Goal: Task Accomplishment & Management: Use online tool/utility

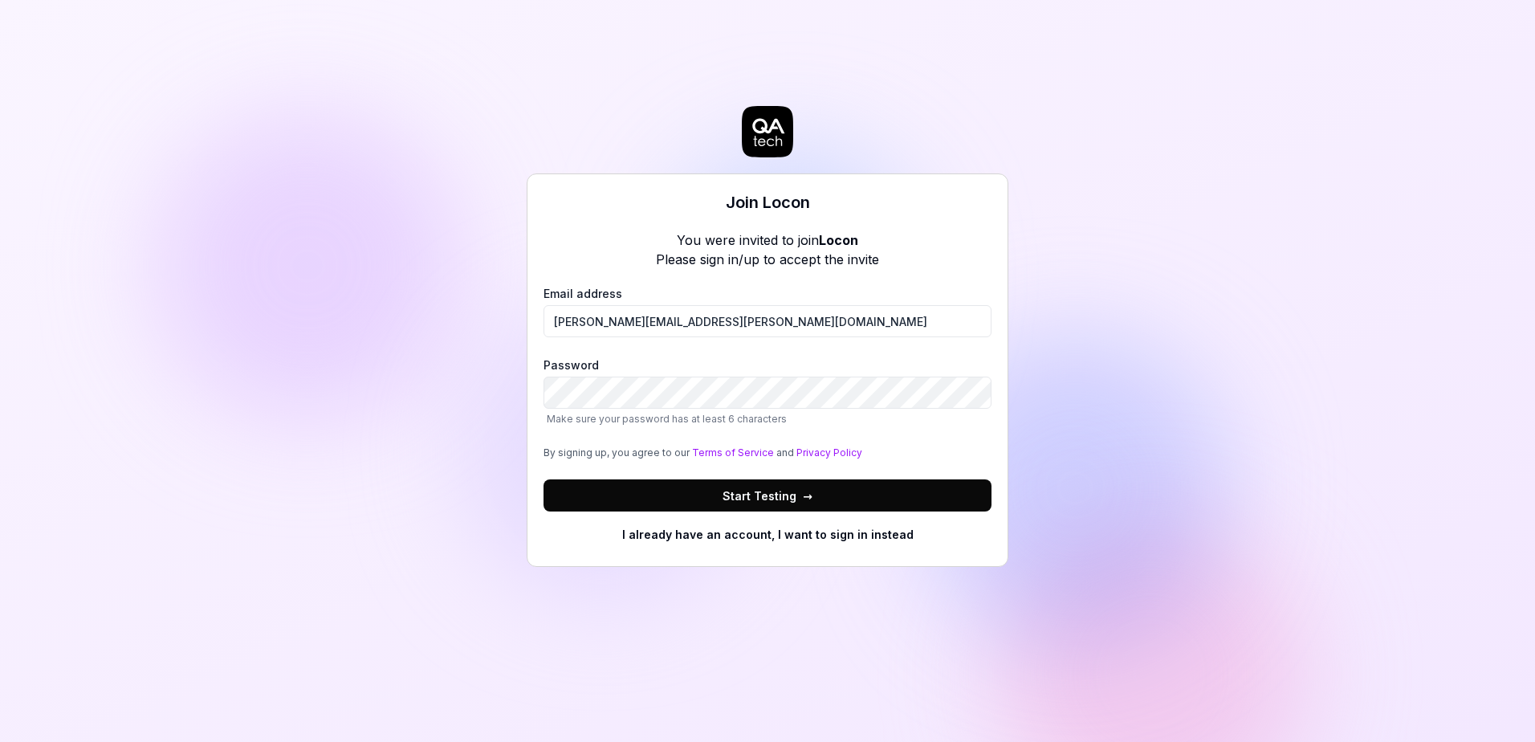
click at [647, 490] on button "Start Testing →" at bounding box center [768, 495] width 448 height 32
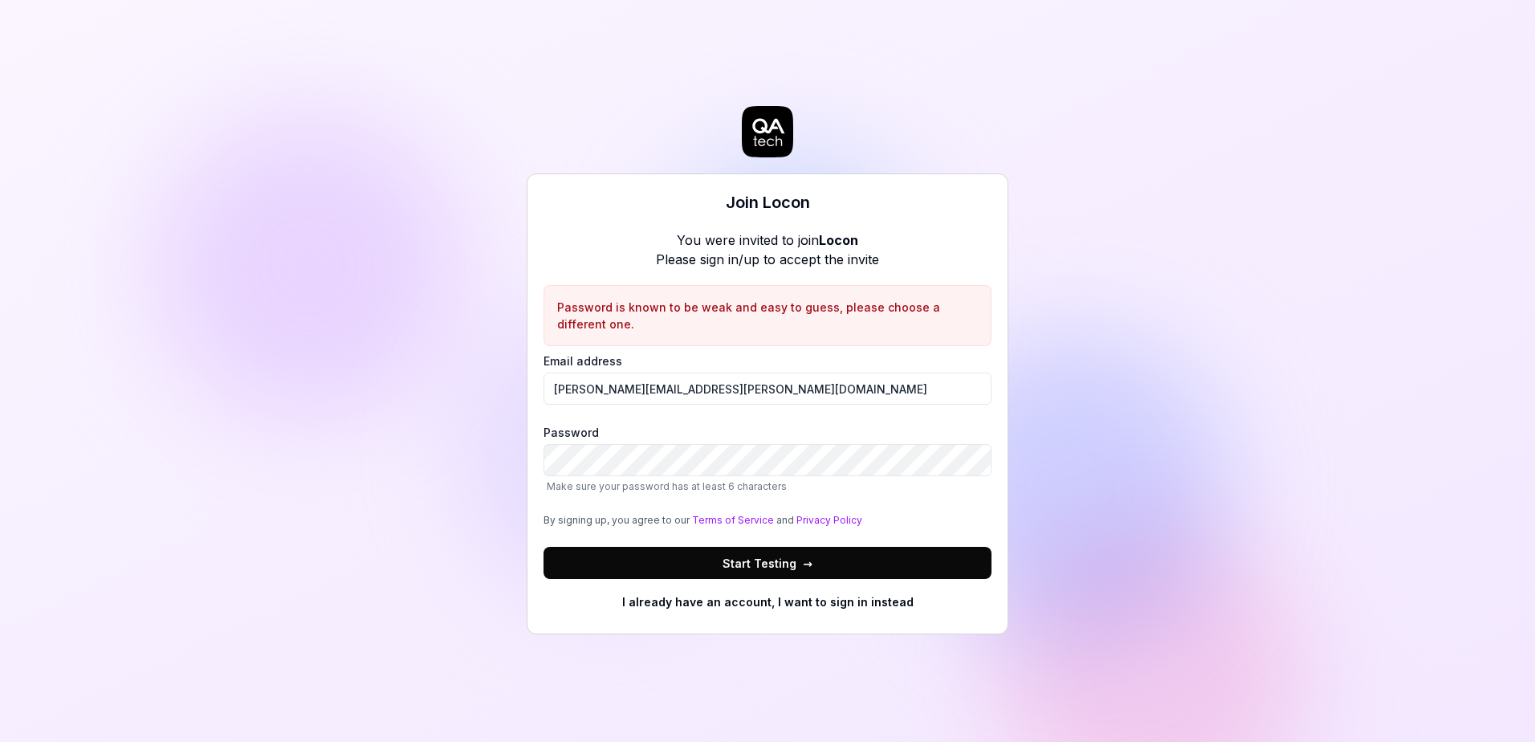
click at [735, 560] on span "Start Testing →" at bounding box center [768, 563] width 90 height 17
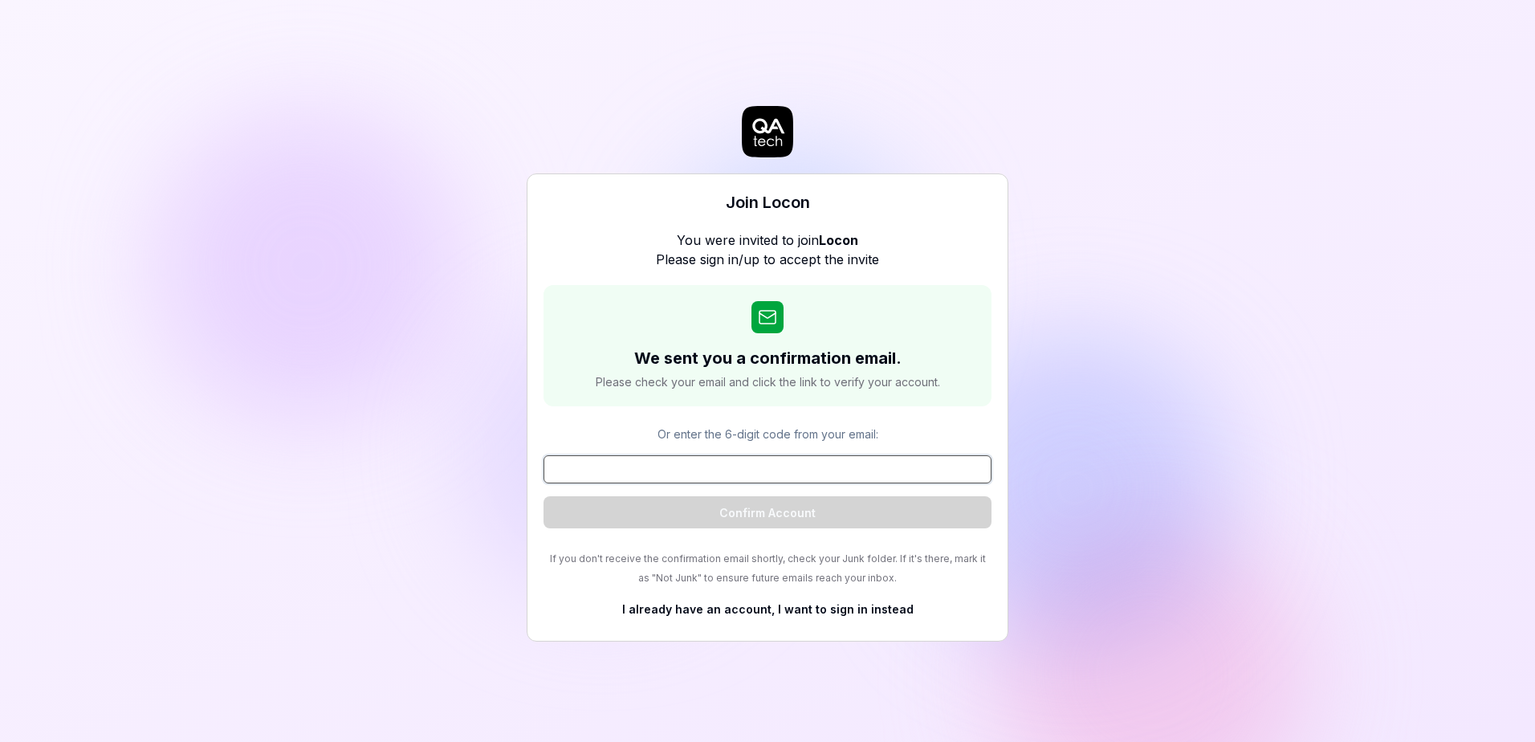
paste input "422191"
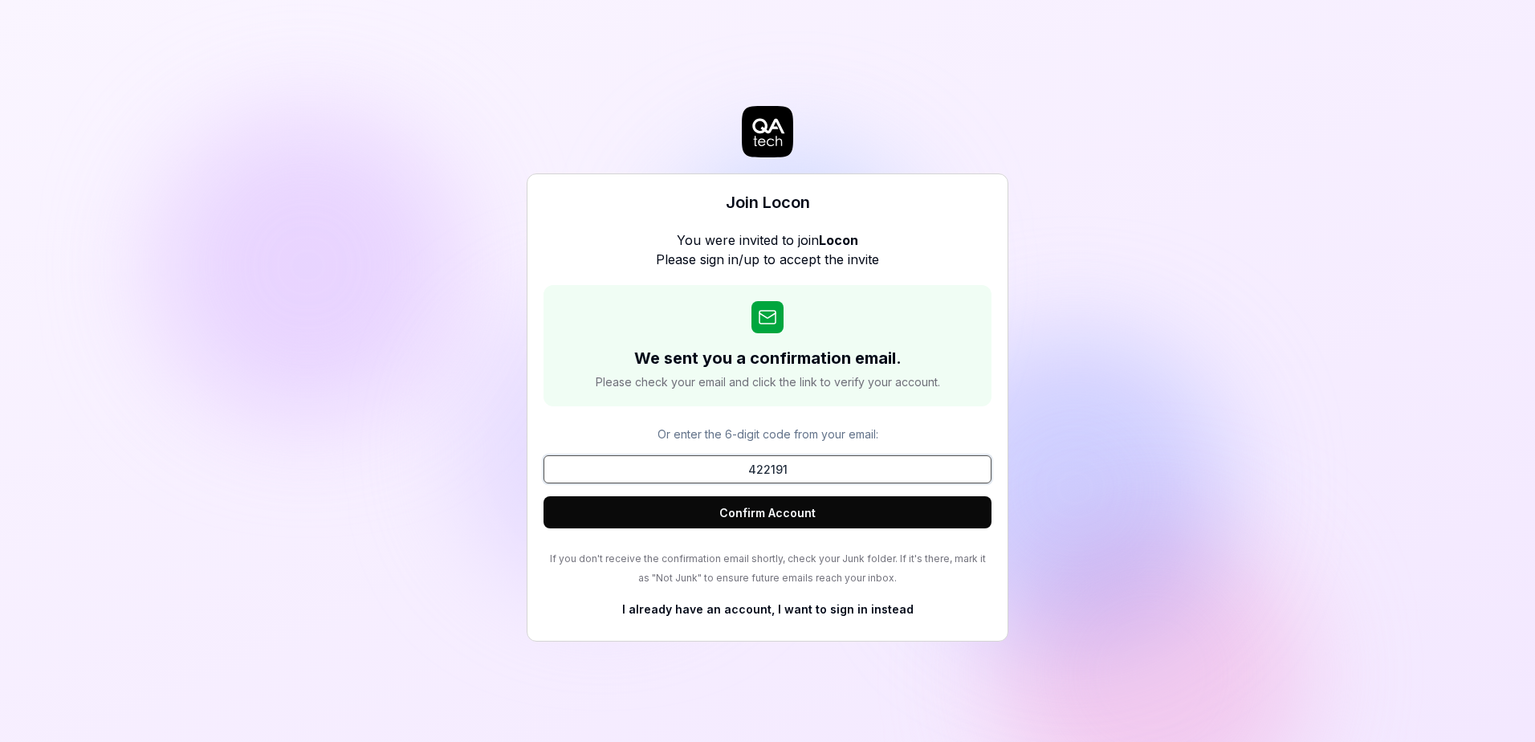
type input "422191"
click at [655, 530] on div "We sent you a confirmation email. Please check your email and click the link to…" at bounding box center [768, 435] width 448 height 301
click at [634, 526] on button "Confirm Account" at bounding box center [768, 512] width 448 height 32
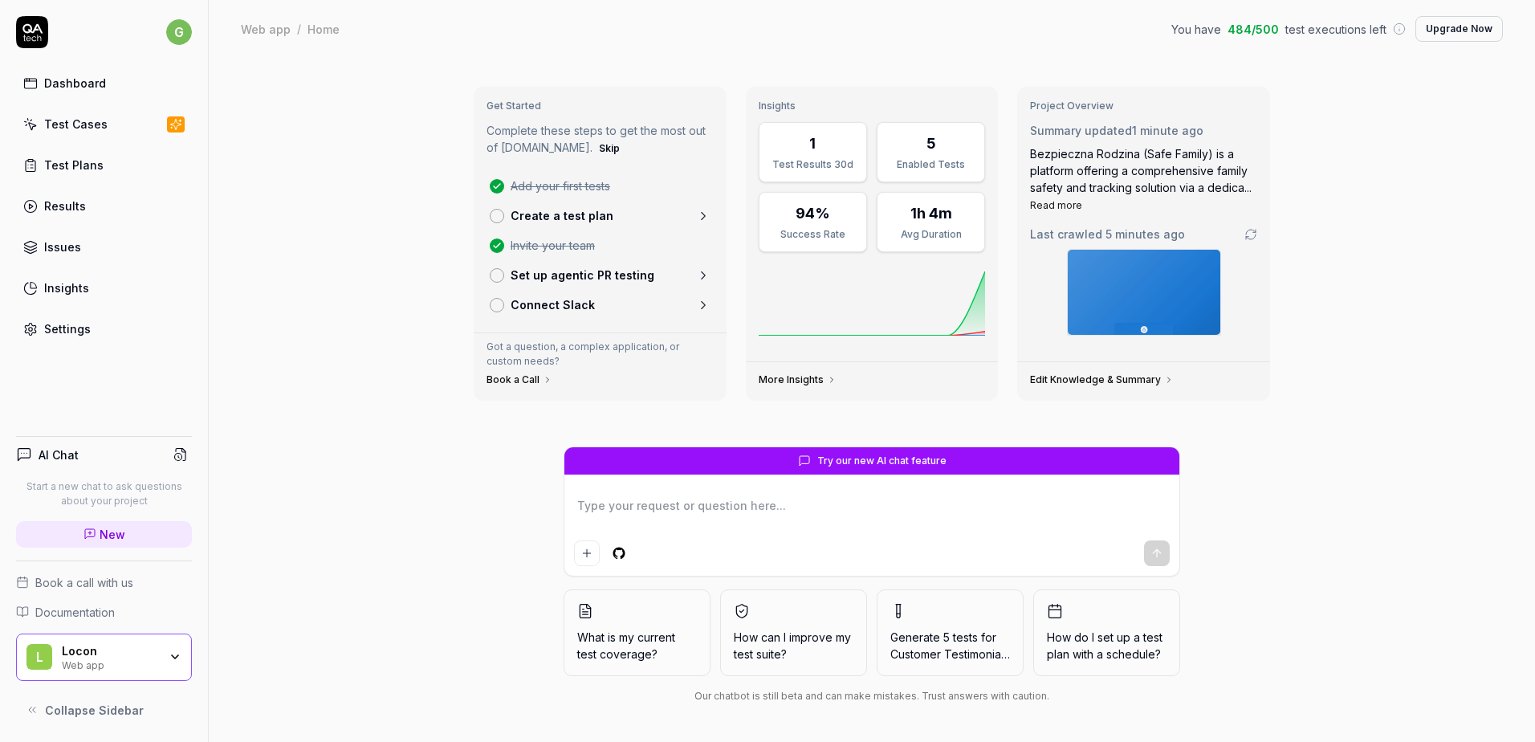
click at [63, 124] on div "Test Cases" at bounding box center [75, 124] width 63 height 17
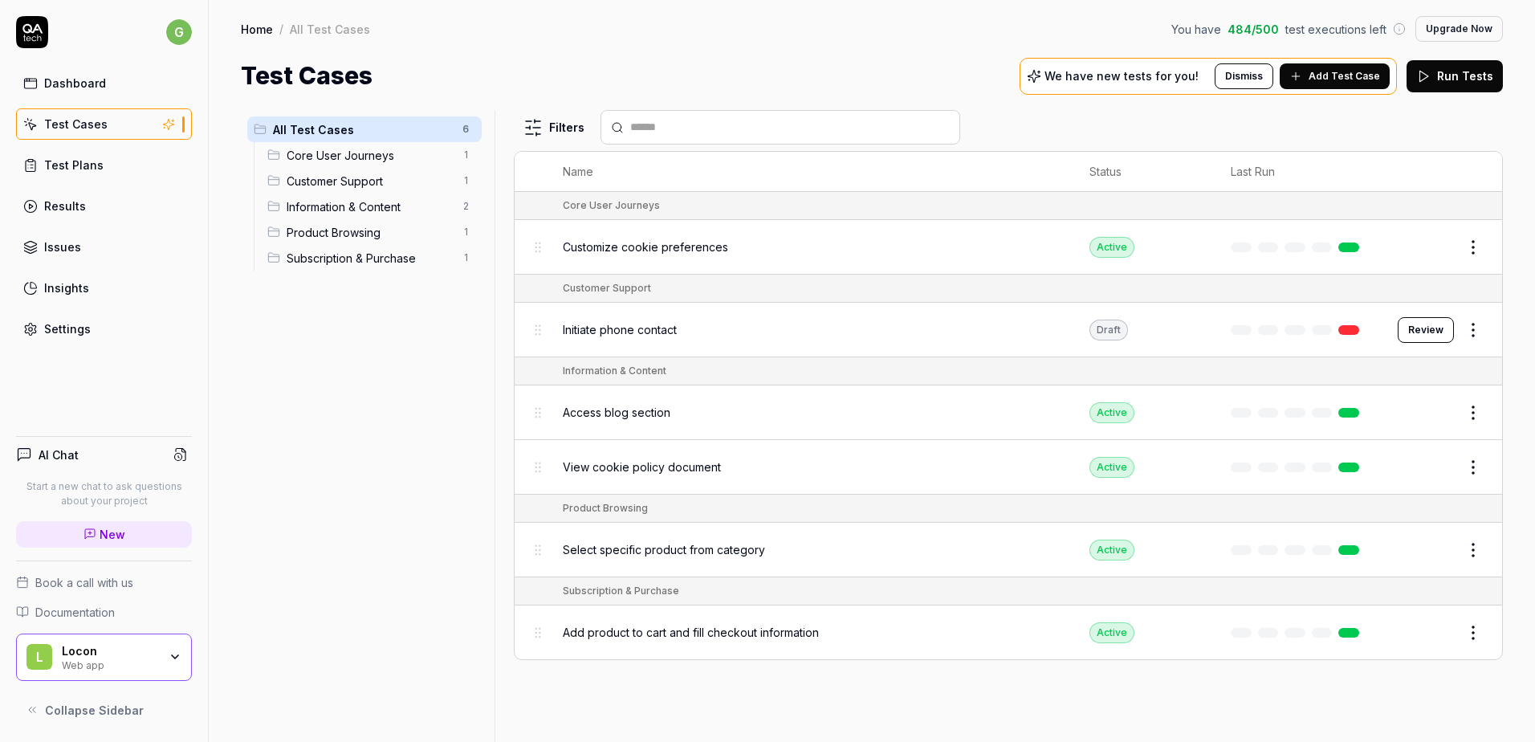
click at [0, 233] on html "g Dashboard Test Cases Test Plans Results Issues Insights Settings AI Chat Star…" at bounding box center [767, 371] width 1535 height 742
click at [51, 169] on div "Test Plans" at bounding box center [73, 165] width 59 height 17
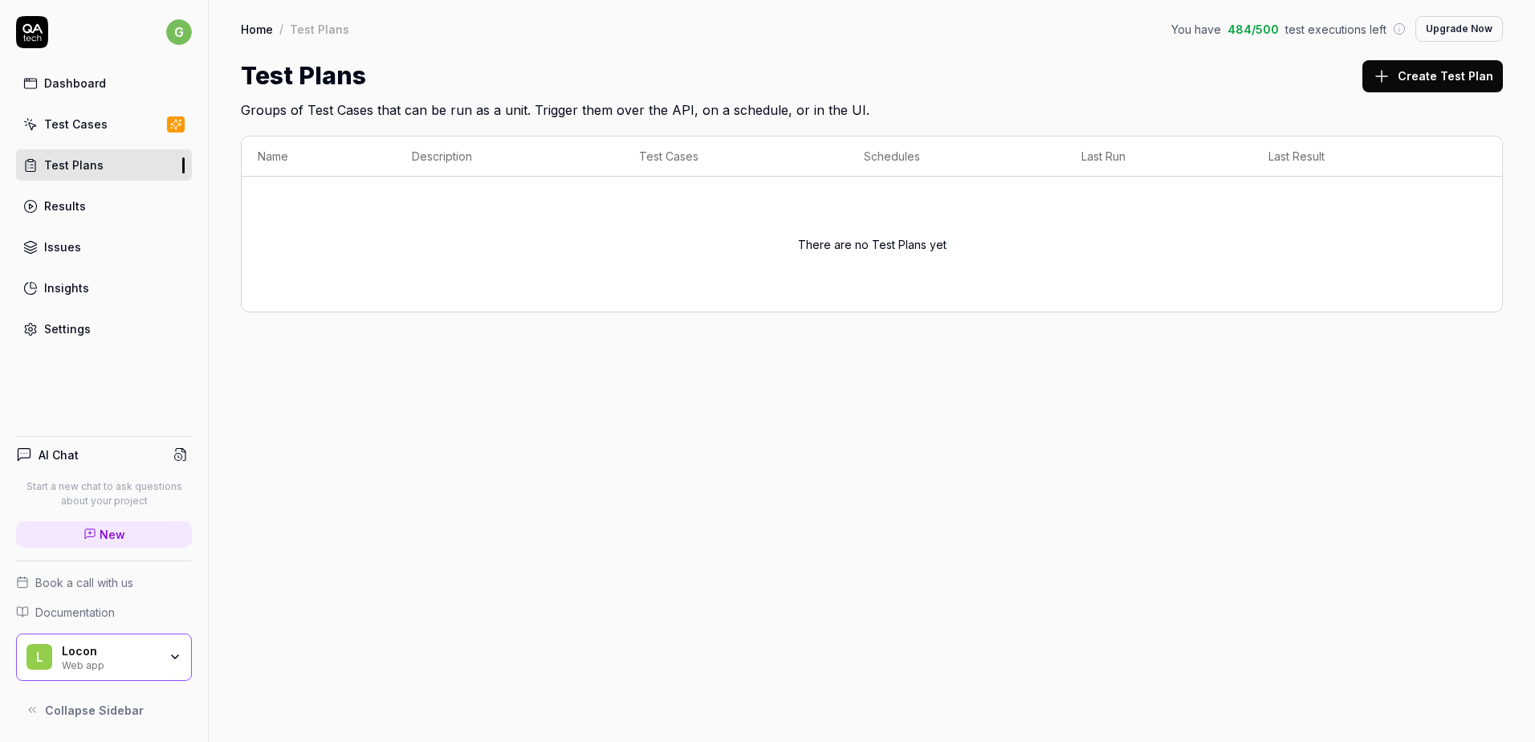
click at [57, 211] on div "Results" at bounding box center [65, 206] width 42 height 17
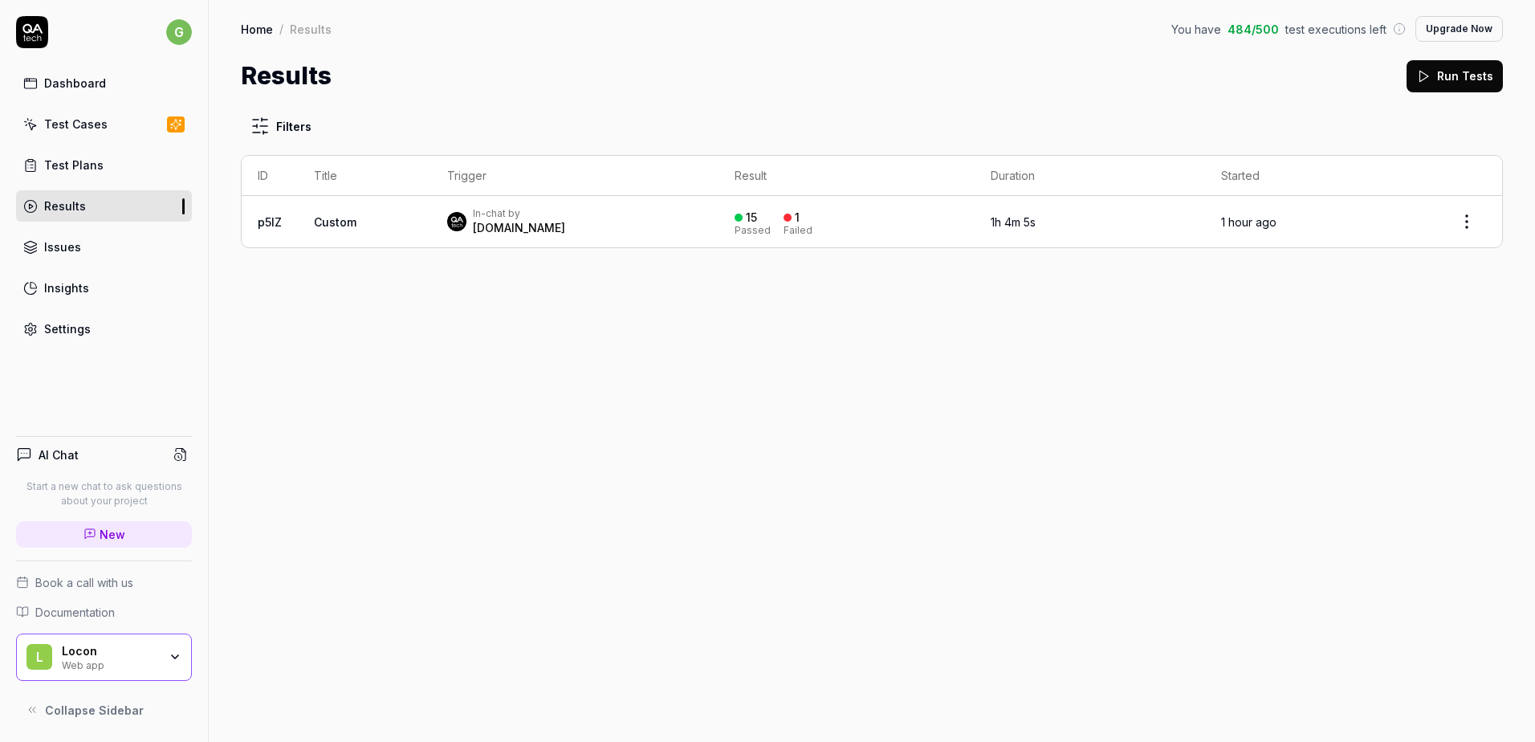
click at [47, 87] on div "Dashboard" at bounding box center [75, 83] width 62 height 17
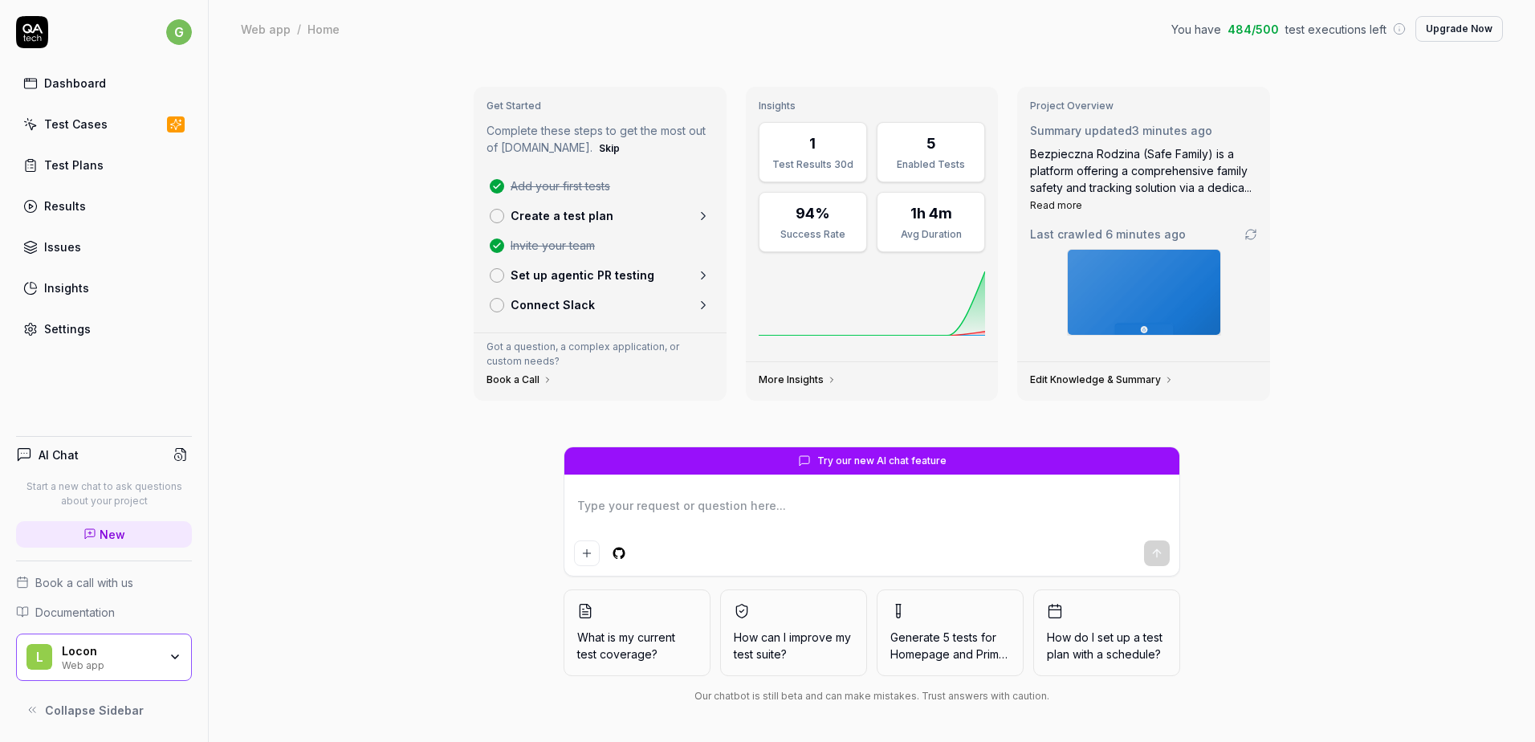
type textarea "*"
click at [128, 336] on link "Settings" at bounding box center [104, 328] width 176 height 31
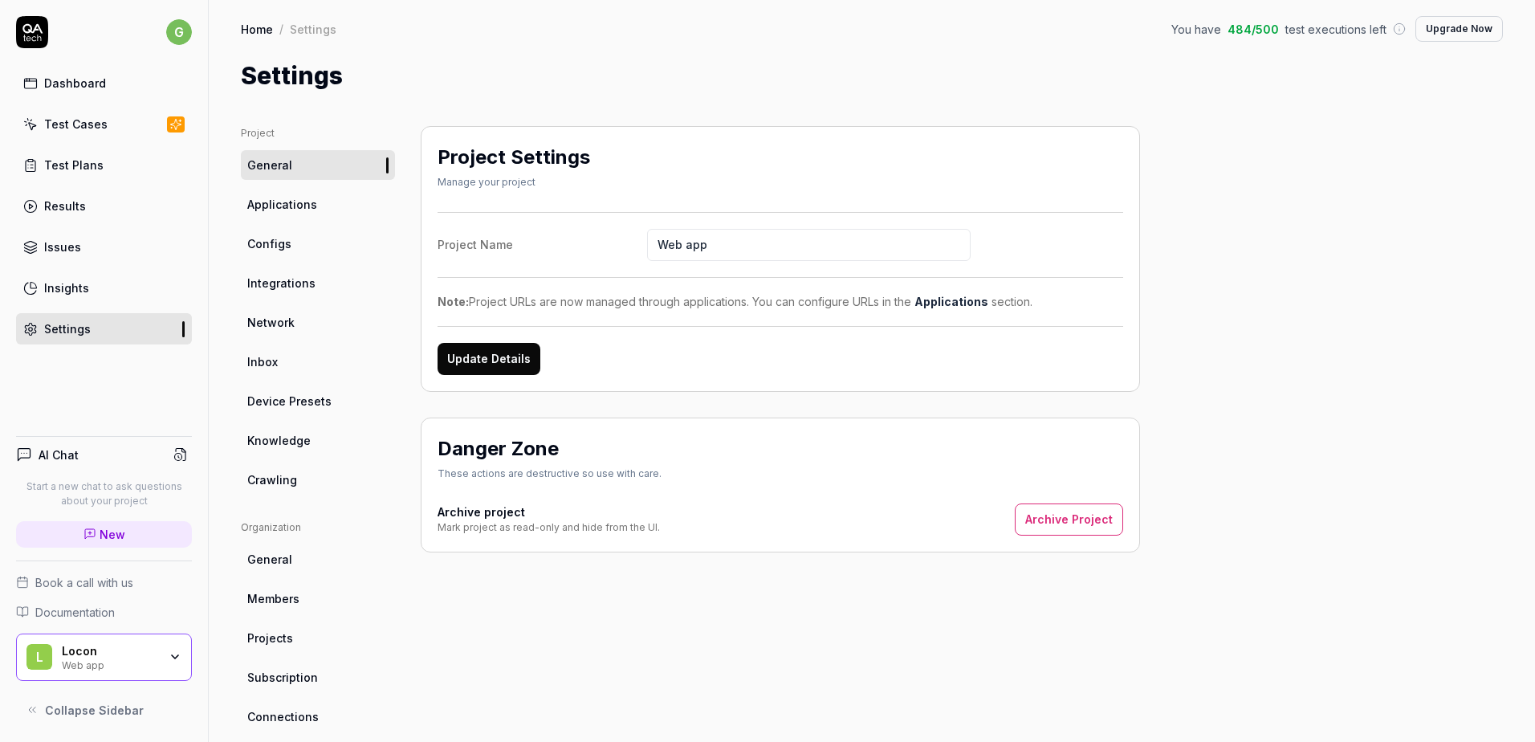
click at [256, 214] on link "Applications" at bounding box center [318, 205] width 154 height 30
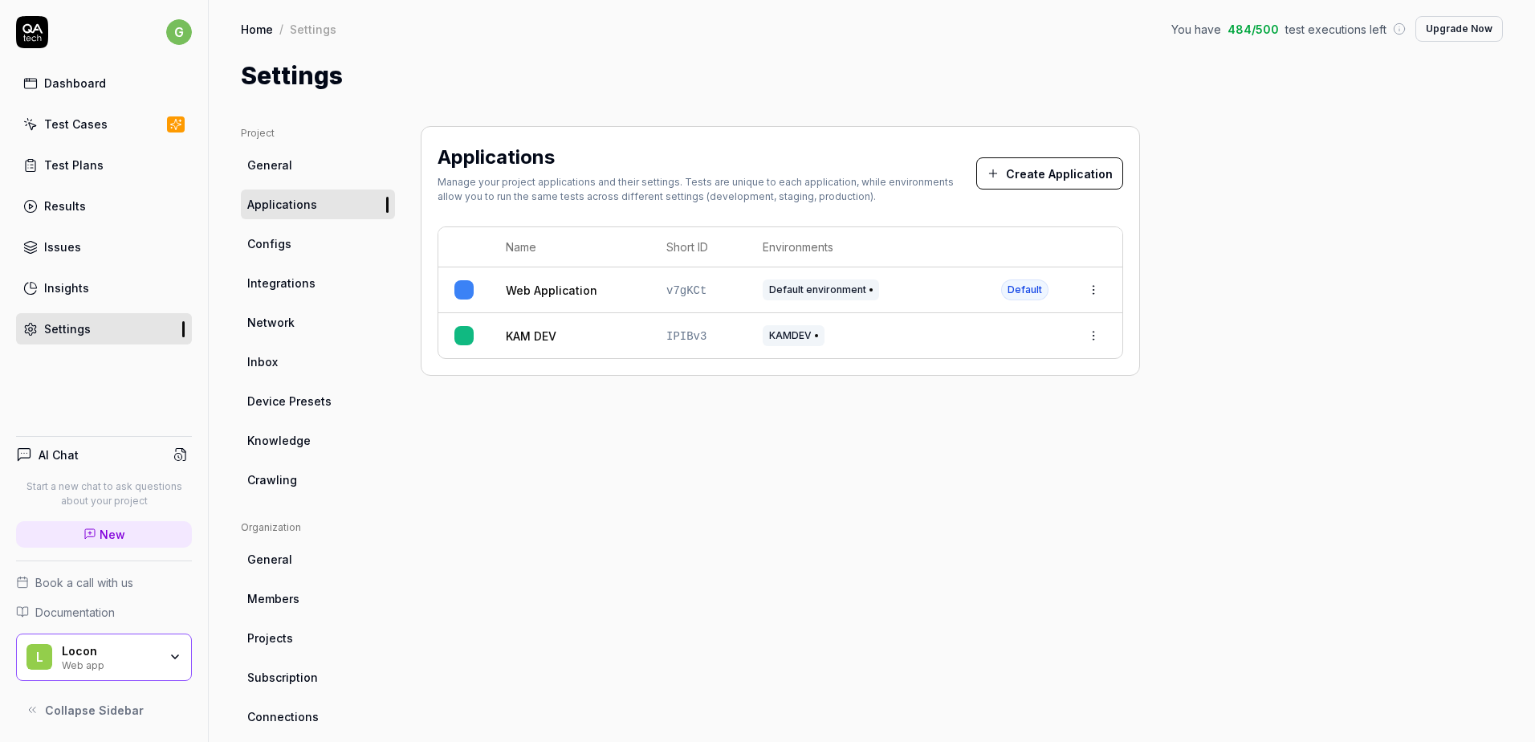
click at [553, 339] on link "KAM DEV" at bounding box center [531, 336] width 51 height 17
click at [1106, 337] on html "g Dashboard Test Cases Test Plans Results Issues Insights Settings AI Chat Star…" at bounding box center [767, 371] width 1535 height 742
click at [1056, 446] on div "Edit" at bounding box center [1039, 441] width 127 height 35
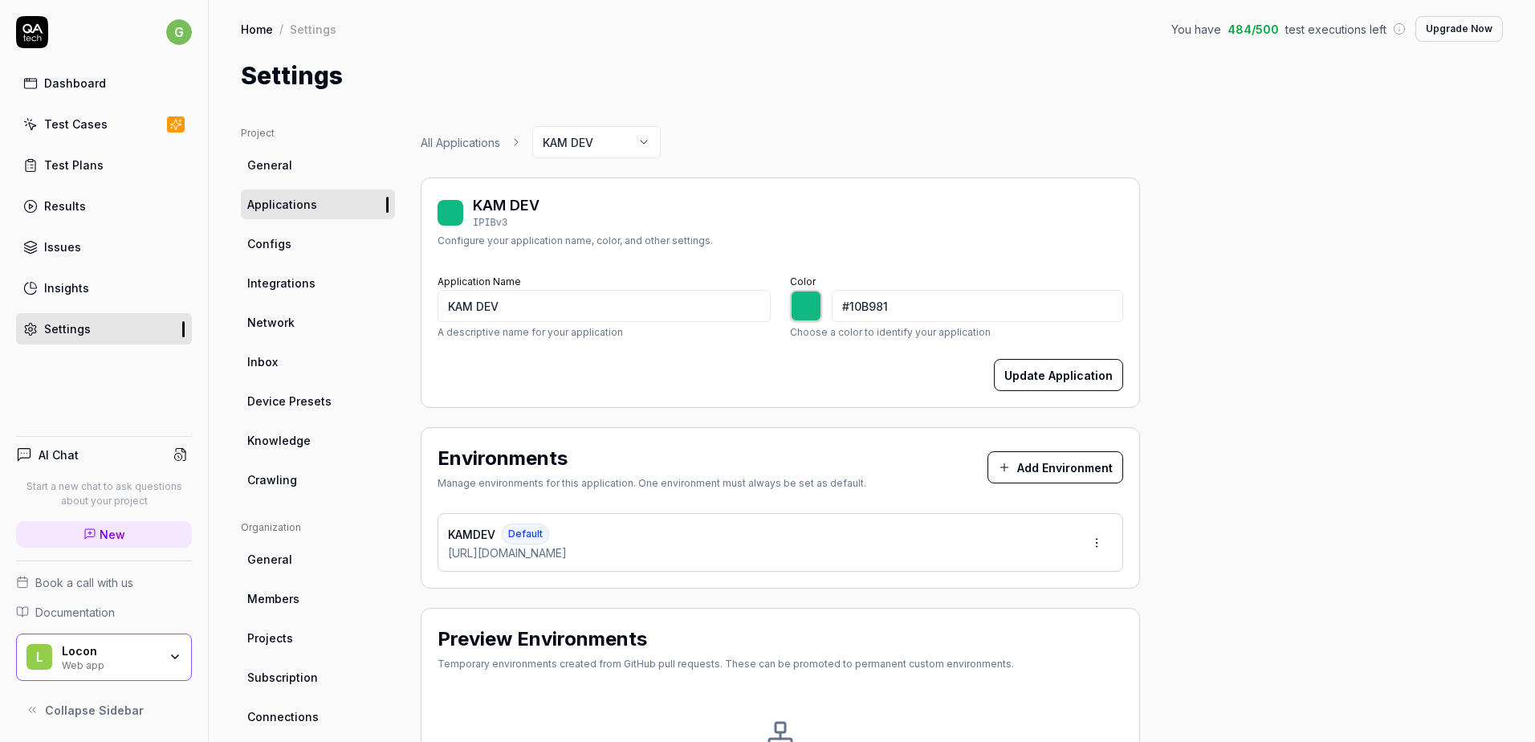
type input "*******"
click at [336, 248] on link "Configs" at bounding box center [318, 244] width 154 height 30
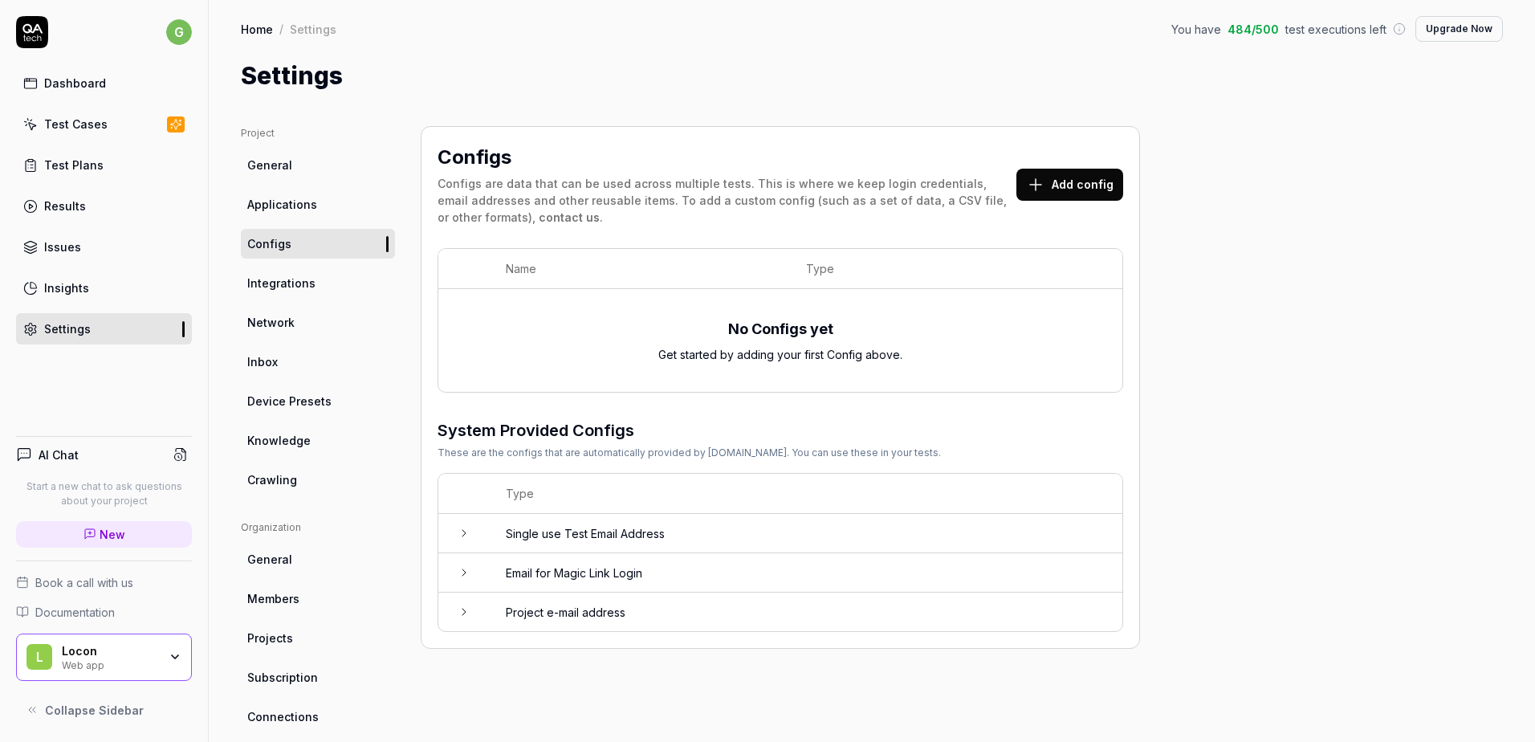
click at [308, 286] on span "Integrations" at bounding box center [281, 283] width 68 height 17
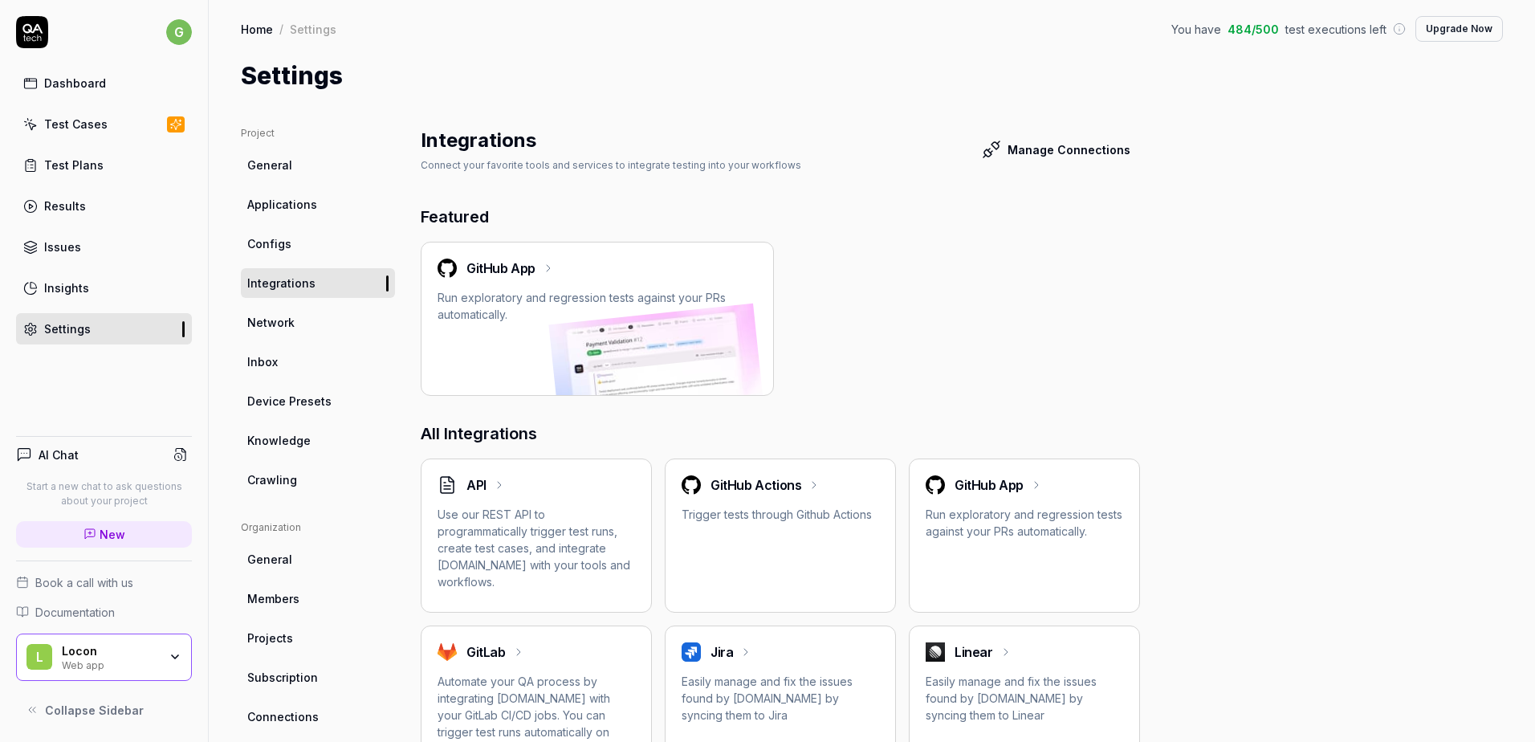
click at [314, 182] on ul "Project General Applications Configs Integrations Network Inbox Device Presets …" at bounding box center [318, 310] width 154 height 369
click at [314, 170] on link "General" at bounding box center [318, 165] width 154 height 30
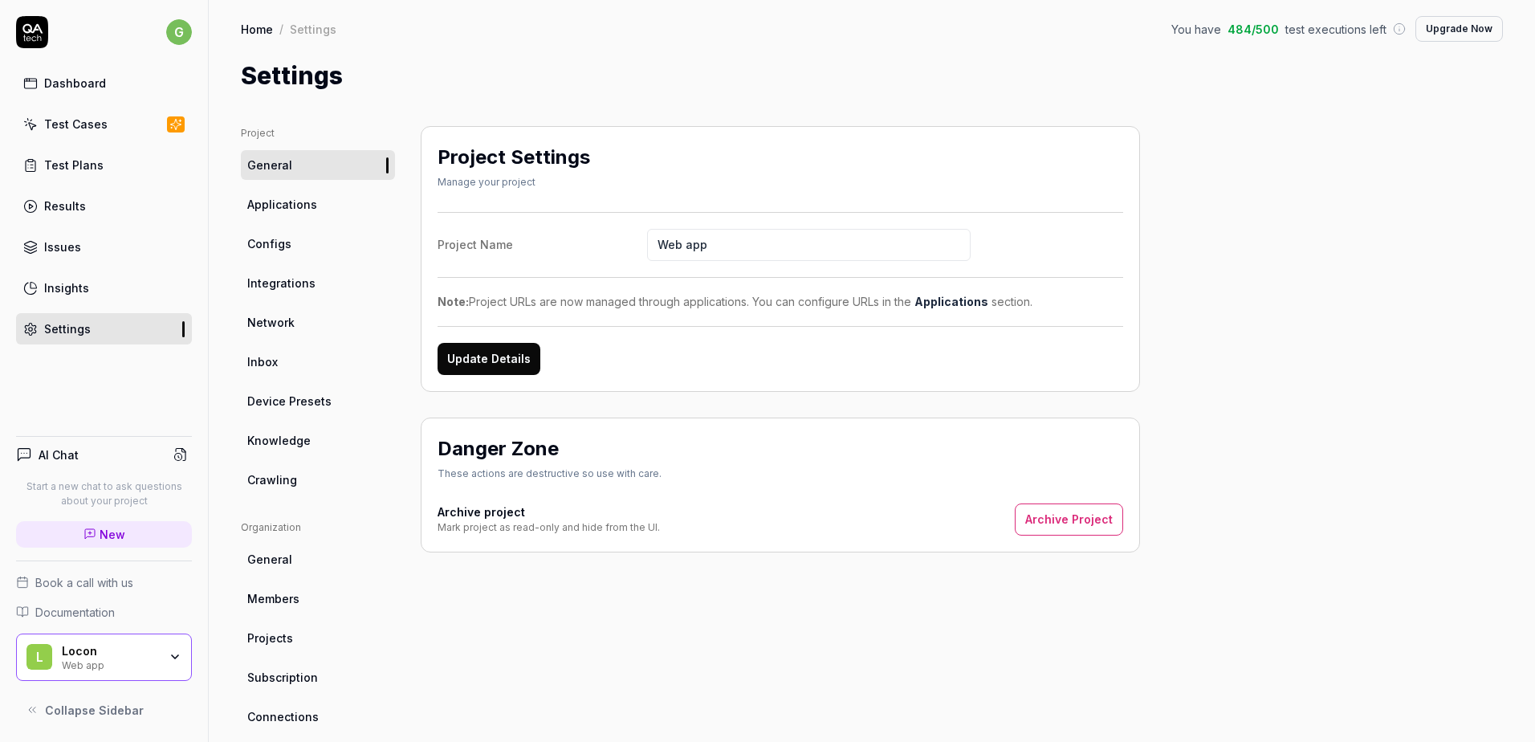
click at [301, 206] on span "Applications" at bounding box center [282, 204] width 70 height 17
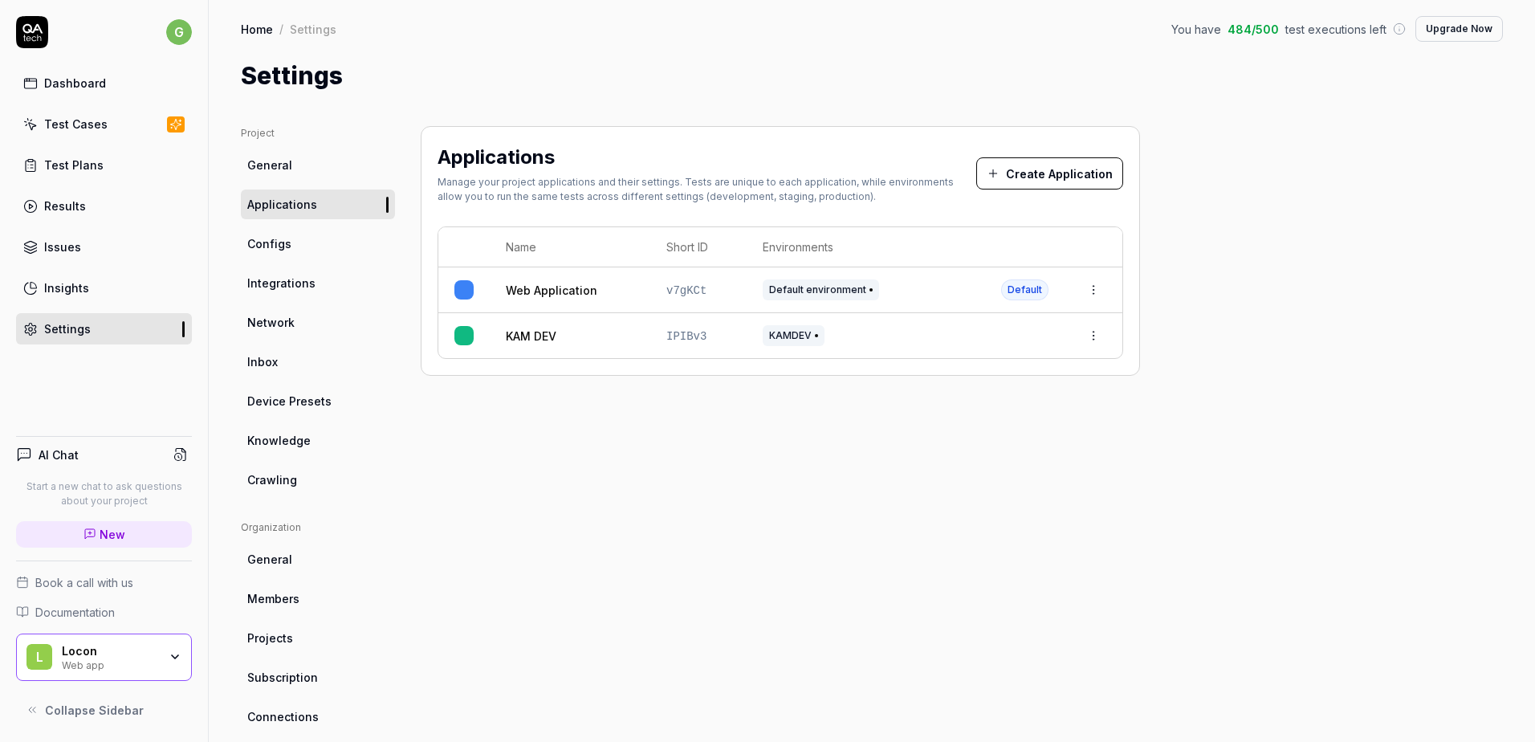
click at [293, 239] on link "Configs" at bounding box center [318, 244] width 154 height 30
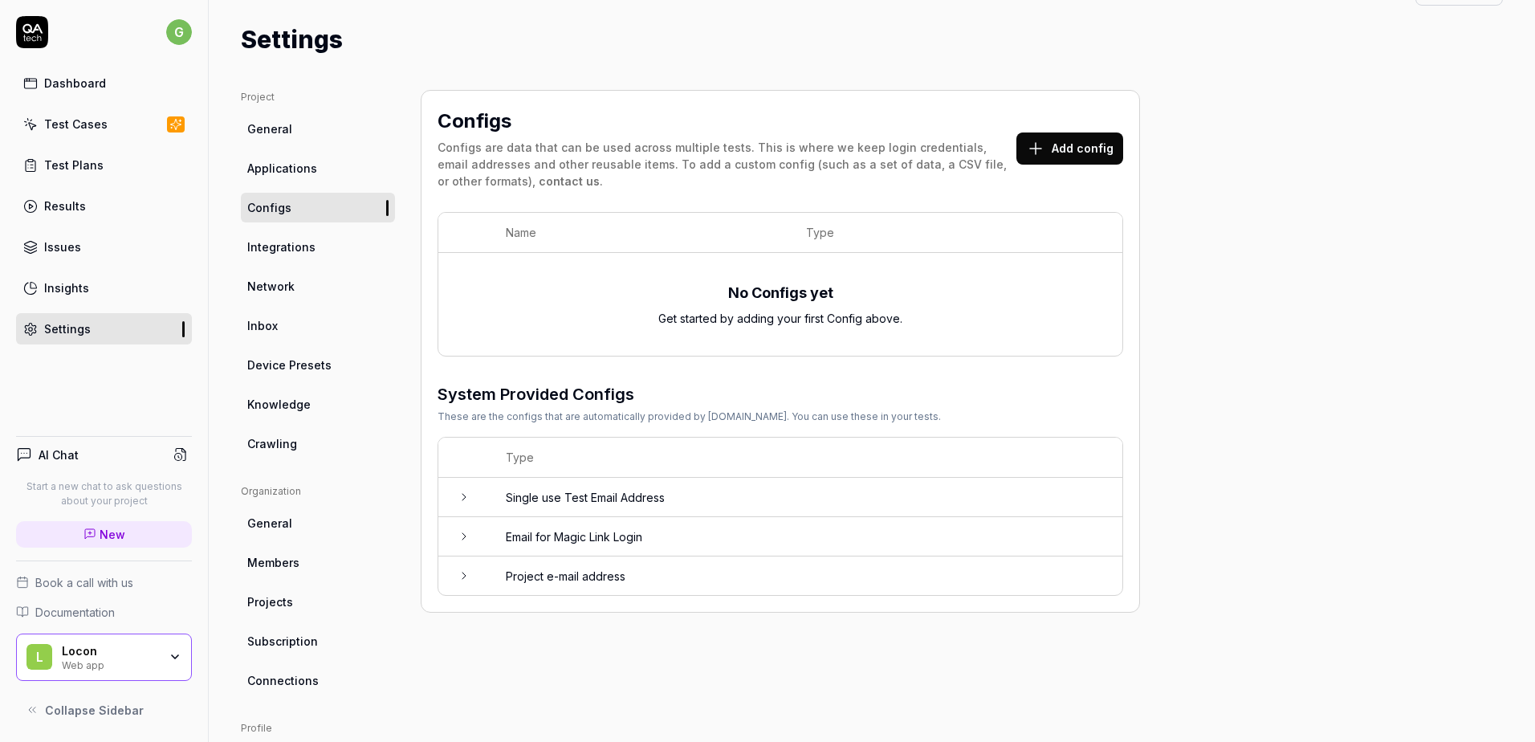
scroll to position [80, 0]
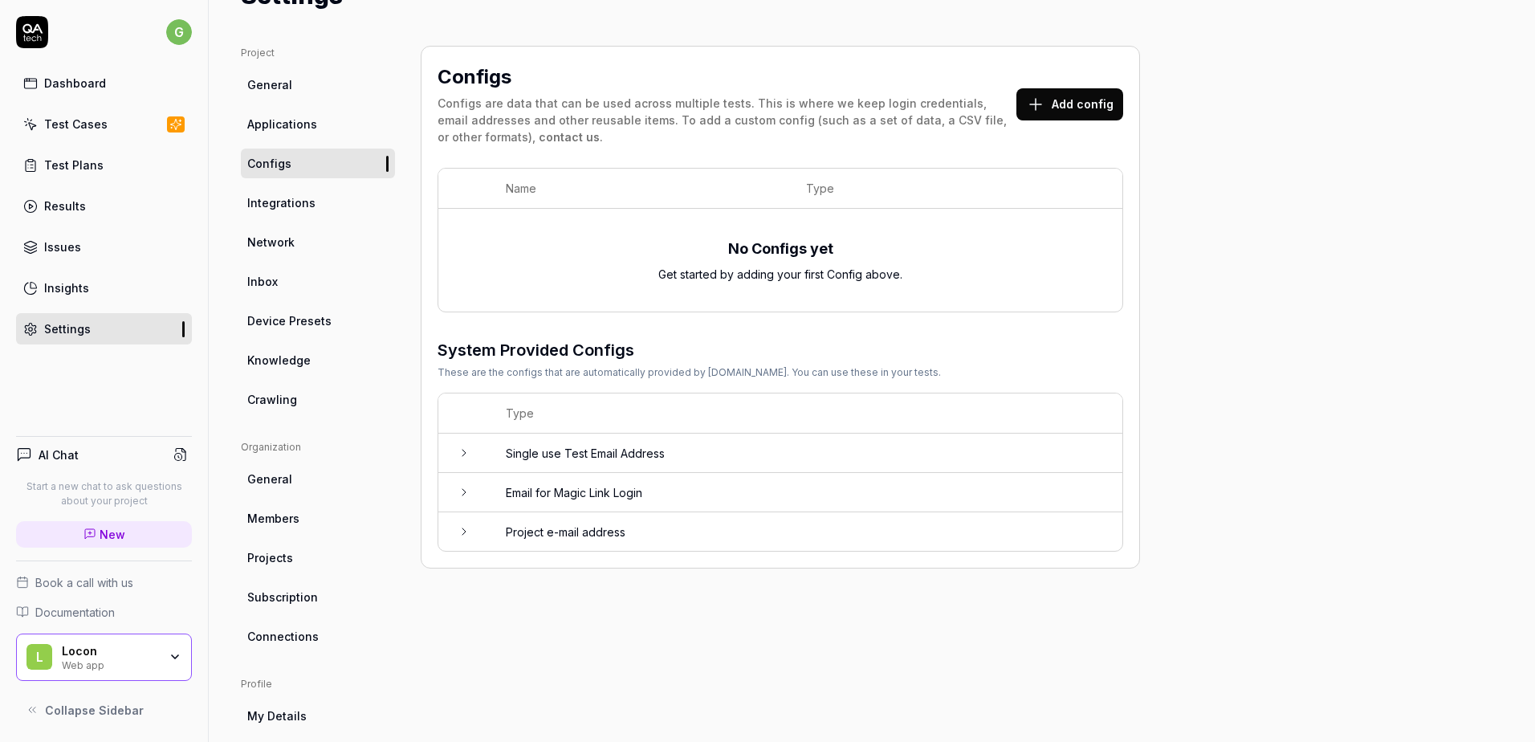
click at [287, 247] on span "Network" at bounding box center [270, 242] width 47 height 17
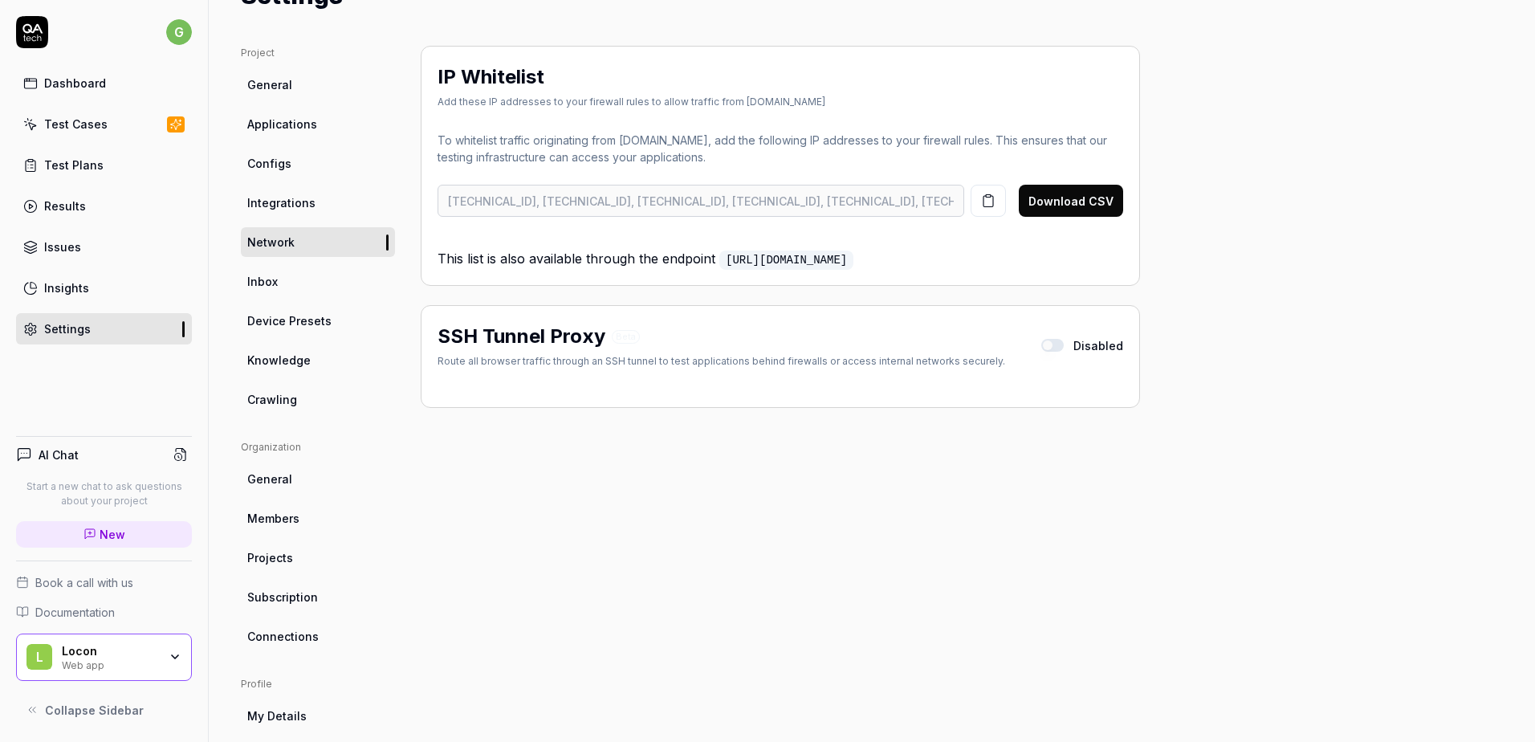
click at [291, 300] on ul "Project General Applications Configs Integrations Network Inbox Device Presets …" at bounding box center [318, 230] width 154 height 369
click at [283, 318] on span "Device Presets" at bounding box center [289, 320] width 84 height 17
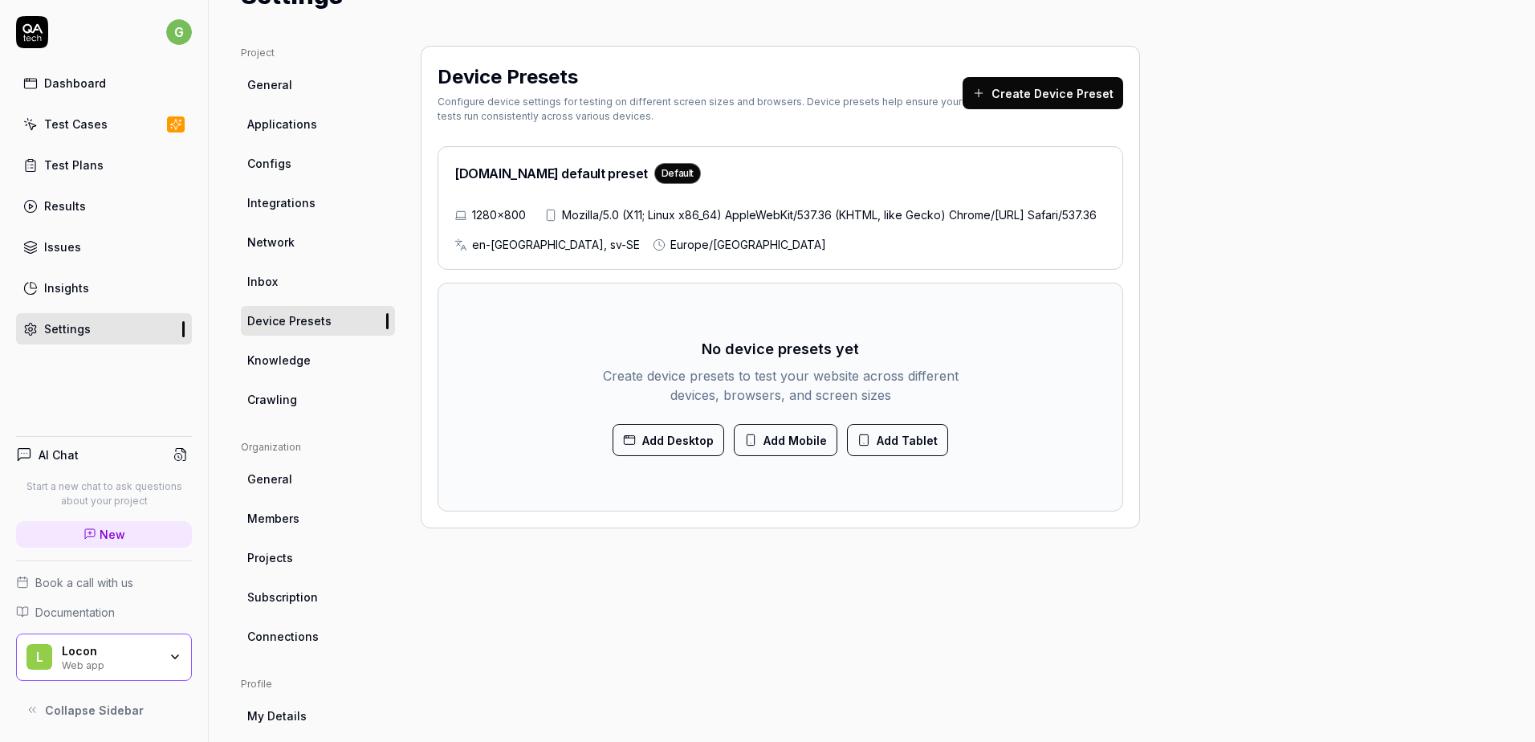
click at [283, 244] on span "Network" at bounding box center [270, 242] width 47 height 17
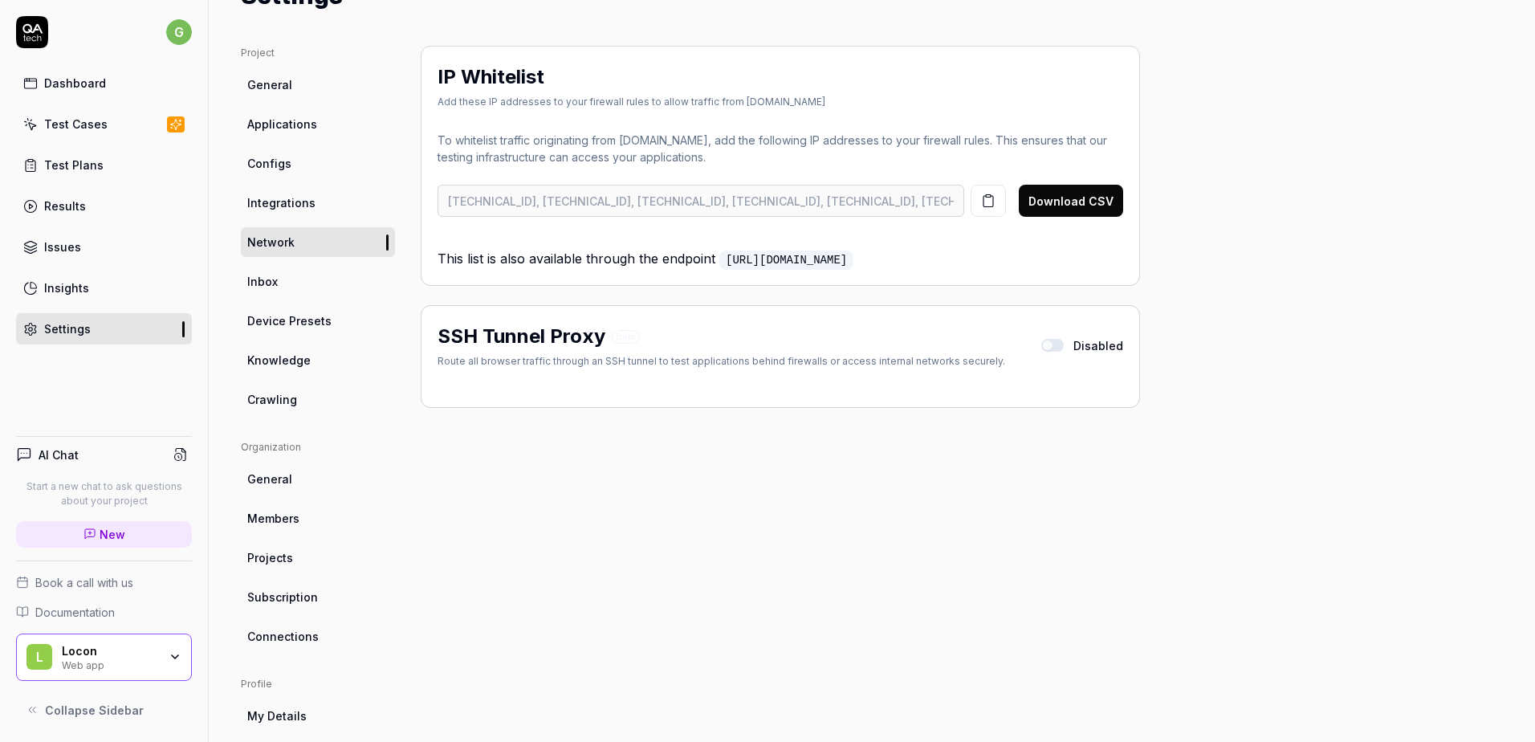
click at [292, 214] on link "Integrations" at bounding box center [318, 203] width 154 height 30
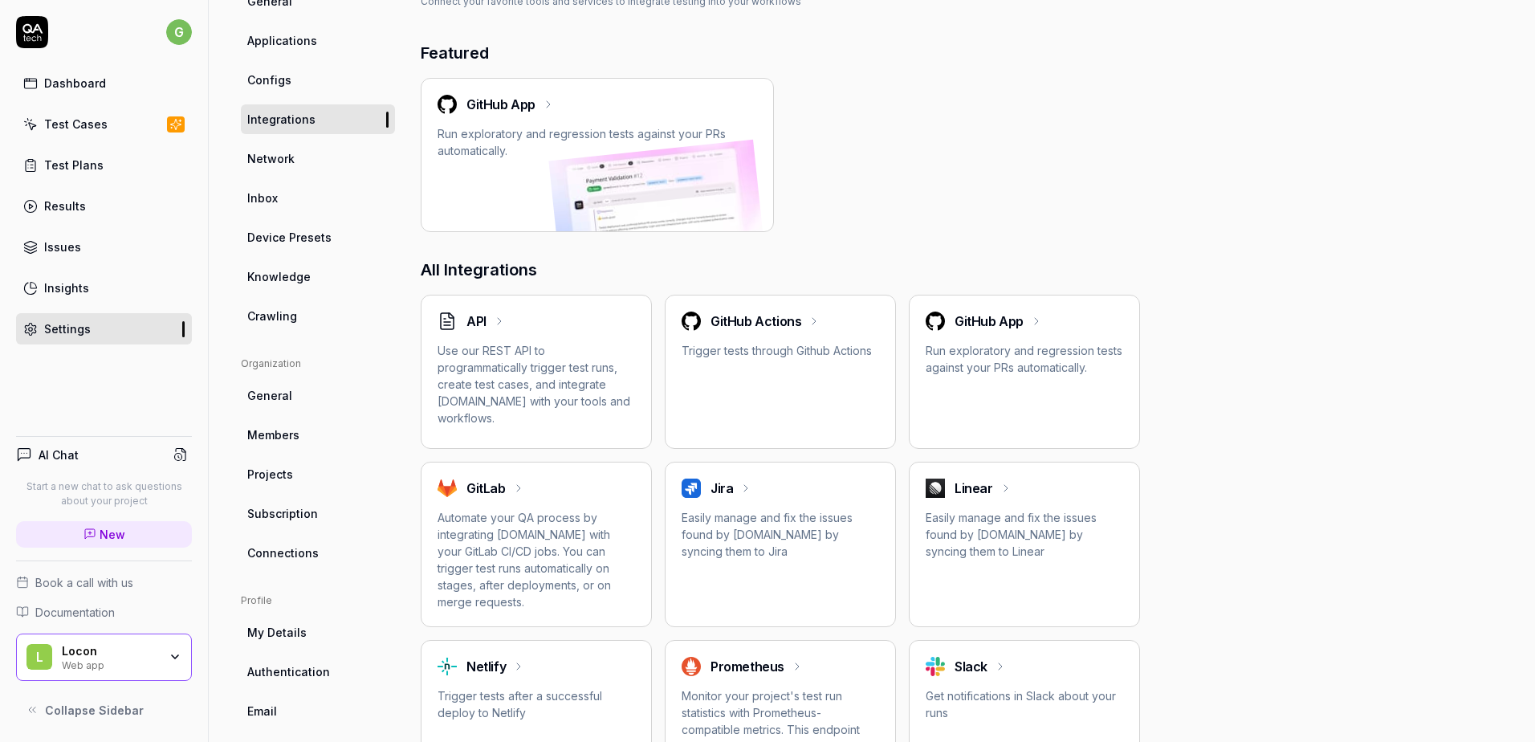
scroll to position [161, 0]
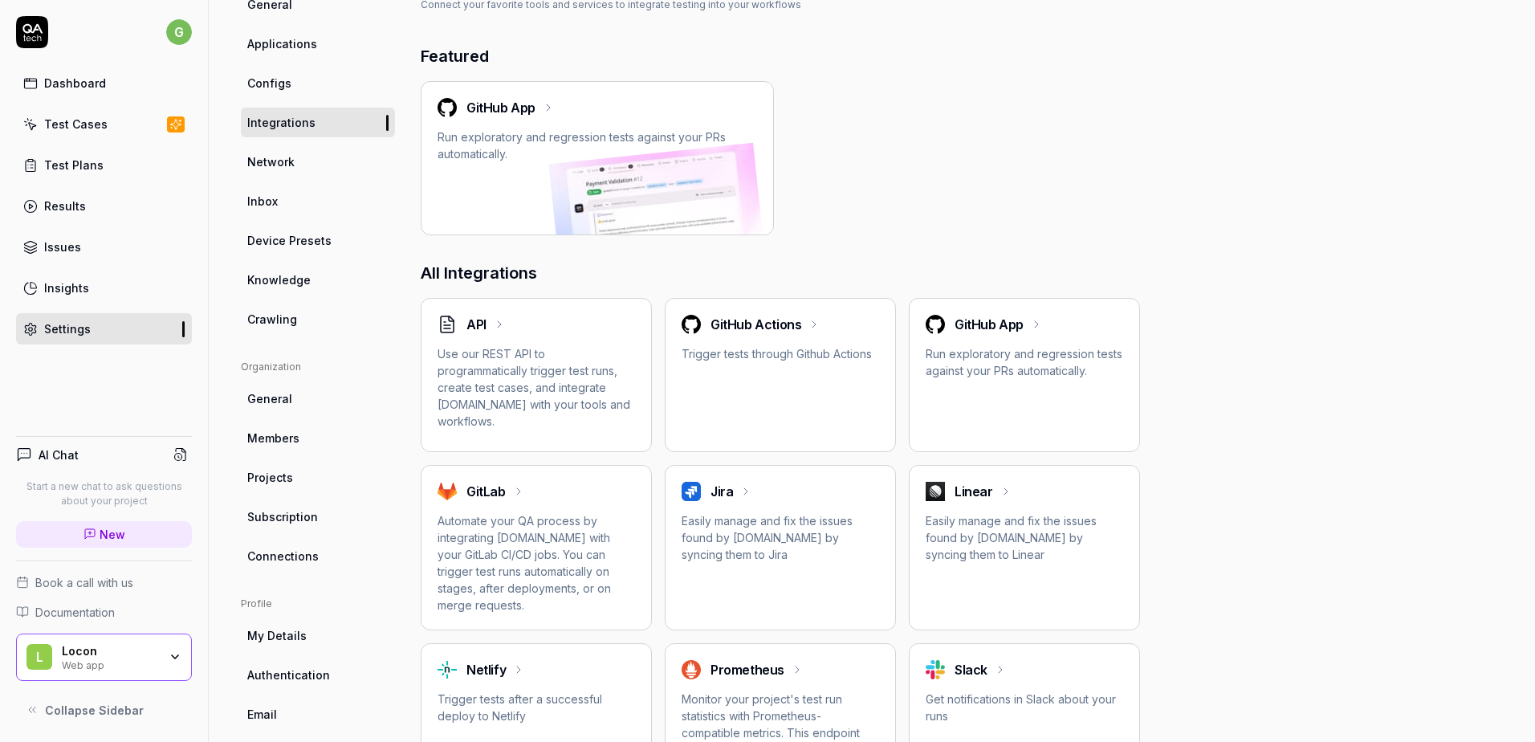
click at [335, 287] on link "Knowledge" at bounding box center [318, 280] width 154 height 30
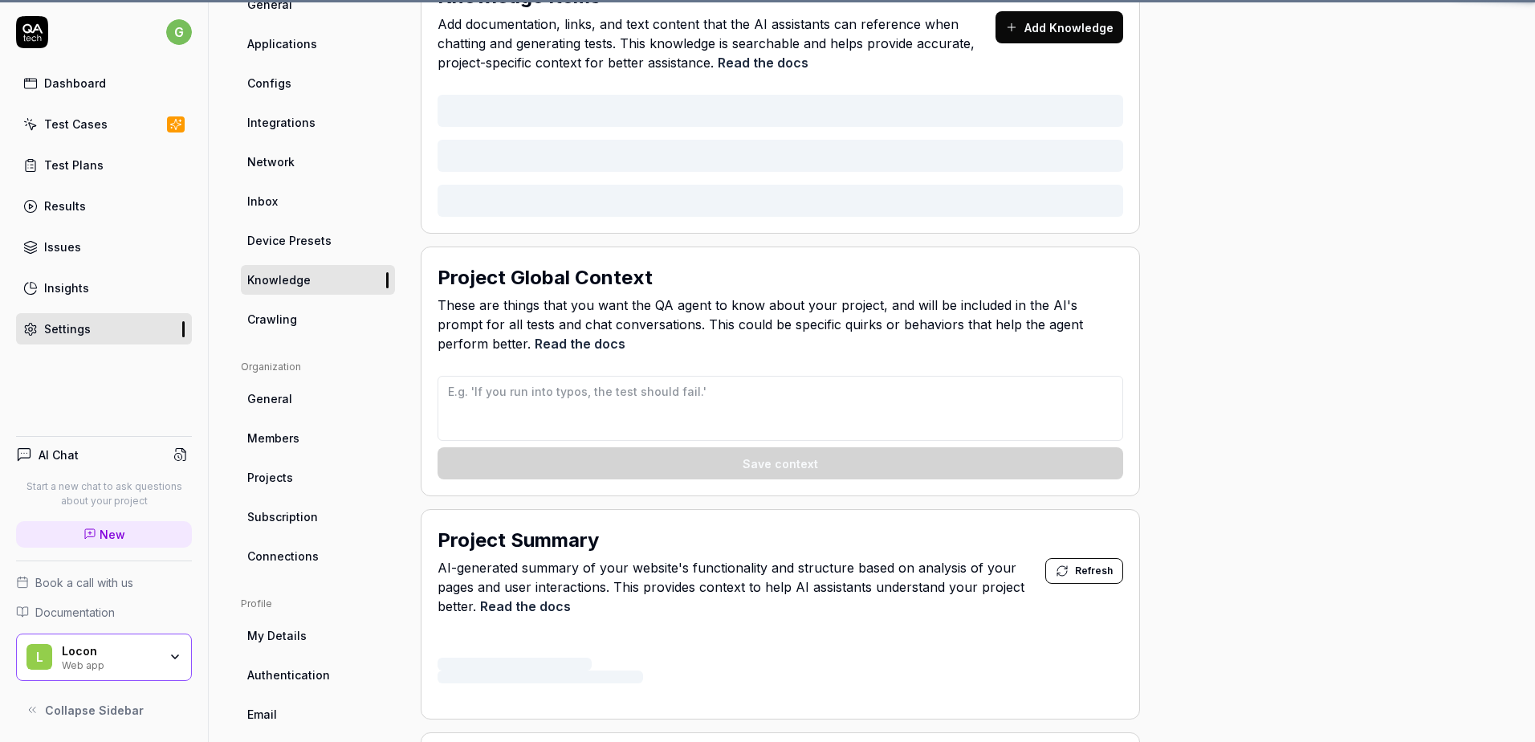
scroll to position [126, 0]
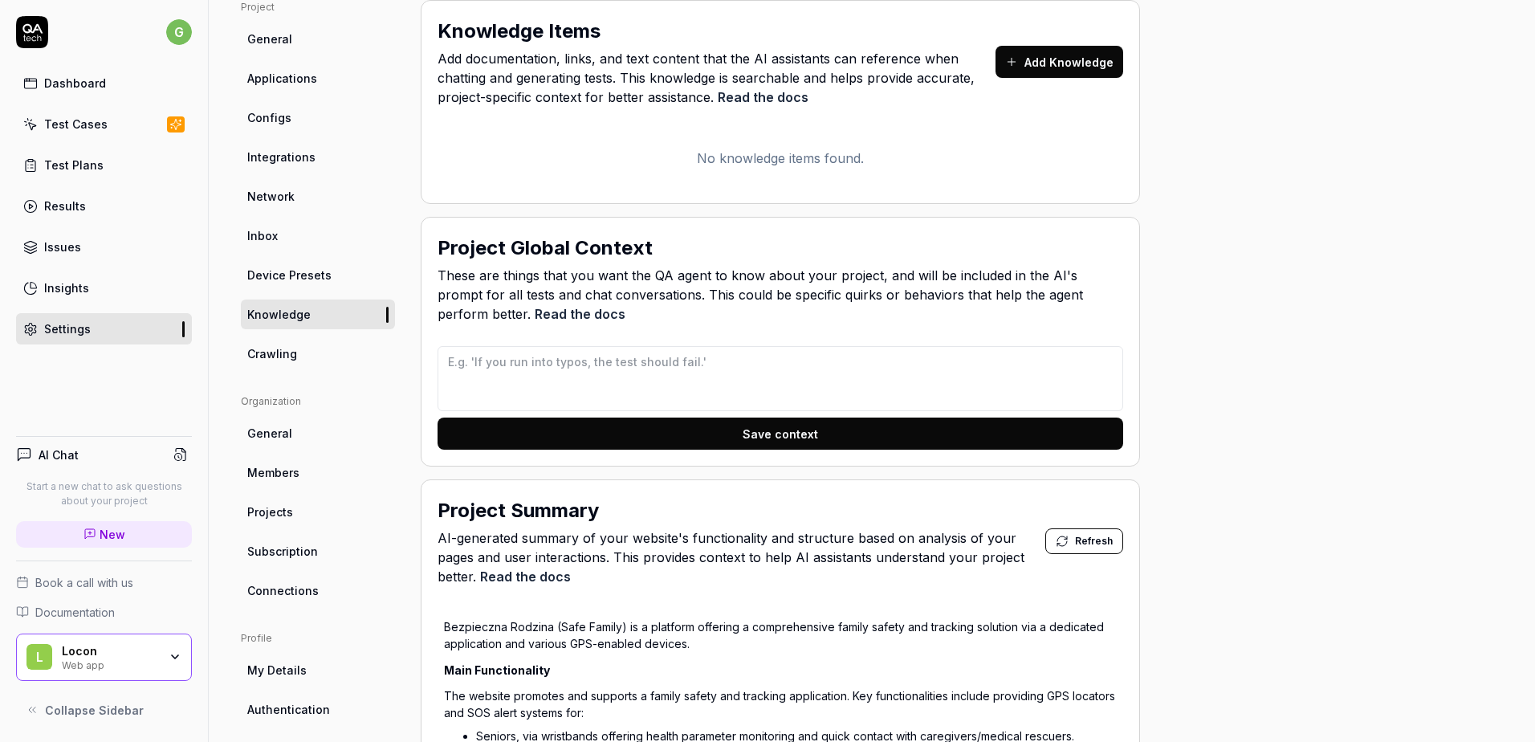
click at [336, 259] on ul "Project General Applications Configs Integrations Network Inbox Device Presets …" at bounding box center [318, 184] width 154 height 369
click at [334, 273] on link "Device Presets" at bounding box center [318, 275] width 154 height 30
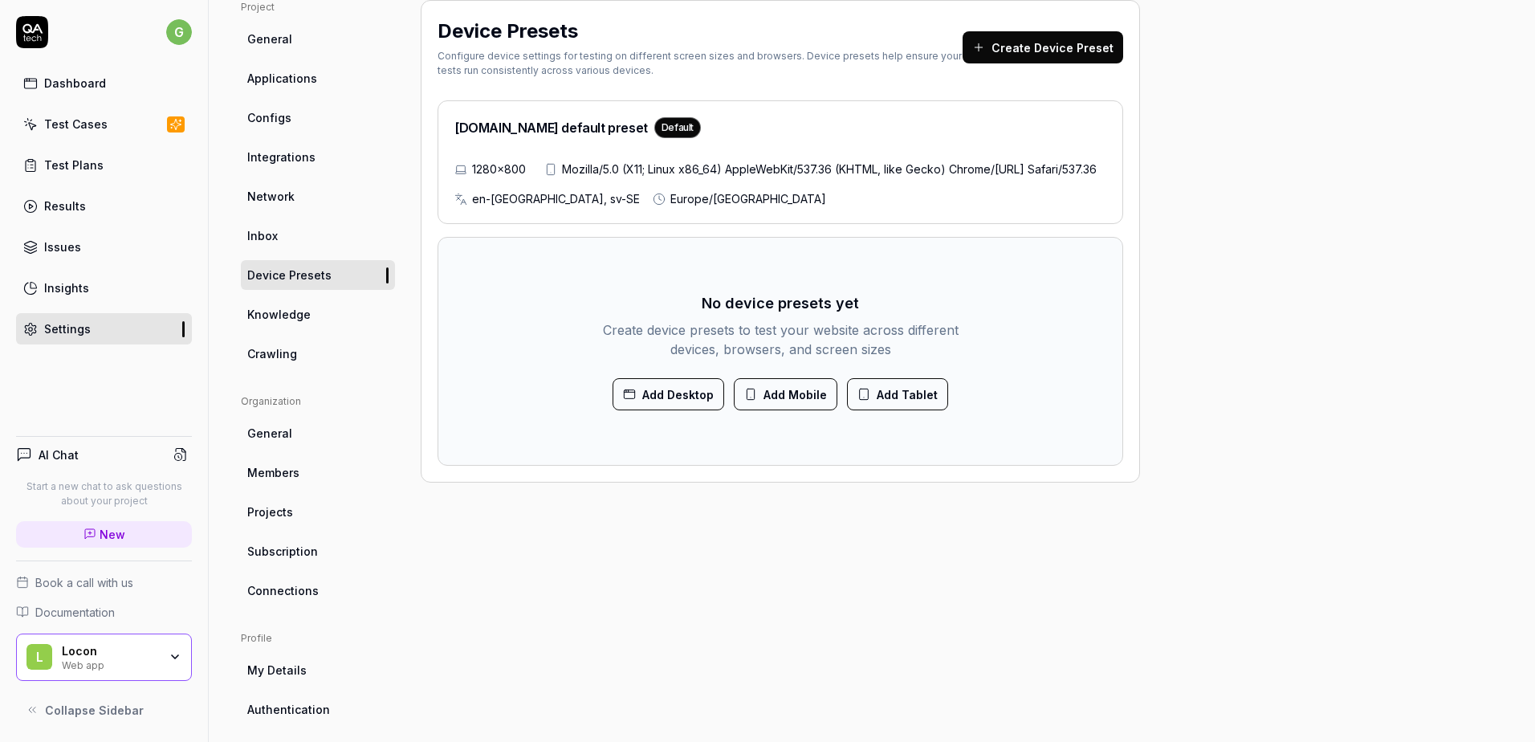
click at [310, 324] on link "Knowledge" at bounding box center [318, 315] width 154 height 30
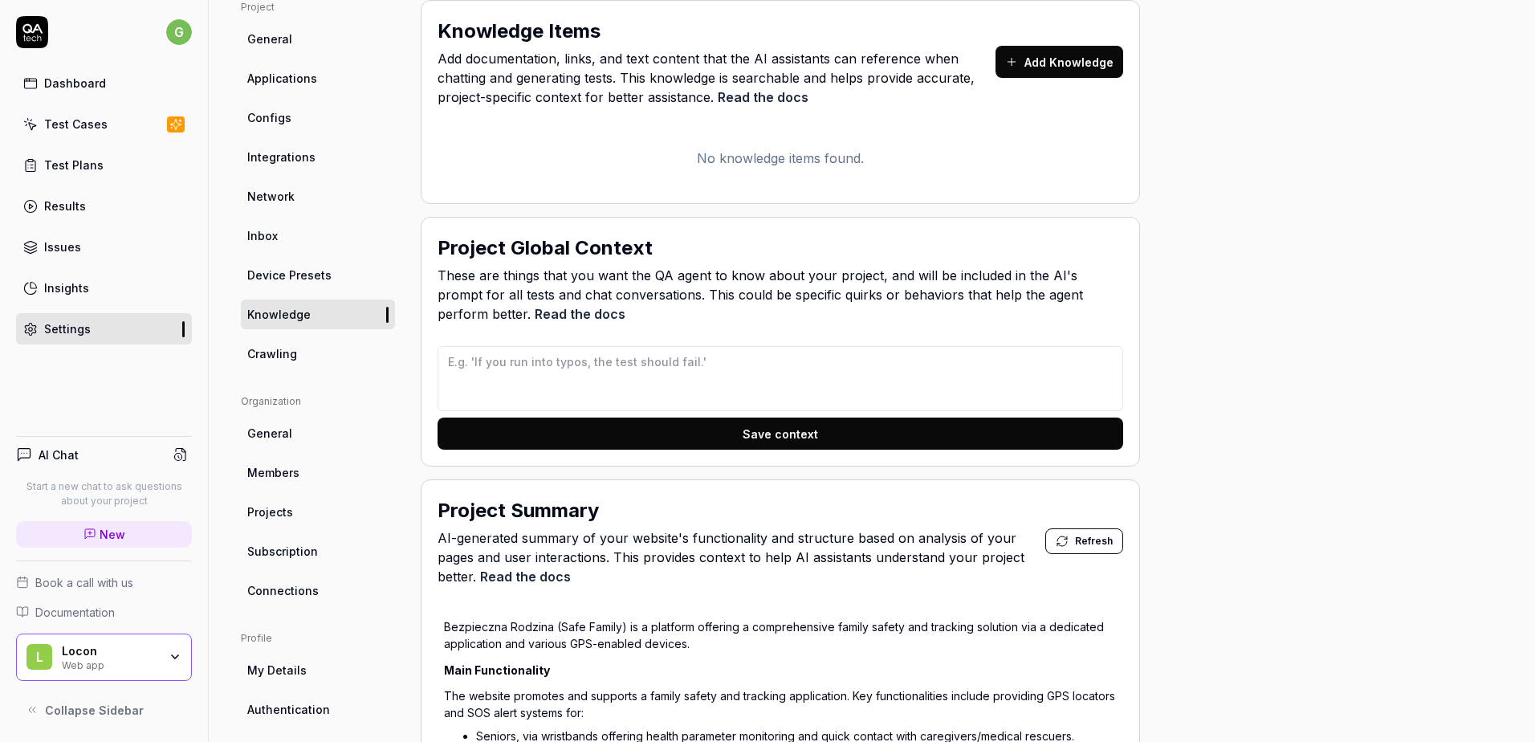
click at [311, 349] on link "Crawling" at bounding box center [318, 354] width 154 height 30
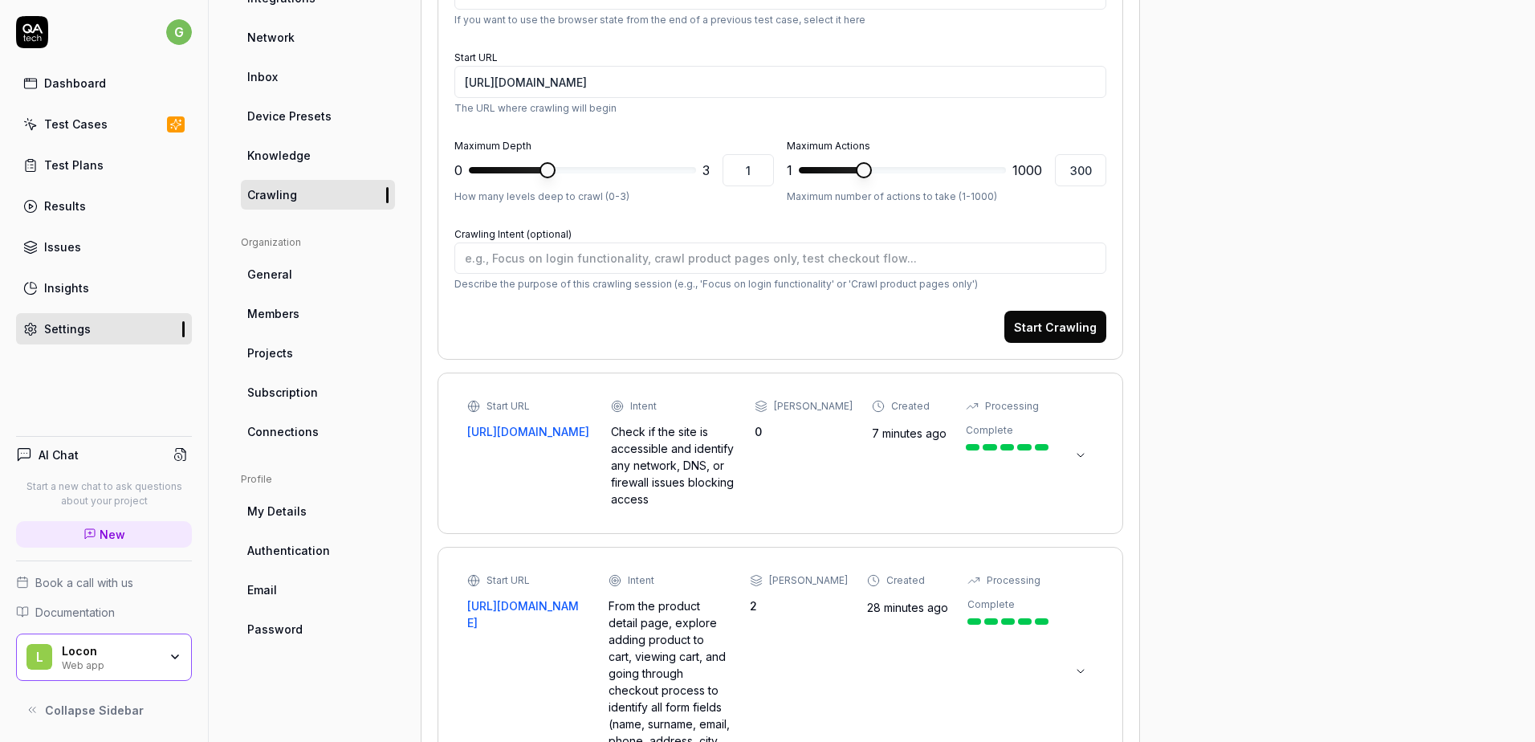
scroll to position [287, 0]
click at [640, 437] on div "Check if the site is accessible and identify any network, DNS, or firewall issu…" at bounding box center [673, 464] width 124 height 84
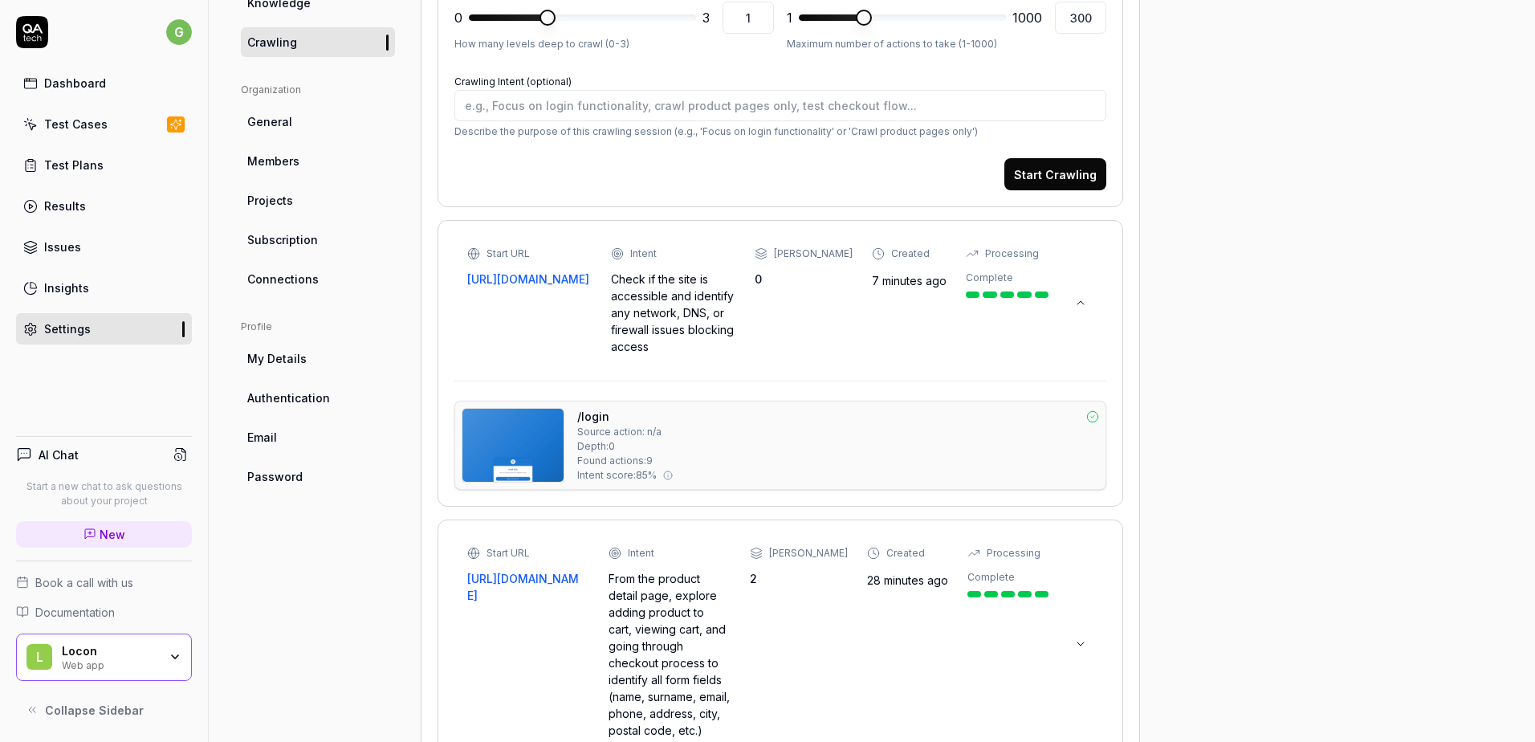
scroll to position [447, 0]
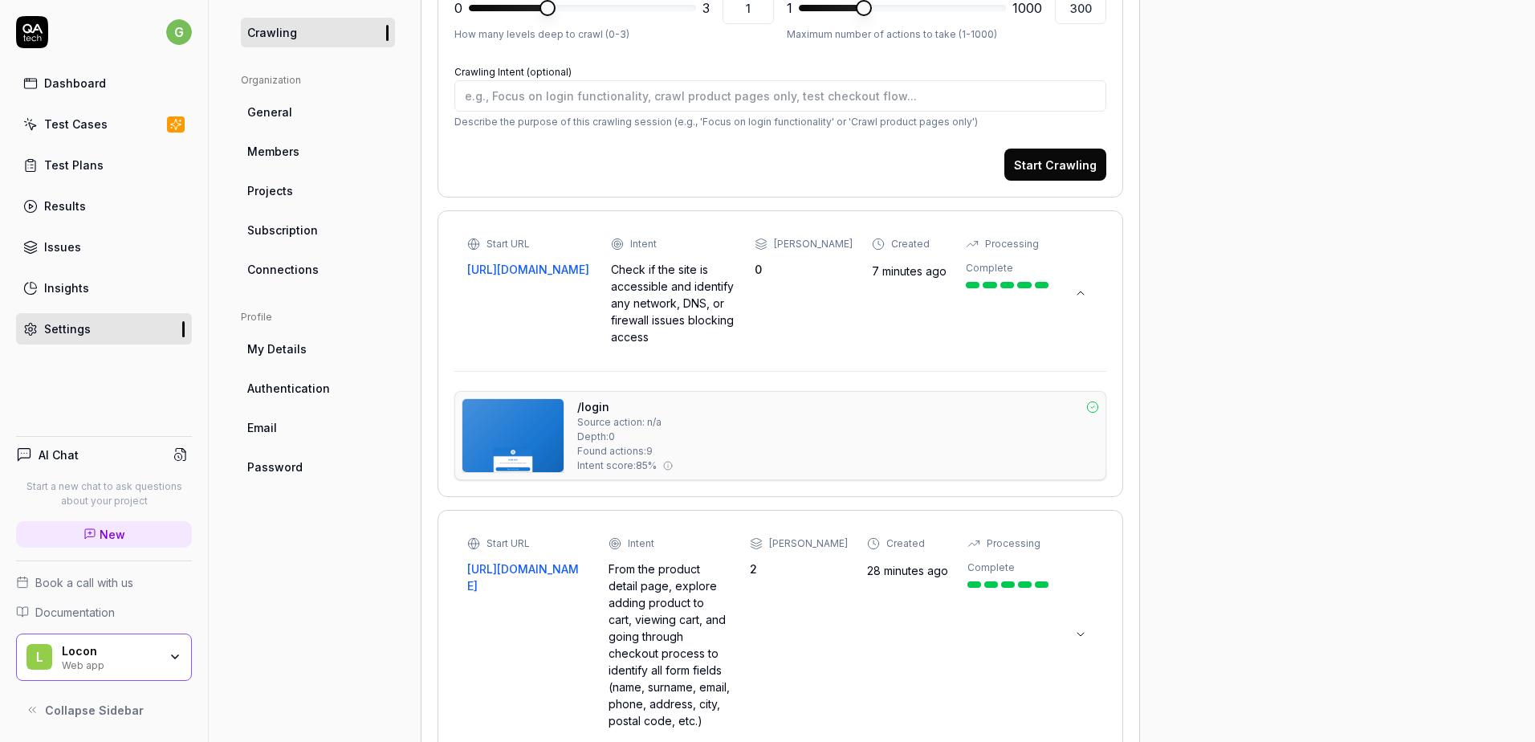
click at [592, 456] on span "Found actions: 9" at bounding box center [614, 451] width 75 height 14
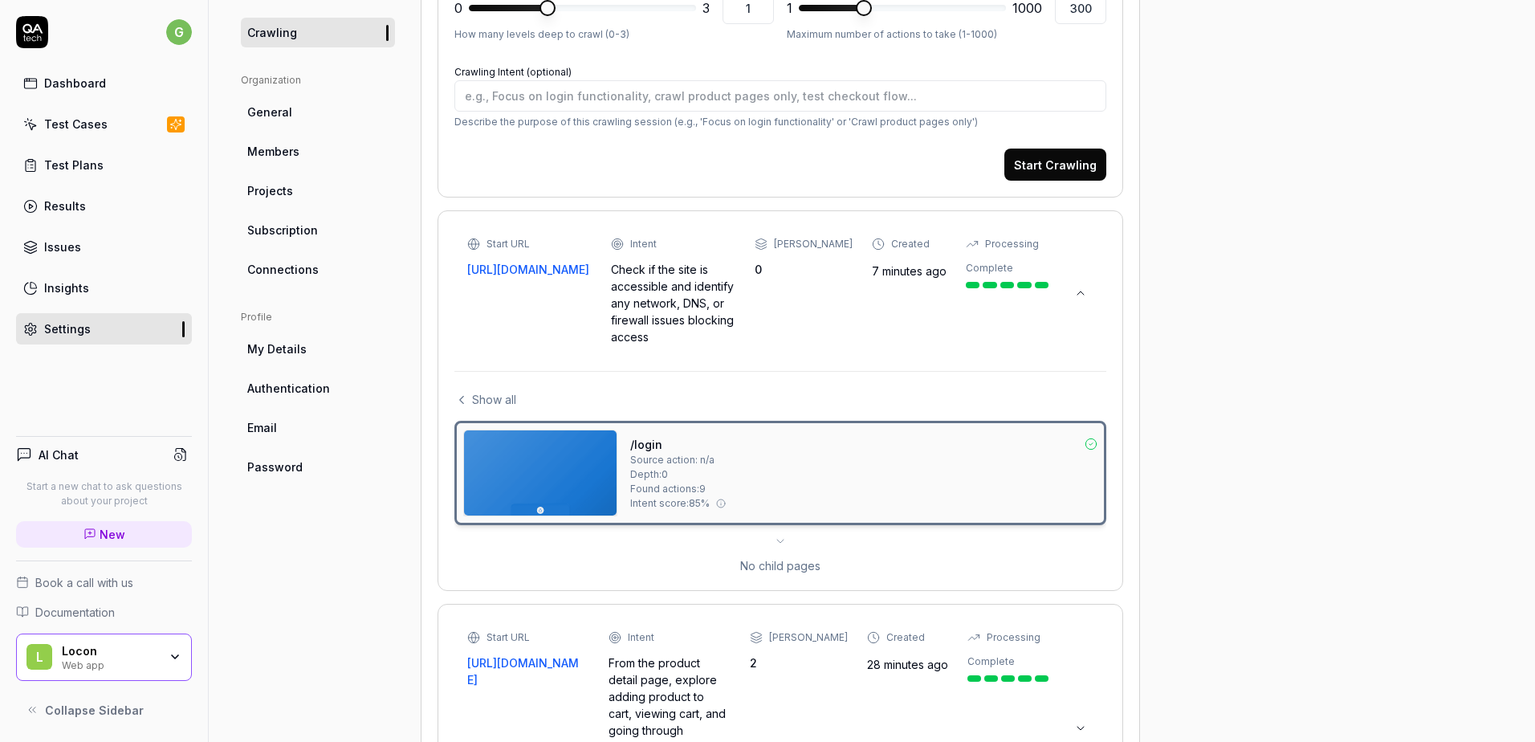
click at [592, 456] on img at bounding box center [540, 472] width 153 height 85
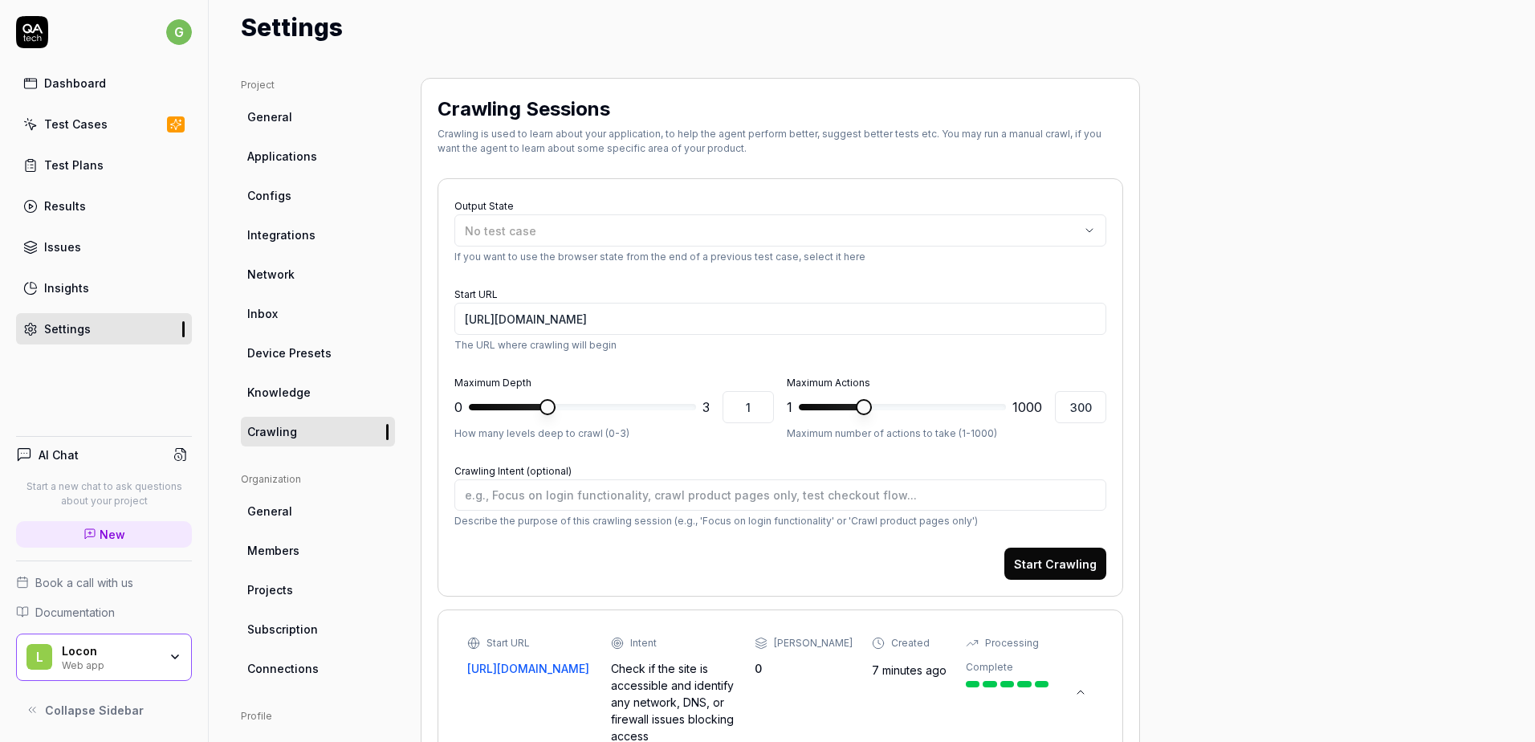
scroll to position [46, 0]
click at [287, 167] on link "Applications" at bounding box center [318, 159] width 154 height 30
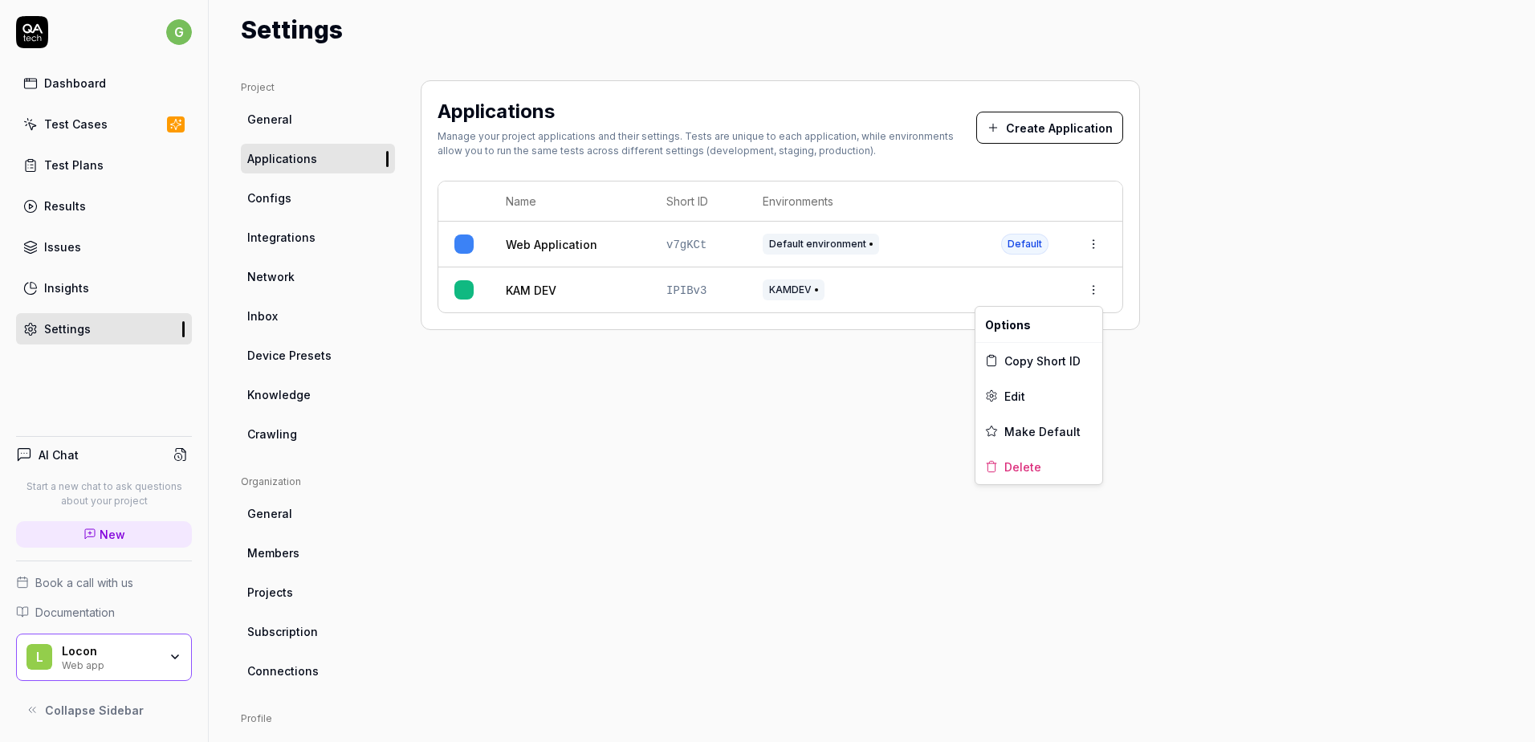
click at [1087, 290] on html "g Dashboard Test Cases Test Plans Results Issues Insights Settings AI Chat Star…" at bounding box center [767, 371] width 1535 height 742
click at [806, 375] on html "g Dashboard Test Cases Test Plans Results Issues Insights Settings AI Chat Star…" at bounding box center [767, 371] width 1535 height 742
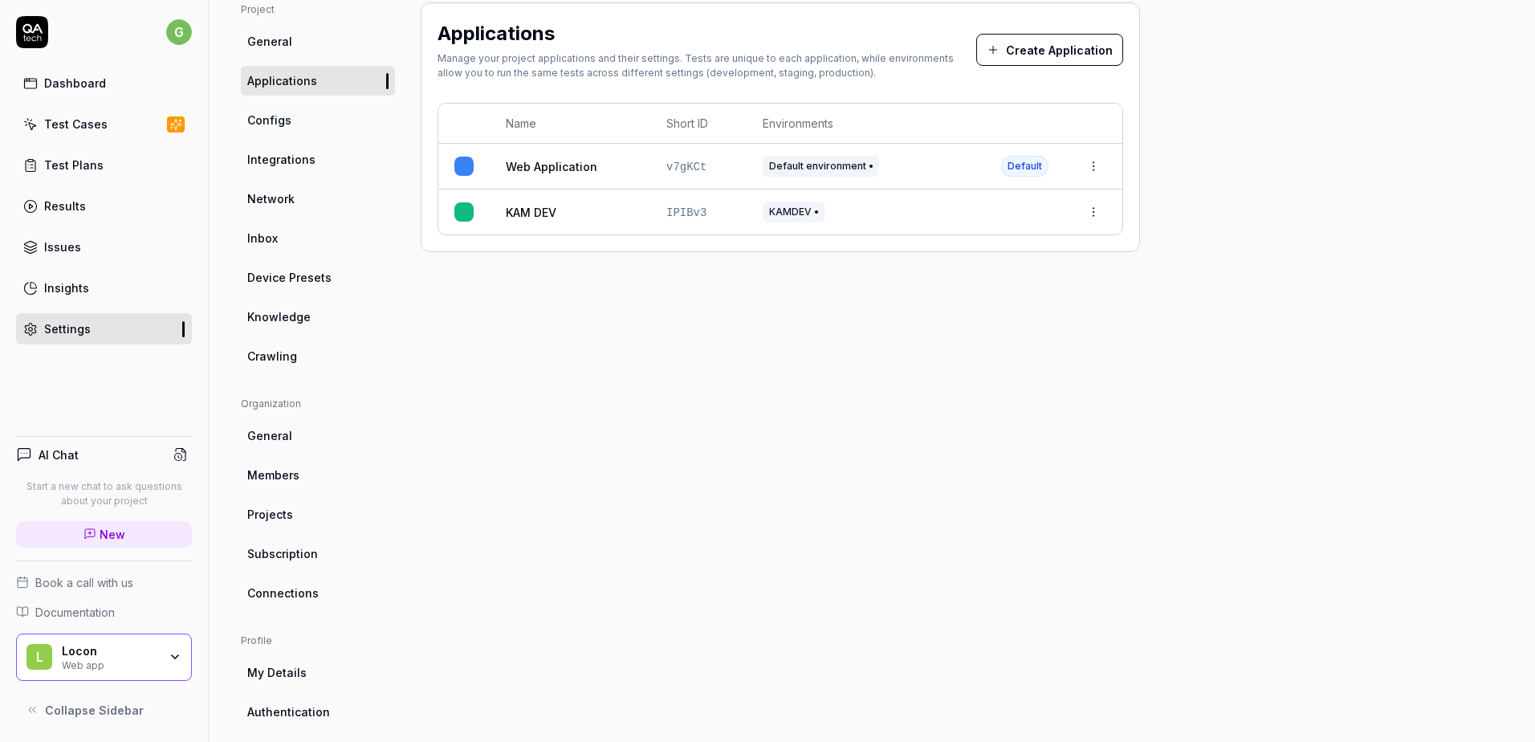
scroll to position [126, 0]
click at [295, 419] on link "General" at bounding box center [318, 433] width 154 height 30
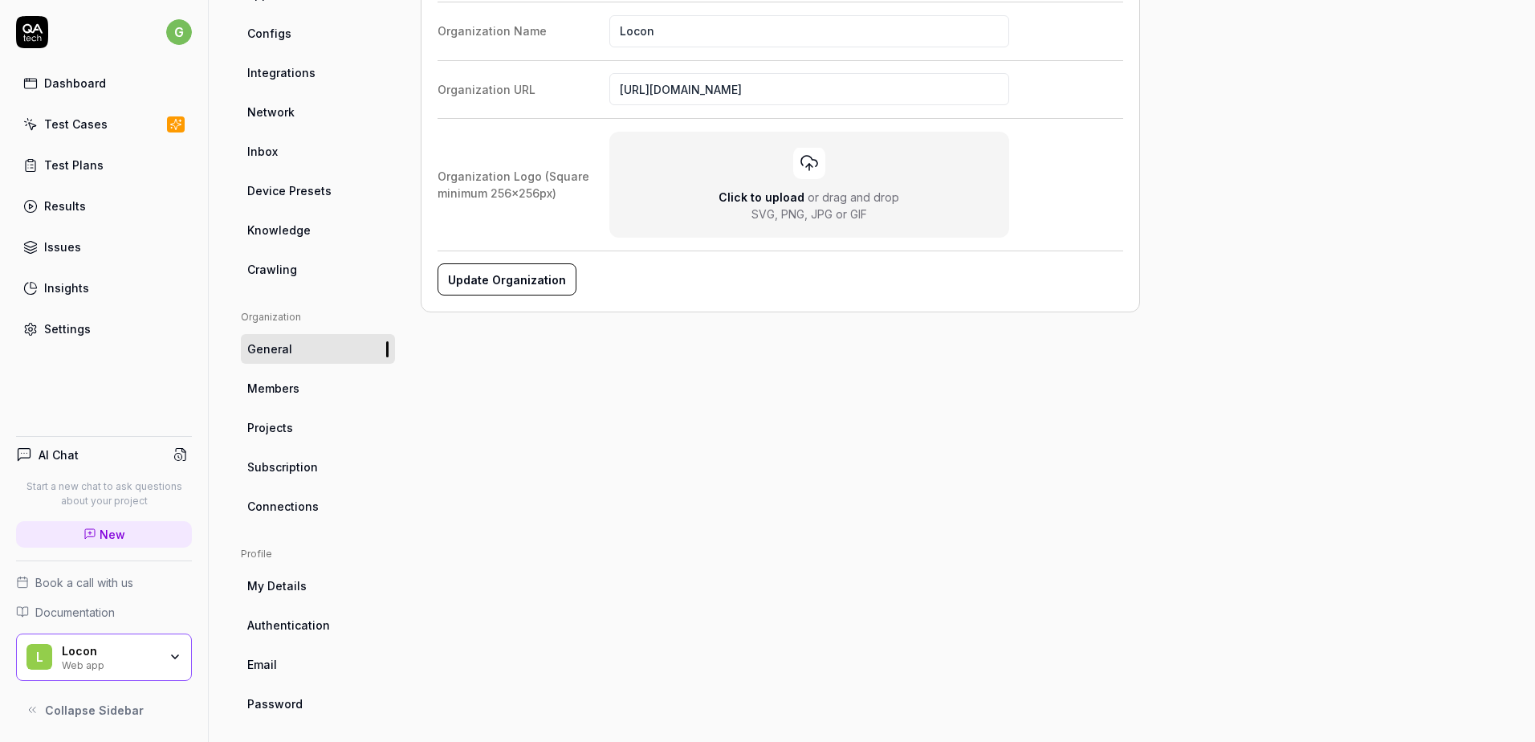
scroll to position [219, 0]
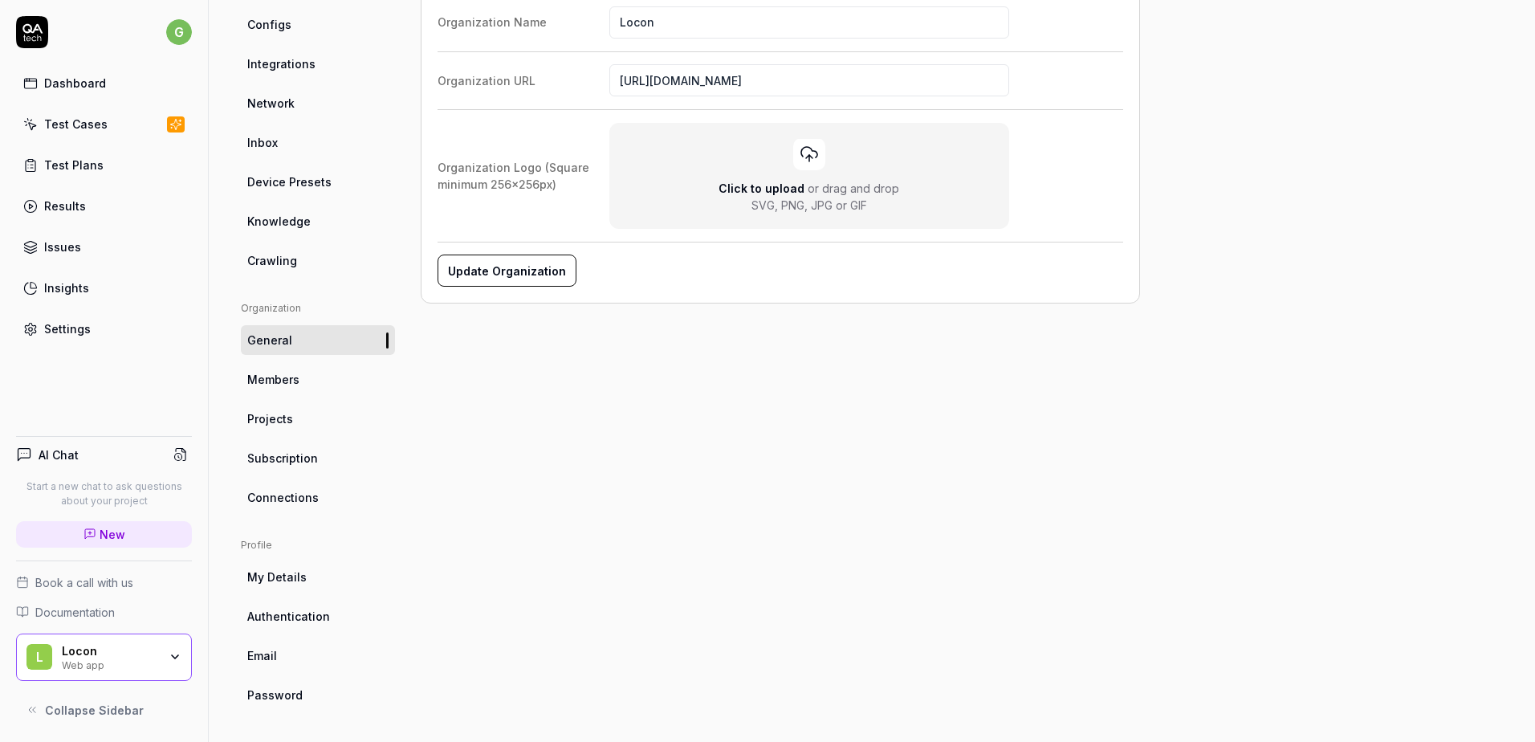
click at [291, 381] on span "Members" at bounding box center [273, 379] width 52 height 17
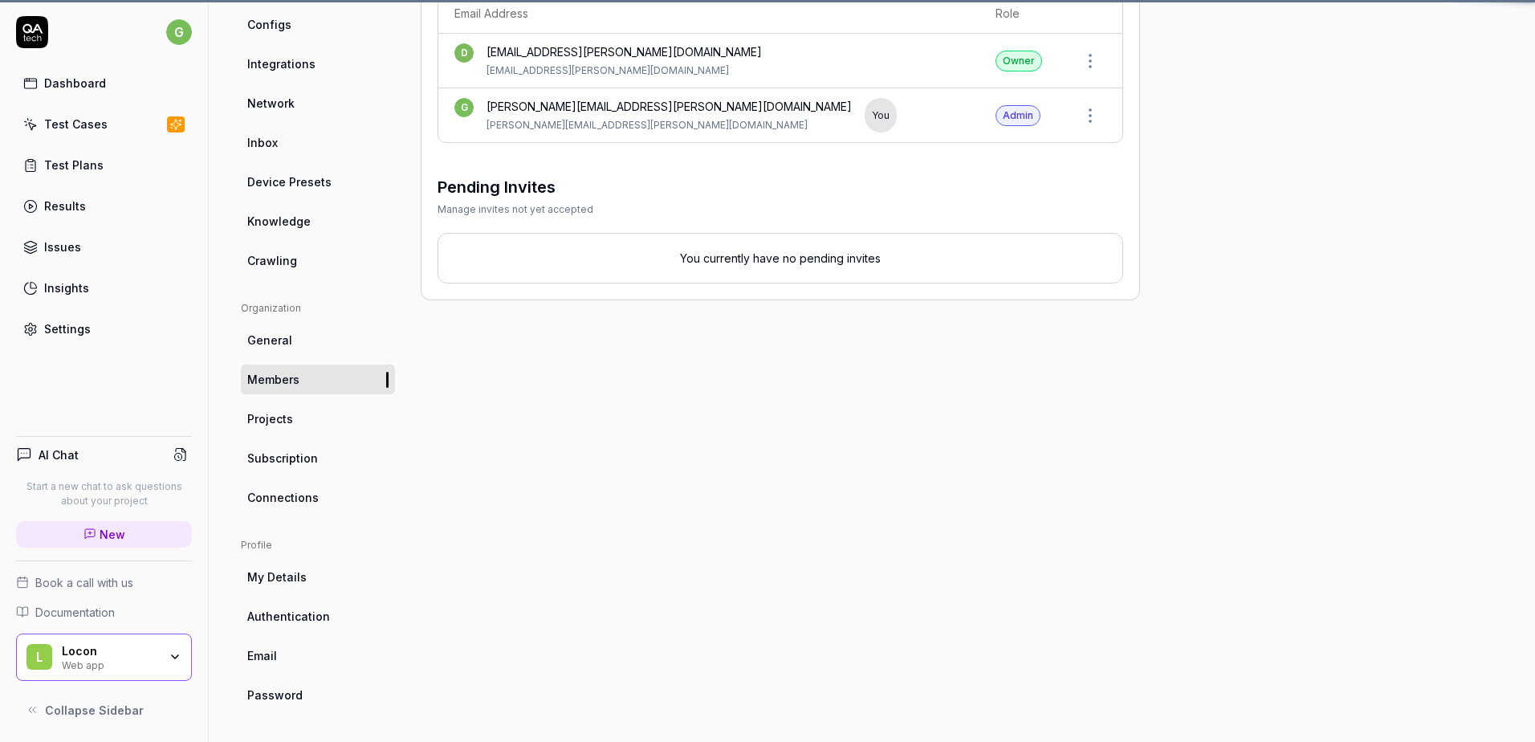
scroll to position [126, 0]
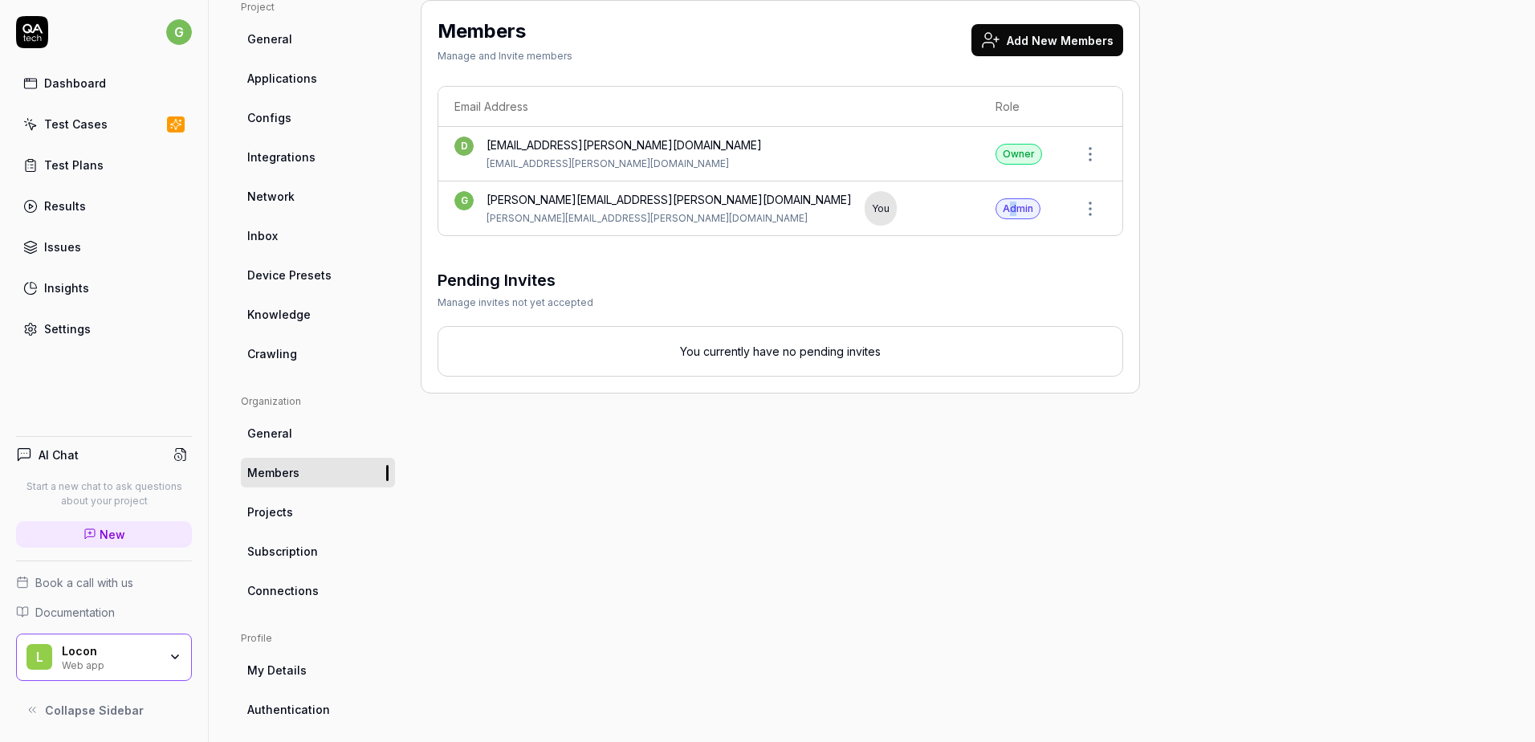
drag, startPoint x: 1009, startPoint y: 203, endPoint x: 1021, endPoint y: 204, distance: 12.9
click at [1021, 204] on div "Admin" at bounding box center [1018, 208] width 45 height 21
drag, startPoint x: 1021, startPoint y: 204, endPoint x: 874, endPoint y: 316, distance: 185.0
click at [874, 316] on div "Pending Invites Manage invites not yet accepted You currently have no pending i…" at bounding box center [781, 322] width 686 height 108
click at [59, 321] on div "Settings" at bounding box center [67, 328] width 47 height 17
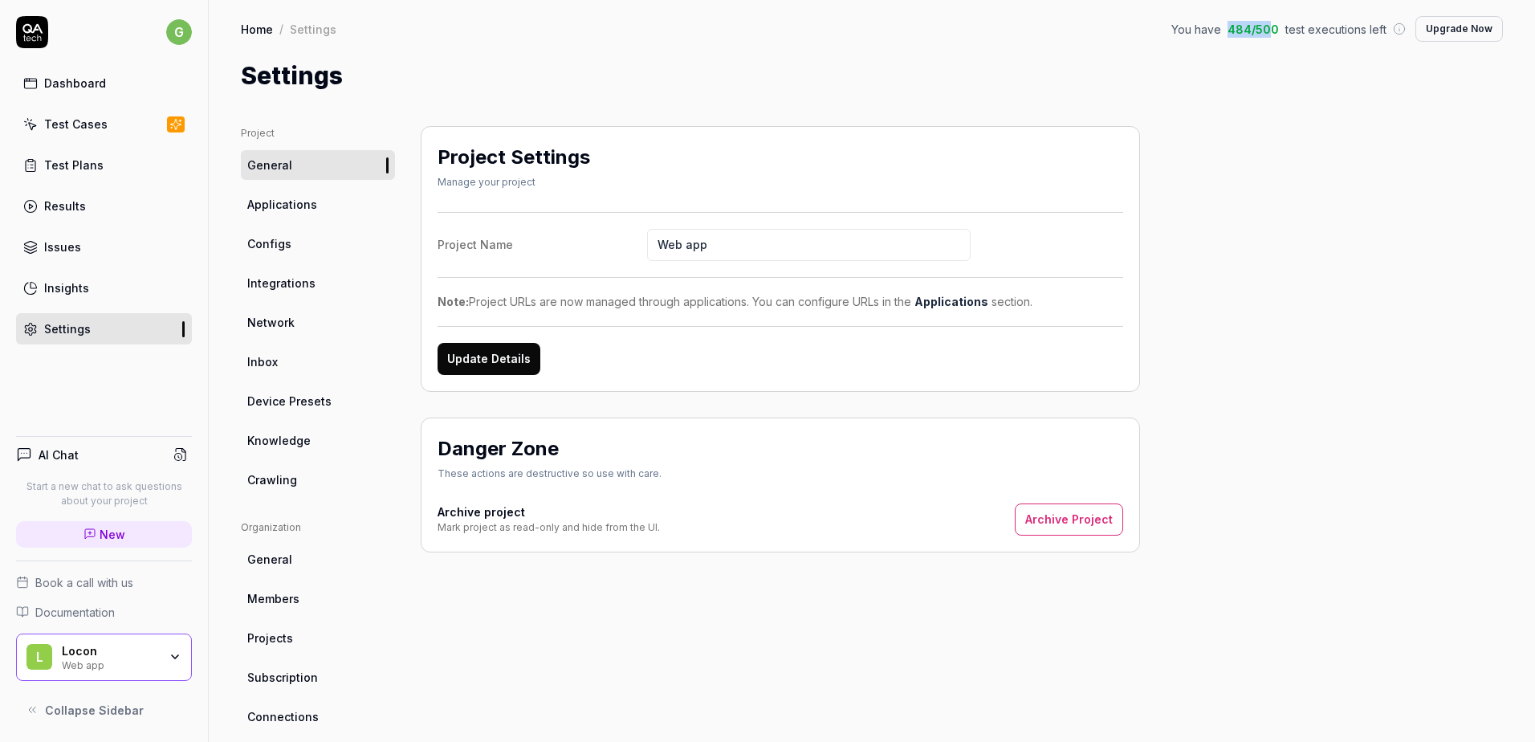
drag, startPoint x: 1224, startPoint y: 30, endPoint x: 1266, endPoint y: 23, distance: 43.0
click at [1266, 23] on span "484 / 500" at bounding box center [1253, 29] width 51 height 17
drag, startPoint x: 1266, startPoint y: 23, endPoint x: 1249, endPoint y: 63, distance: 42.8
click at [1249, 63] on div "Settings" at bounding box center [872, 76] width 1262 height 36
click at [289, 205] on span "Applications" at bounding box center [282, 204] width 70 height 17
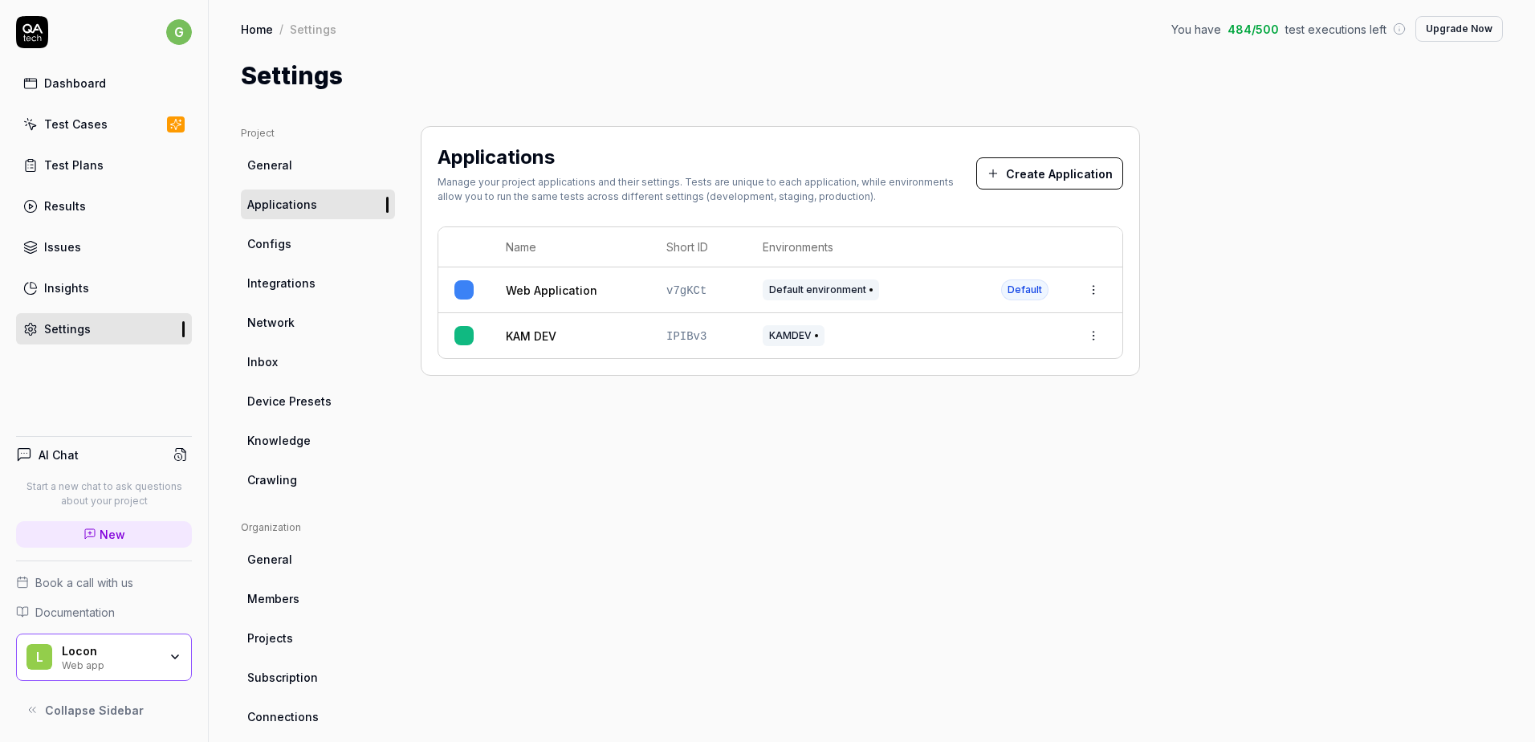
click at [278, 248] on span "Configs" at bounding box center [269, 243] width 44 height 17
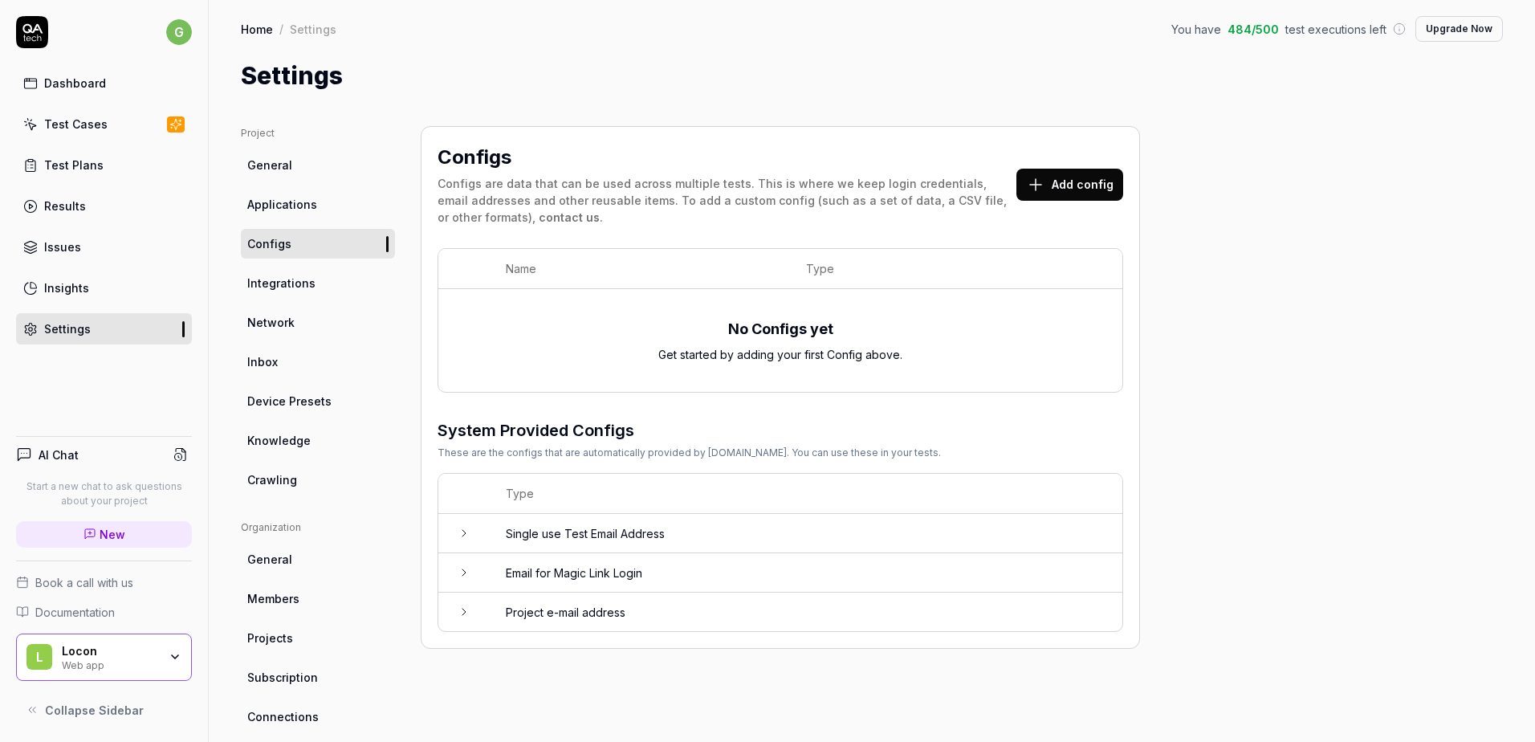
click at [276, 273] on link "Integrations" at bounding box center [318, 283] width 154 height 30
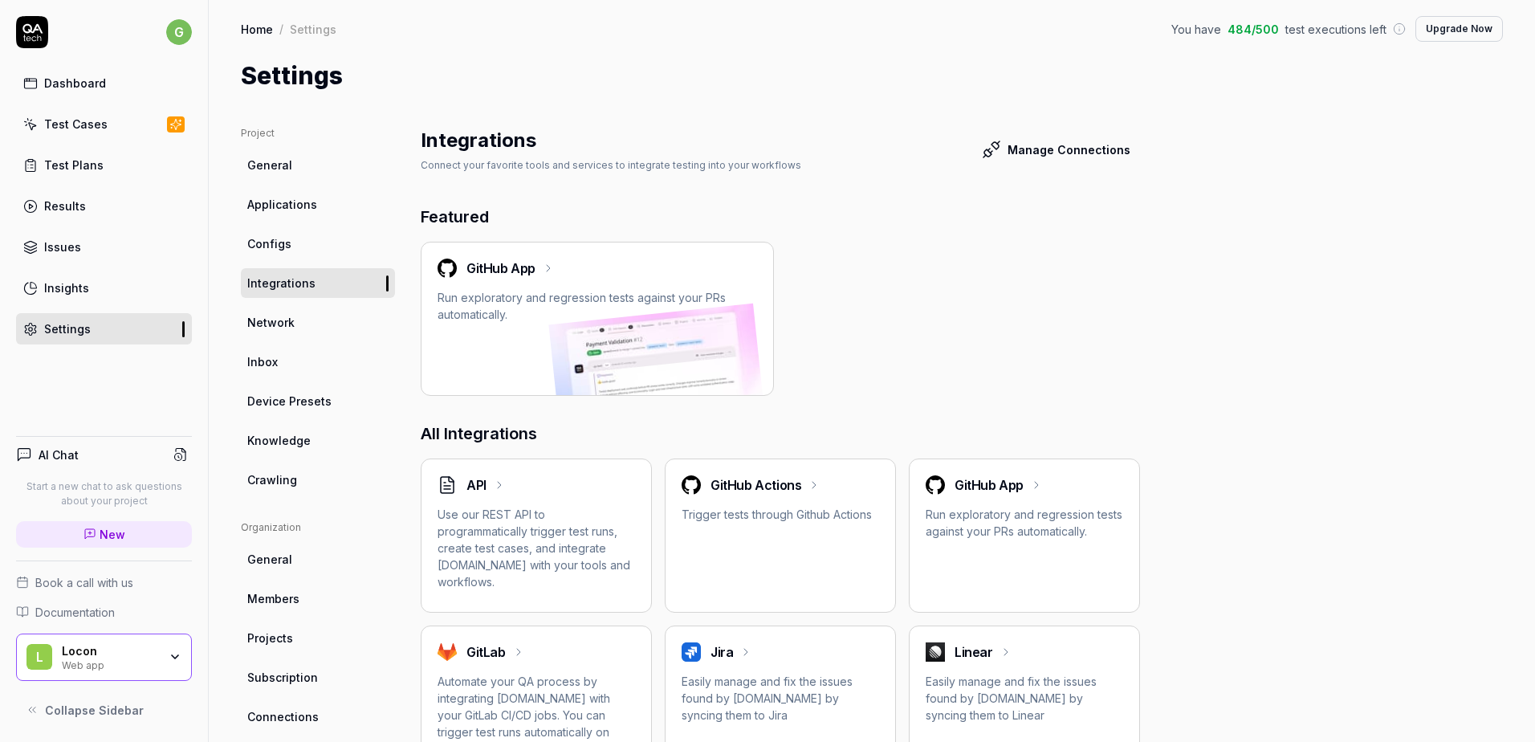
click at [129, 165] on link "Test Plans" at bounding box center [104, 164] width 176 height 31
click at [119, 132] on link "Test Cases" at bounding box center [104, 123] width 176 height 31
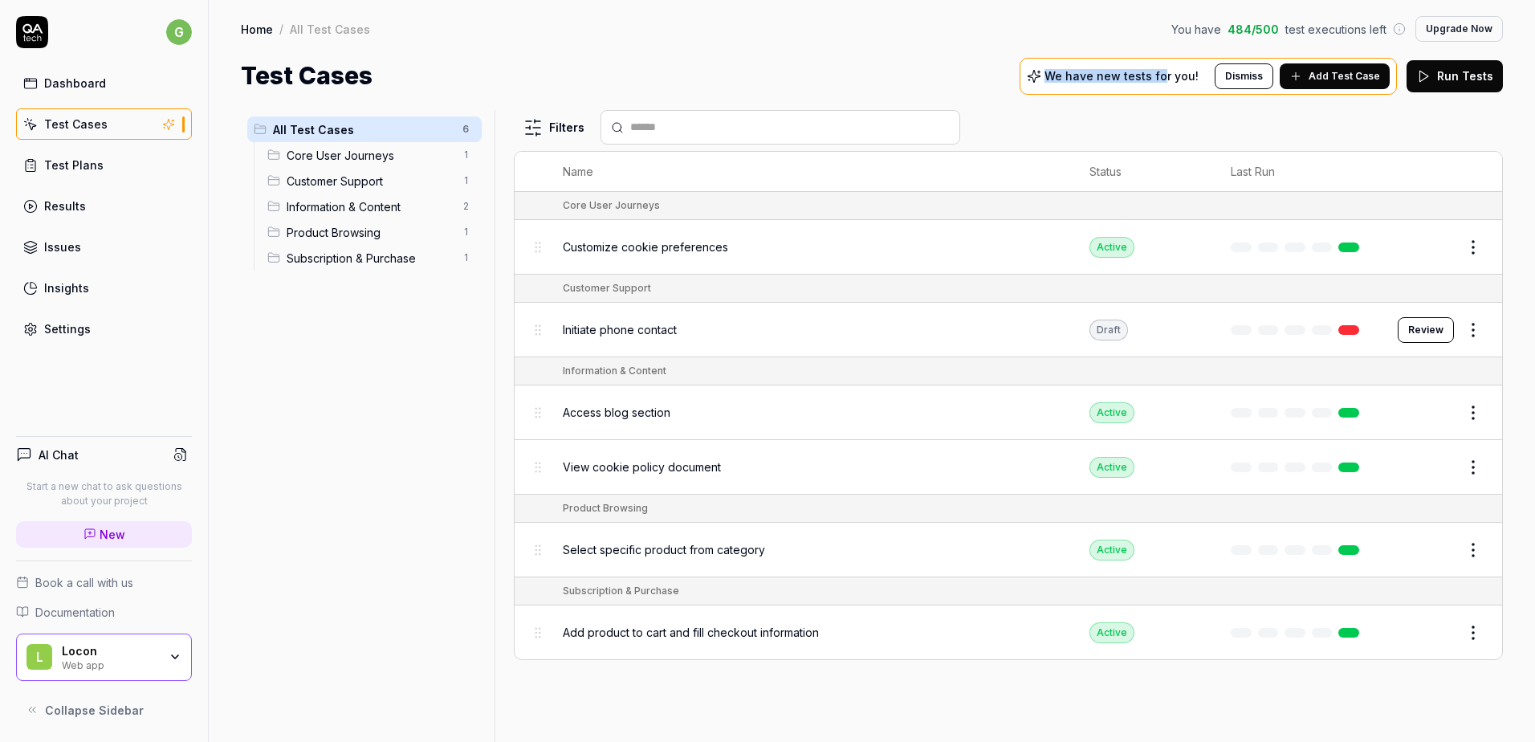
drag, startPoint x: 1062, startPoint y: 75, endPoint x: 1175, endPoint y: 73, distance: 112.4
click at [1175, 73] on p "We have new tests for you!" at bounding box center [1122, 76] width 154 height 11
drag, startPoint x: 1175, startPoint y: 73, endPoint x: 1170, endPoint y: 112, distance: 39.6
click at [1170, 112] on div "Filters" at bounding box center [1008, 127] width 989 height 35
click at [1233, 68] on button "Dismiss" at bounding box center [1244, 76] width 59 height 26
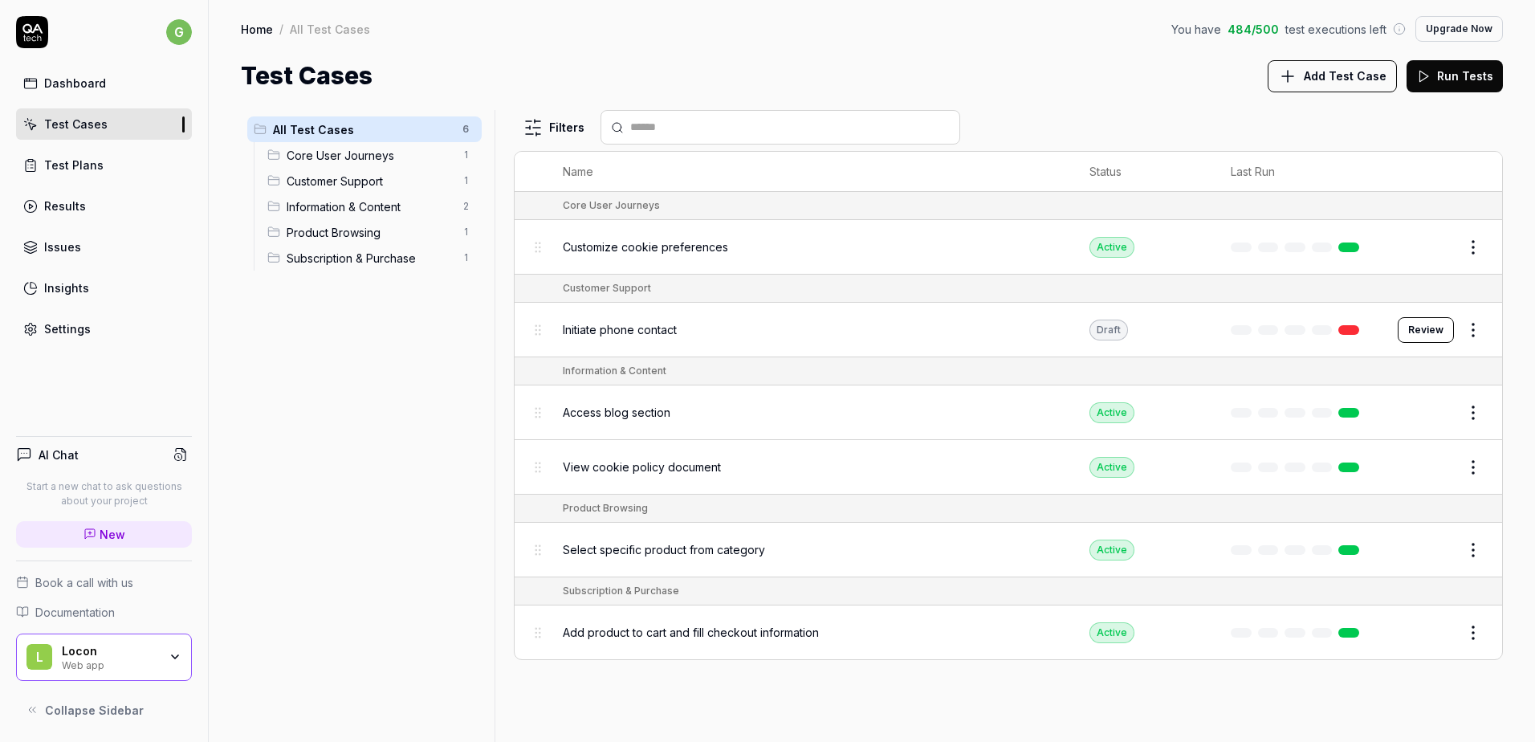
click at [378, 263] on span "Subscription & Purchase" at bounding box center [370, 258] width 166 height 17
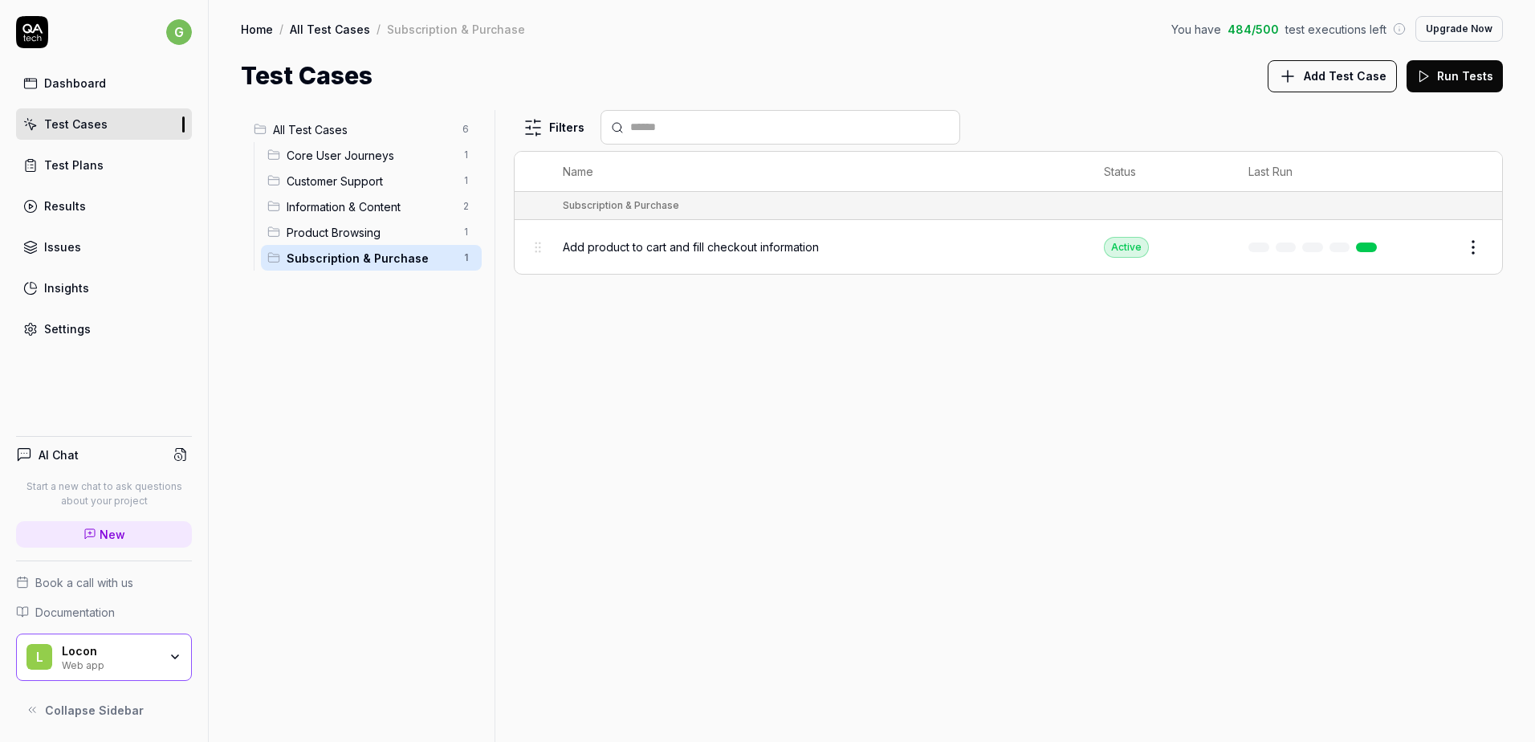
click at [374, 238] on span "Product Browsing" at bounding box center [370, 232] width 166 height 17
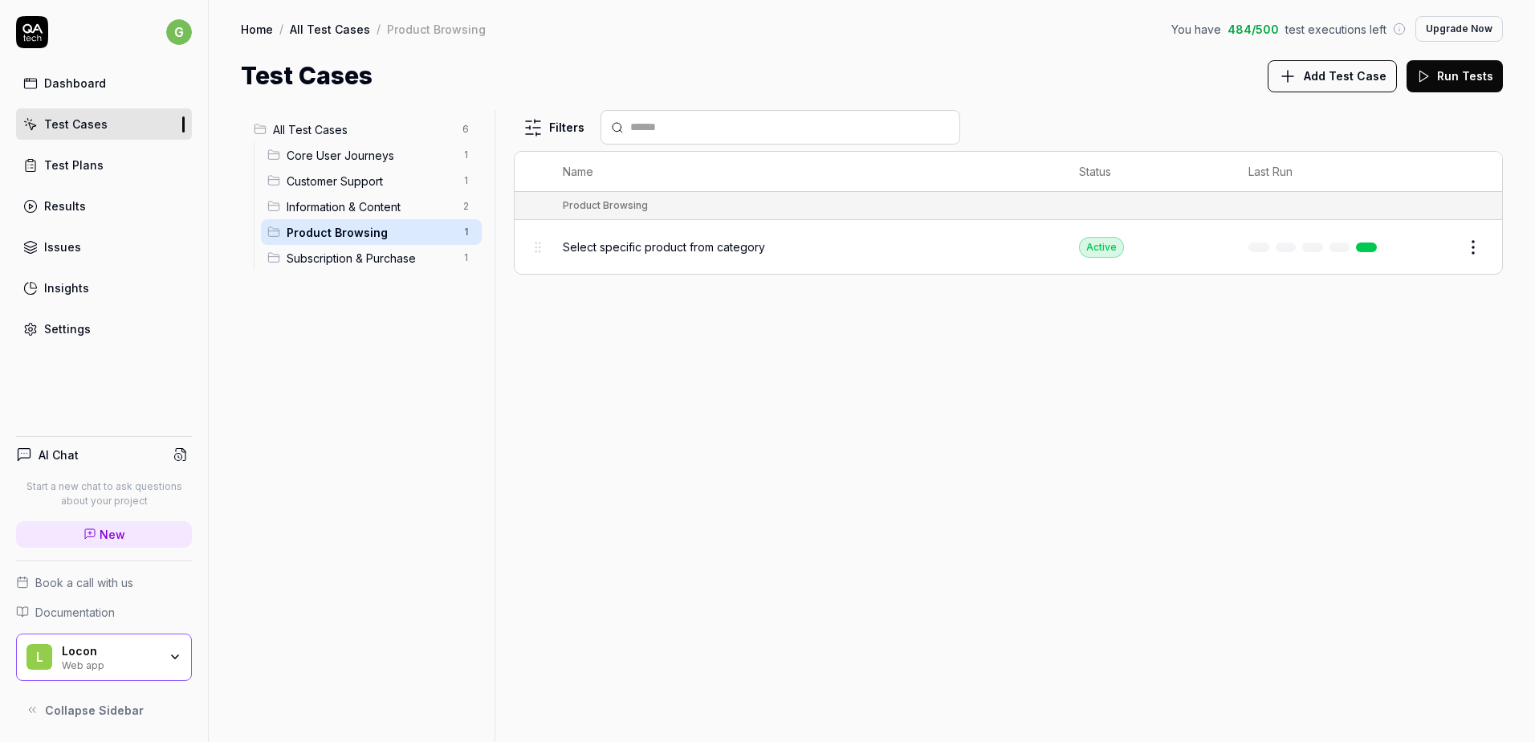
click at [374, 206] on span "Information & Content" at bounding box center [370, 206] width 166 height 17
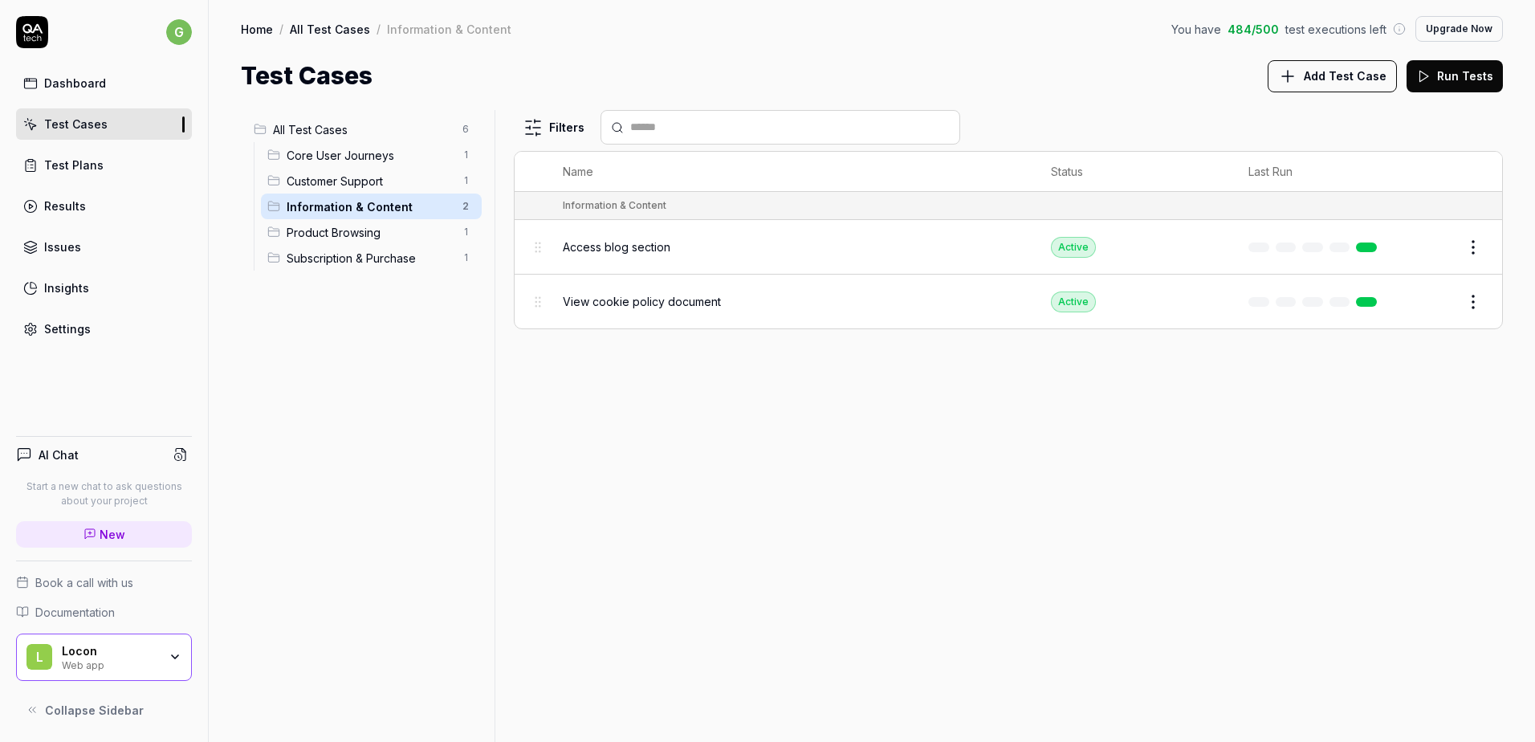
click at [366, 247] on div "Subscription & Purchase 1" at bounding box center [371, 258] width 221 height 26
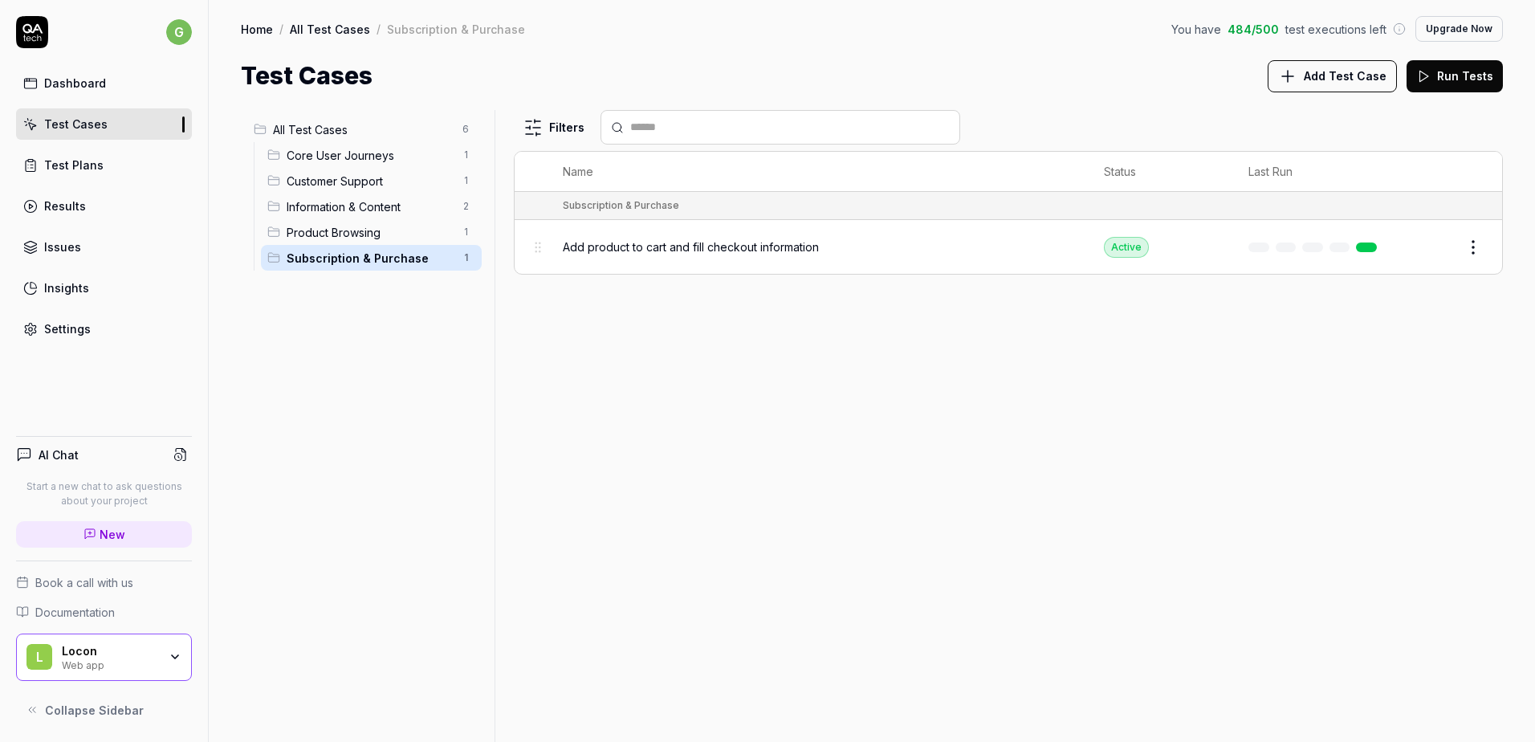
click at [740, 243] on span "Add product to cart and fill checkout information" at bounding box center [691, 246] width 256 height 17
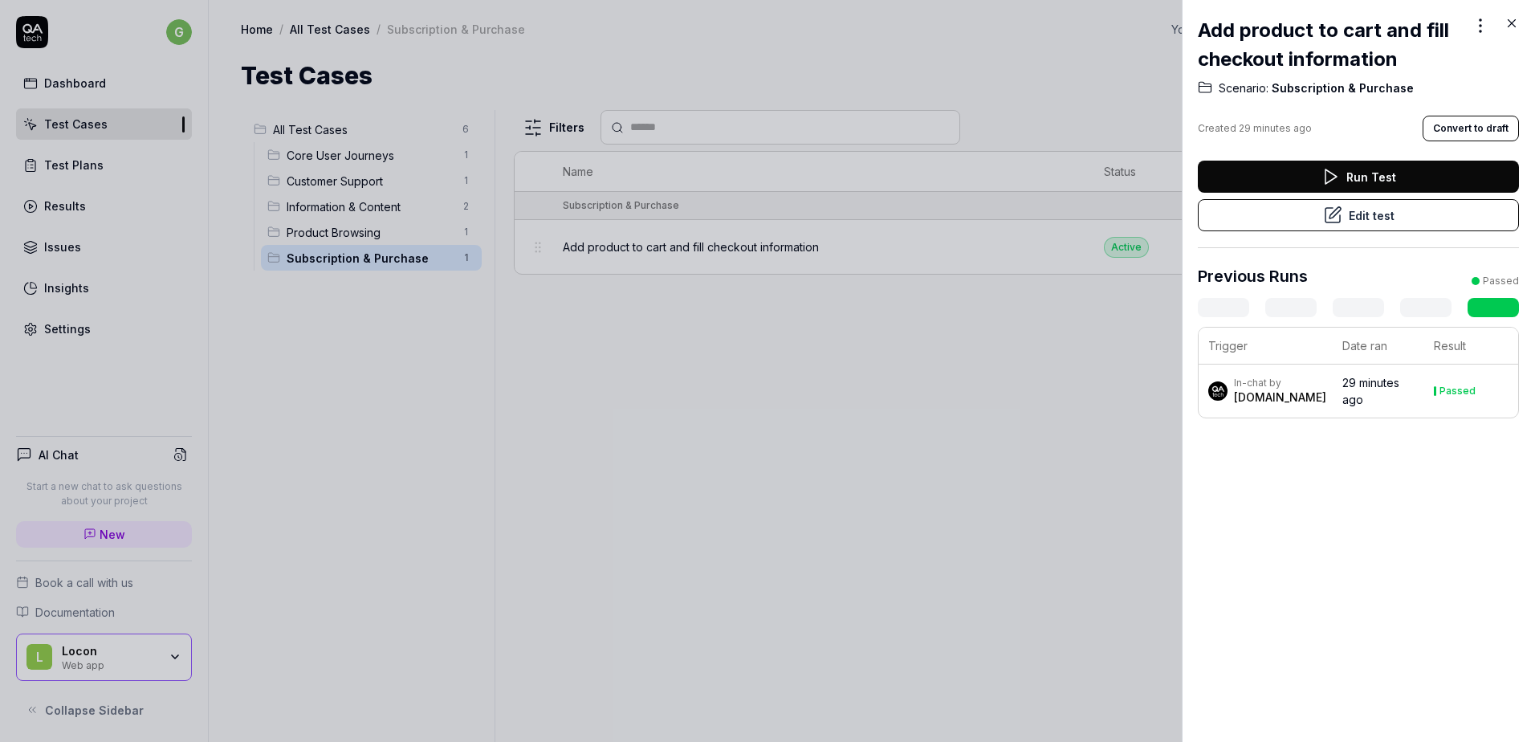
click at [1298, 401] on div "In-chat by QA.tech" at bounding box center [1267, 391] width 118 height 29
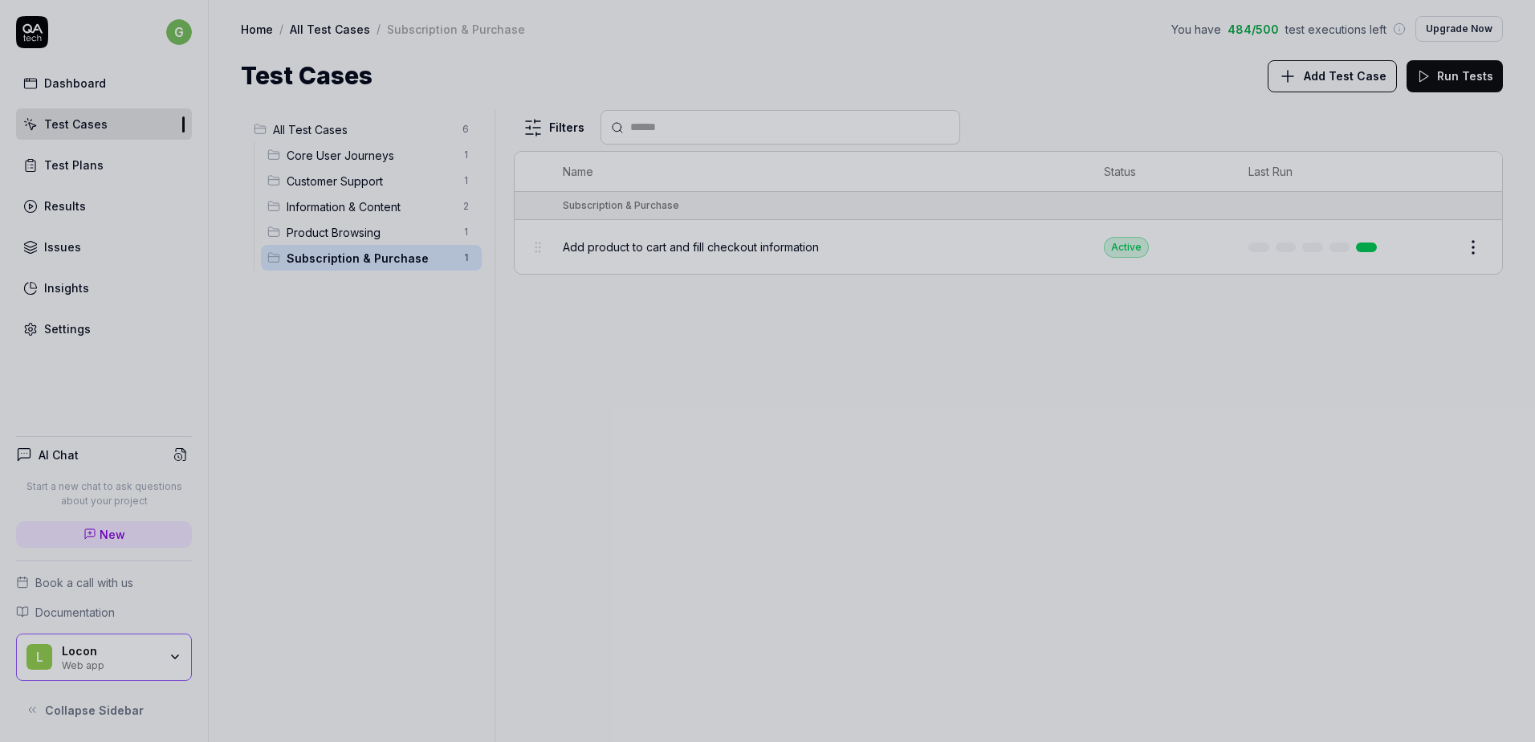
click at [531, 243] on div at bounding box center [767, 371] width 1535 height 742
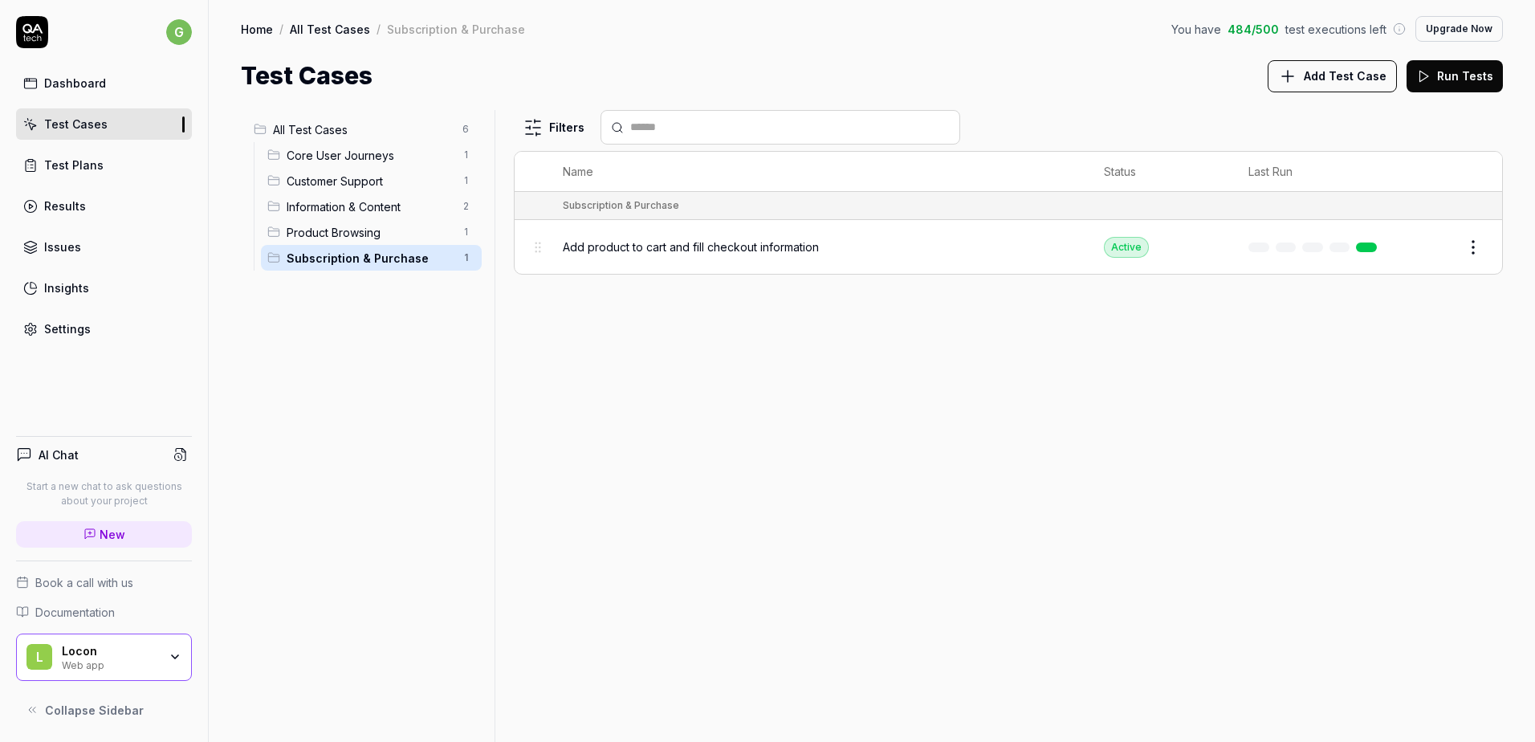
click at [398, 231] on span "Product Browsing" at bounding box center [370, 232] width 166 height 17
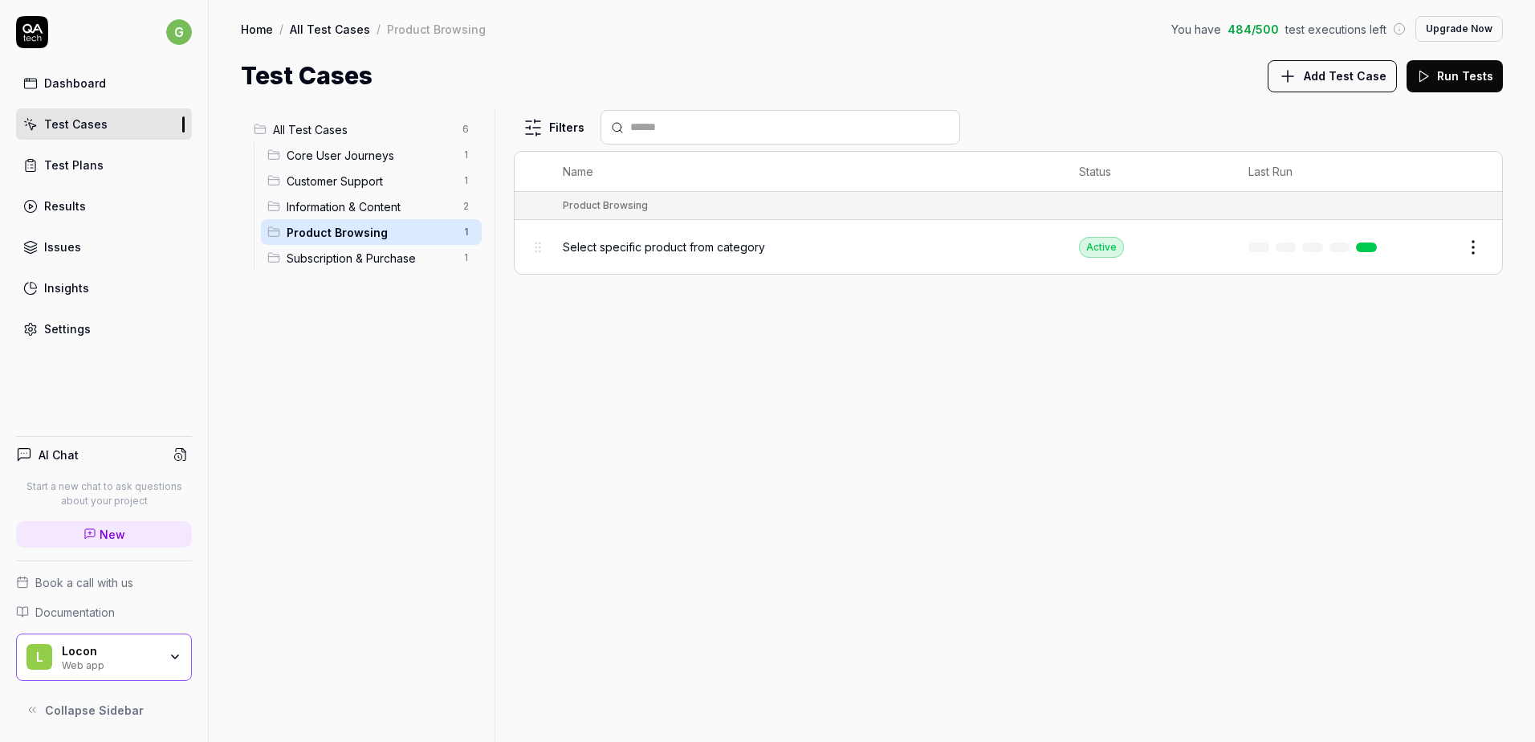
click at [601, 247] on span "Select specific product from category" at bounding box center [664, 246] width 202 height 17
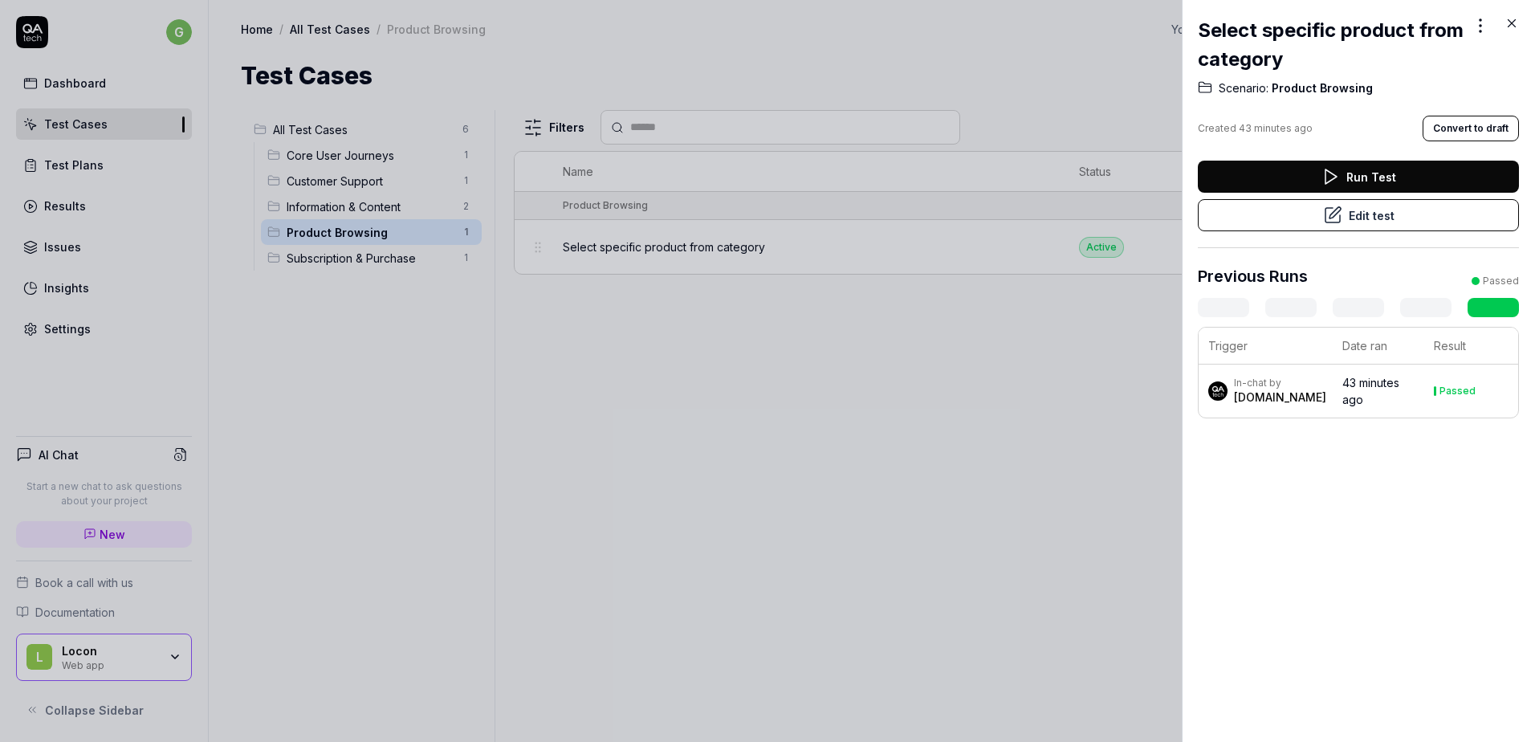
click at [1357, 389] on time "43 minutes ago" at bounding box center [1371, 391] width 57 height 31
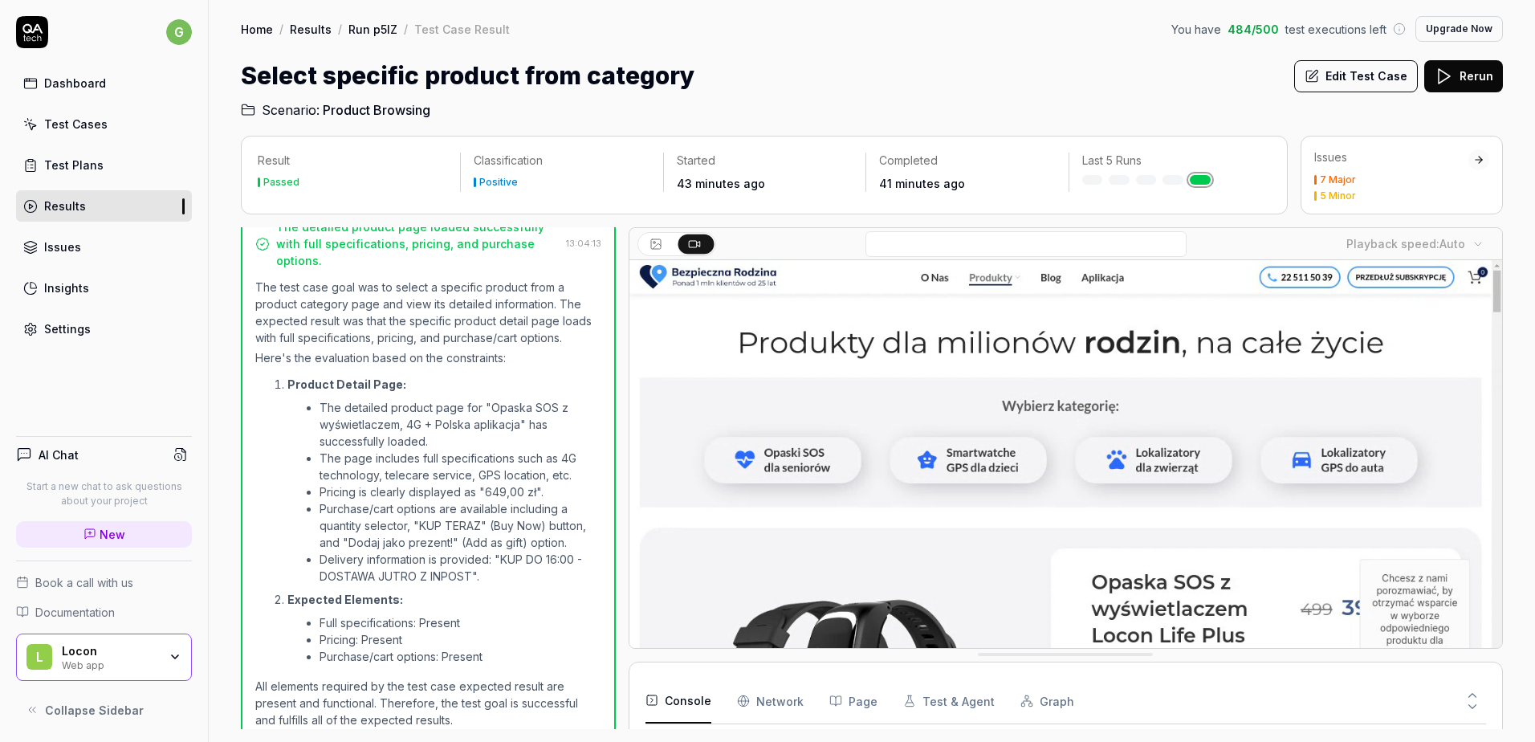
scroll to position [418, 0]
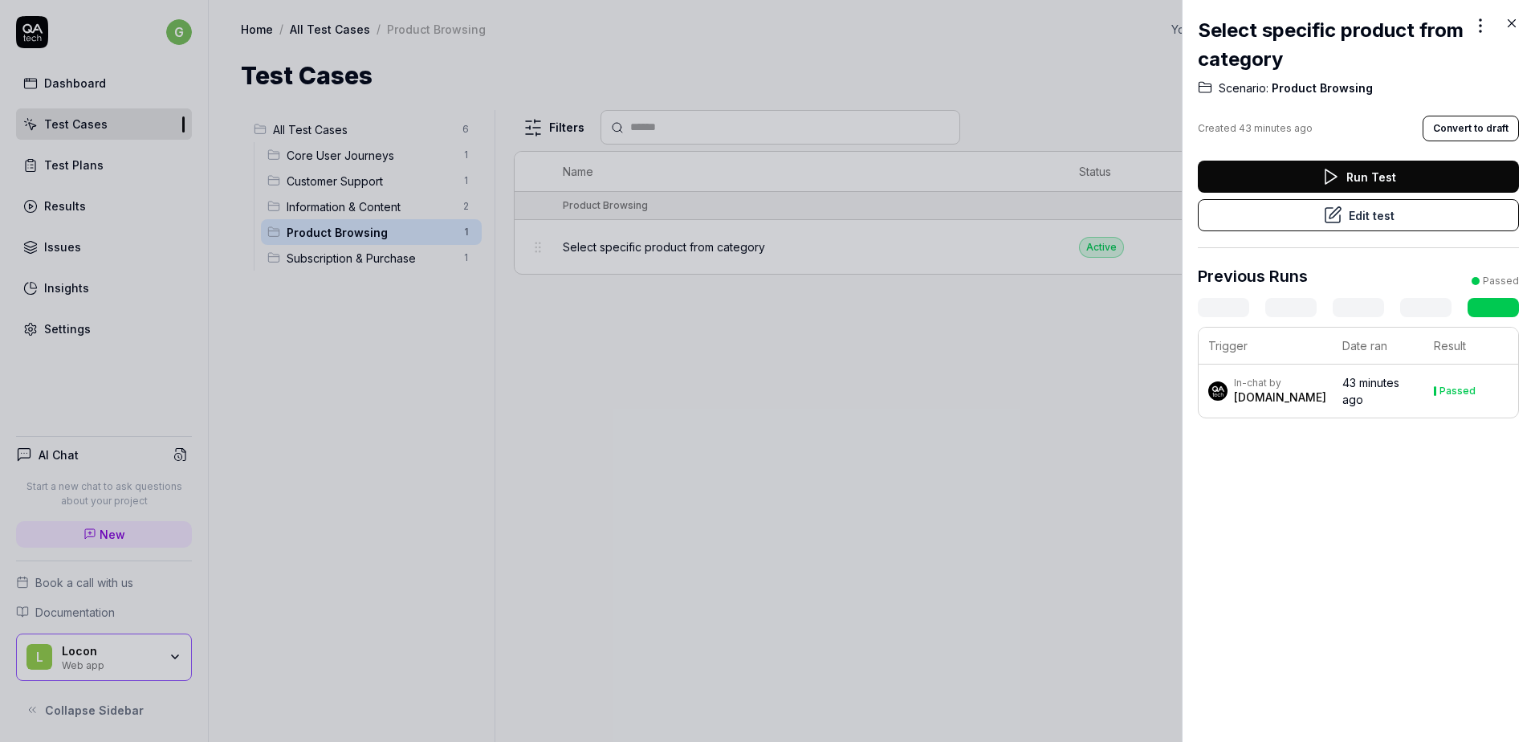
click at [479, 307] on div at bounding box center [767, 371] width 1535 height 742
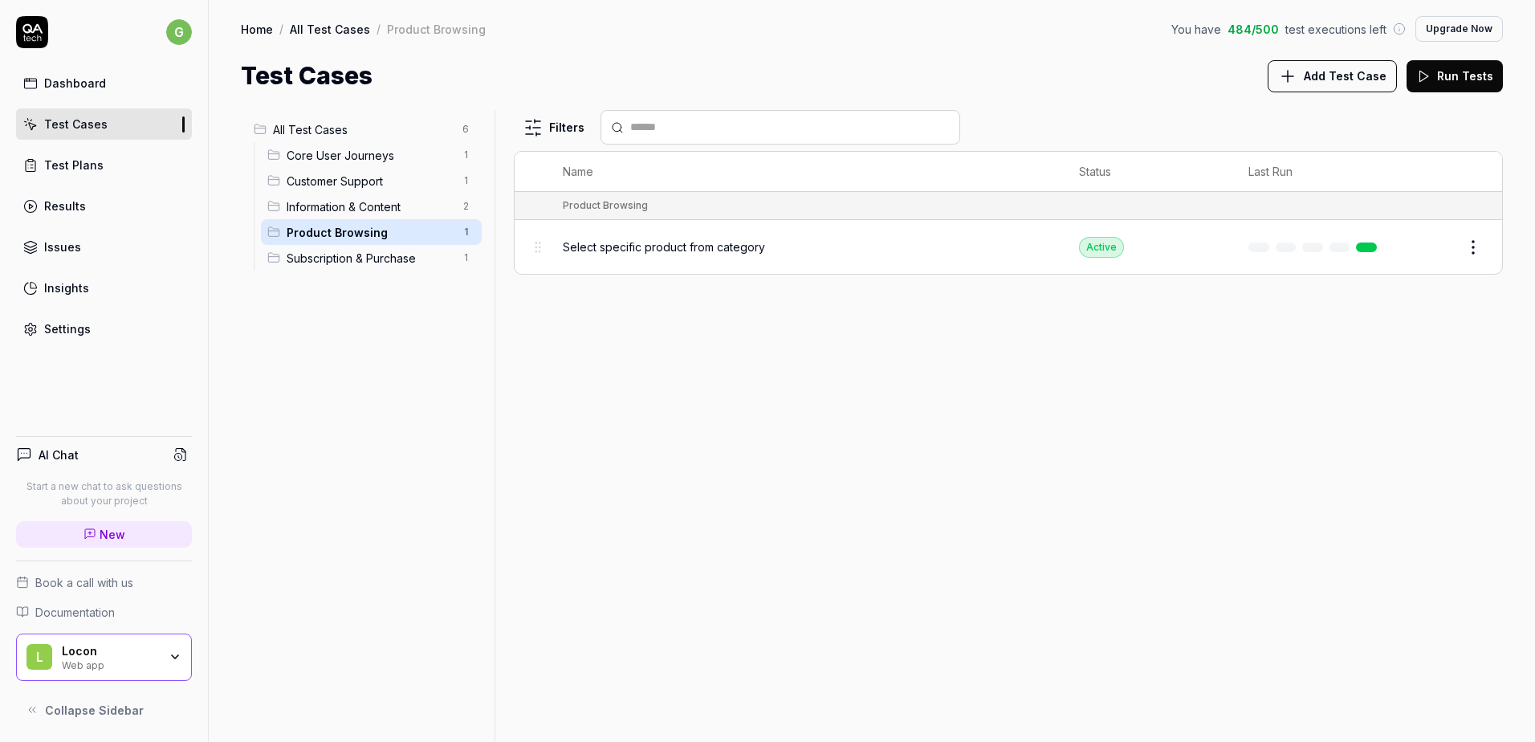
click at [441, 259] on span "Subscription & Purchase" at bounding box center [370, 258] width 166 height 17
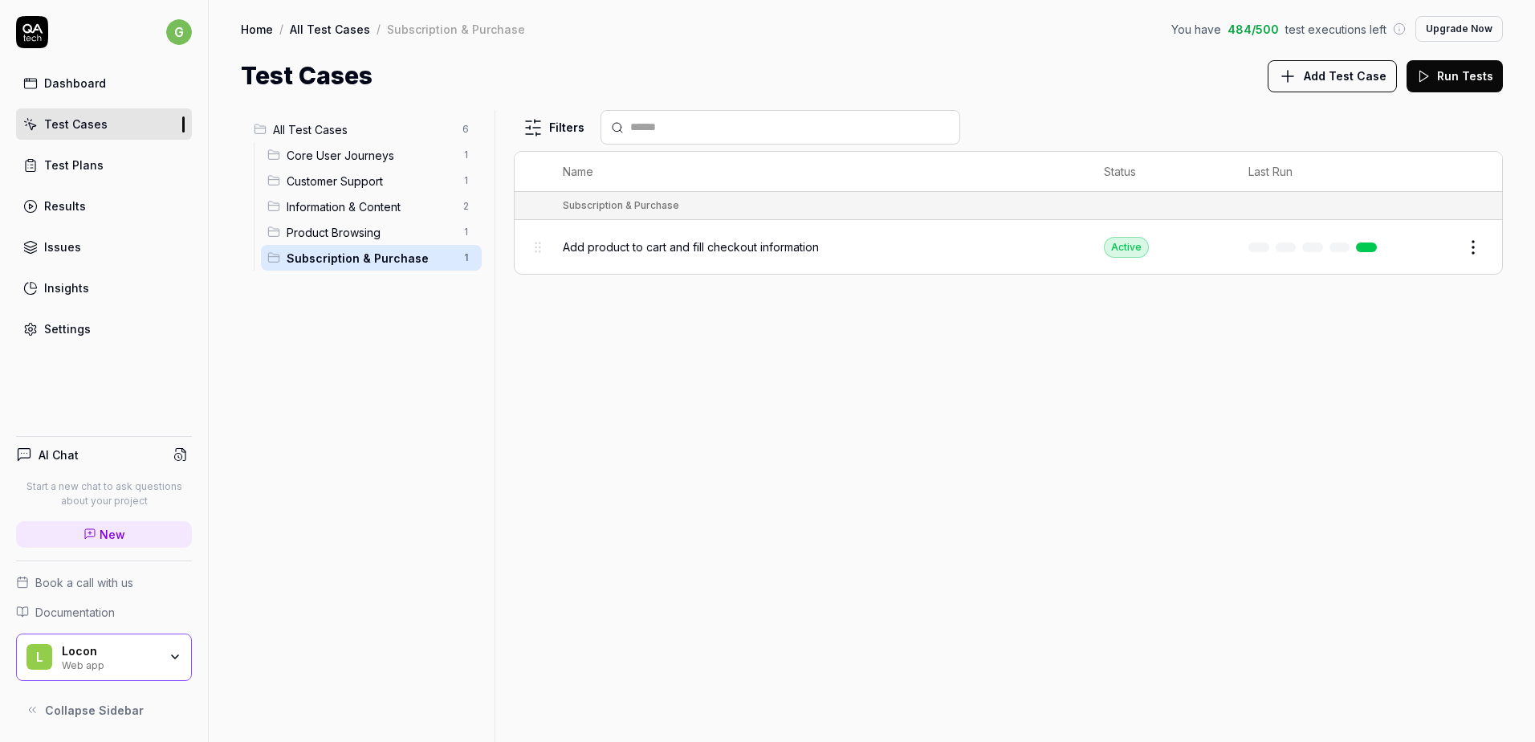
click at [430, 206] on span "Information & Content" at bounding box center [370, 206] width 166 height 17
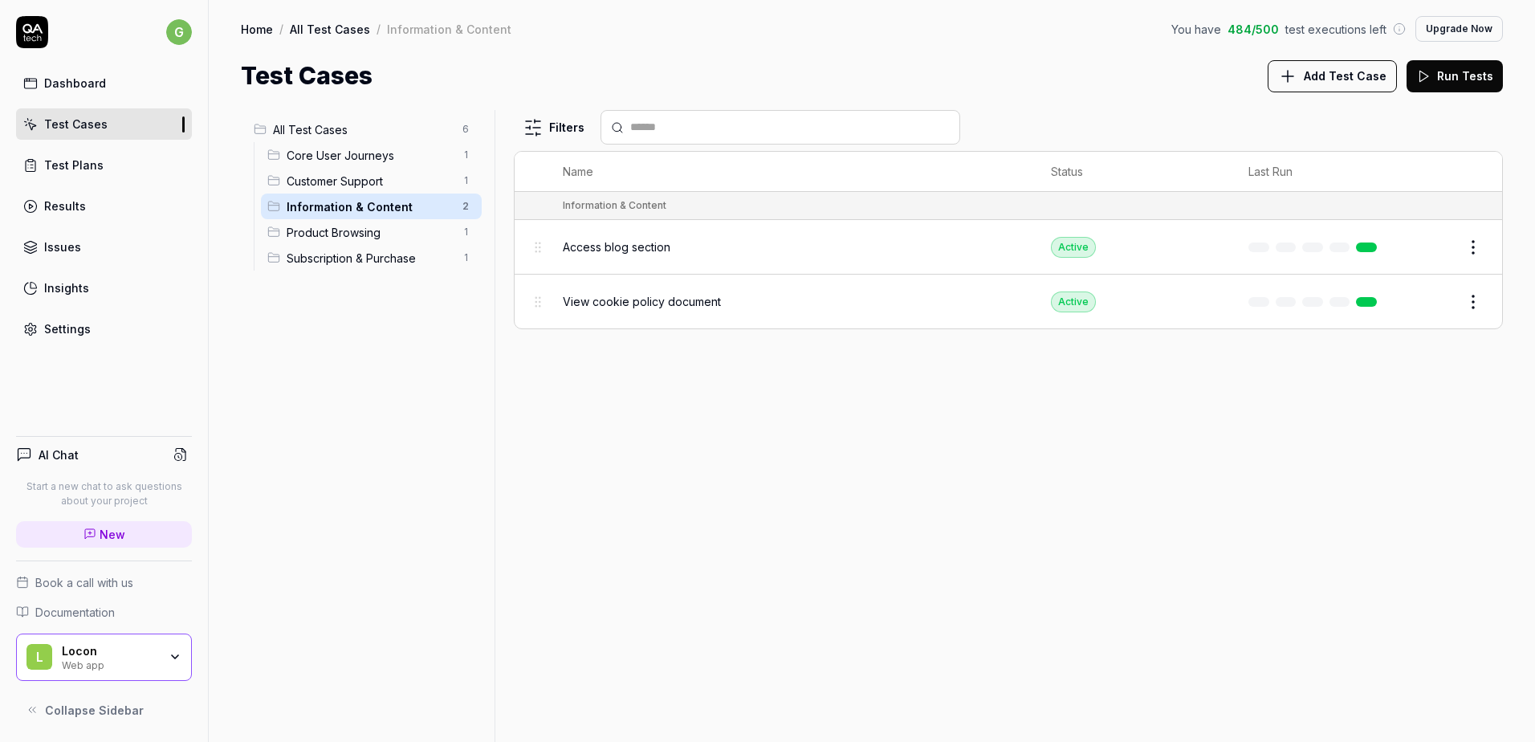
click at [430, 185] on span "Customer Support" at bounding box center [370, 181] width 166 height 17
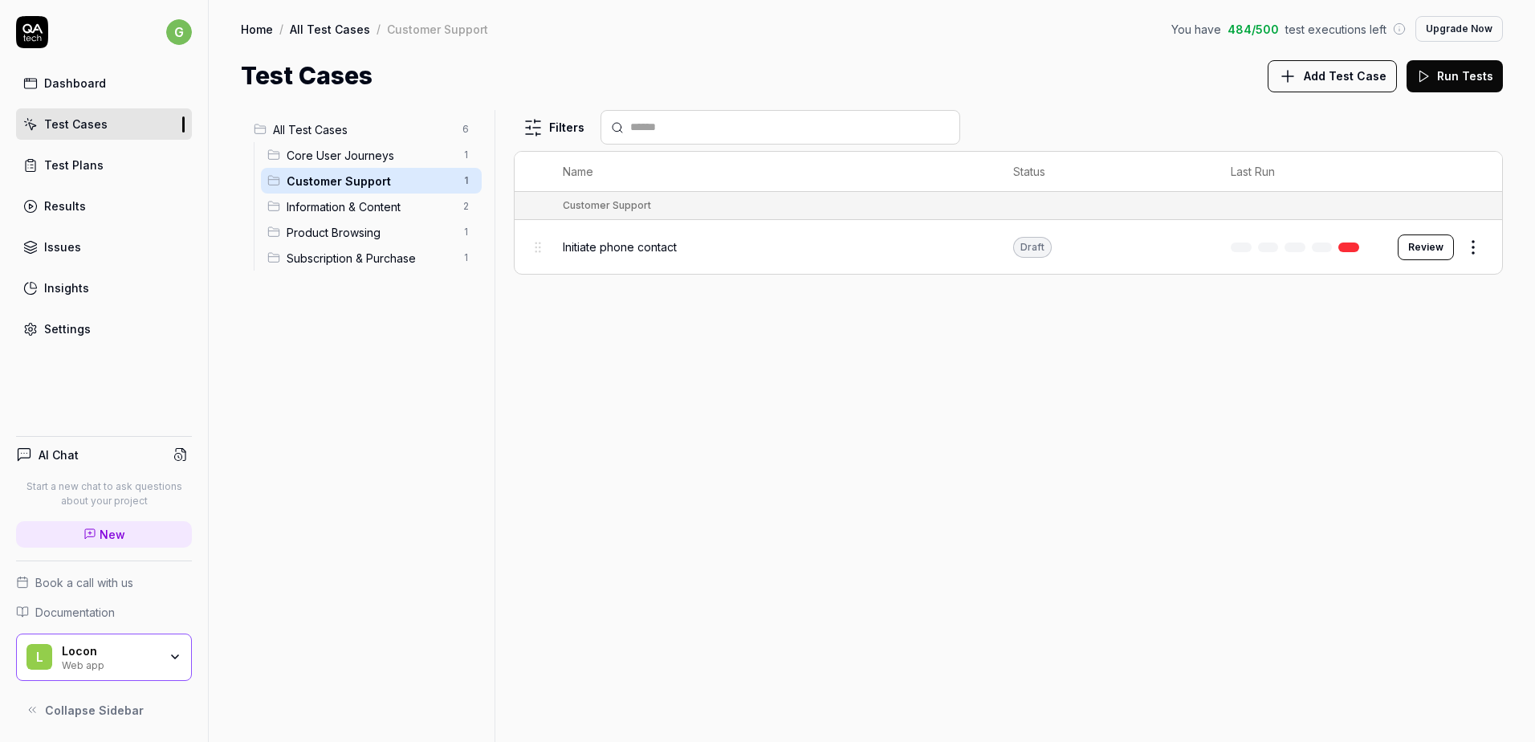
click at [420, 152] on span "Core User Journeys" at bounding box center [370, 155] width 166 height 17
click at [420, 131] on span "All Test Cases" at bounding box center [363, 129] width 180 height 17
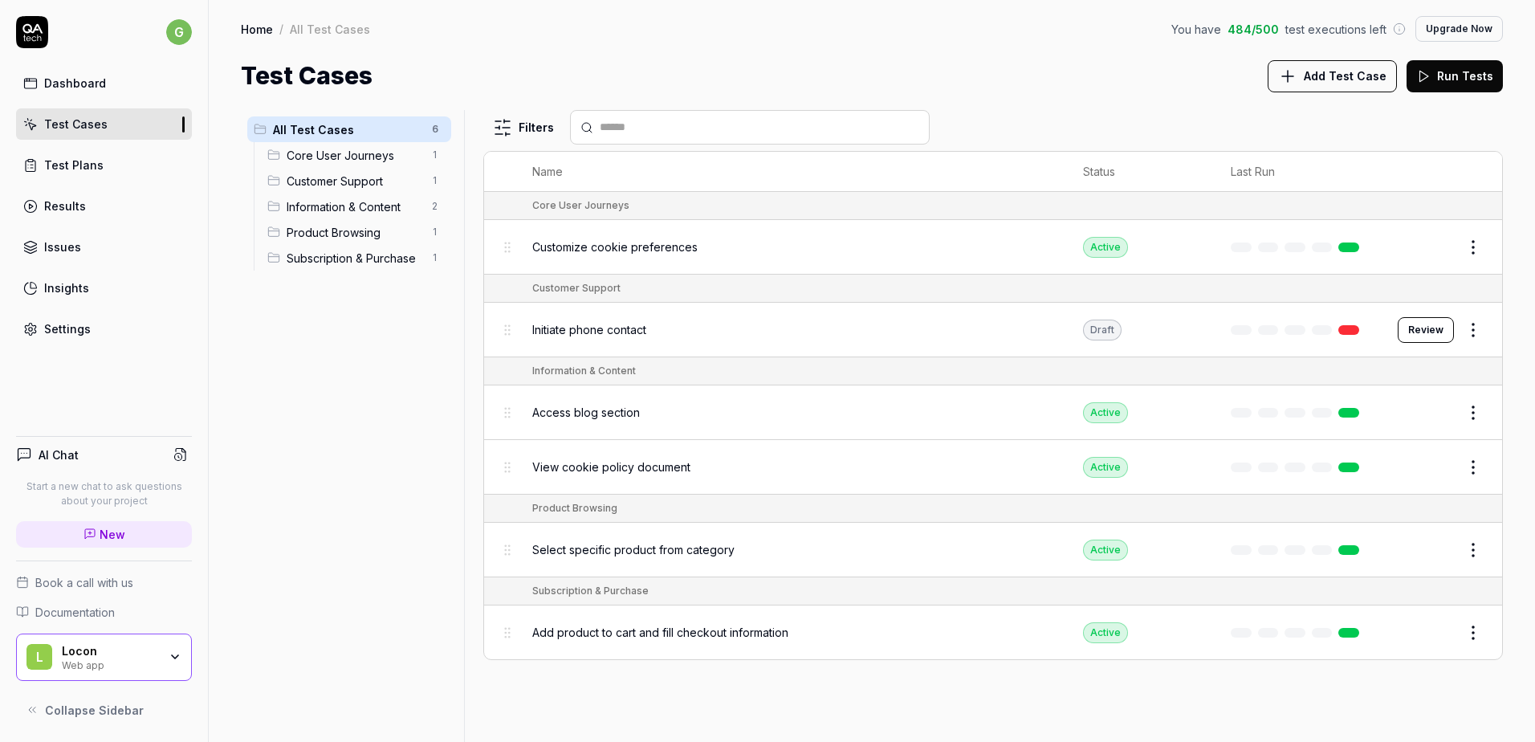
click at [456, 230] on div "All Test Cases 6 Core User Journeys 1 Customer Support 1 Information & Content …" at bounding box center [872, 426] width 1262 height 632
click at [1374, 86] on button "Add Test Case" at bounding box center [1332, 76] width 129 height 32
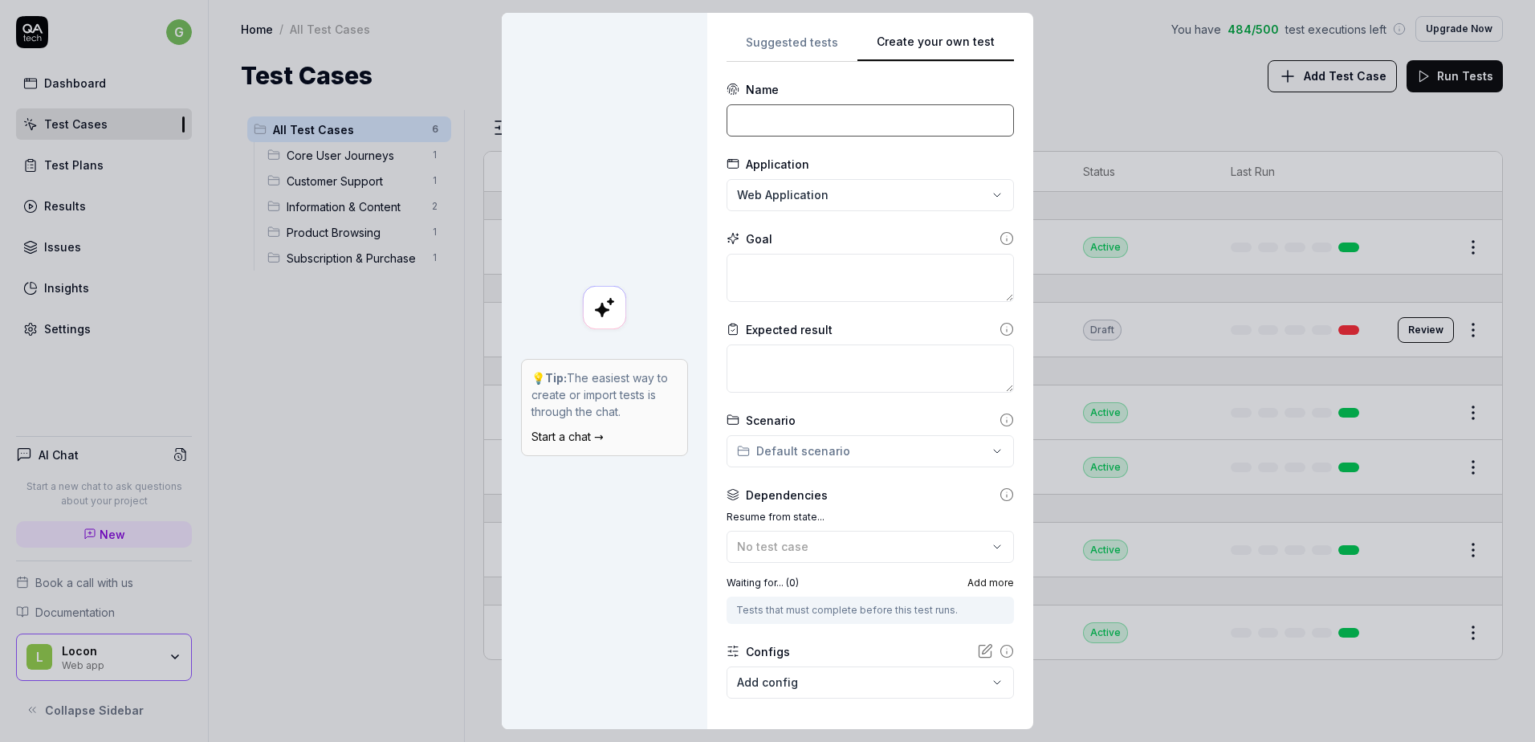
click at [760, 126] on input at bounding box center [870, 120] width 287 height 32
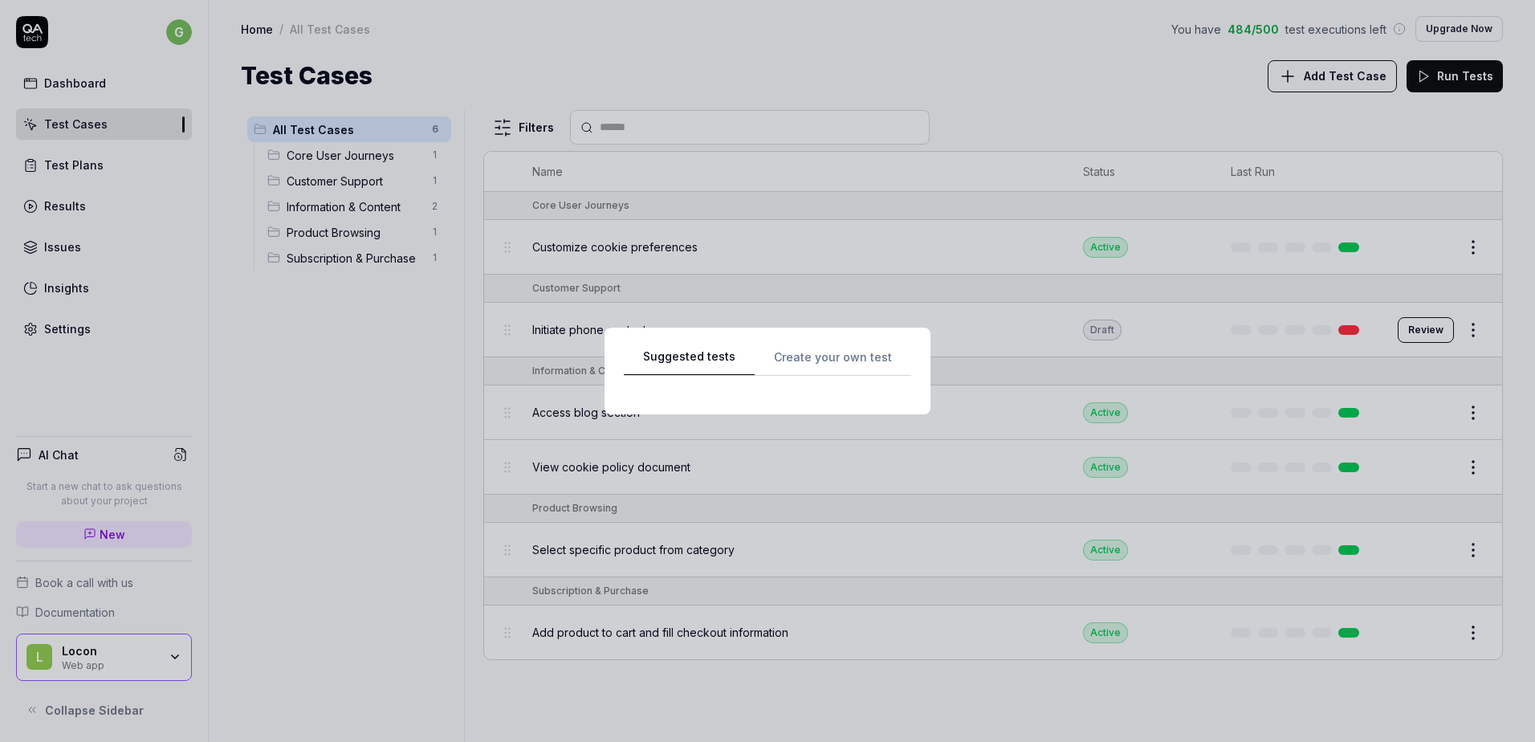
click at [776, 51] on div "Suggested tests Suggested tests Create your own test" at bounding box center [767, 371] width 1535 height 742
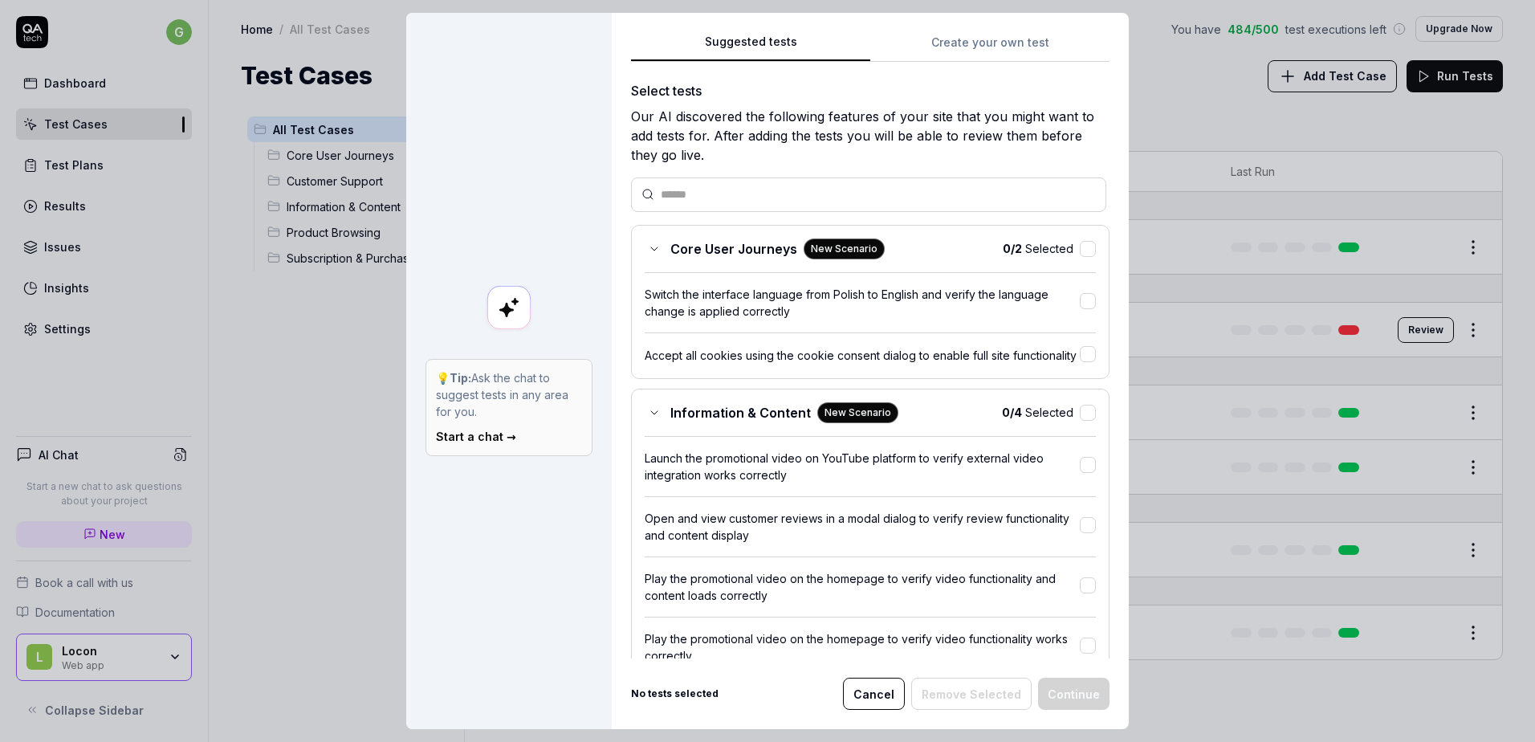
click at [927, 47] on button "Create your own test" at bounding box center [989, 47] width 239 height 29
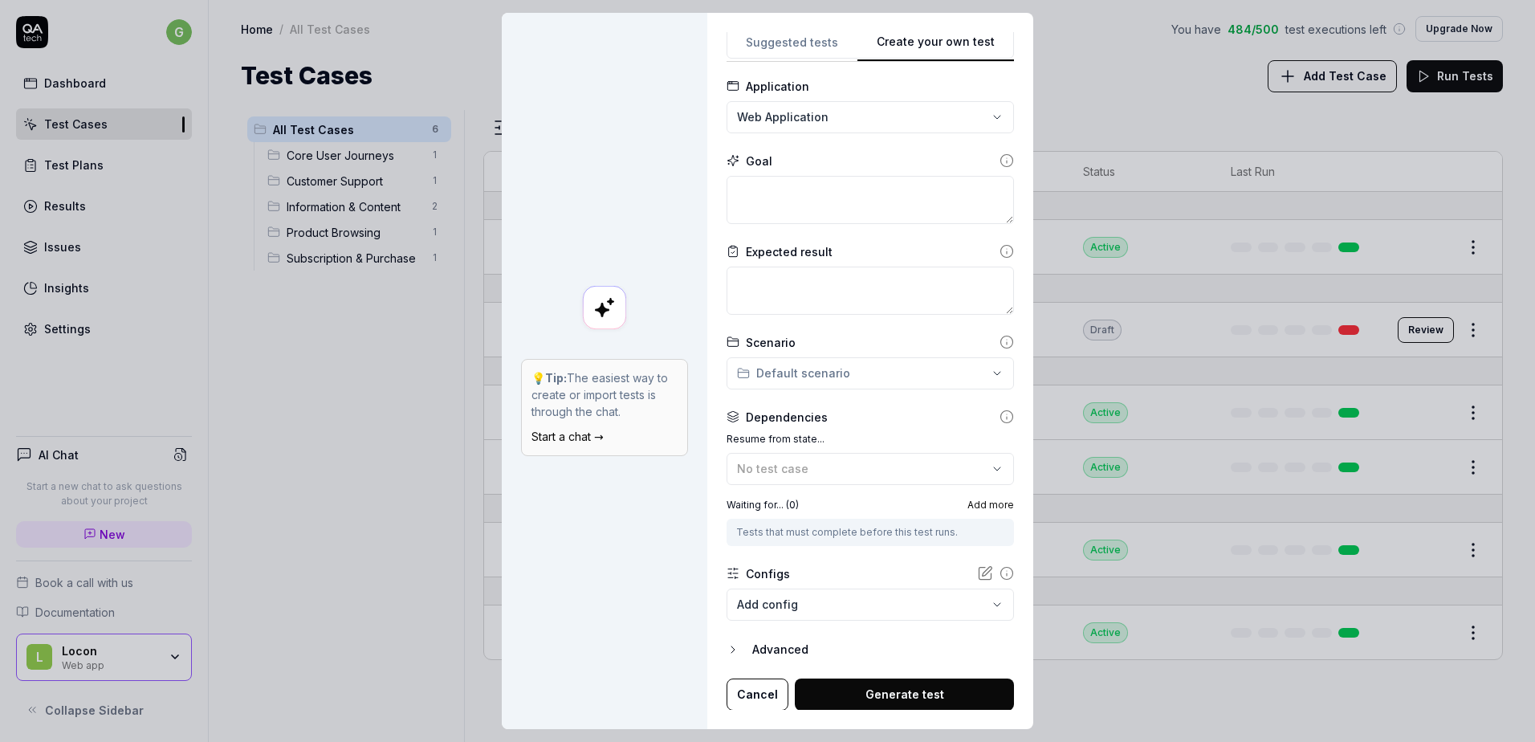
scroll to position [79, 0]
click at [798, 377] on div "**********" at bounding box center [767, 371] width 1535 height 742
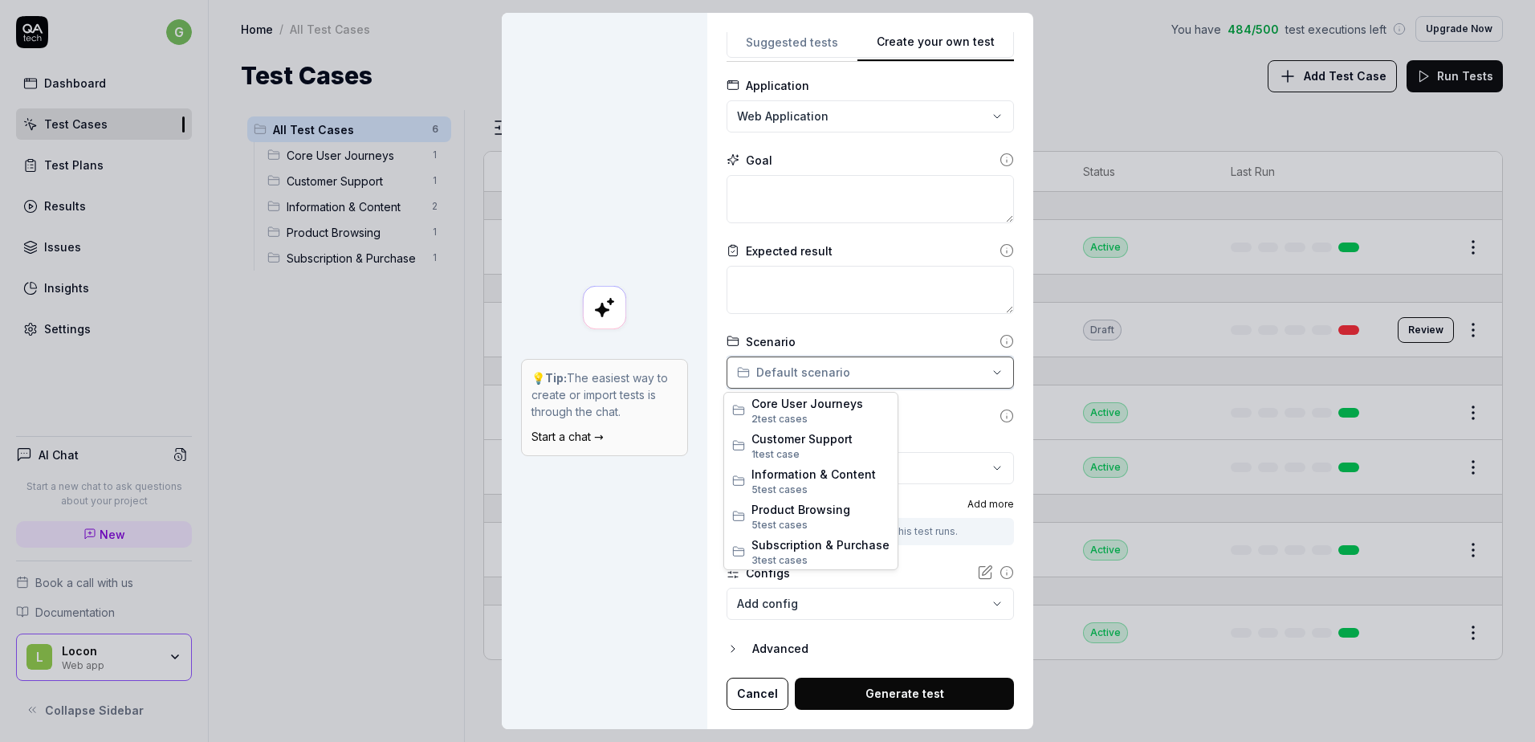
click at [798, 377] on div "**********" at bounding box center [767, 371] width 1535 height 742
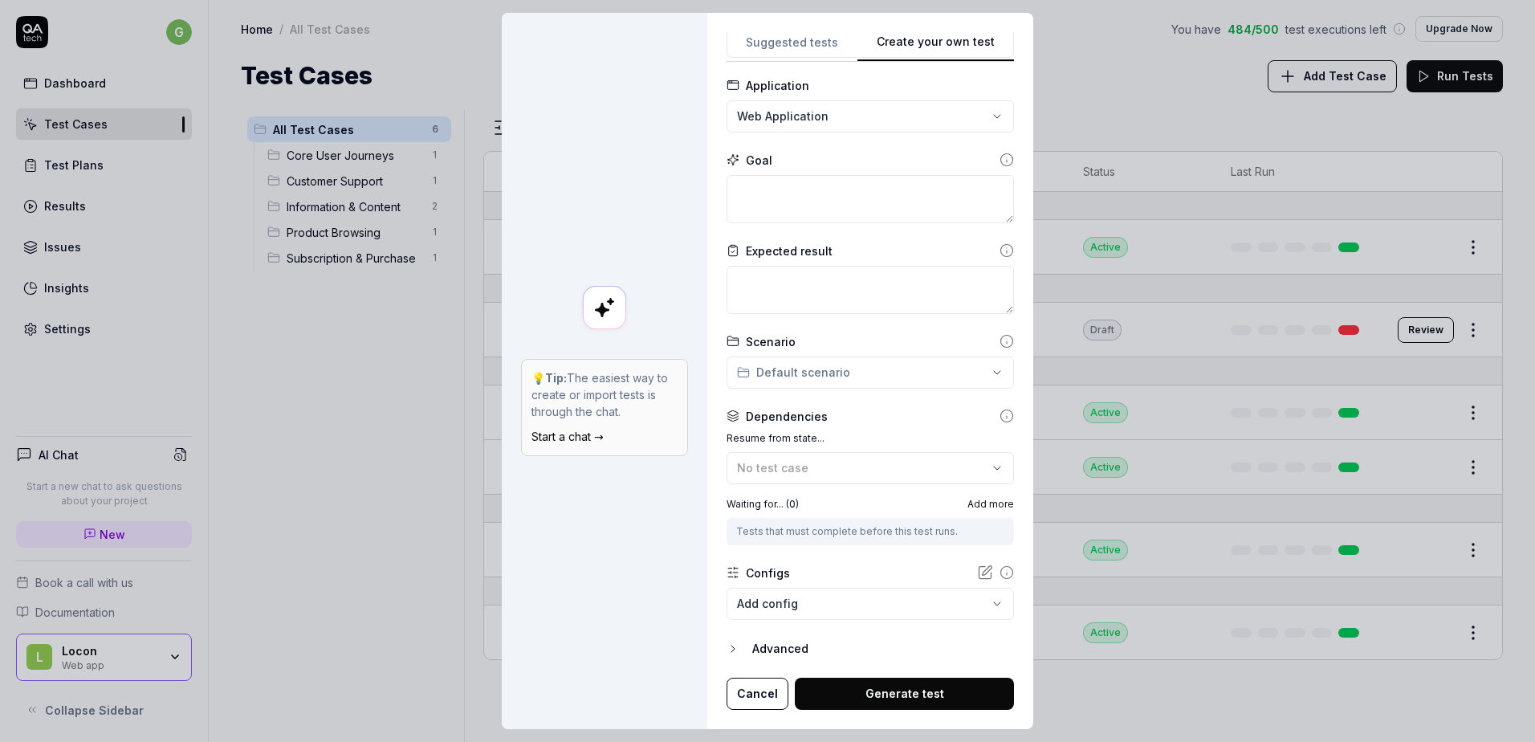
click at [776, 612] on body "g Dashboard Test Cases Test Plans Results Issues Insights Settings AI Chat Star…" at bounding box center [767, 371] width 1535 height 742
click at [687, 620] on div "**********" at bounding box center [767, 371] width 1535 height 742
click at [776, 609] on body "g Dashboard Test Cases Test Plans Results Issues Insights Settings AI Chat Star…" at bounding box center [767, 371] width 1535 height 742
click at [636, 649] on div "**********" at bounding box center [767, 371] width 1535 height 742
click at [752, 646] on div "Advanced" at bounding box center [883, 648] width 262 height 19
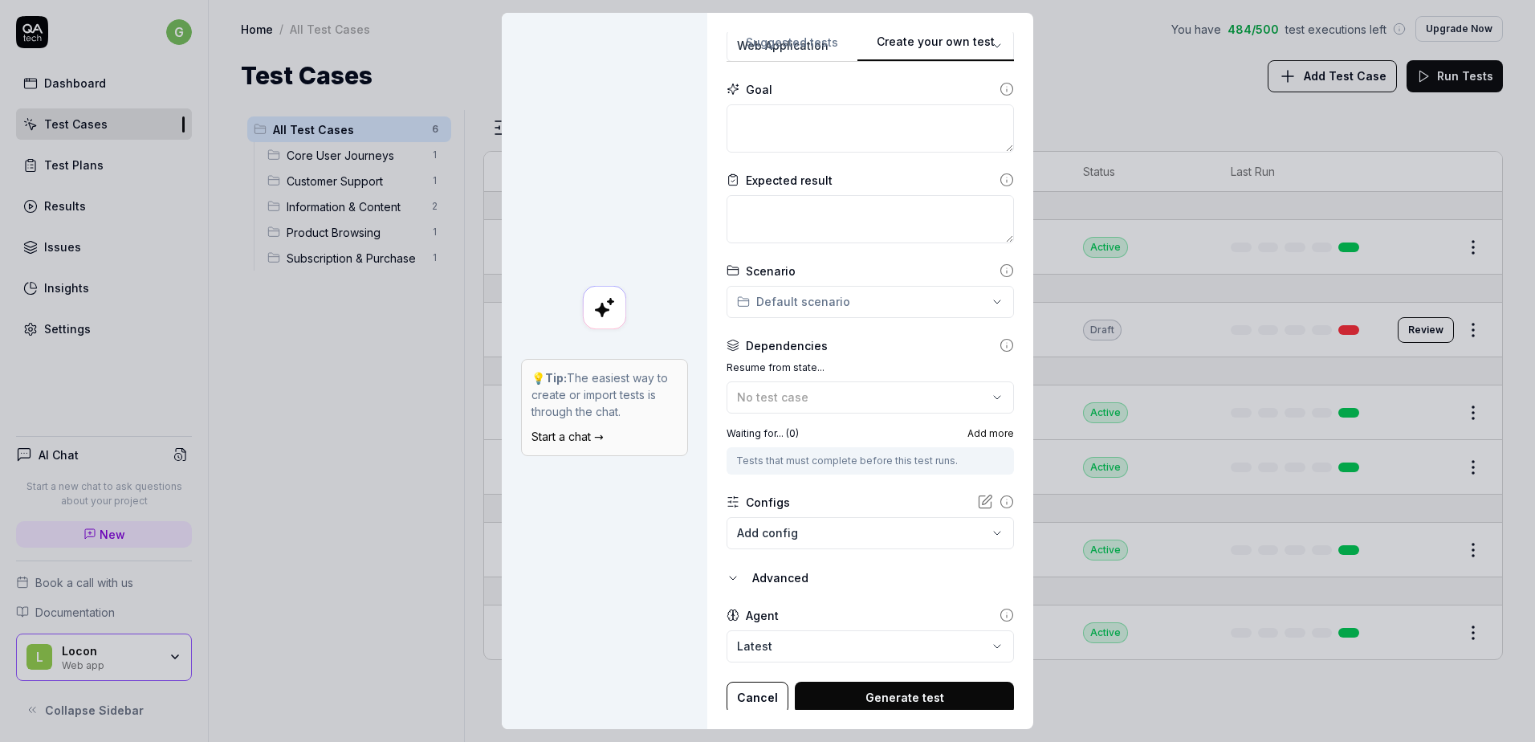
scroll to position [153, 0]
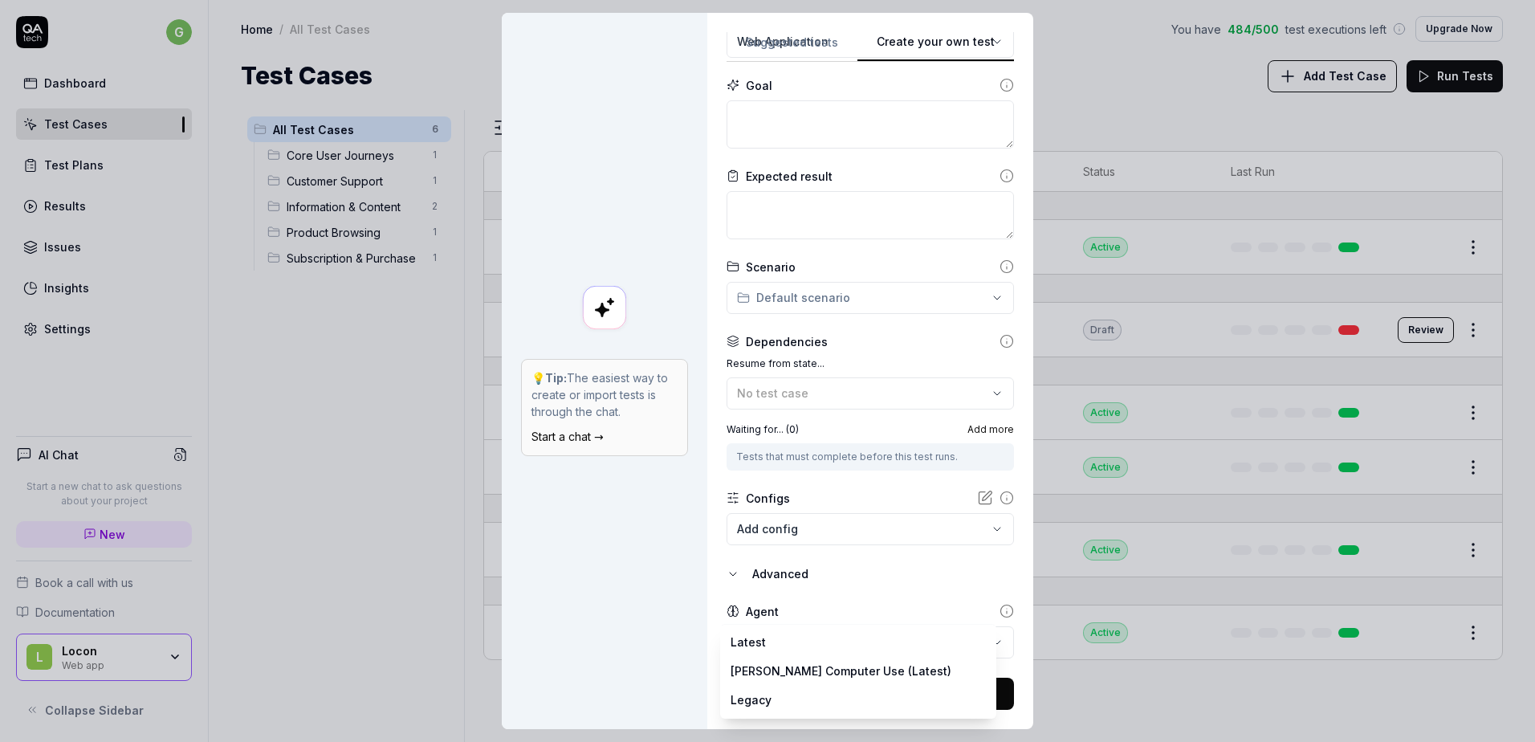
click at [775, 647] on body "g Dashboard Test Cases Test Plans Results Issues Insights Settings AI Chat Star…" at bounding box center [767, 371] width 1535 height 742
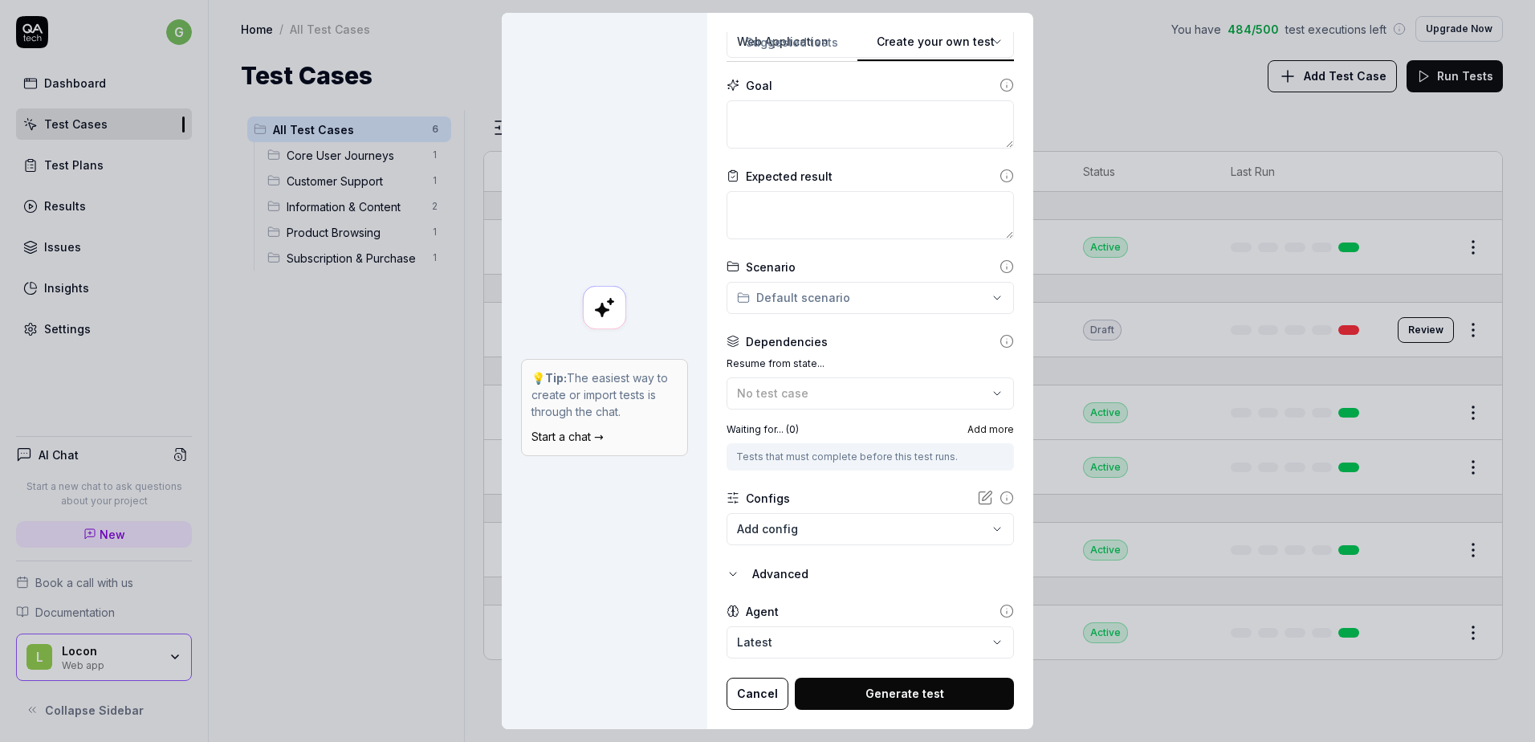
click at [744, 577] on button "Advanced" at bounding box center [870, 573] width 287 height 19
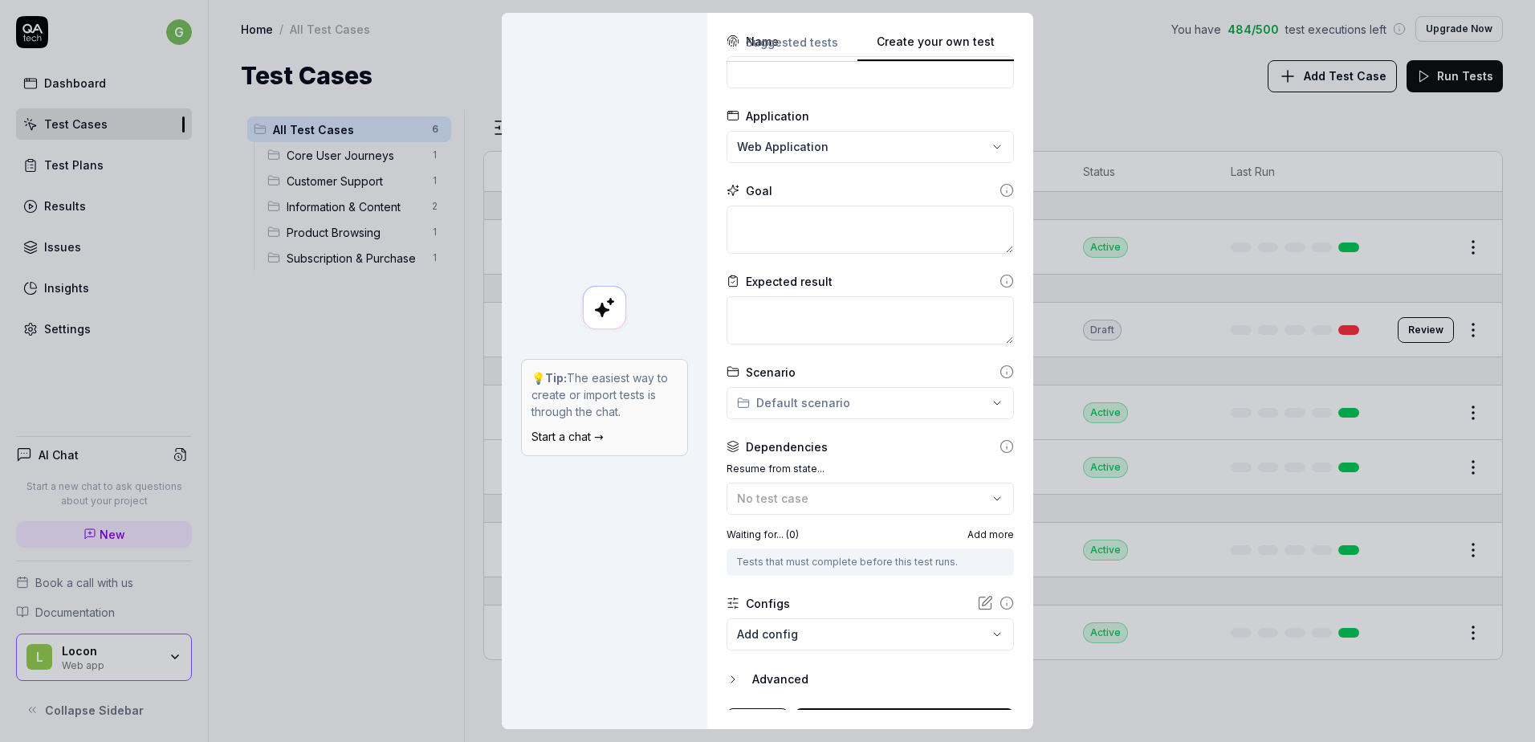
scroll to position [0, 0]
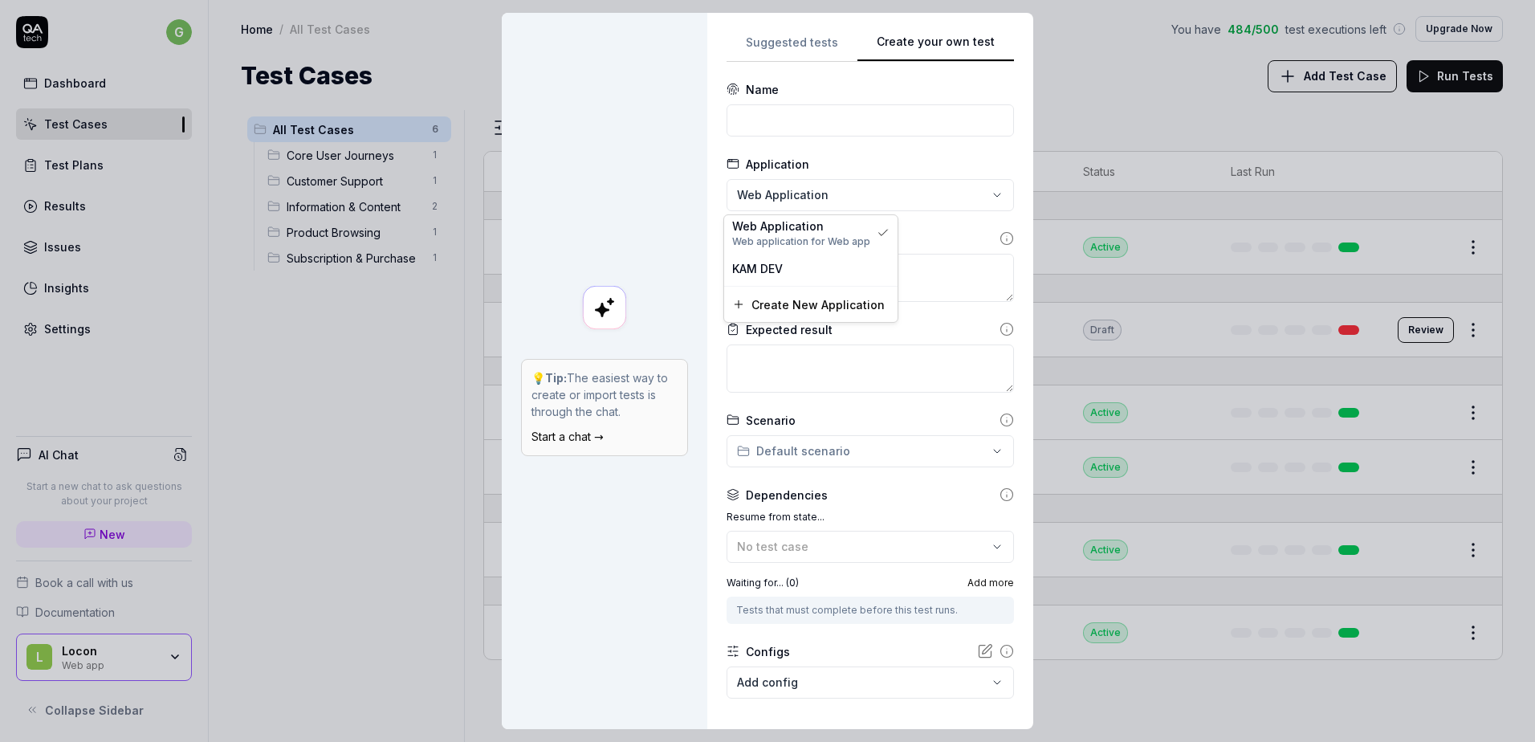
click at [773, 195] on div "**********" at bounding box center [767, 371] width 1535 height 742
click at [774, 272] on span "KAM DEV" at bounding box center [757, 268] width 51 height 17
click at [768, 283] on textarea at bounding box center [870, 278] width 287 height 48
click at [1000, 238] on icon at bounding box center [1007, 238] width 14 height 14
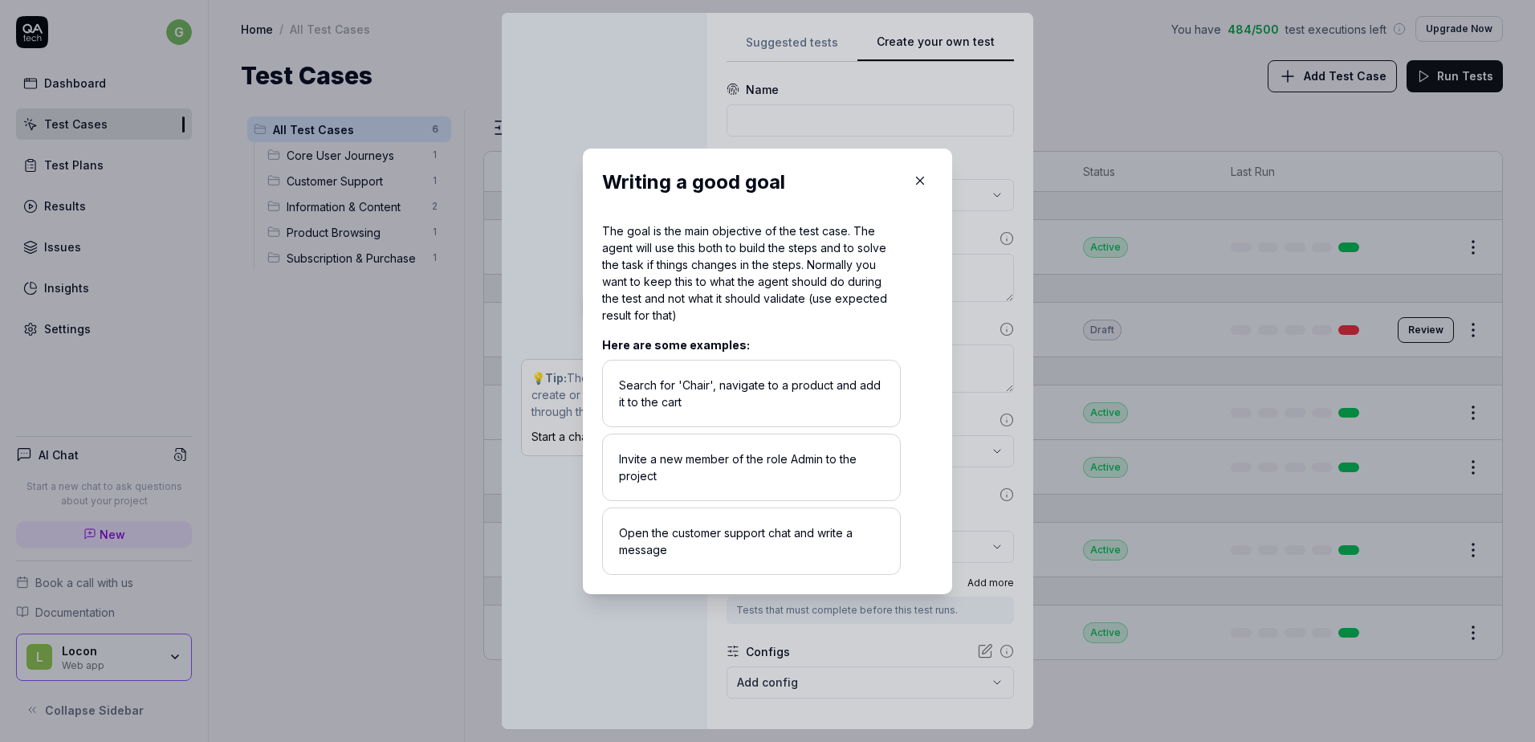
click at [913, 177] on icon "button" at bounding box center [920, 180] width 14 height 14
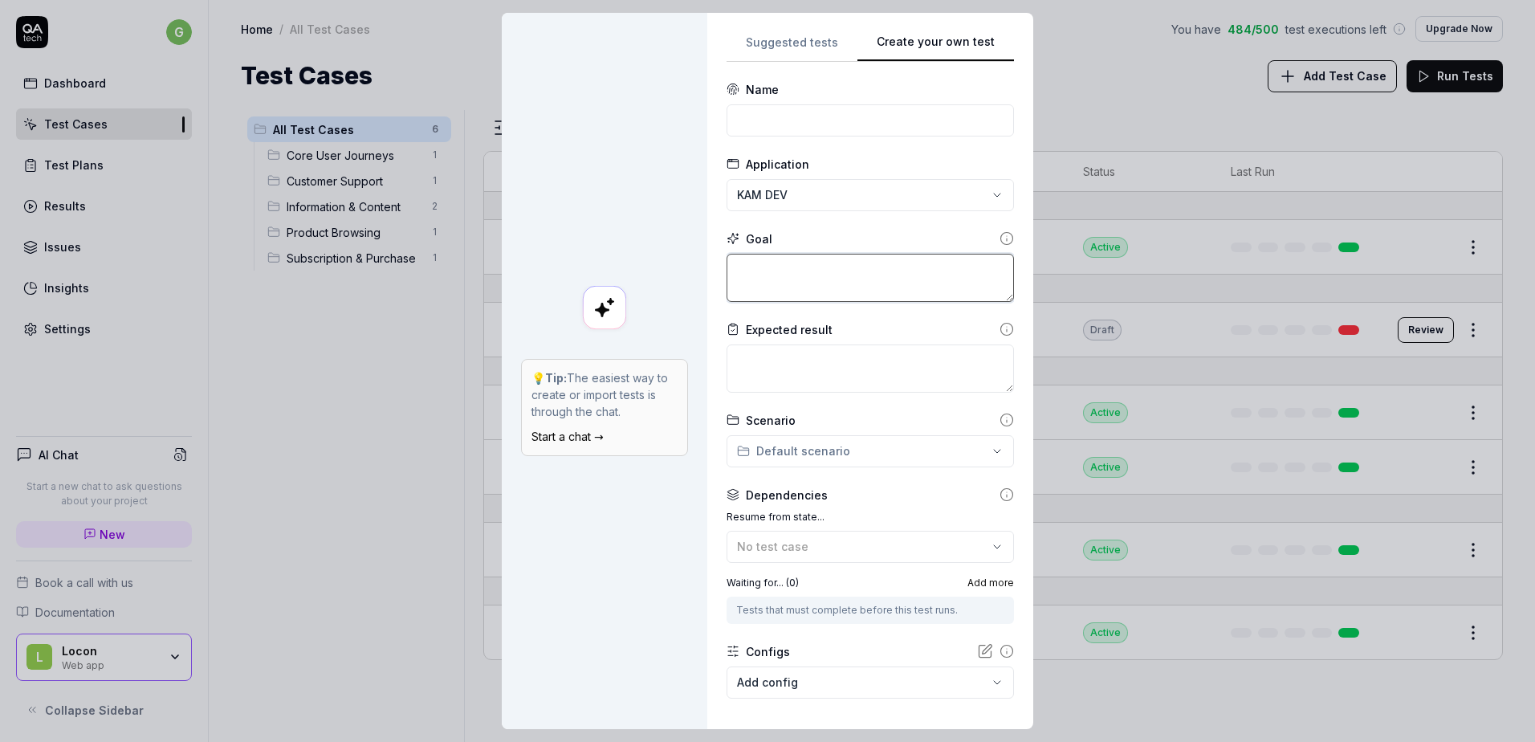
click at [799, 295] on textarea at bounding box center [870, 278] width 287 height 48
click at [1000, 237] on icon at bounding box center [1007, 238] width 14 height 14
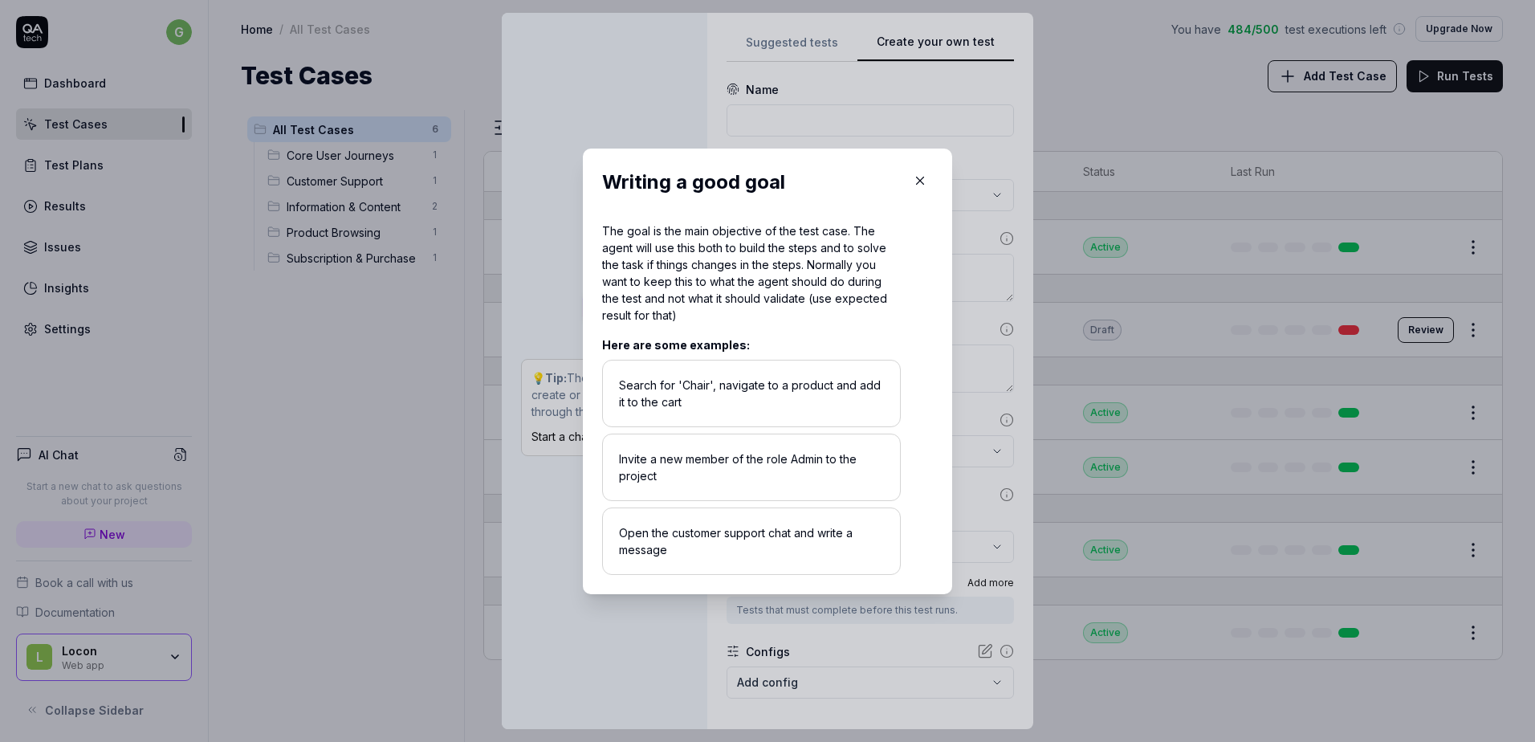
click at [919, 184] on icon "button" at bounding box center [920, 180] width 14 height 14
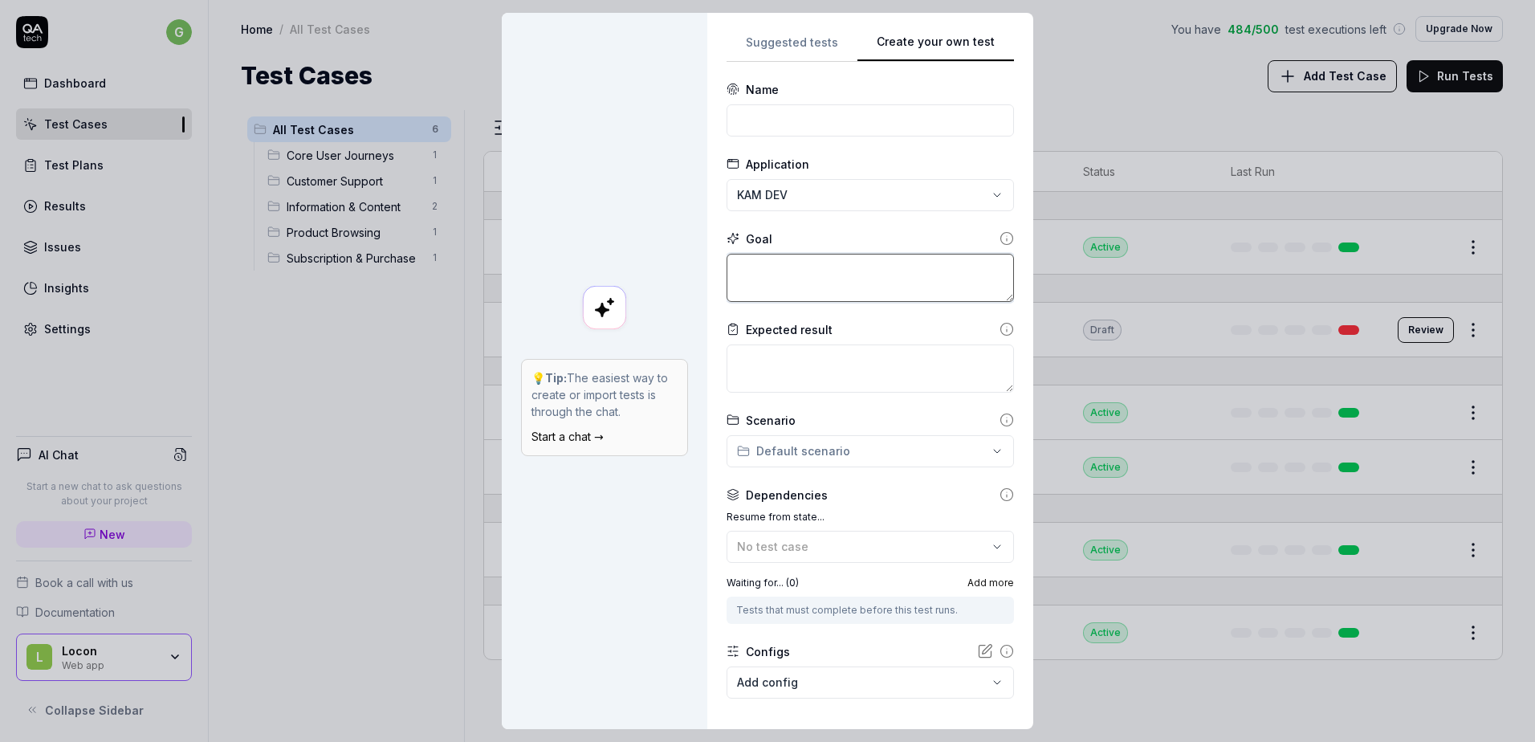
click at [839, 278] on textarea at bounding box center [870, 278] width 287 height 48
type textarea "*"
type textarea "A"
click at [983, 247] on div "Goal" at bounding box center [870, 238] width 287 height 17
click at [1000, 245] on icon at bounding box center [1007, 238] width 14 height 14
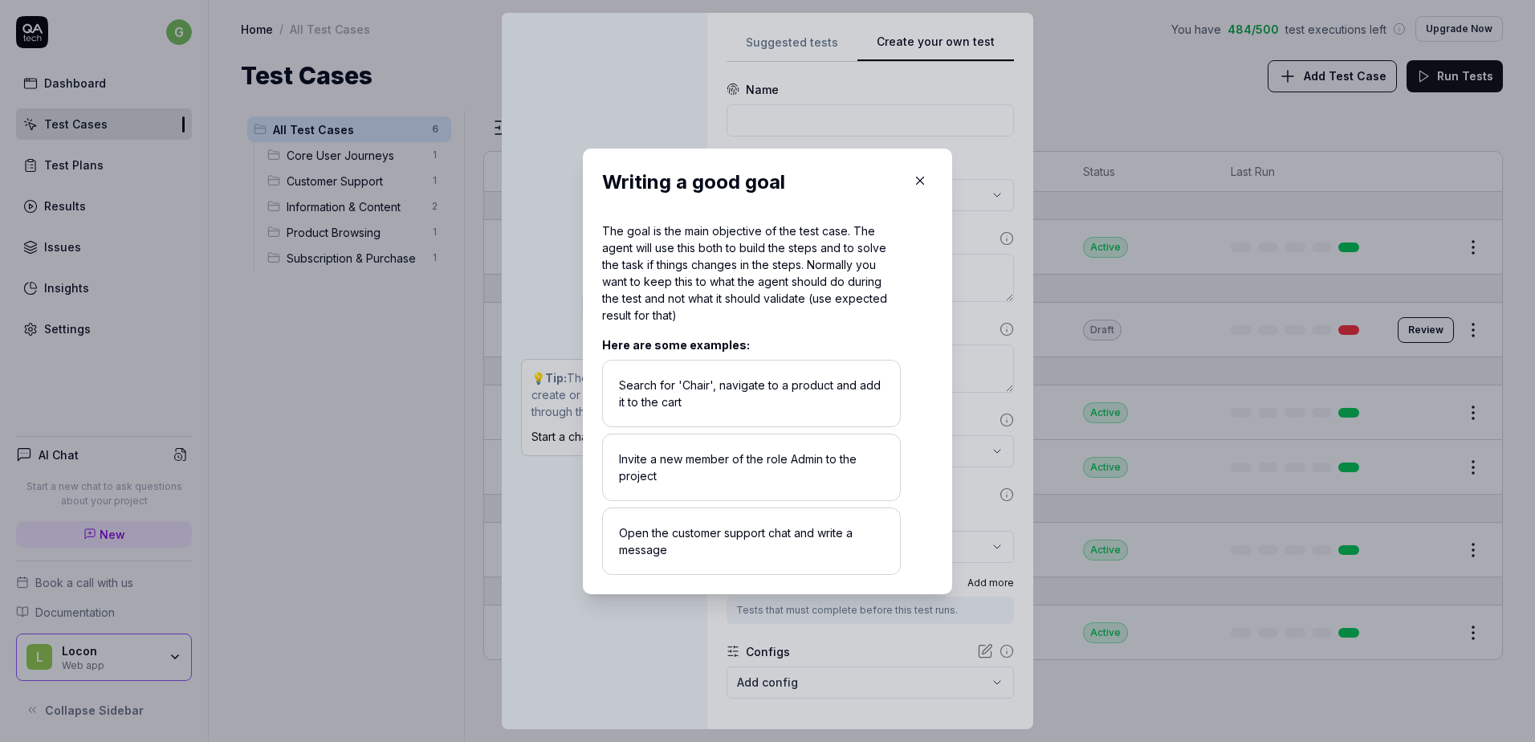
click at [917, 185] on icon "button" at bounding box center [920, 180] width 14 height 14
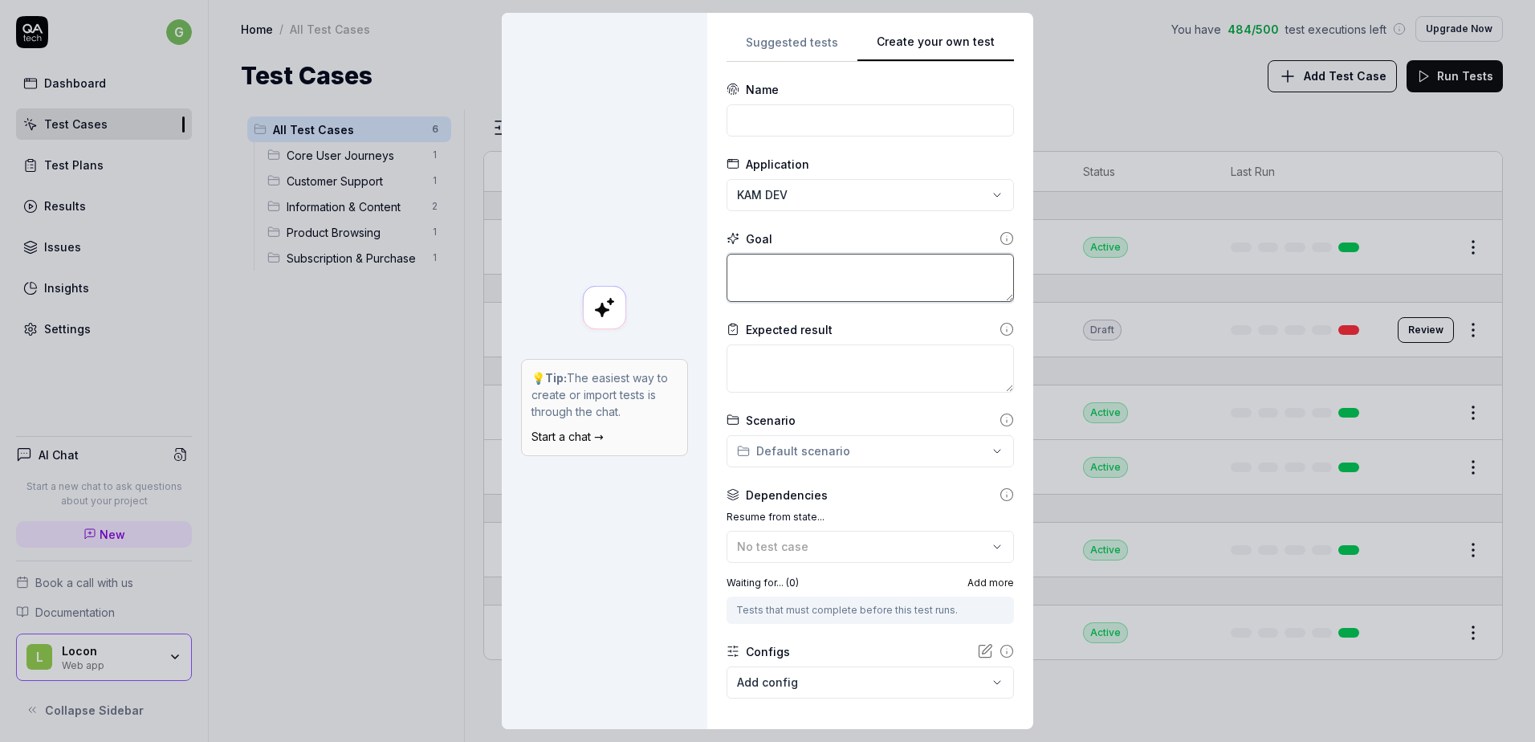
click at [850, 269] on textarea at bounding box center [870, 278] width 287 height 48
type textarea "*"
type textarea "T"
type textarea "*"
type textarea "Tr"
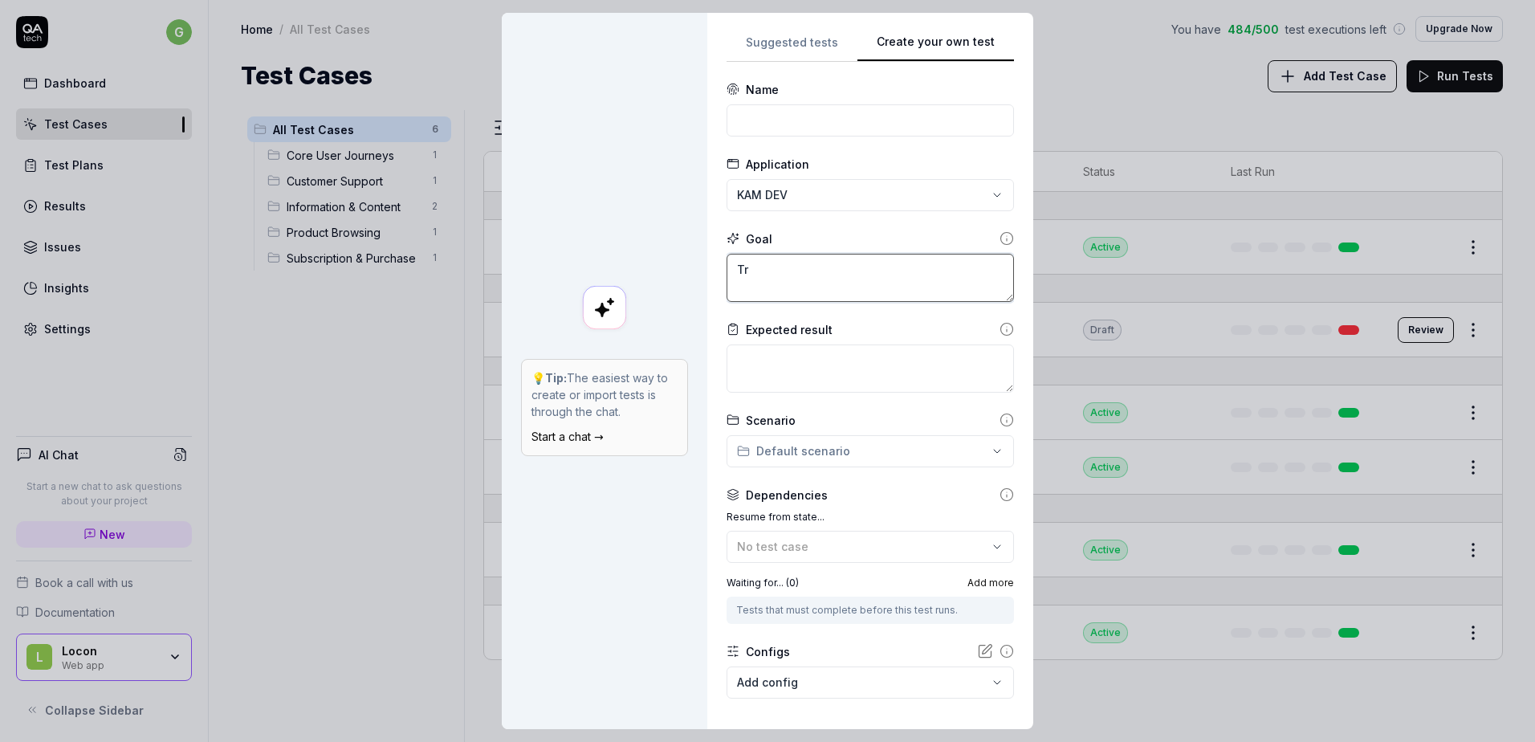
type textarea "*"
type textarea "Try"
type textarea "*"
type textarea "Try"
type textarea "*"
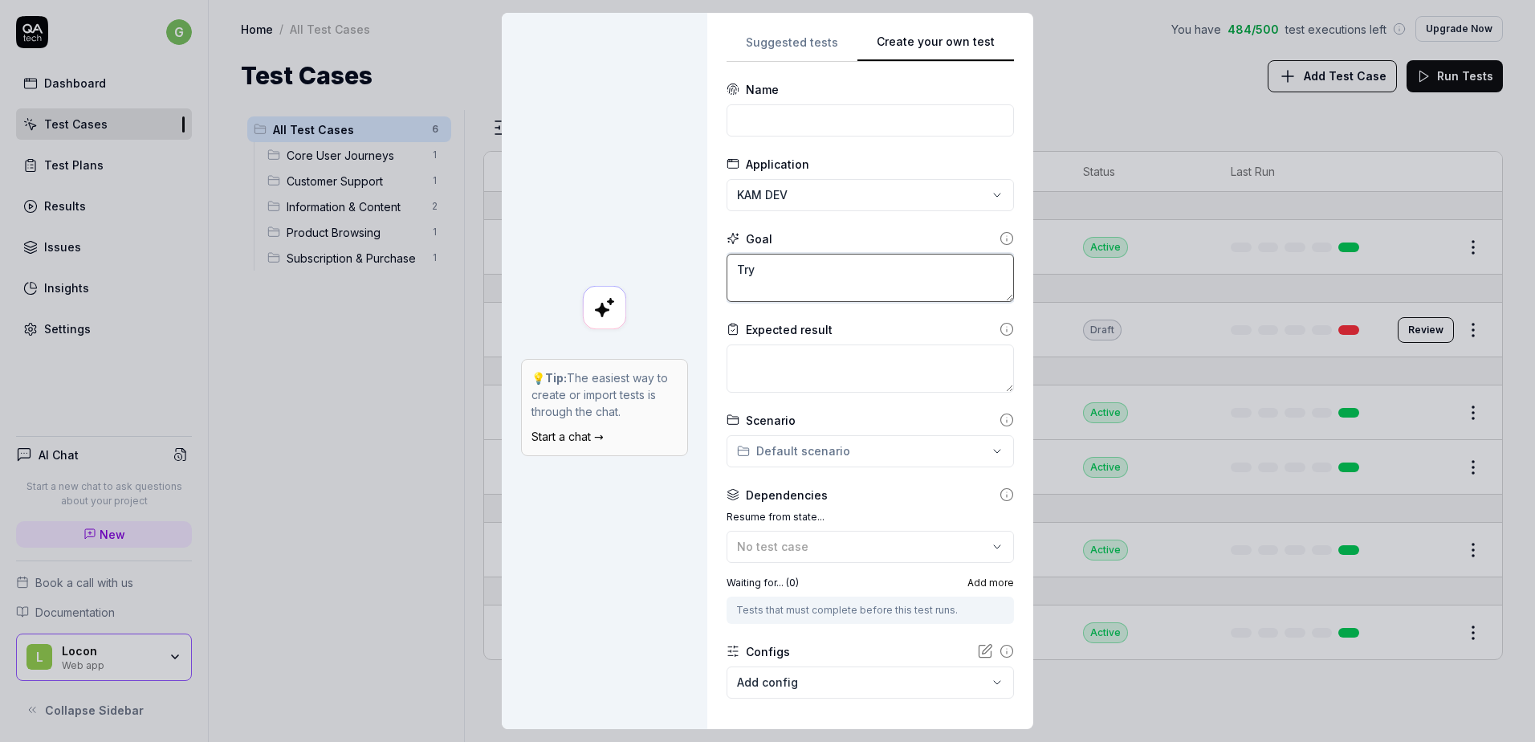
type textarea "Try t"
type textarea "*"
type textarea "Try to"
type textarea "*"
type textarea "Try to"
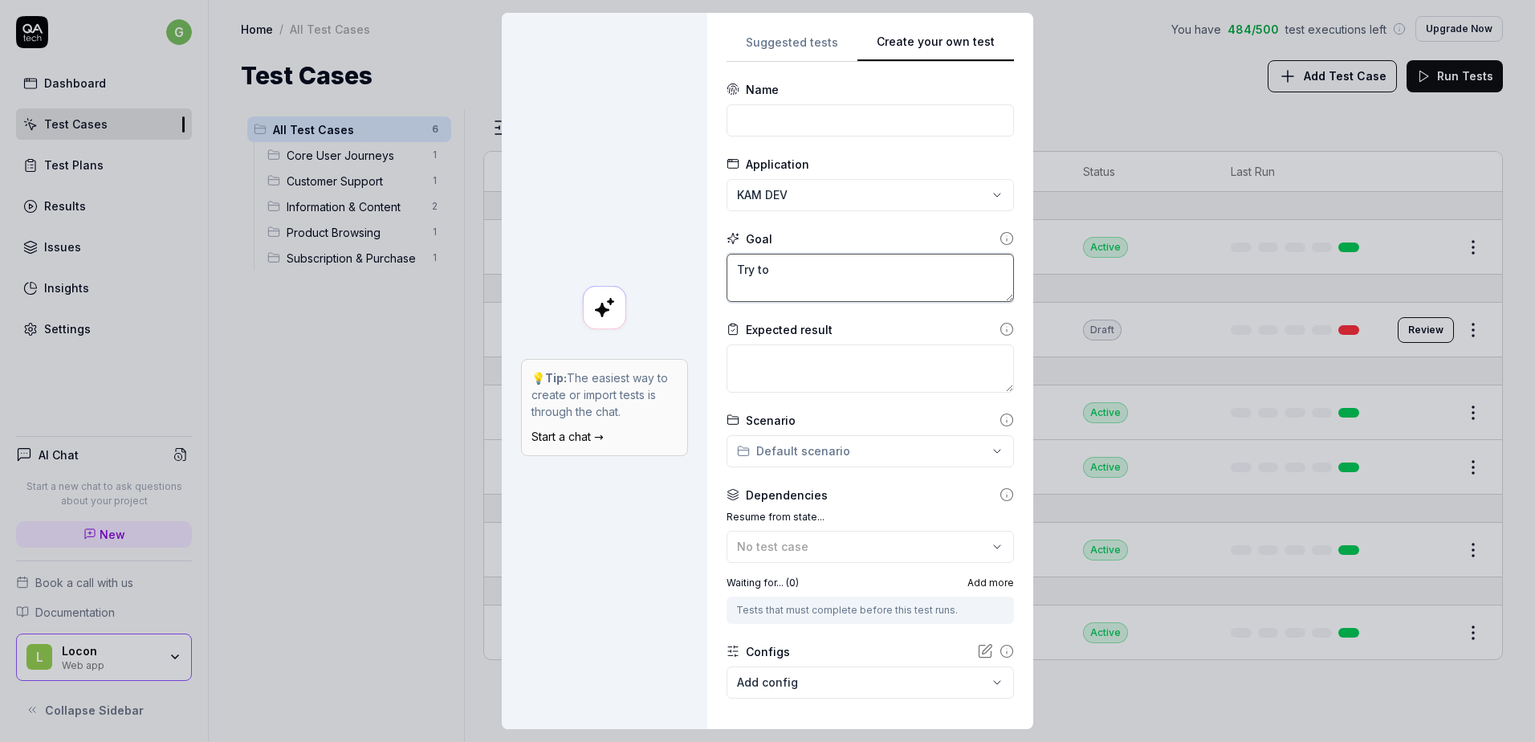
type textarea "*"
type textarea "Try to a"
type textarea "*"
type textarea "Try to ad"
type textarea "*"
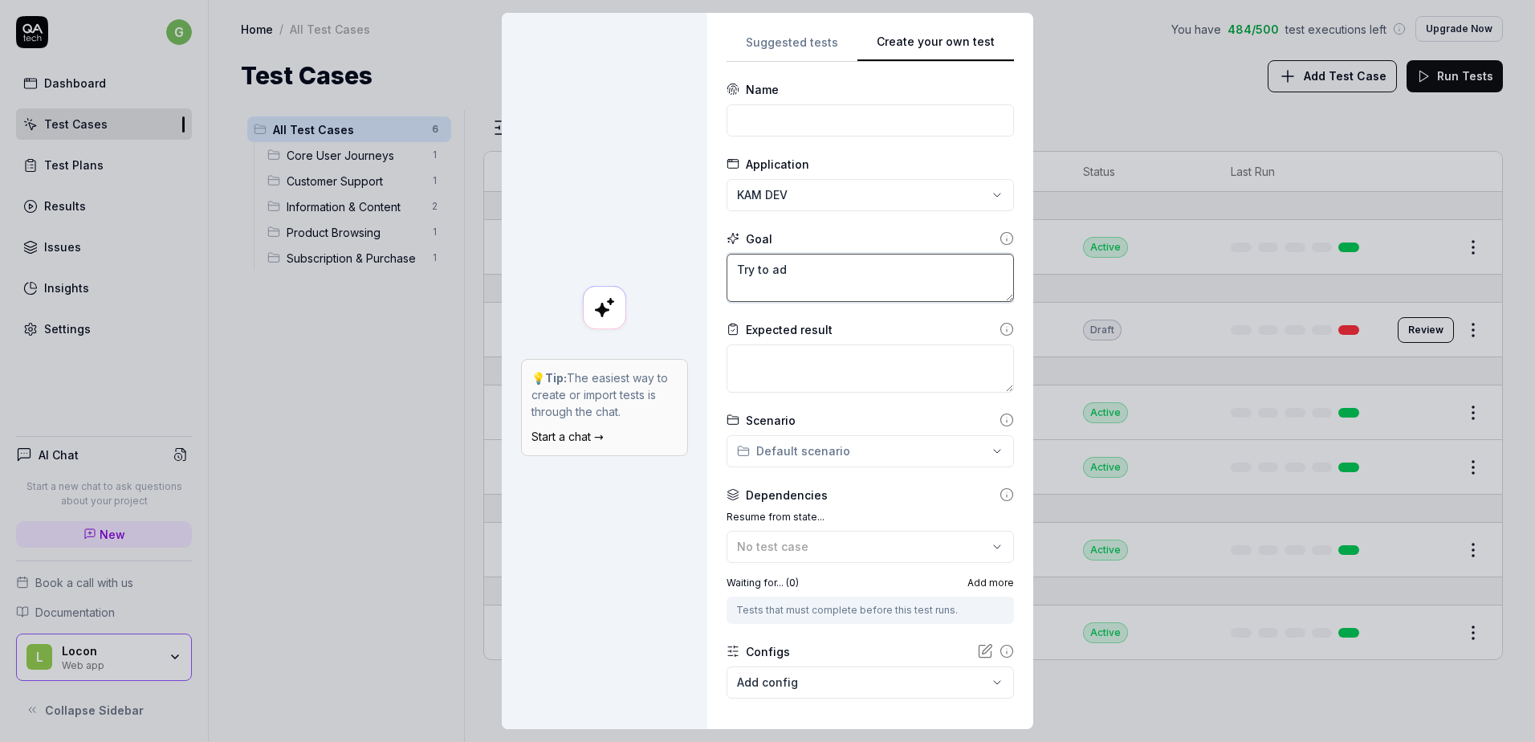
type textarea "Try to add"
type textarea "*"
type textarea "Try to add"
type textarea "*"
type textarea "Try to add n"
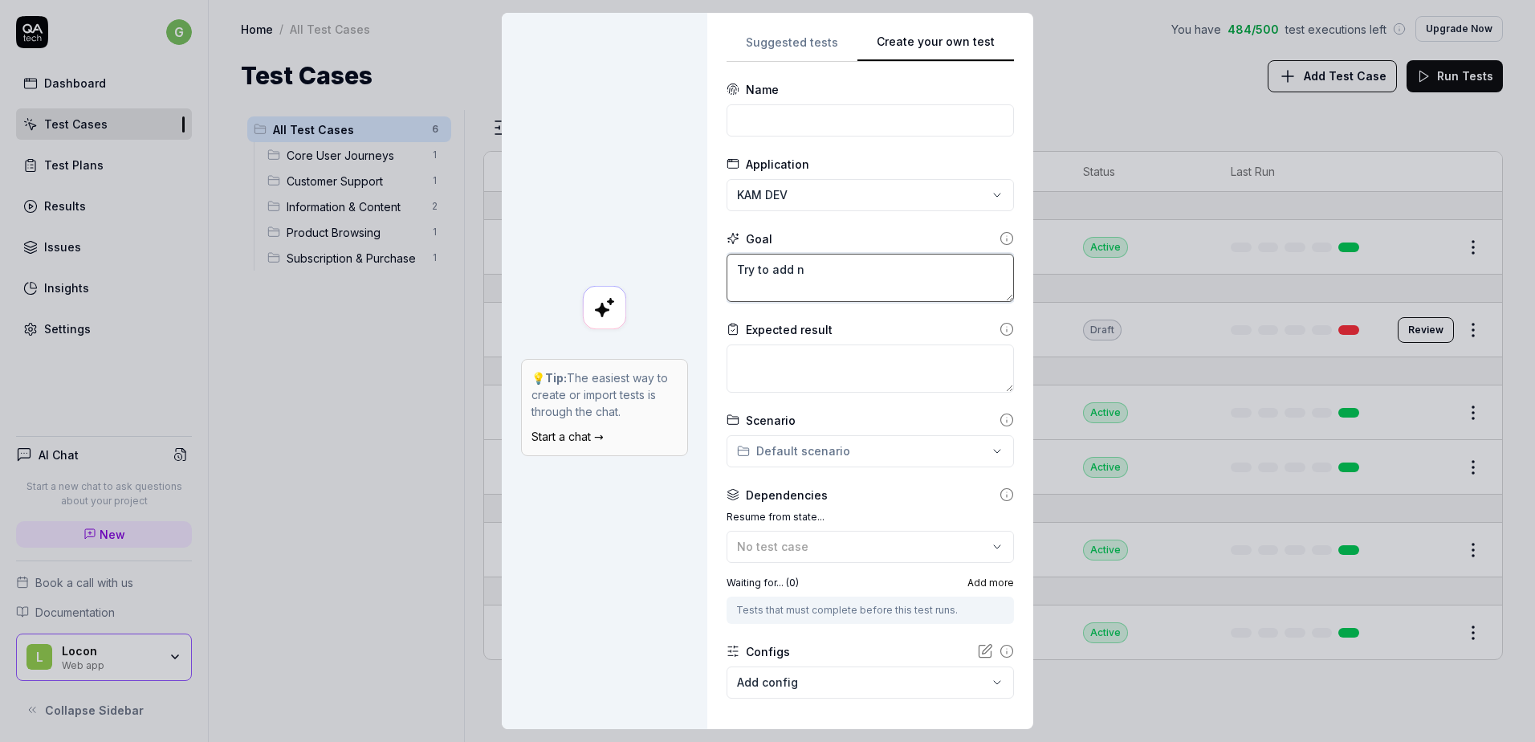
type textarea "*"
type textarea "Try to add ne"
type textarea "*"
type textarea "Try to add new"
type textarea "*"
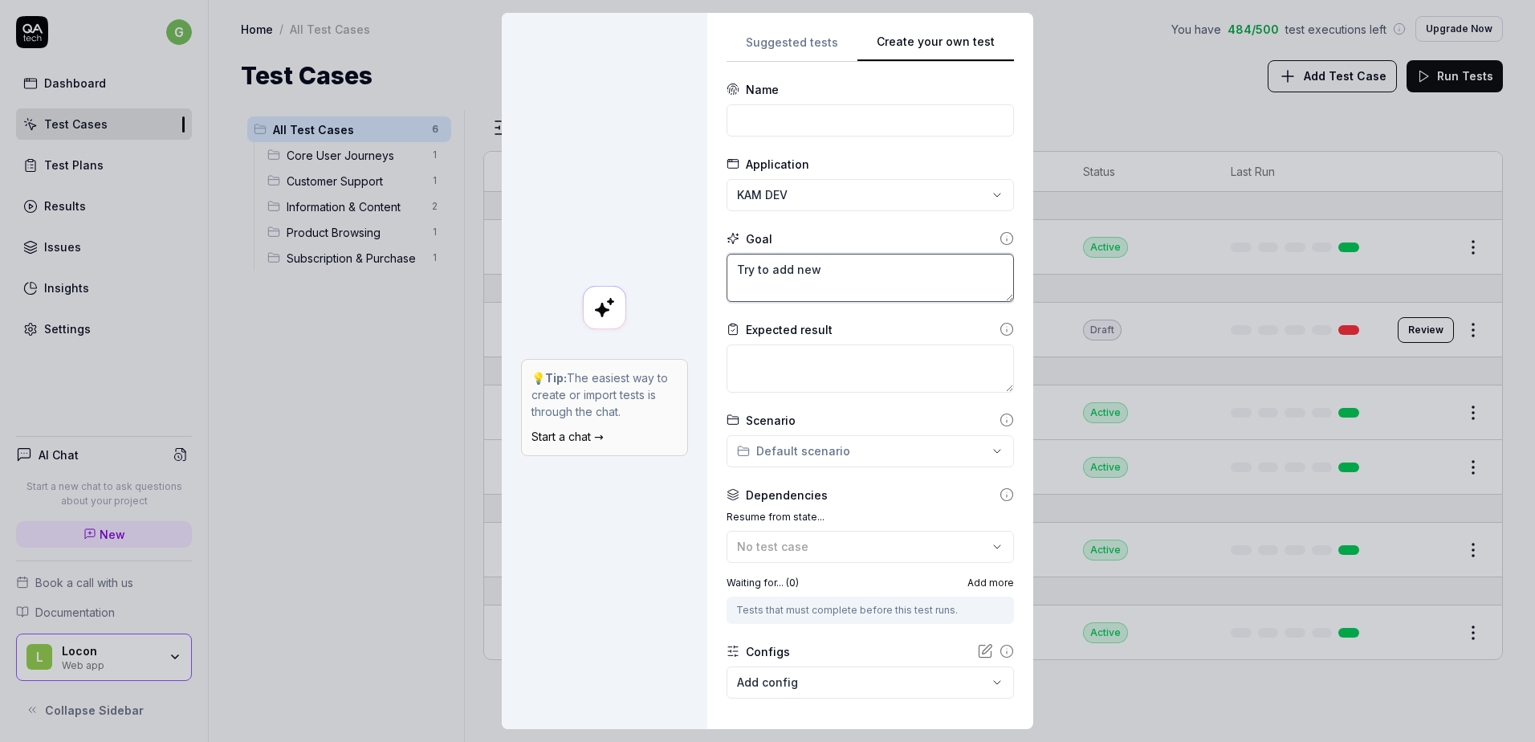
type textarea "Try to add new"
type textarea "*"
type textarea "Try to add new v"
type textarea "*"
type textarea "Try to add new vi"
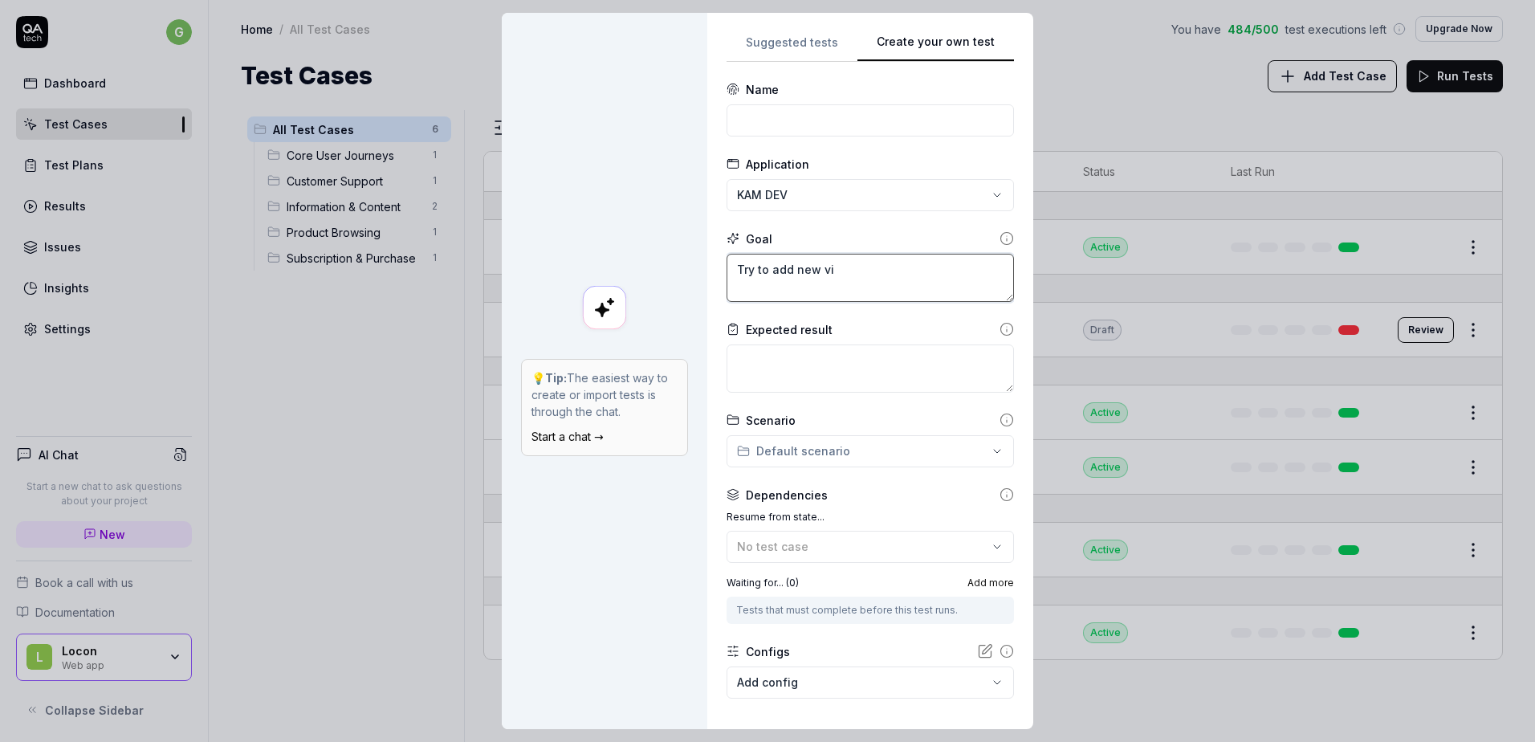
type textarea "*"
type textarea "Try to add new visi"
type textarea "*"
type textarea "Try to add new visit"
type textarea "*"
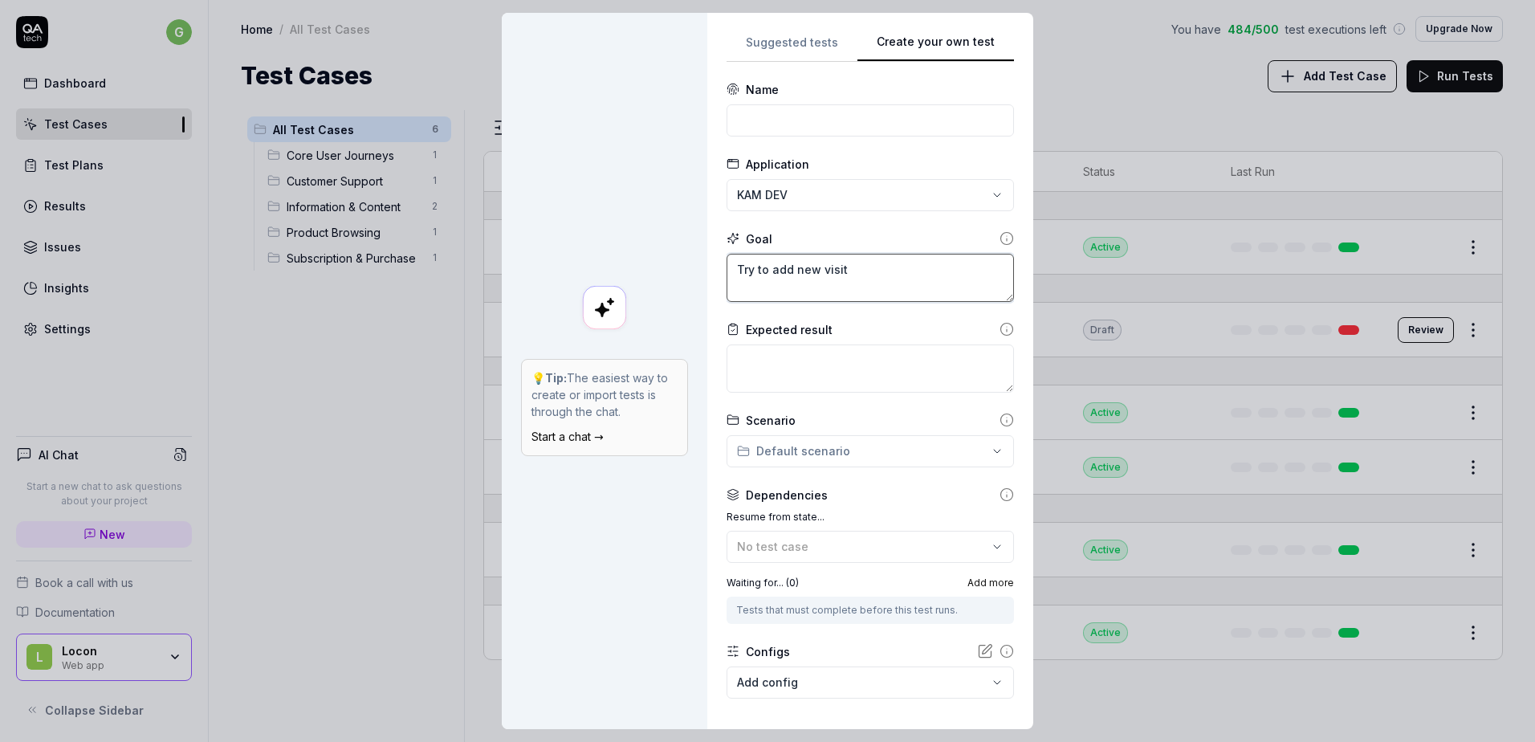
type textarea "Try to add new visit"
type textarea "*"
type textarea "Try to add new visit f"
type textarea "*"
type textarea "Try to add new visit fr"
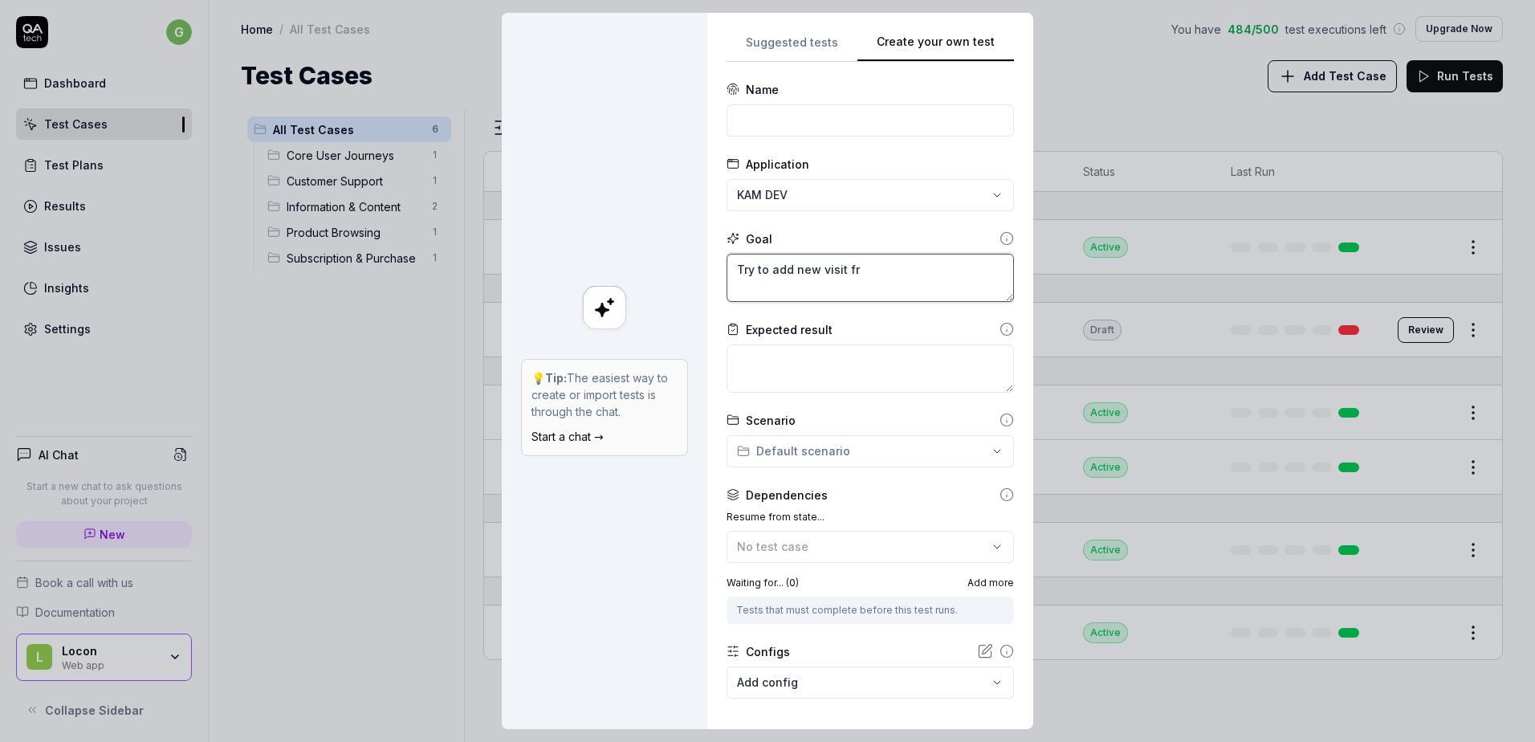
type textarea "*"
type textarea "Try to add new visit fro"
type textarea "*"
type textarea "Try to add new visit from"
type textarea "*"
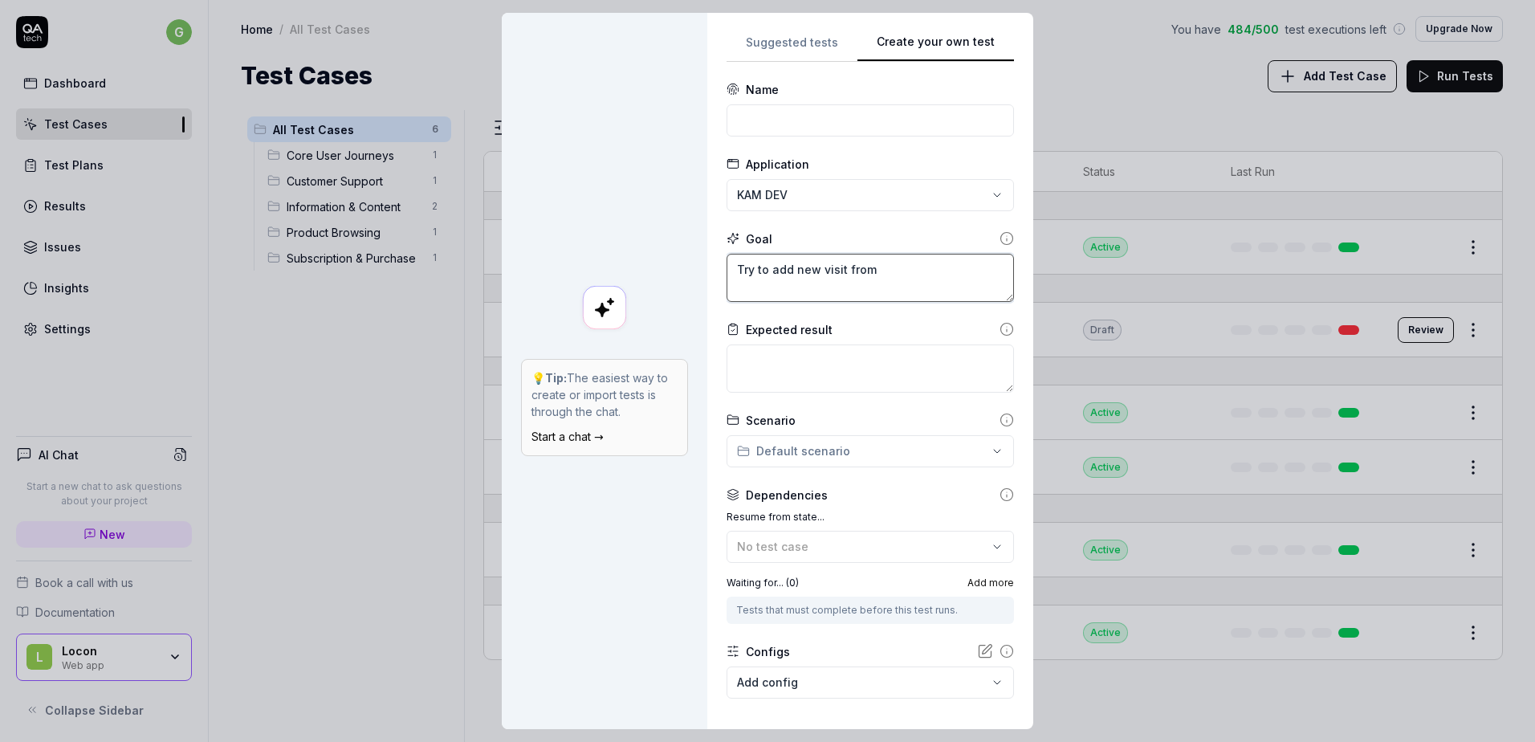
type textarea "Try to add new visit from"
click at [878, 266] on textarea "Try to add new visit from" at bounding box center [870, 278] width 287 height 48
type textarea "*"
type textarea "Try to add new visit from ""
type textarea "*"
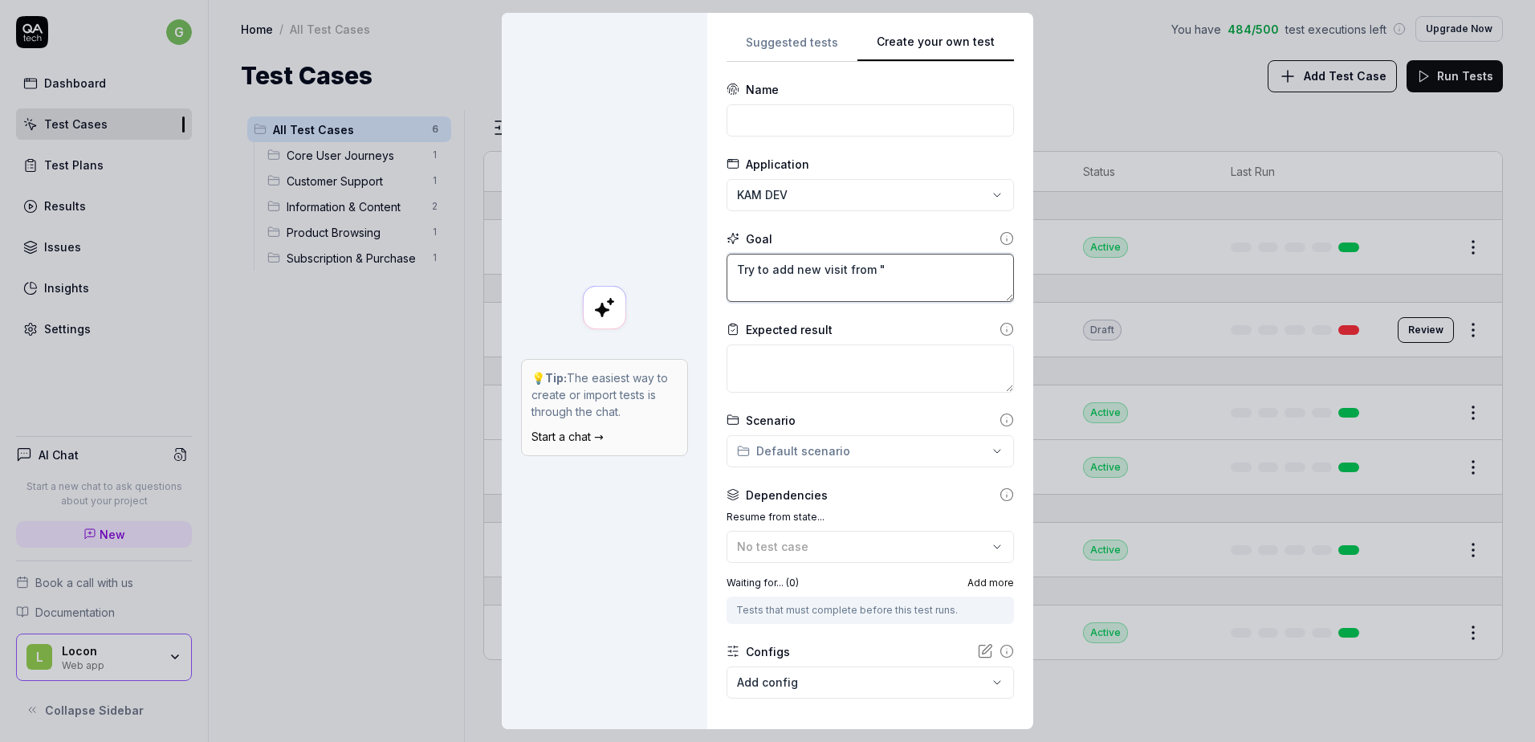
type textarea "Try to add new visit from "P"
type textarea "*"
type textarea "Try to add new visit from "Pa"
type textarea "*"
type textarea "Try to add new visit from "Pan"
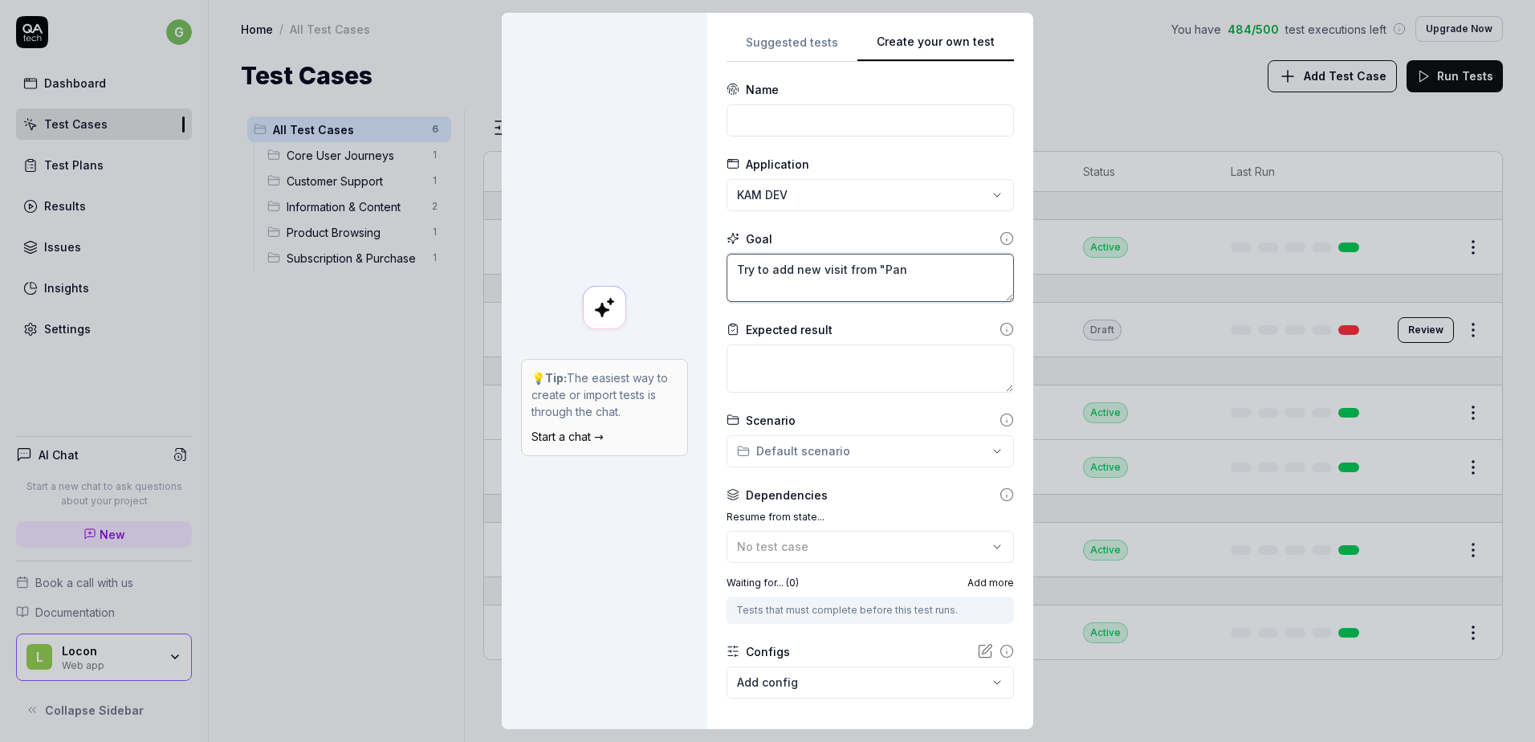
type textarea "*"
type textarea "Try to add new visit from "Pane"
type textarea "*"
type textarea "Try to add new visit from "Panel"
type textarea "*"
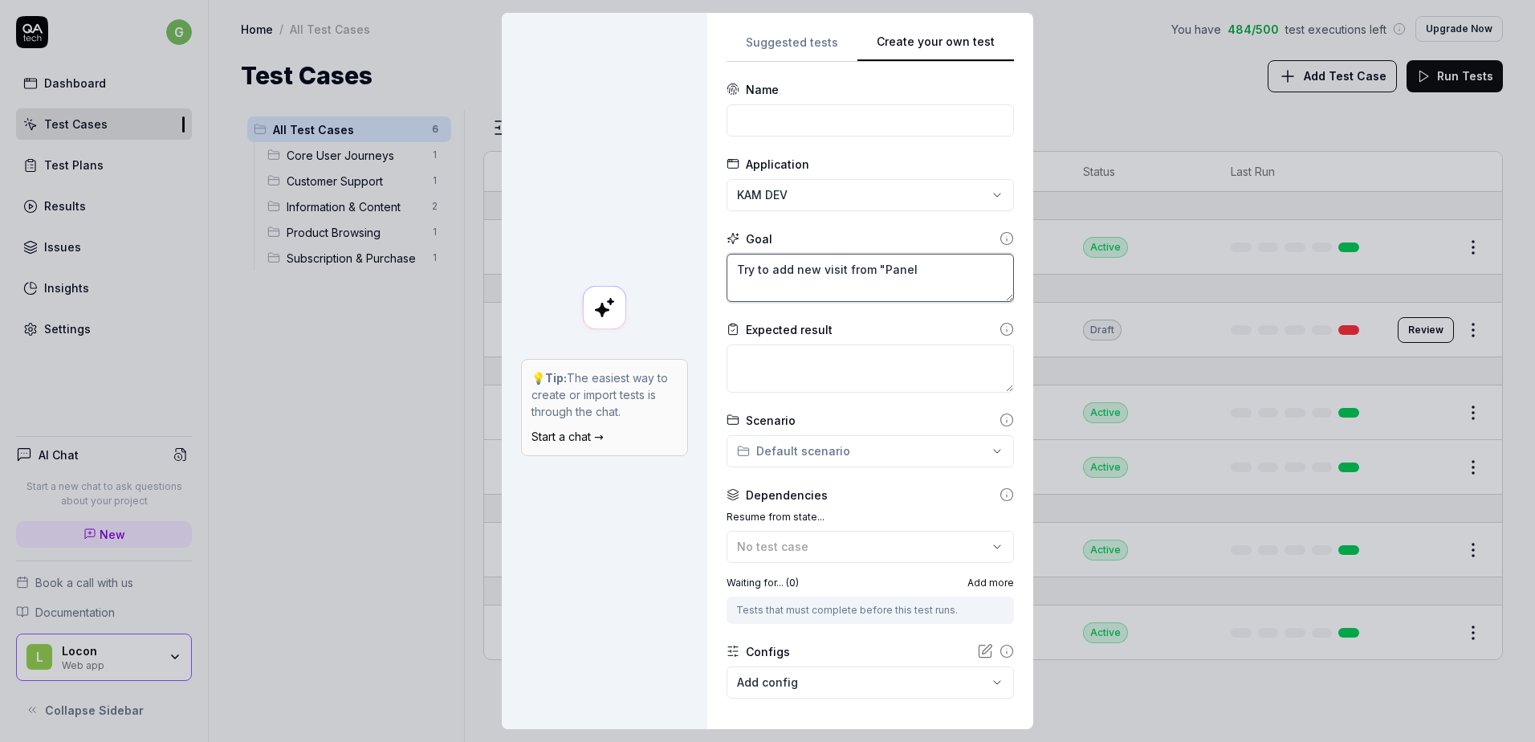
type textarea "Try to add new visit from "Panel""
type textarea "*"
type textarea "Try to add new visit from "Panel""
type textarea "*"
type textarea "Try to add new visit from "Panel" v"
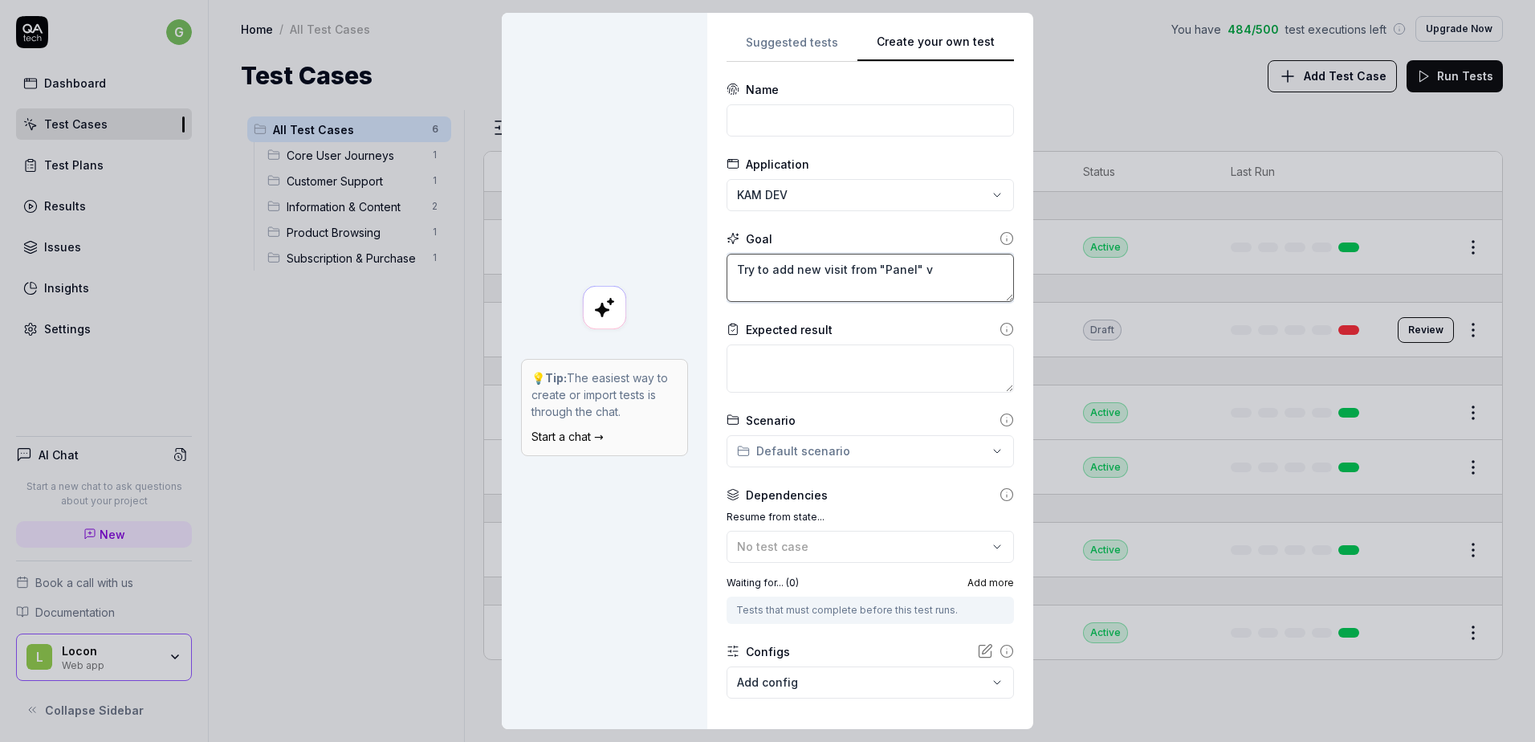
type textarea "*"
type textarea "Try to add new visit from "Panel" vi"
type textarea "*"
type textarea "Try to add new visit from "Panel" vie"
type textarea "*"
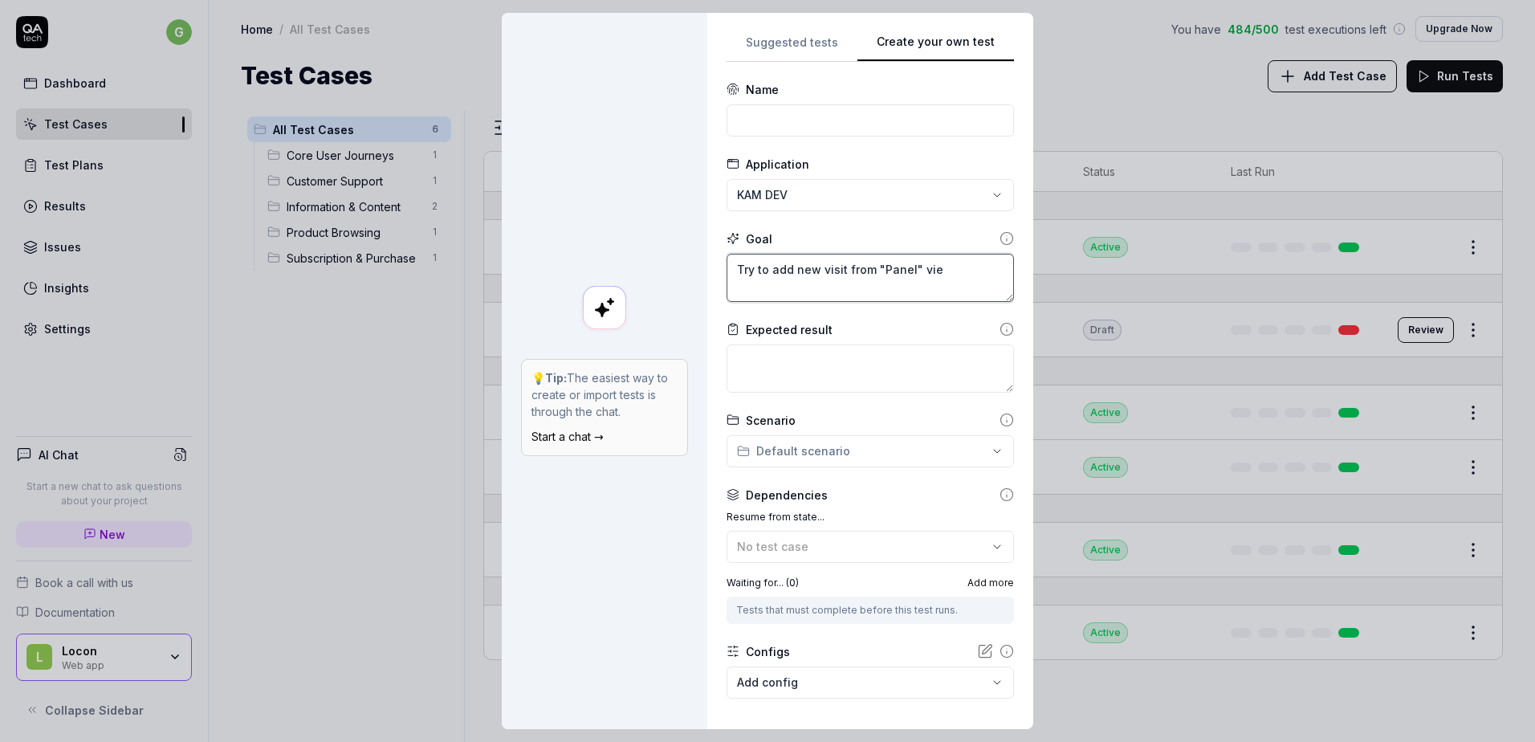
type textarea "Try to add new visit from "Panel" view"
type textarea "*"
type textarea "Try to add new visit from "Panel" view"
type textarea "*"
type textarea "Try to add new visit from "Panel" view u"
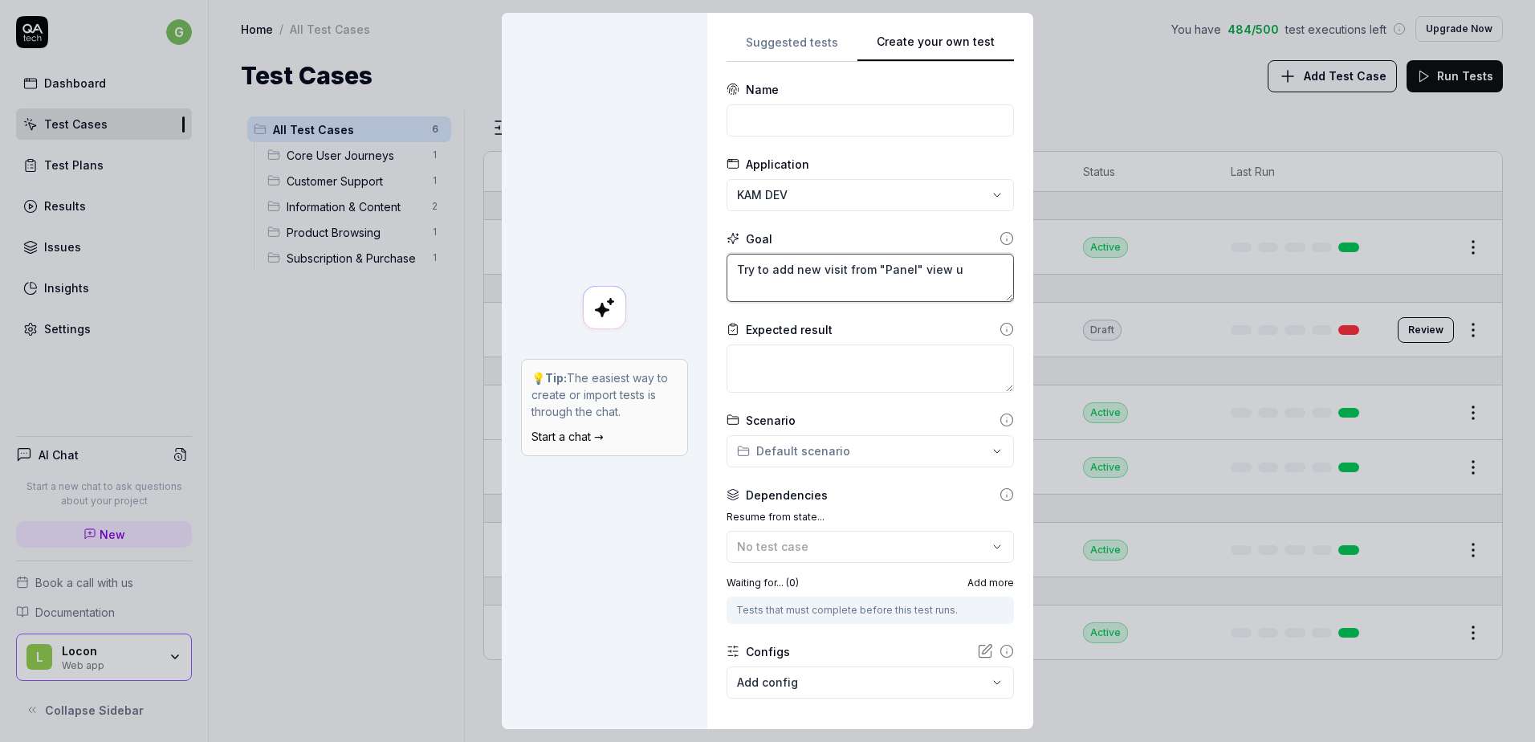
type textarea "*"
type textarea "Try to add new visit from "Panel" view us"
type textarea "*"
type textarea "Try to add new visit from "Panel" view usi"
type textarea "*"
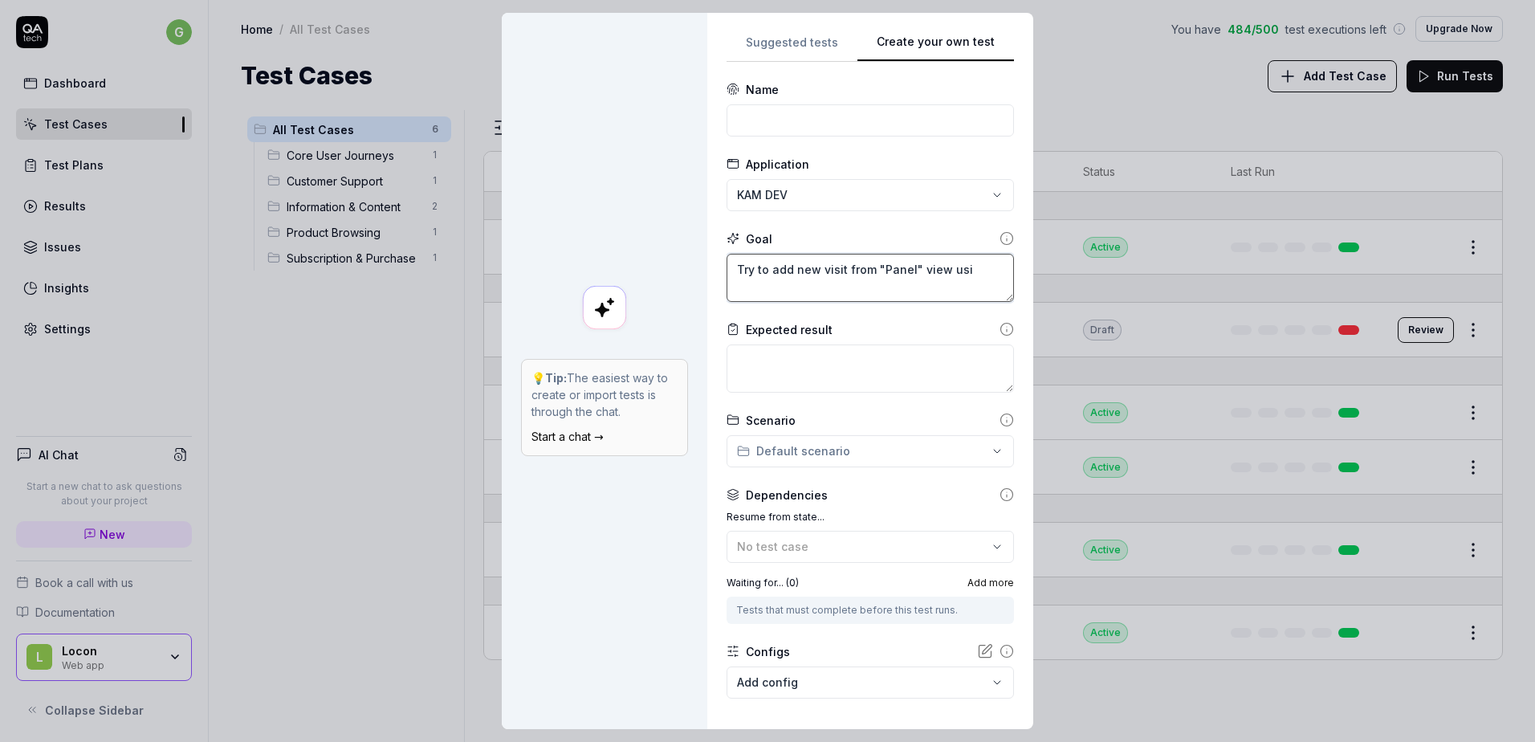
type textarea "Try to add new visit from "Panel" view usin"
type textarea "*"
type textarea "Try to add new visit from "Panel" view using"
type textarea "*"
type textarea "Try to add new visit from "Panel" view using"
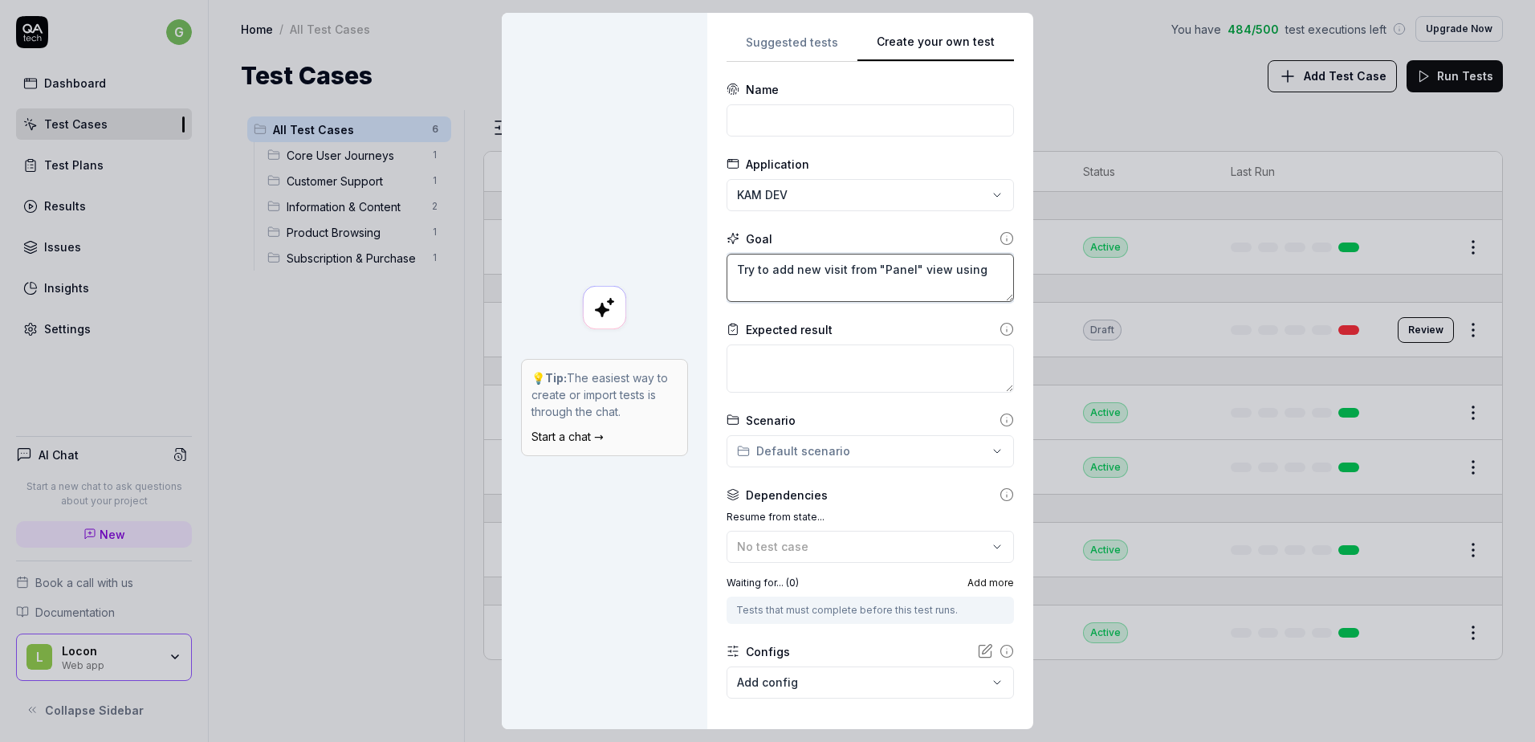
type textarea "*"
type textarea "Try to add new visit from "Panel" view using ""
type textarea "*"
type textarea "Try to add new visit from "Panel" view using "Z"
type textarea "*"
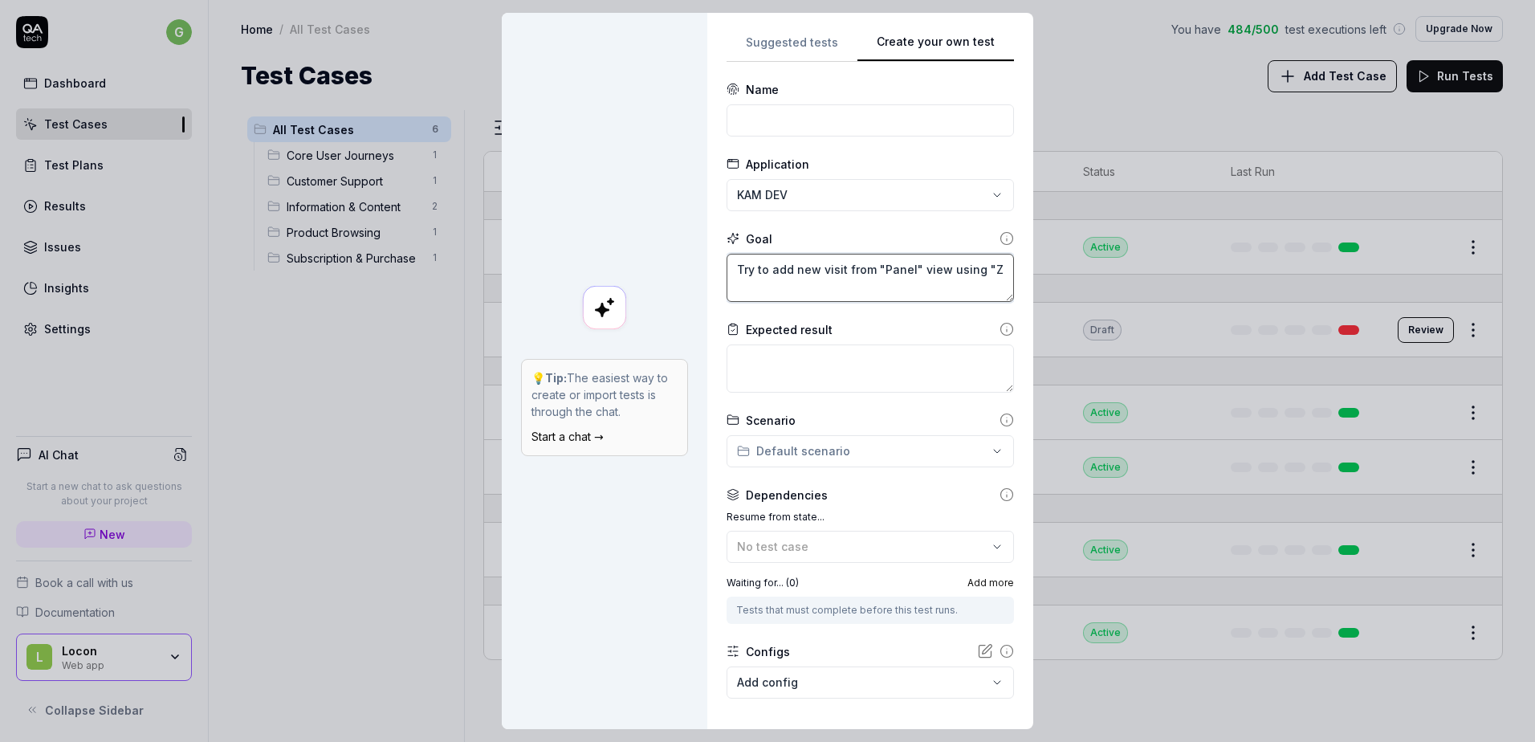
type textarea "Try to add new visit from "Panel" view using "Za"
type textarea "*"
type textarea "Try to add new visit from "Panel" view using "Zap"
type textarea "*"
type textarea "Try to add new visit from "Panel" view using "Zapl"
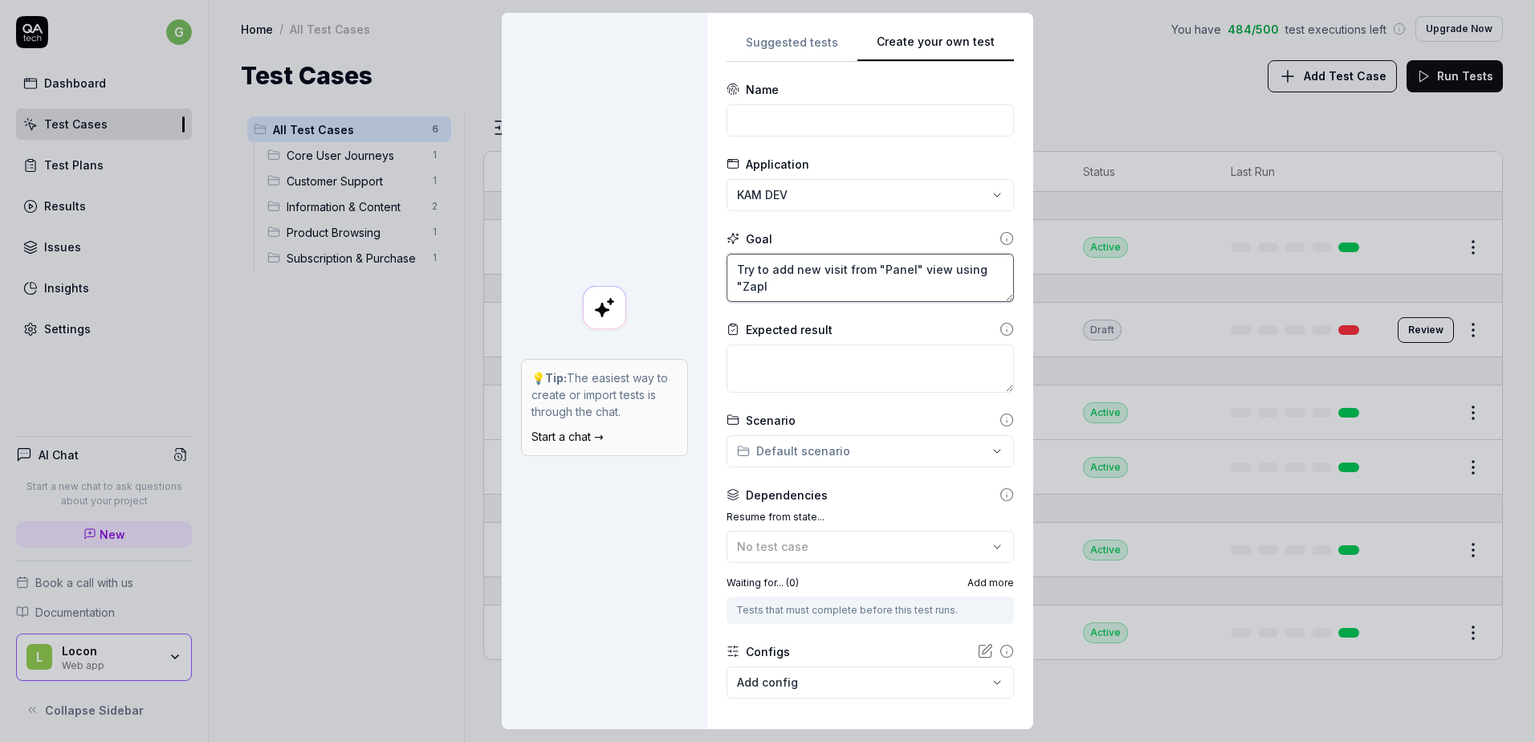
type textarea "*"
type textarea "Try to add new visit from "Panel" view using "Zapla"
type textarea "*"
type textarea "Try to add new visit from "Panel" view using "Zaplan"
type textarea "*"
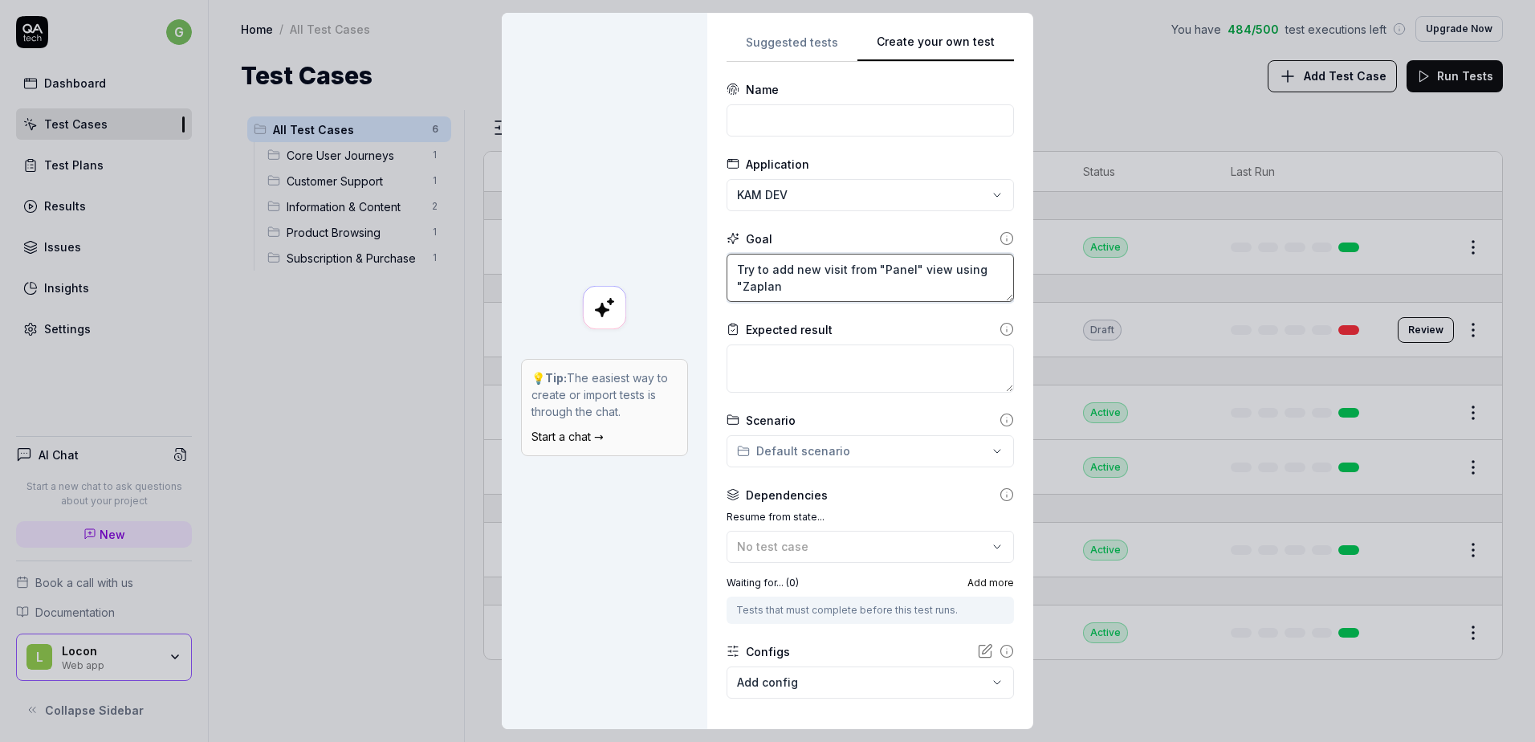
type textarea "Try to add new visit from "Panel" view using "Zaplanu"
type textarea "*"
type textarea "Try to add new visit from "Panel" view using "Zaplanuj"
type textarea "*"
type textarea "Try to add new visit from "Panel" view using "Zaplanuj"
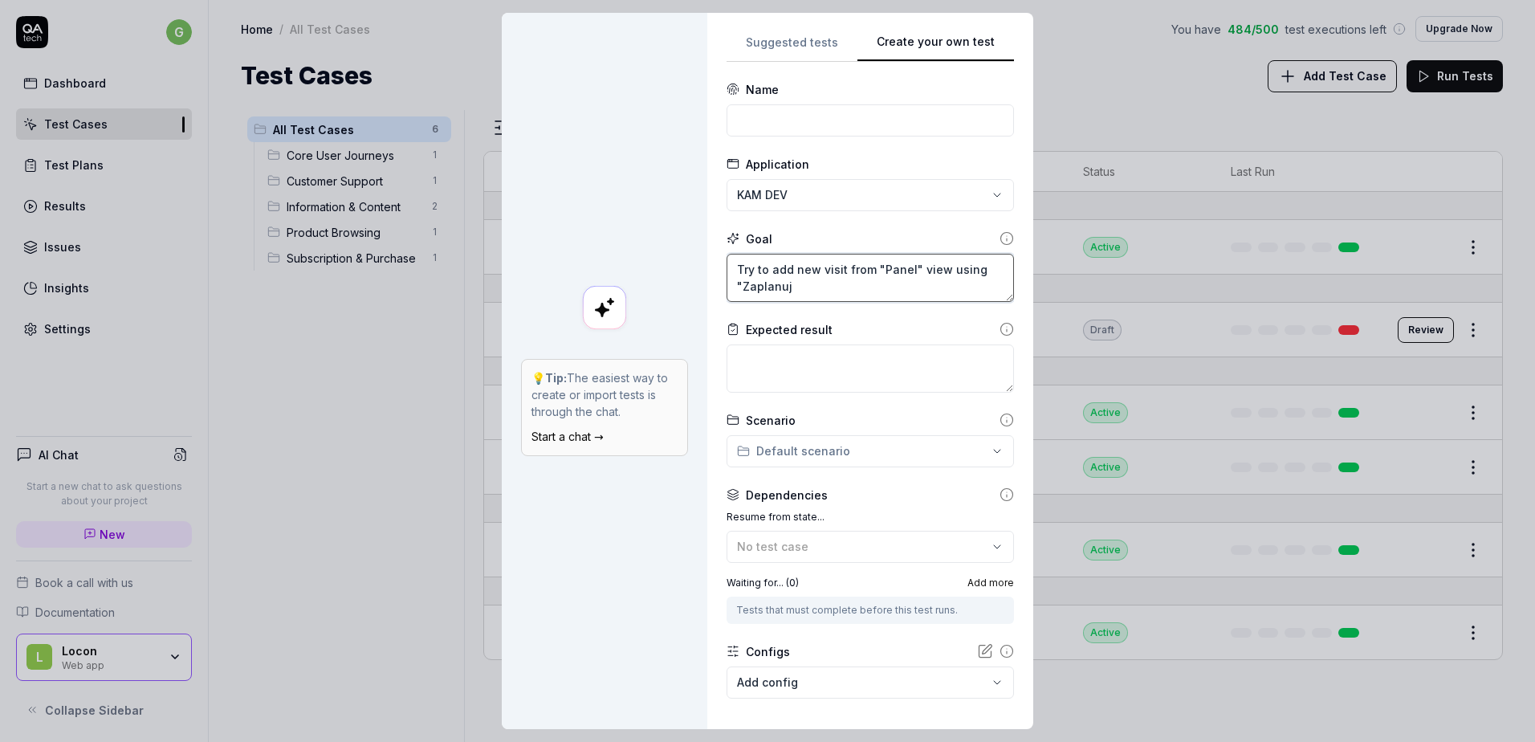
type textarea "*"
type textarea "Try to add new visit from "Panel" view using "Zaplanuj"
type textarea "*"
type textarea "Try to add new visit from "Panel" view using "Zaplanuj"
type textarea "*"
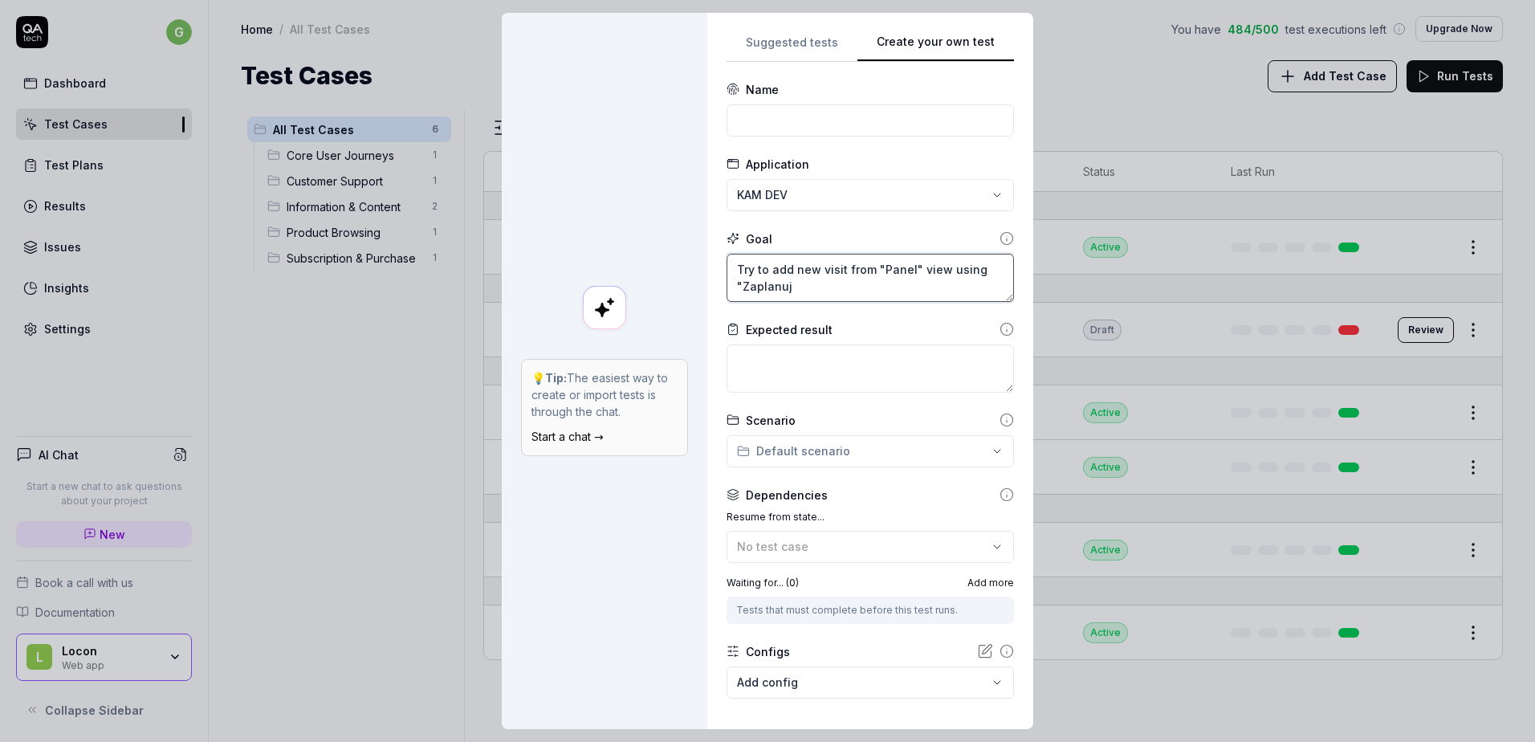
type textarea "Try to add new visit from "Panel" view using "Zaplanuj W"
type textarea "*"
type textarea "Try to add new visit from "Panel" view using "Zaplanuj Wi"
type textarea "*"
type textarea "Try to add new visit from "Panel" view using "Zaplanuj Wiz"
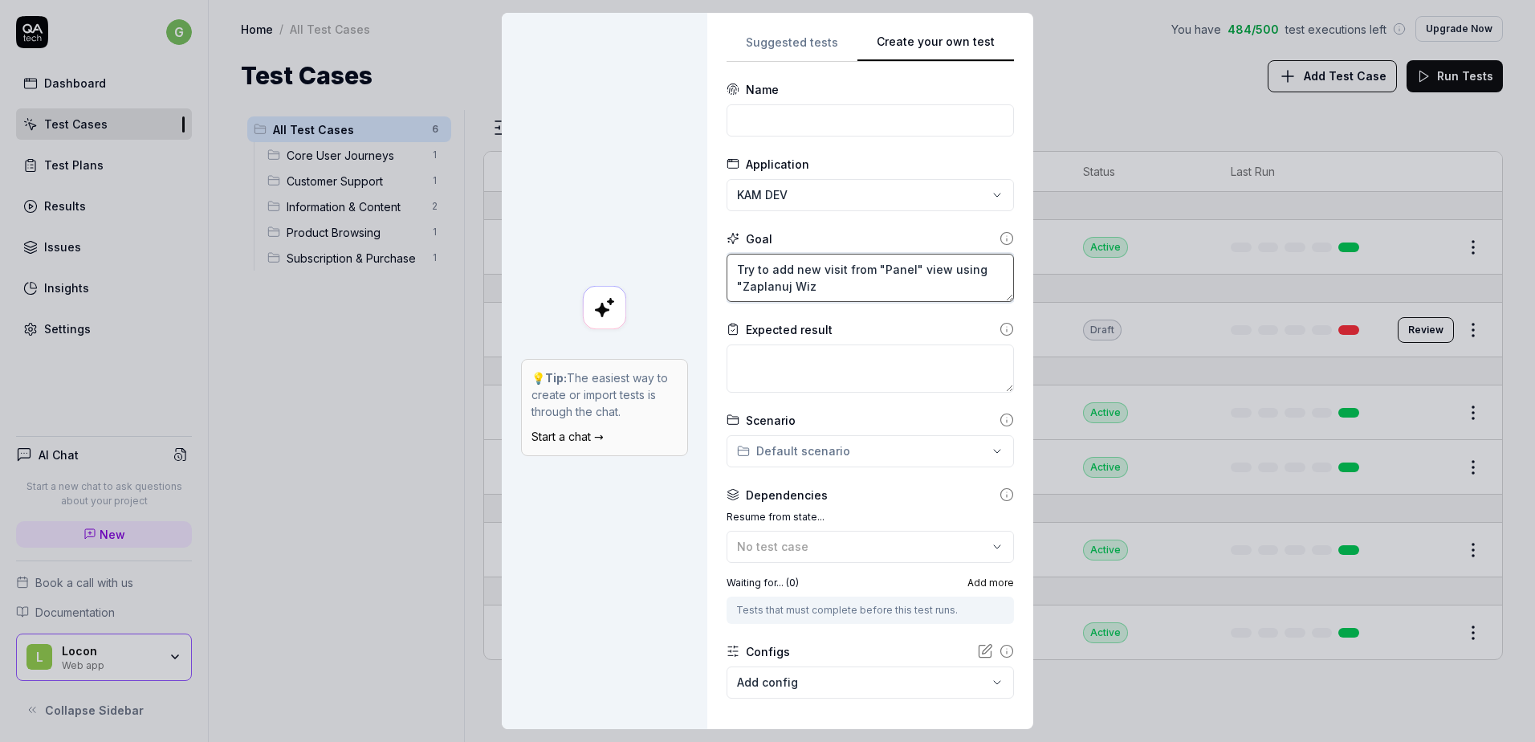
type textarea "*"
type textarea "Try to add new visit from "Panel" view using "Zaplanuj Wizy"
type textarea "*"
type textarea "Try to add new visit from "Panel" view using "Zaplanuj Wizyt"
type textarea "*"
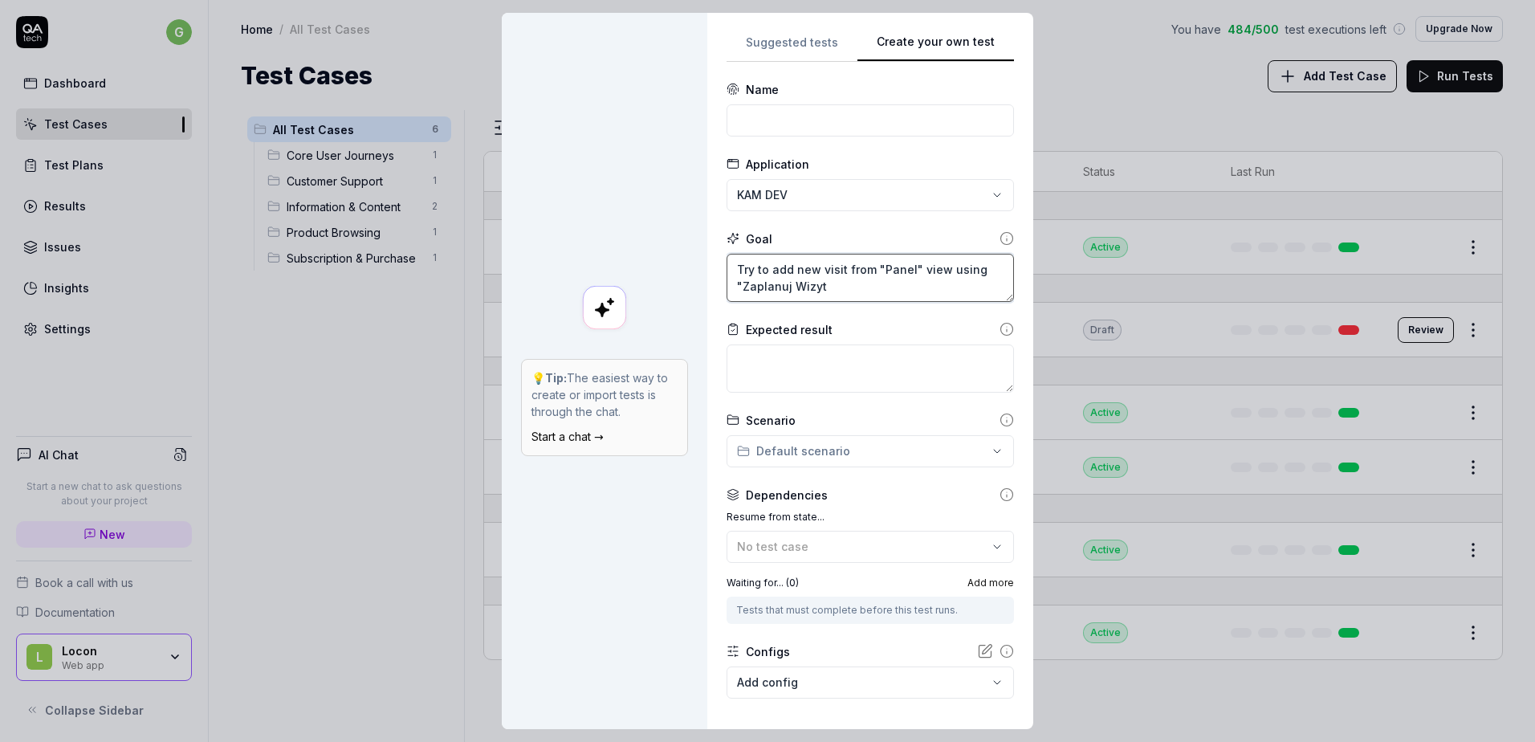
type textarea "Try to add new visit from "Panel" view using "Zaplanuj Wizytę"
type textarea "*"
type textarea "Try to add new visit from "Panel" view using "Zaplanuj Wizytę""
type textarea "*"
type textarea "Try to add new visit from "Panel" view using "Zaplanuj Wizytę""
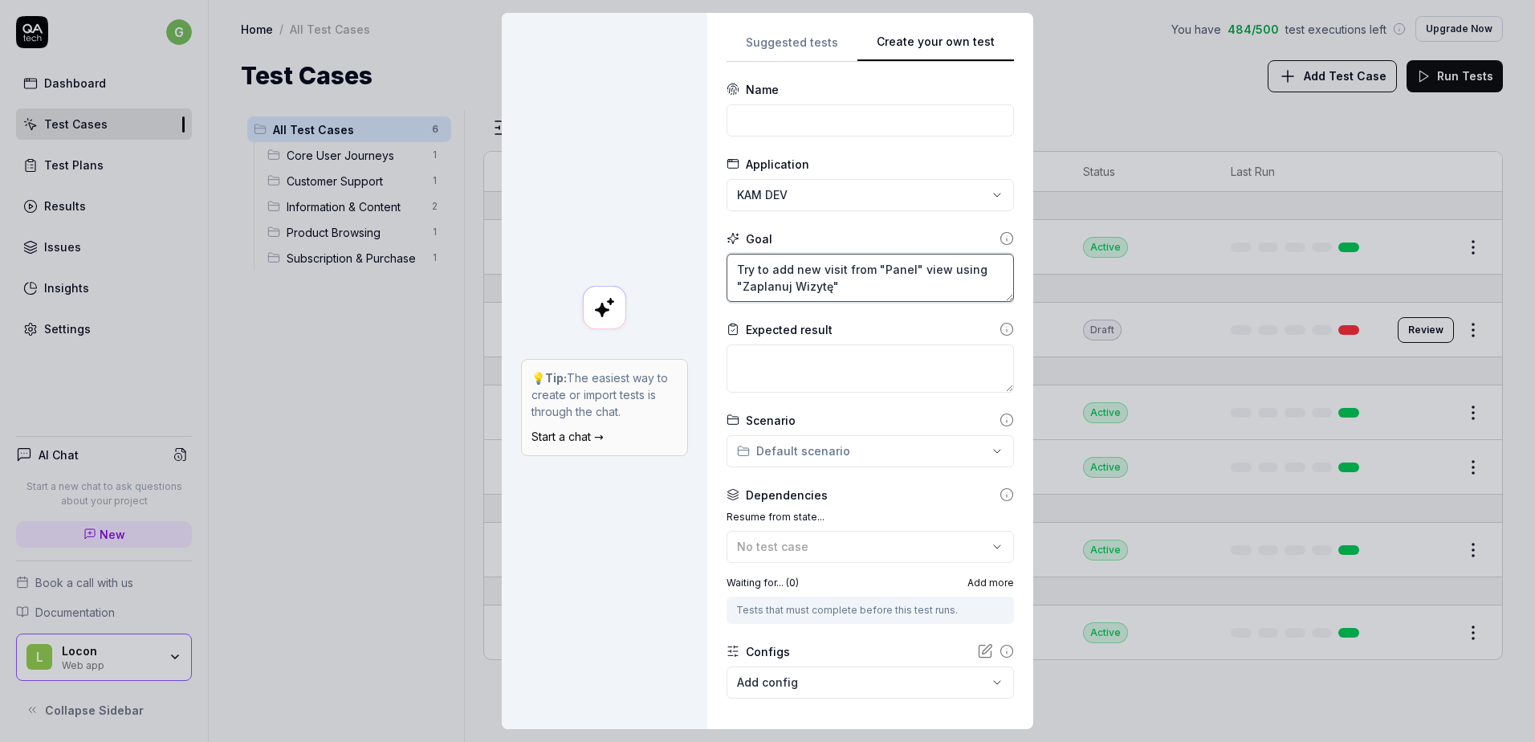
type textarea "*"
type textarea "Try to add new visit from "Panel" view using "Zaplanuj Wizytę" b"
type textarea "*"
type textarea "Try to add new visit from "Panel" view using "Zaplanuj Wizytę" bu"
type textarea "*"
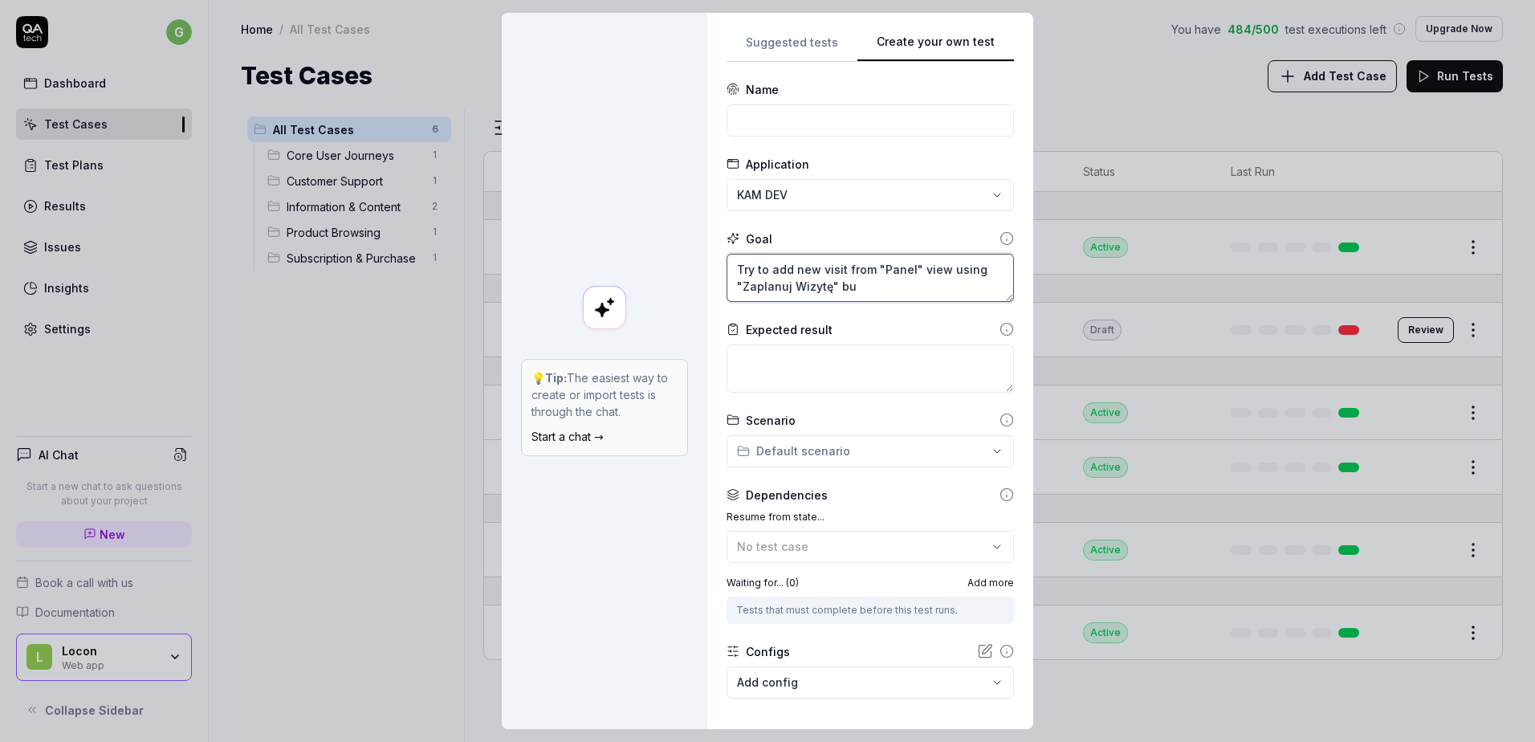
type textarea "Try to add new visit from "Panel" view using "Zaplanuj Wizytę" but"
type textarea "*"
type textarea "Try to add new visit from "Panel" view using "Zaplanuj Wizytę" butt"
type textarea "*"
type textarea "Try to add new visit from "Panel" view using "Zaplanuj Wizytę" butto"
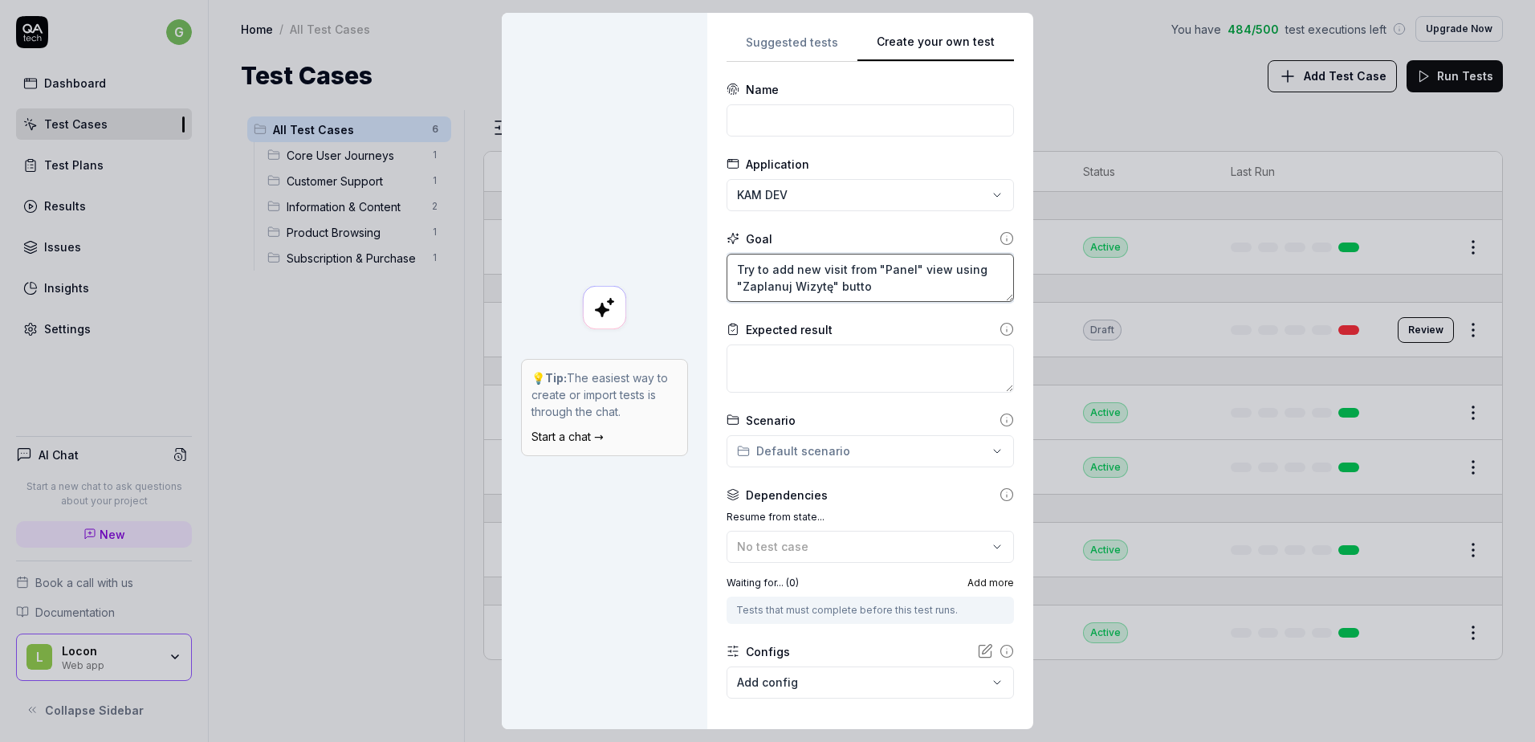
type textarea "*"
type textarea "Try to add new visit from "Panel" view using "Zaplanuj Wizytę" button"
click at [880, 295] on textarea "Try to add new visit from "Panel" view using "Zaplanuj Wizytę" button" at bounding box center [870, 278] width 287 height 48
type textarea "*"
type textarea "Try to add new visit from "Panel" view using "Zaplanuj Wizytę" button,"
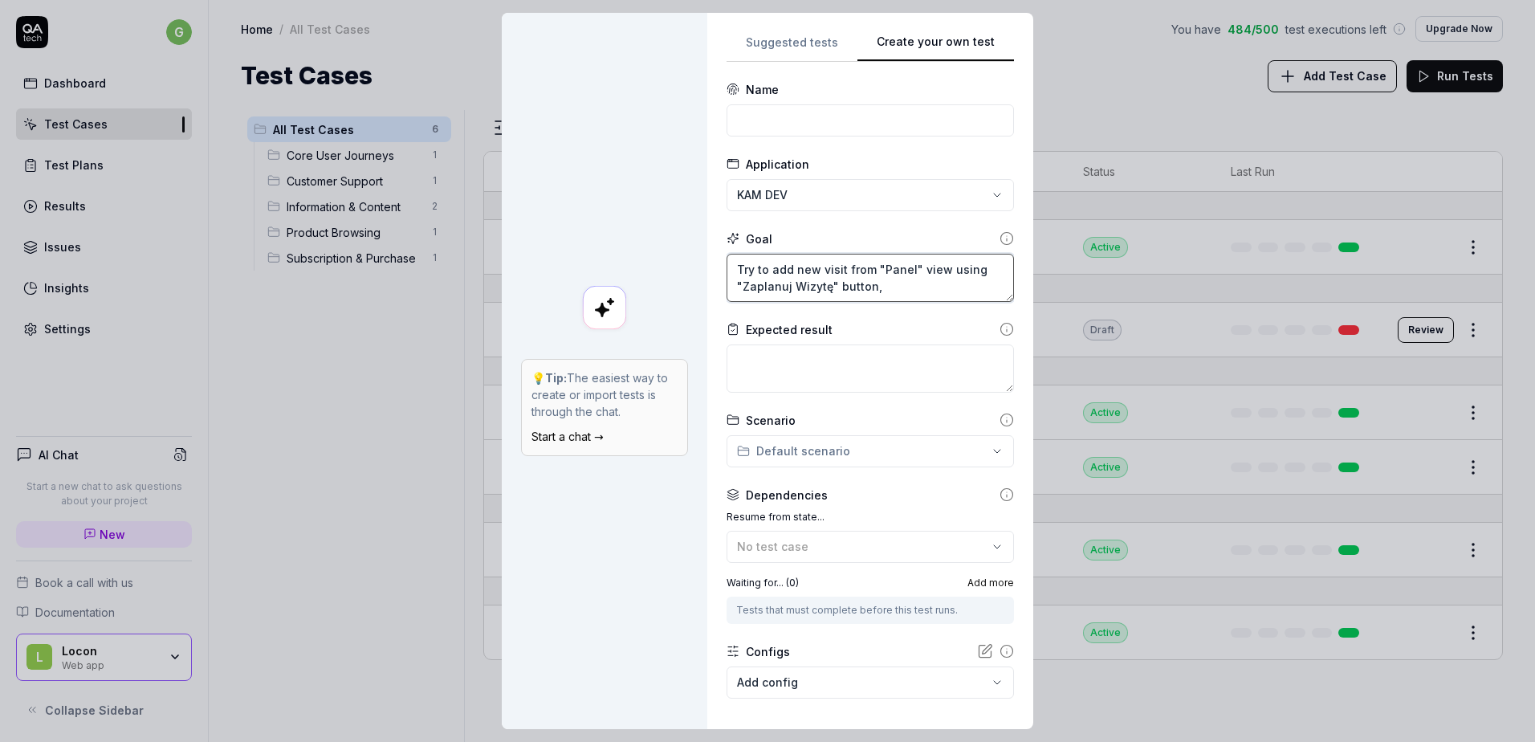
type textarea "*"
type textarea "Try to add new visit from "Panel" view using "Zaplanuj Wizytę" button,"
type textarea "*"
type textarea "Try to add new visit from "Panel" view using "Zaplanuj Wizytę" button, l"
type textarea "*"
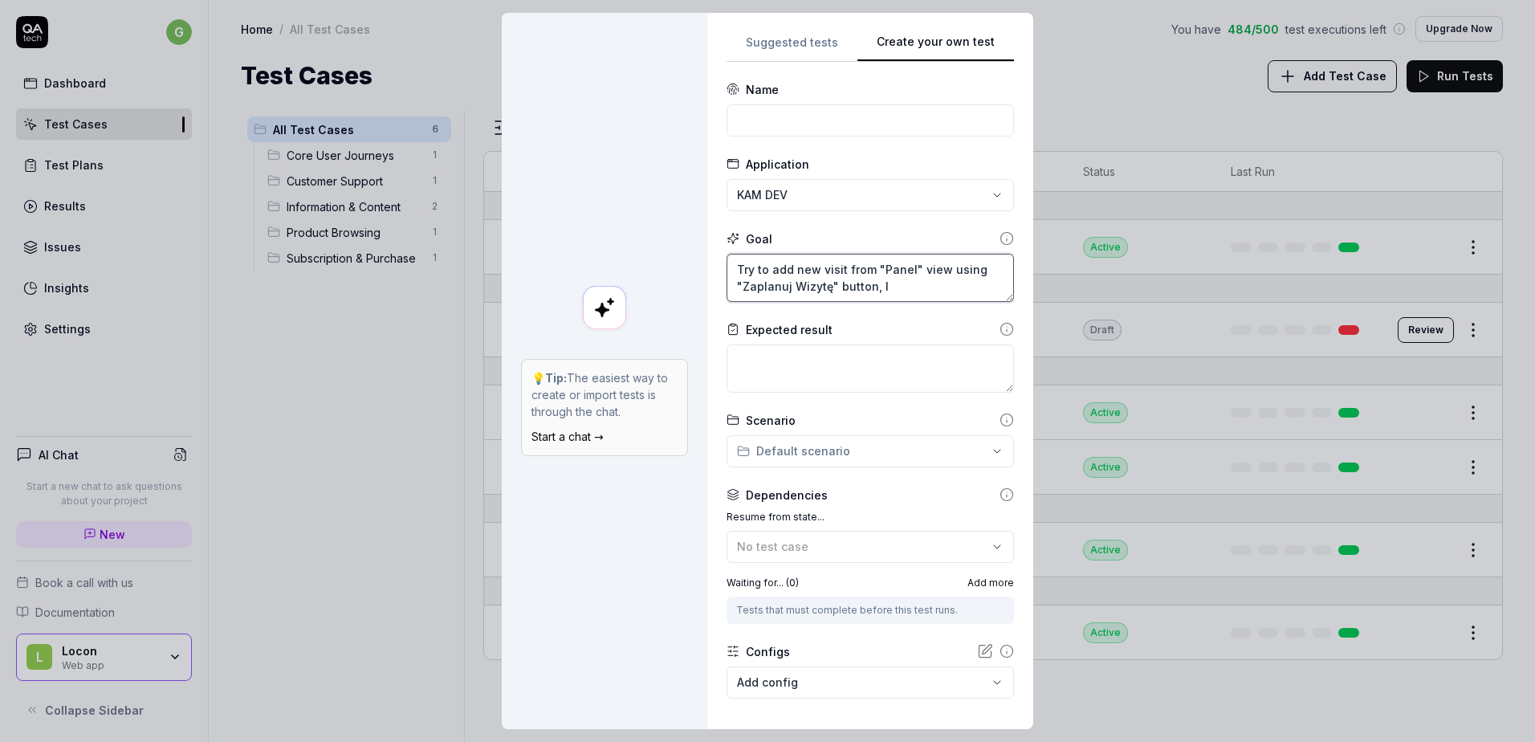
type textarea "Try to add new visit from "Panel" view using "Zaplanuj Wizytę" button, le"
type textarea "*"
type textarea "Try to add new visit from "Panel" view using "Zaplanuj Wizytę" button, let"
type textarea "*"
type textarea "Try to add new visit from "Panel" view using "Zaplanuj Wizytę" button, let"
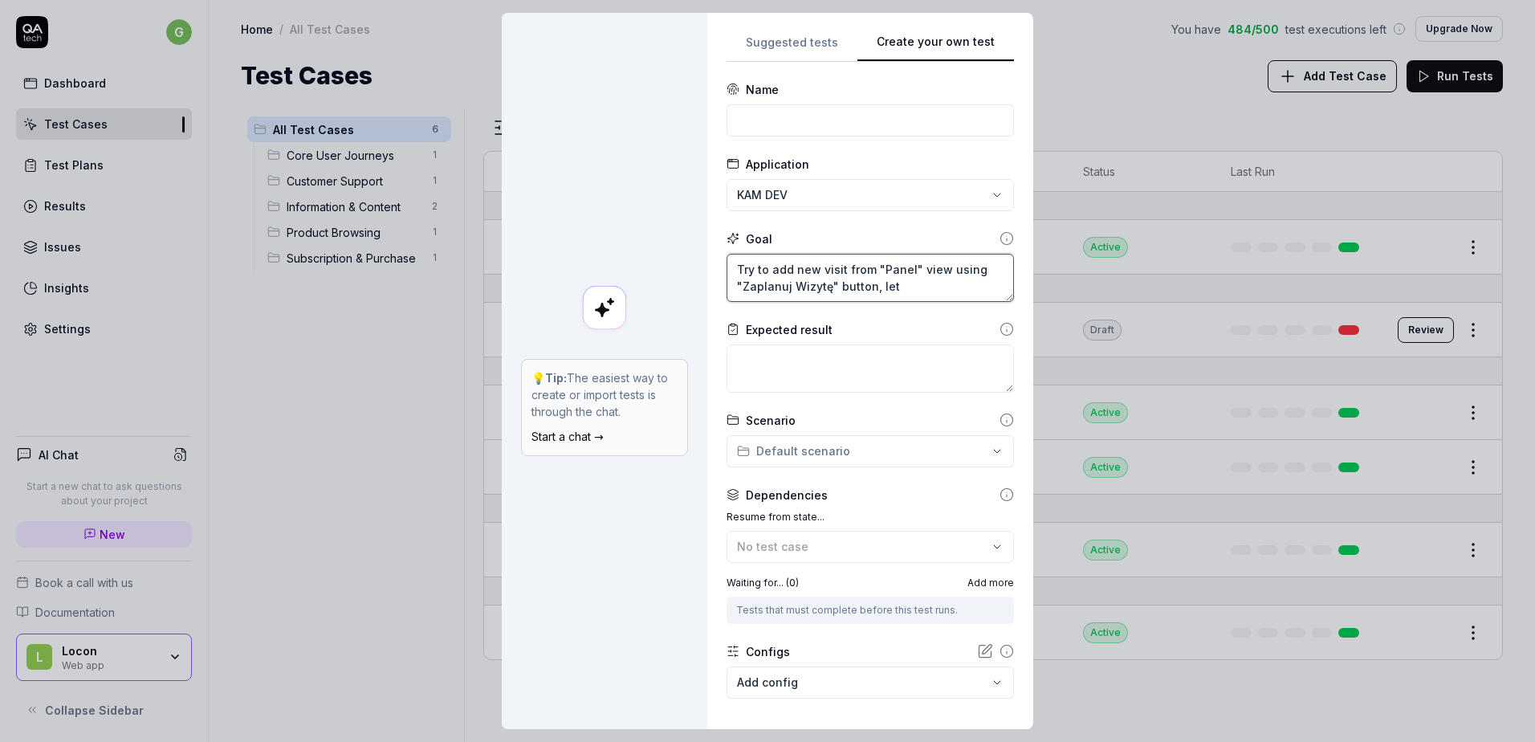
type textarea "*"
type textarea "Try to add new visit from "Panel" view using "Zaplanuj Wizytę" button, let t"
type textarea "*"
type textarea "Try to add new visit from "Panel" view using "Zaplanuj Wizytę" button, let th"
type textarea "*"
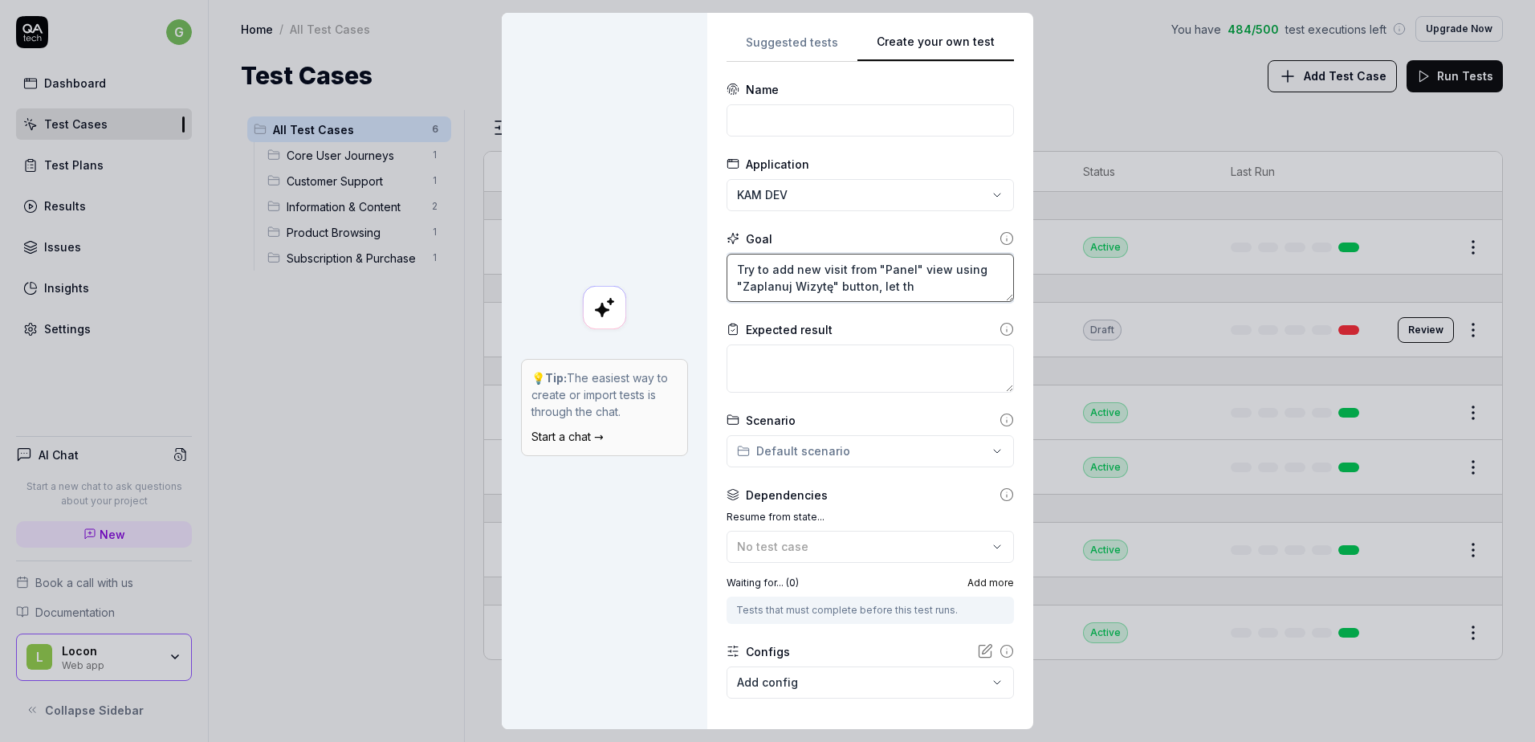
type textarea "Try to add new visit from "Panel" view using "Zaplanuj Wizytę" button, let the"
type textarea "*"
type textarea "Try to add new visit from "Panel" view using "Zaplanuj Wizytę" button, let the"
type textarea "*"
type textarea "Try to add new visit from "Panel" view using "Zaplanuj Wizytę" button, let the t"
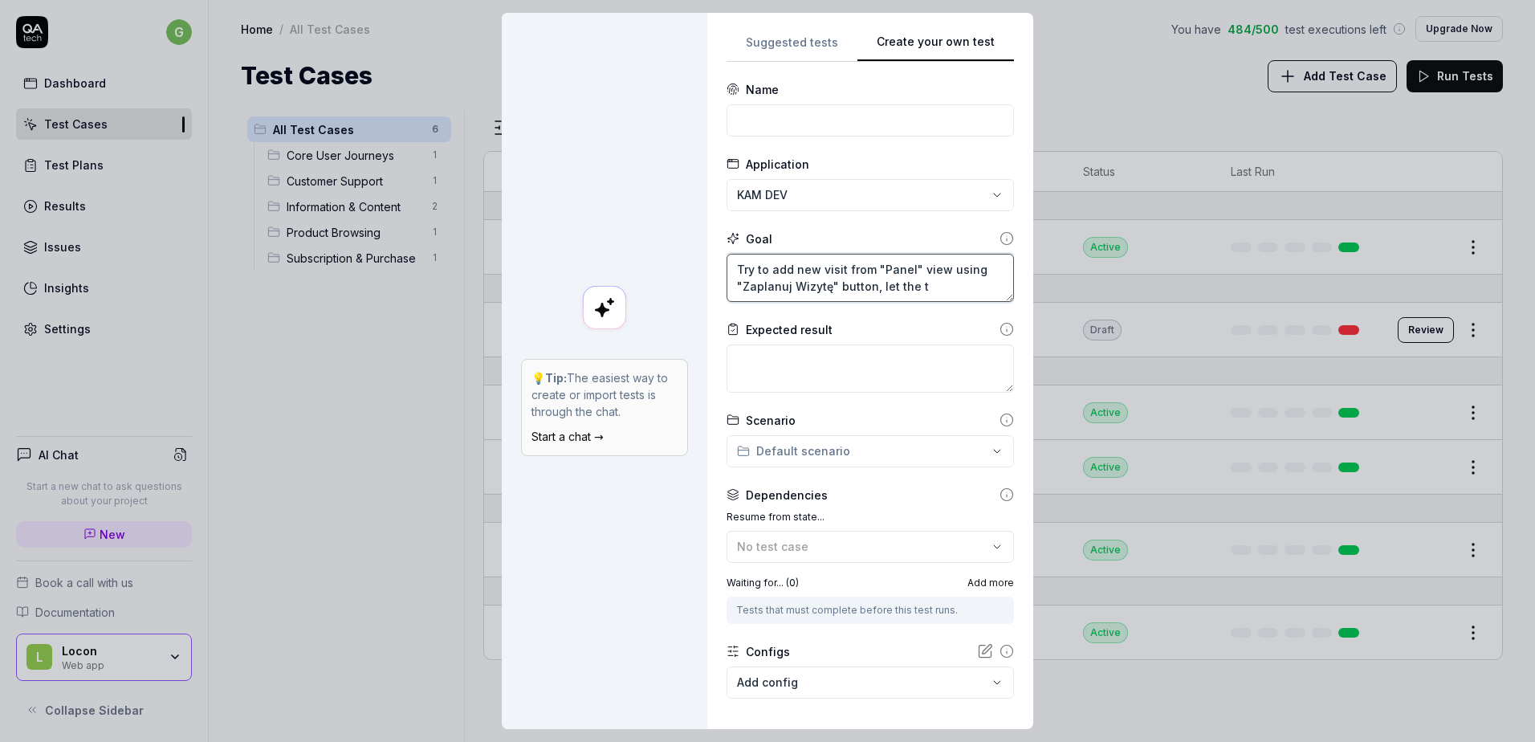
type textarea "*"
type textarea "Try to add new visit from "Panel" view using "Zaplanuj Wizytę" button, let the …"
type textarea "*"
type textarea "Try to add new visit from "Panel" view using "Zaplanuj Wizytę" button, let the …"
type textarea "*"
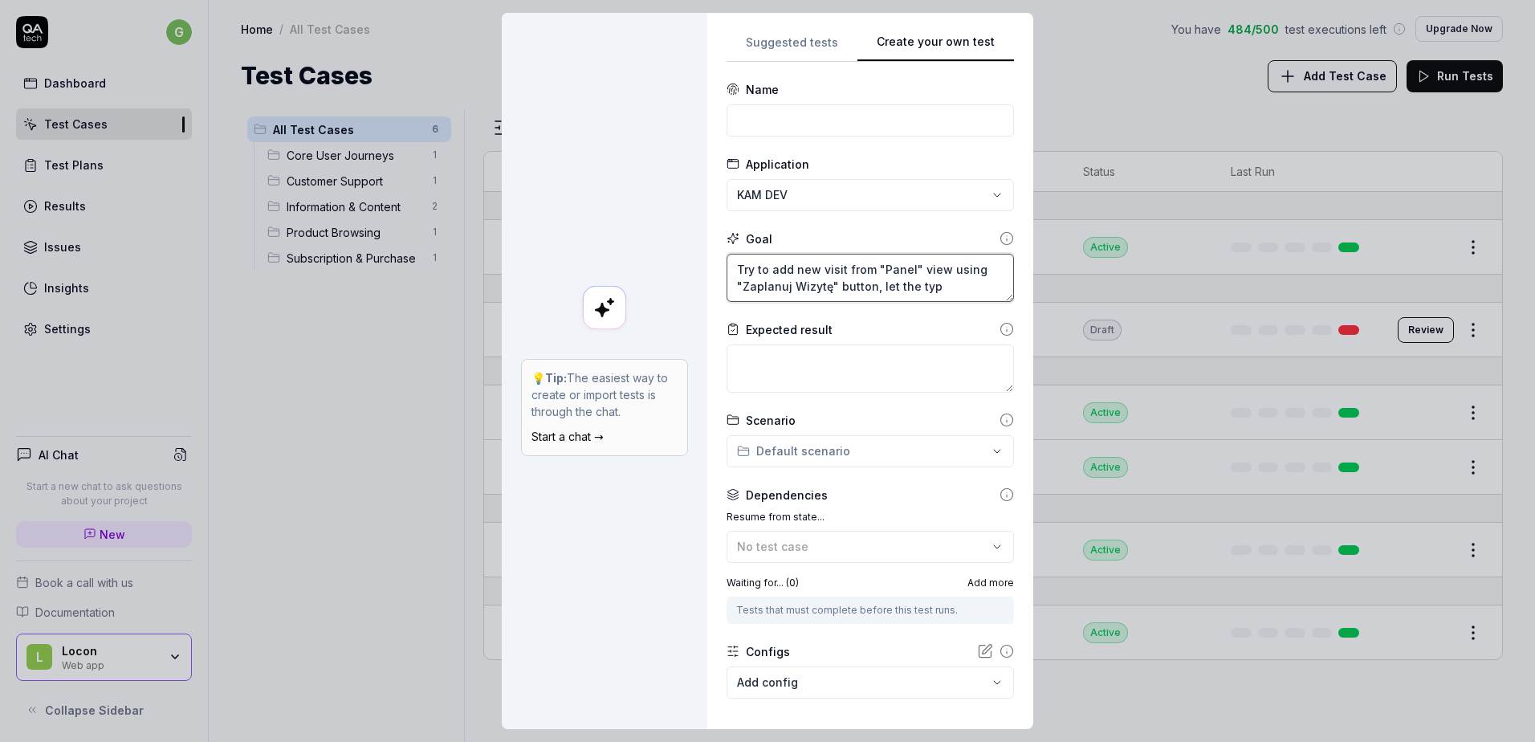
type textarea "Try to add new visit from "Panel" view using "Zaplanuj Wizytę" button, let the …"
type textarea "*"
type textarea "Try to add new visit from "Panel" view using "Zaplanuj Wizytę" button, let the …"
type textarea "*"
type textarea "Try to add new visit from "Panel" view using "Zaplanuj Wizytę" button, let the …"
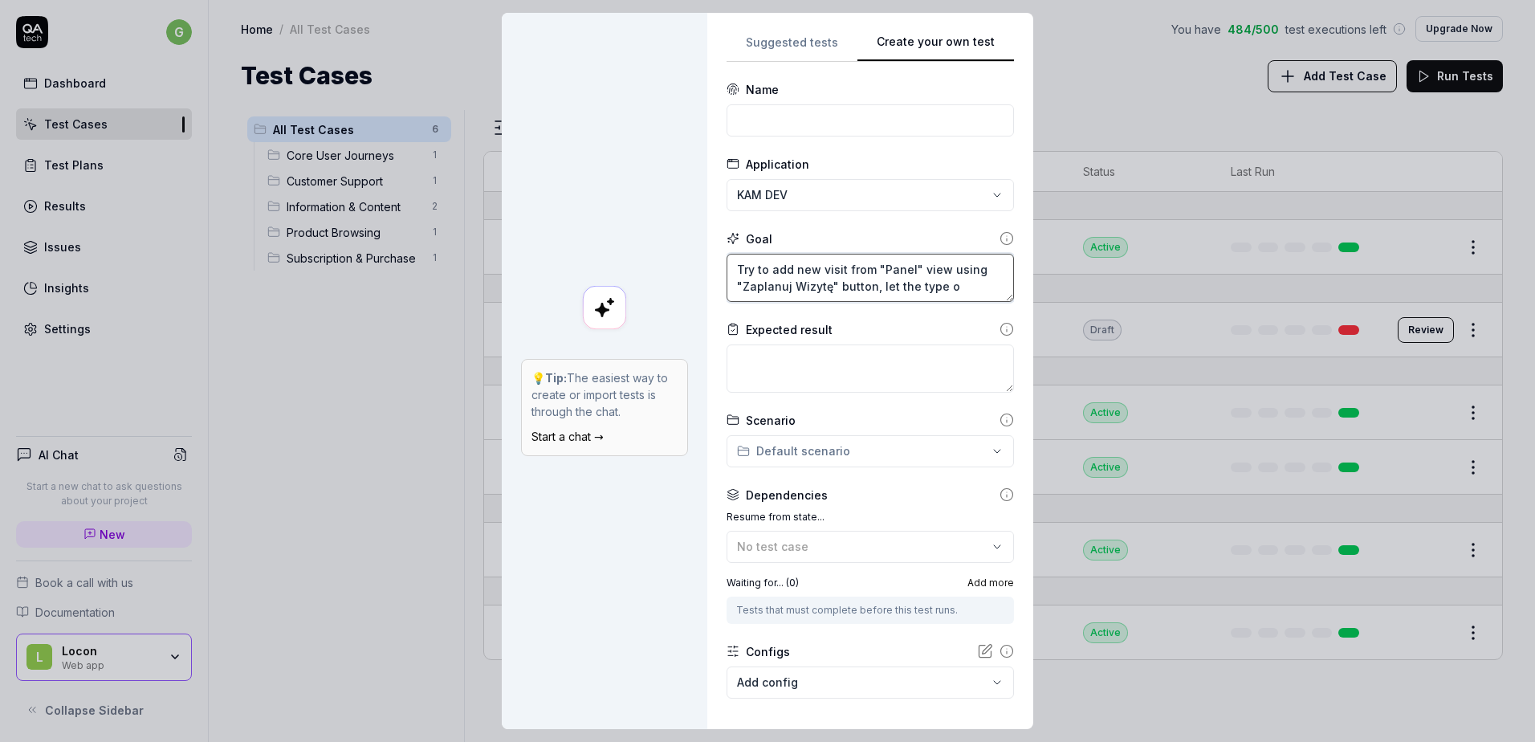
type textarea "*"
type textarea "Try to add new visit from "Panel" view using "Zaplanuj Wizytę" button, let the …"
type textarea "*"
type textarea "Try to add new visit from "Panel" view using "Zaplanuj Wizytę" button, let the …"
type textarea "*"
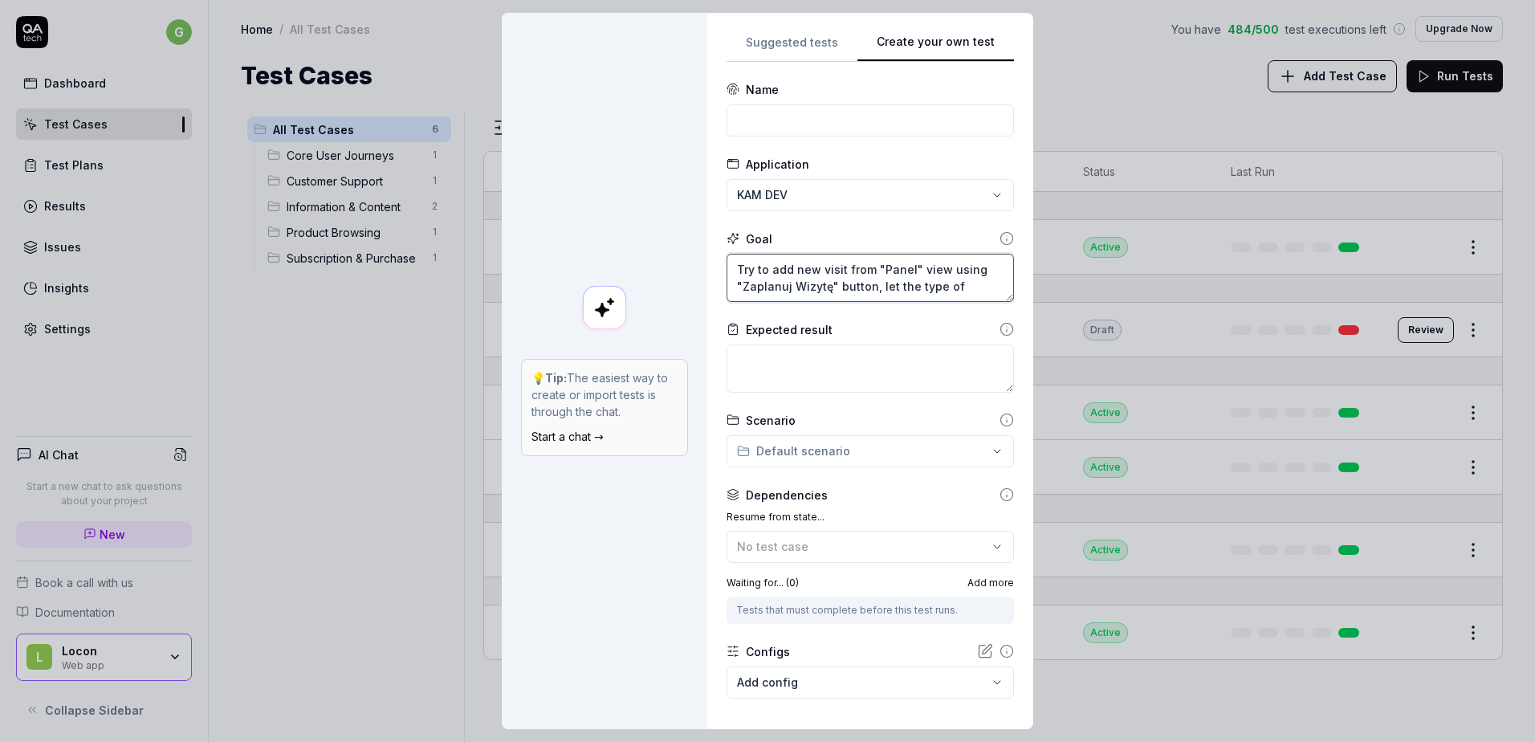
type textarea "Try to add new visit from "Panel" view using "Zaplanuj Wizytę" button, let the …"
type textarea "*"
type textarea "Try to add new visit from "Panel" view using "Zaplanuj Wizytę" button, let the …"
type textarea "*"
type textarea "Try to add new visit from "Panel" view using "Zaplanuj Wizytę" button, let the …"
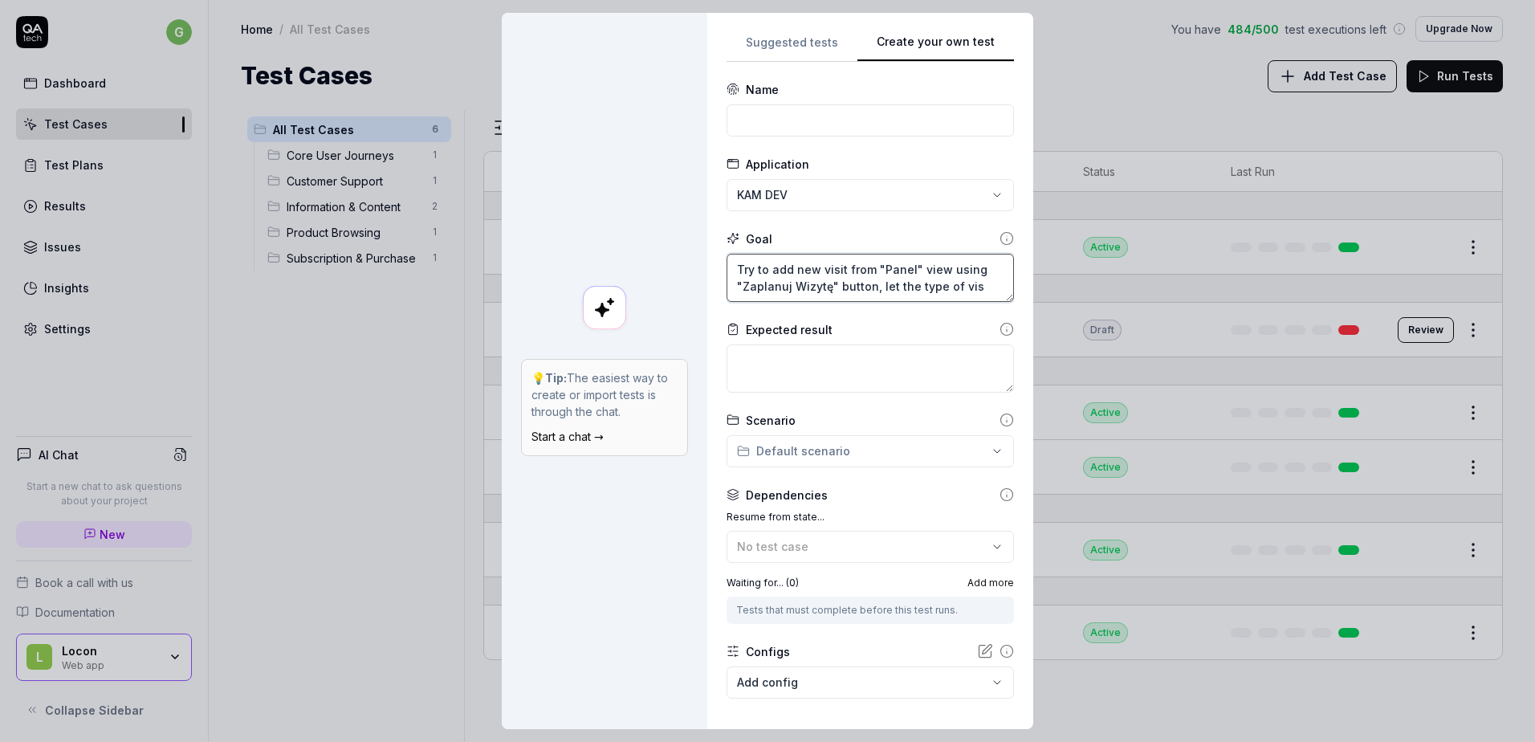
type textarea "*"
type textarea "Try to add new visit from "Panel" view using "Zaplanuj Wizytę" button, let the …"
type textarea "*"
type textarea "Try to add new visit from "Panel" view using "Zaplanuj Wizytę" button, let the …"
type textarea "*"
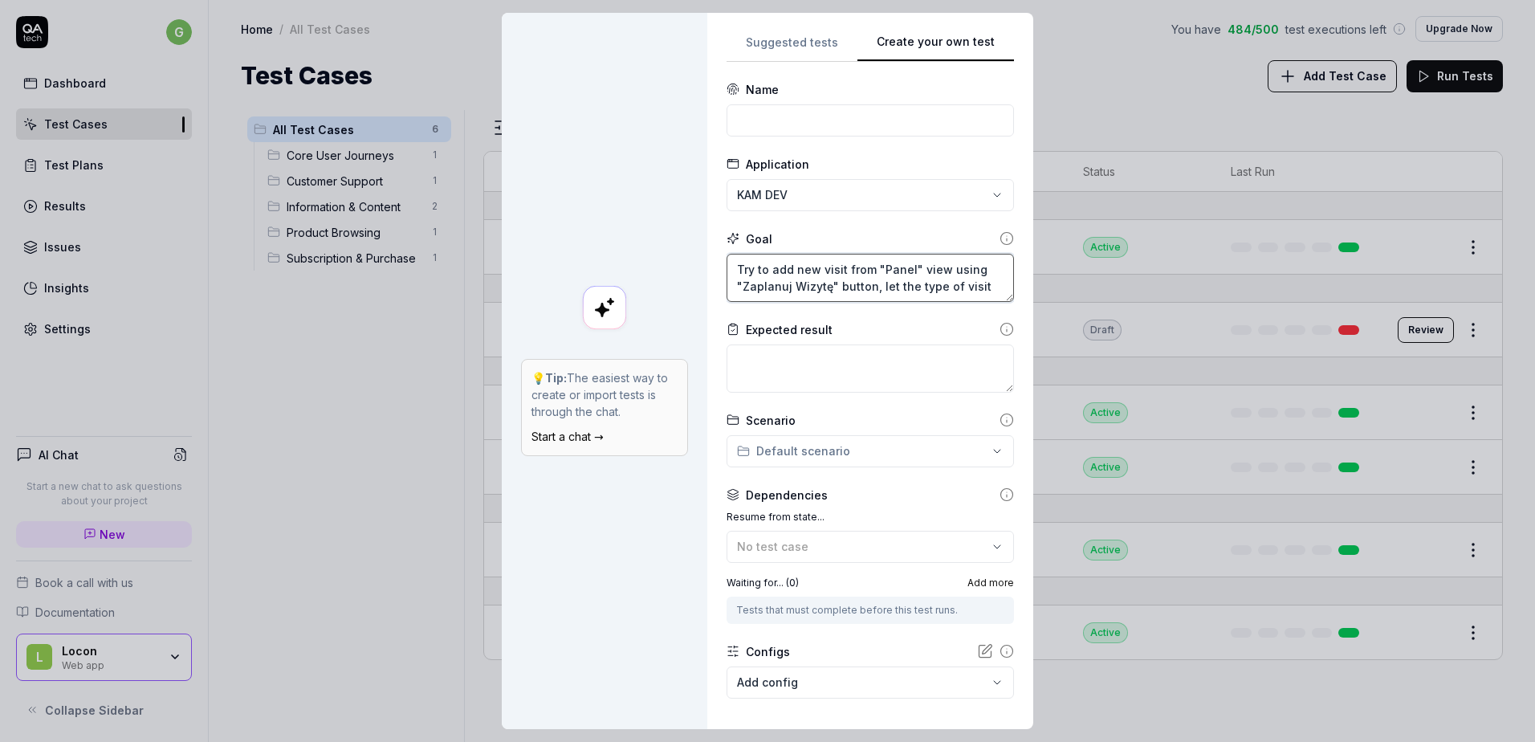
type textarea "Try to add new visit from "Panel" view using "Zaplanuj Wizytę" button, let the …"
type textarea "*"
type textarea "Try to add new visit from "Panel" view using "Zaplanuj Wizytę" button, let the …"
type textarea "*"
type textarea "Try to add new visit from "Panel" view using "Zaplanuj Wizytę" button, let the …"
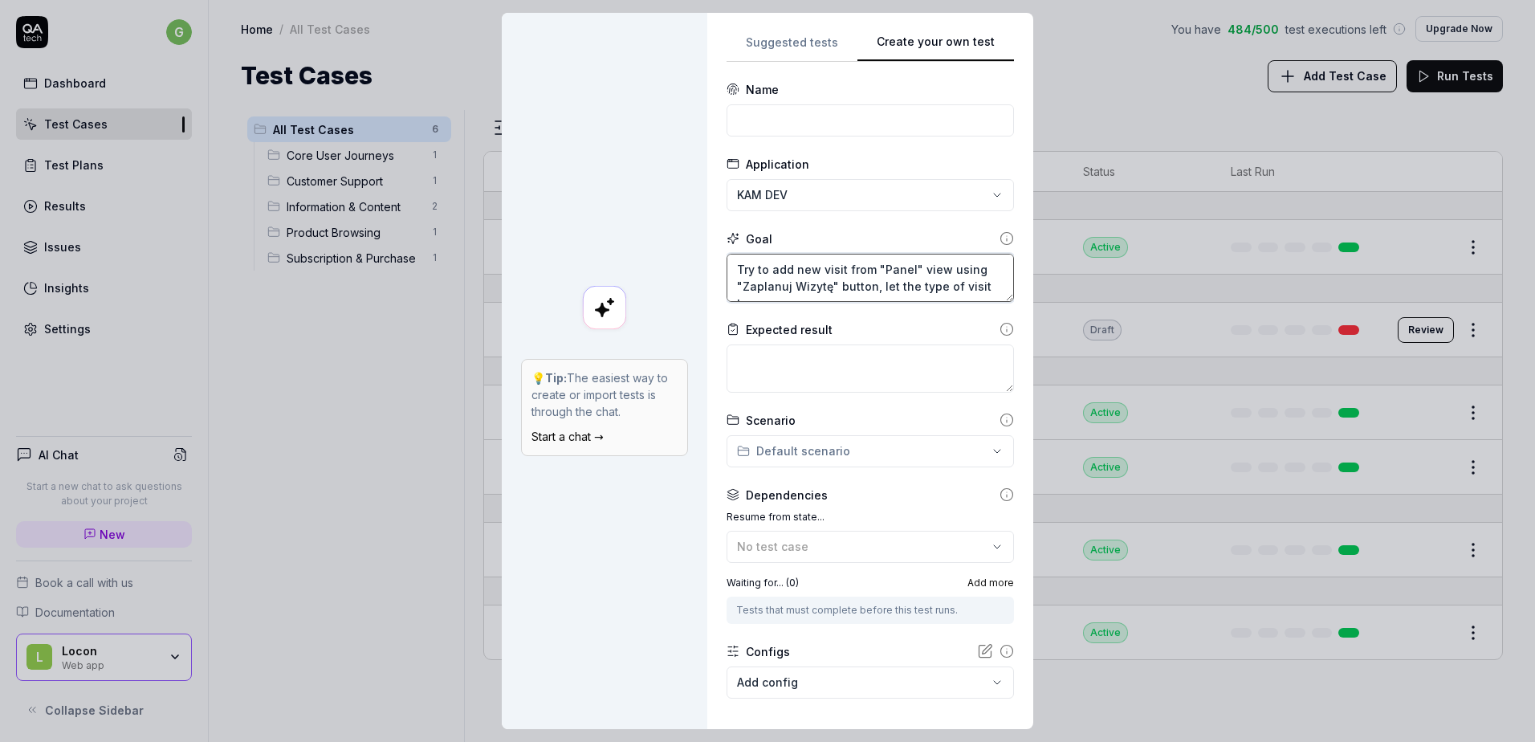
type textarea "*"
type textarea "Try to add new visit from "Panel" view using "Zaplanuj Wizytę" button, let the …"
type textarea "*"
type textarea "Try to add new visit from "Panel" view using "Zaplanuj Wizytę" button, let the …"
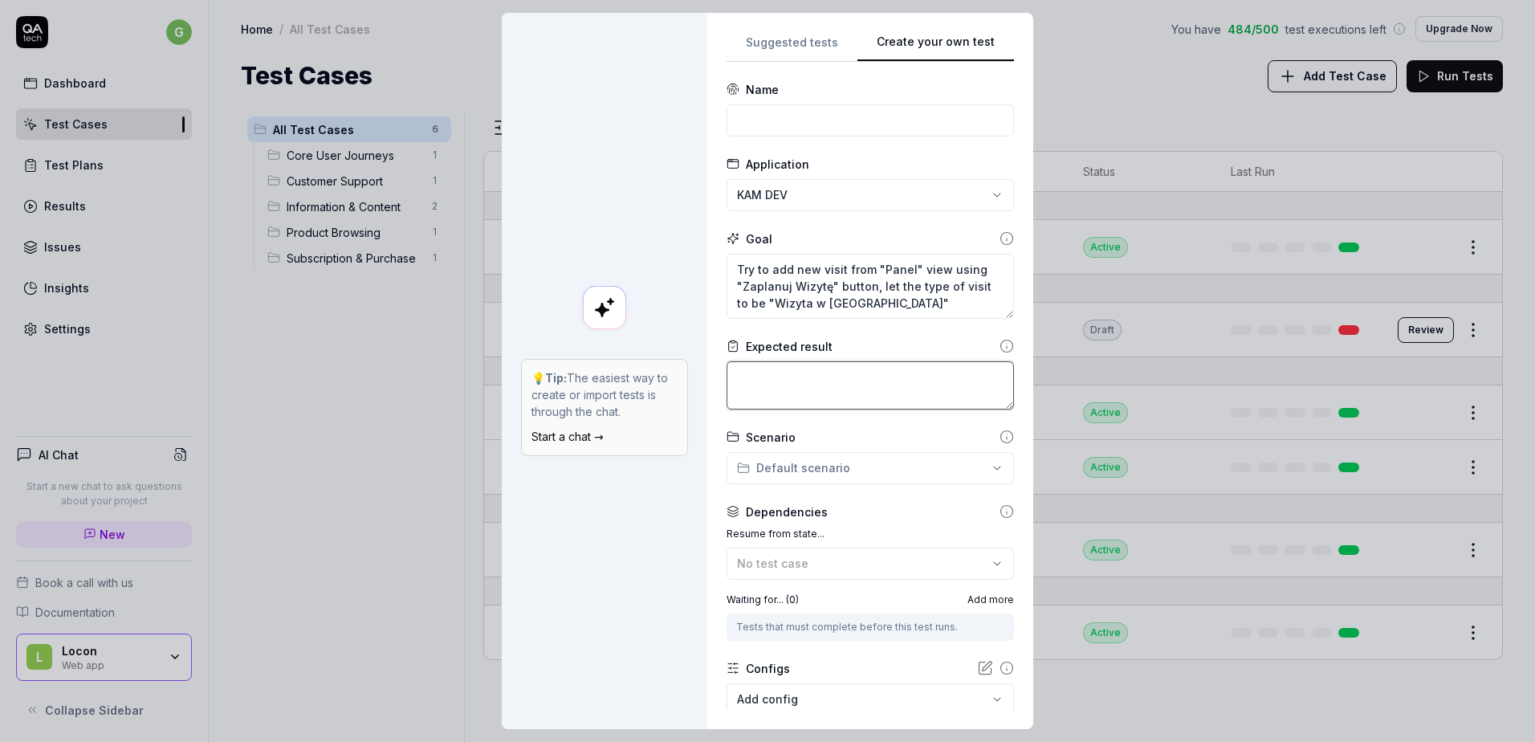
click at [809, 385] on textarea at bounding box center [870, 385] width 287 height 48
click at [736, 373] on textarea "New visit is added" at bounding box center [870, 385] width 287 height 48
click at [731, 374] on textarea "New visit is added" at bounding box center [870, 385] width 287 height 48
click at [1000, 340] on icon at bounding box center [1007, 346] width 14 height 14
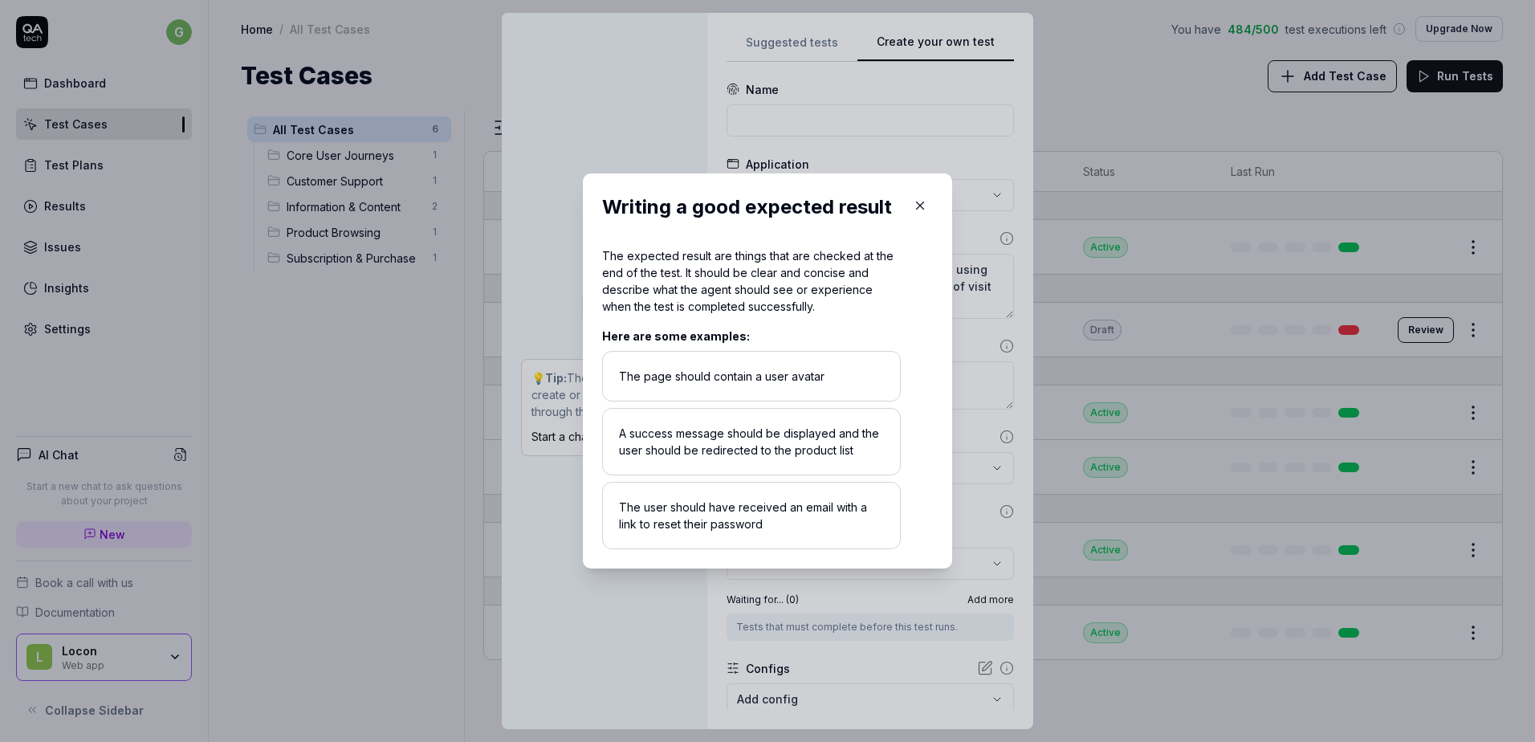
click at [960, 379] on div "​ Writing a good expected result The expected result are things that are checke…" at bounding box center [768, 371] width 434 height 434
click at [909, 385] on div "The expected result are things that are checked at the end of the test. It shou…" at bounding box center [767, 398] width 331 height 302
click at [922, 215] on button "button" at bounding box center [920, 206] width 26 height 26
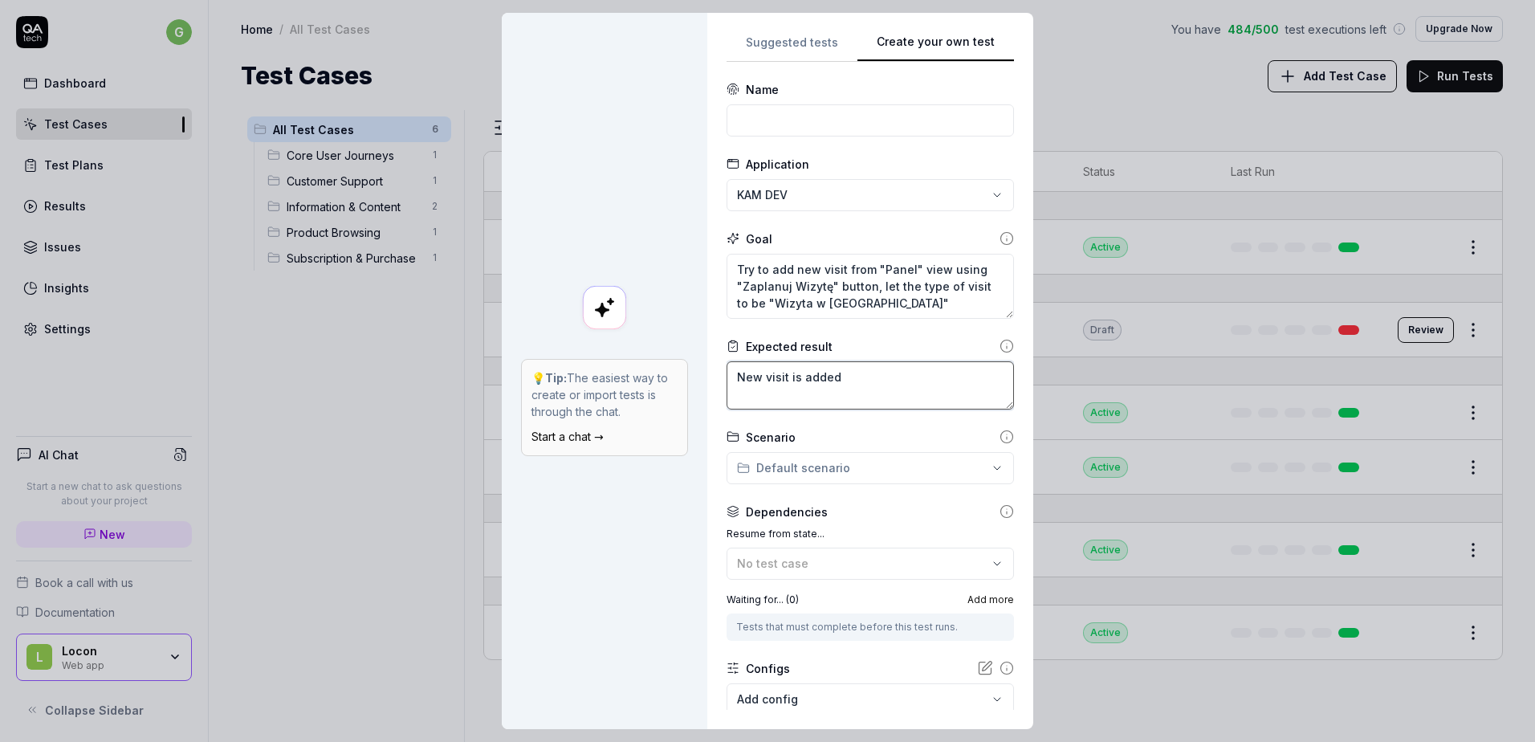
click at [891, 385] on textarea "New visit is added" at bounding box center [870, 385] width 287 height 48
drag, startPoint x: 892, startPoint y: 385, endPoint x: 721, endPoint y: 370, distance: 171.7
click at [727, 370] on textarea "New visit is added" at bounding box center [870, 385] width 287 height 48
click at [838, 380] on textarea "New visit is added" at bounding box center [870, 385] width 287 height 48
drag, startPoint x: 858, startPoint y: 370, endPoint x: 728, endPoint y: 378, distance: 131.1
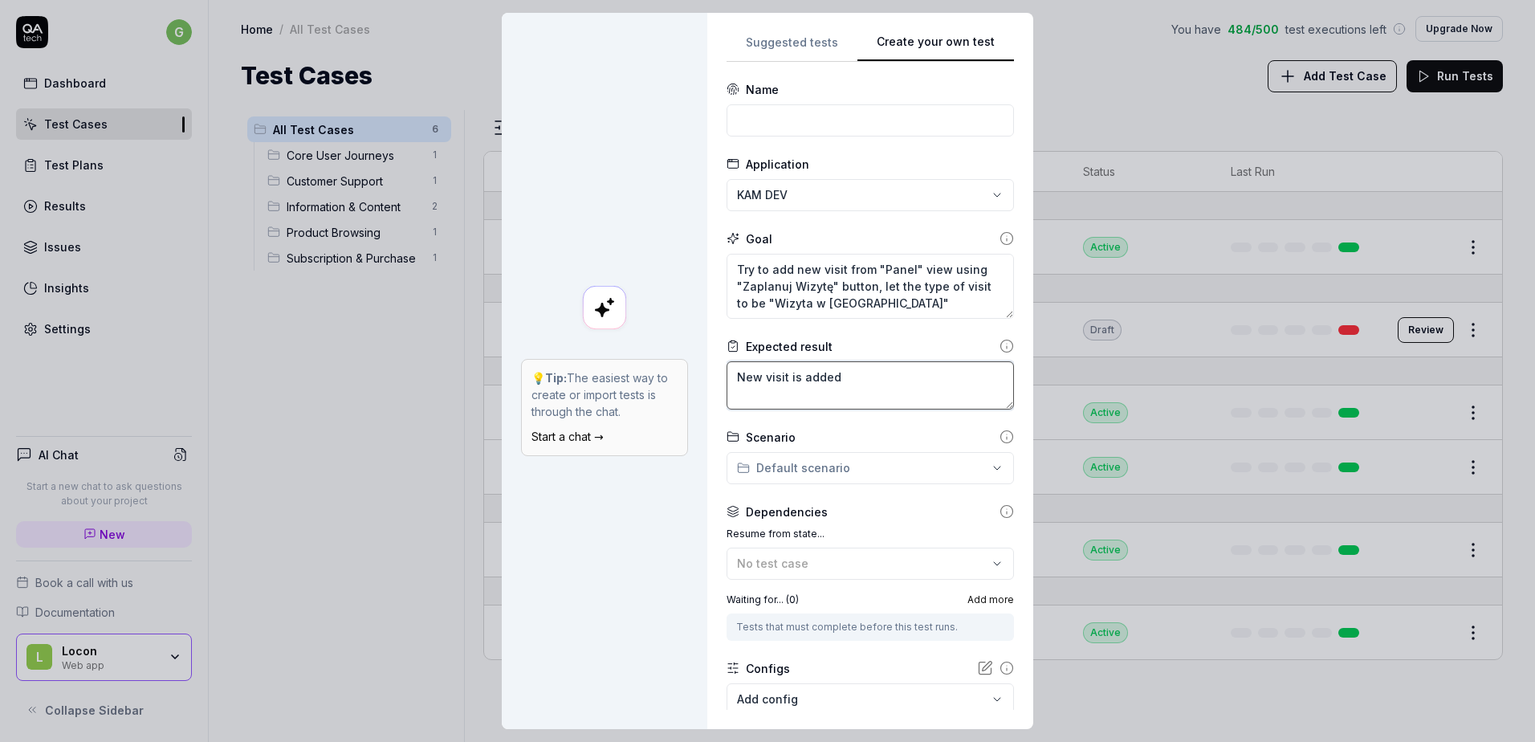
click at [728, 378] on textarea "New visit is added" at bounding box center [870, 385] width 287 height 48
click at [852, 377] on textarea "New visit is added" at bounding box center [870, 385] width 287 height 48
drag, startPoint x: 862, startPoint y: 371, endPoint x: 675, endPoint y: 372, distance: 187.1
click at [675, 372] on div "**********" at bounding box center [768, 371] width 532 height 716
drag, startPoint x: 851, startPoint y: 296, endPoint x: 829, endPoint y: 283, distance: 26.3
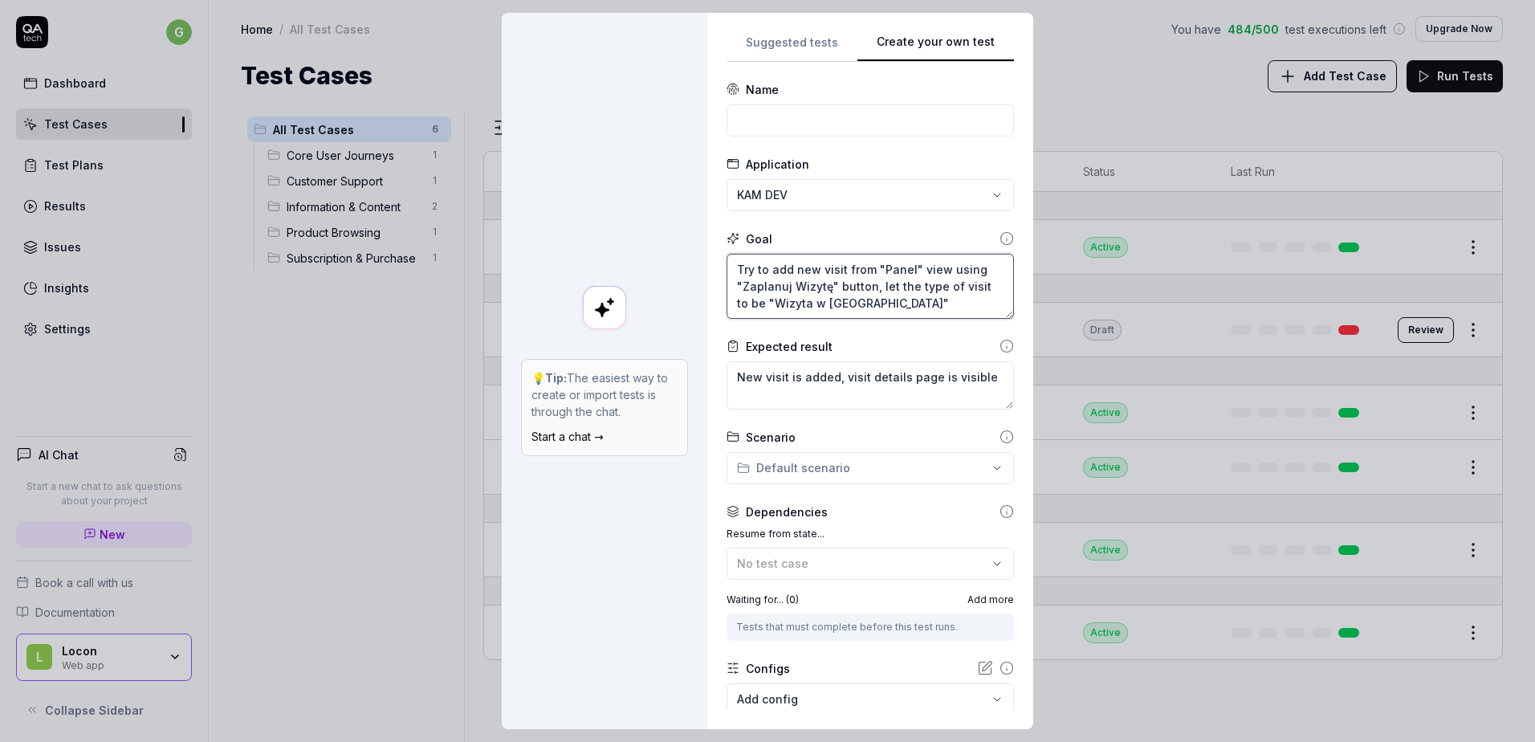
click at [829, 283] on textarea "Try to add new visit from "Panel" view using "Zaplanuj Wizytę" button, let the …" at bounding box center [870, 286] width 287 height 65
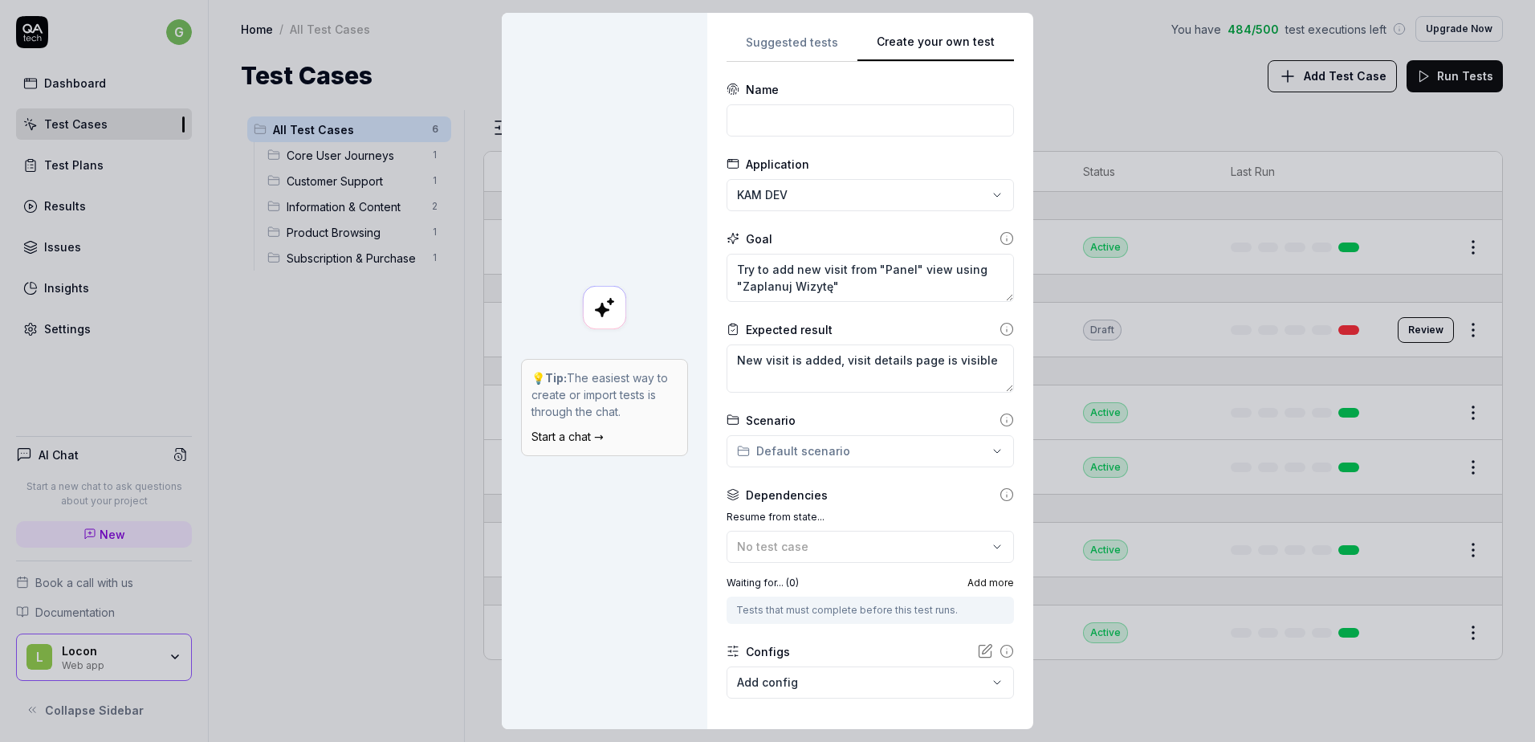
click at [1001, 238] on circle at bounding box center [1007, 239] width 12 height 12
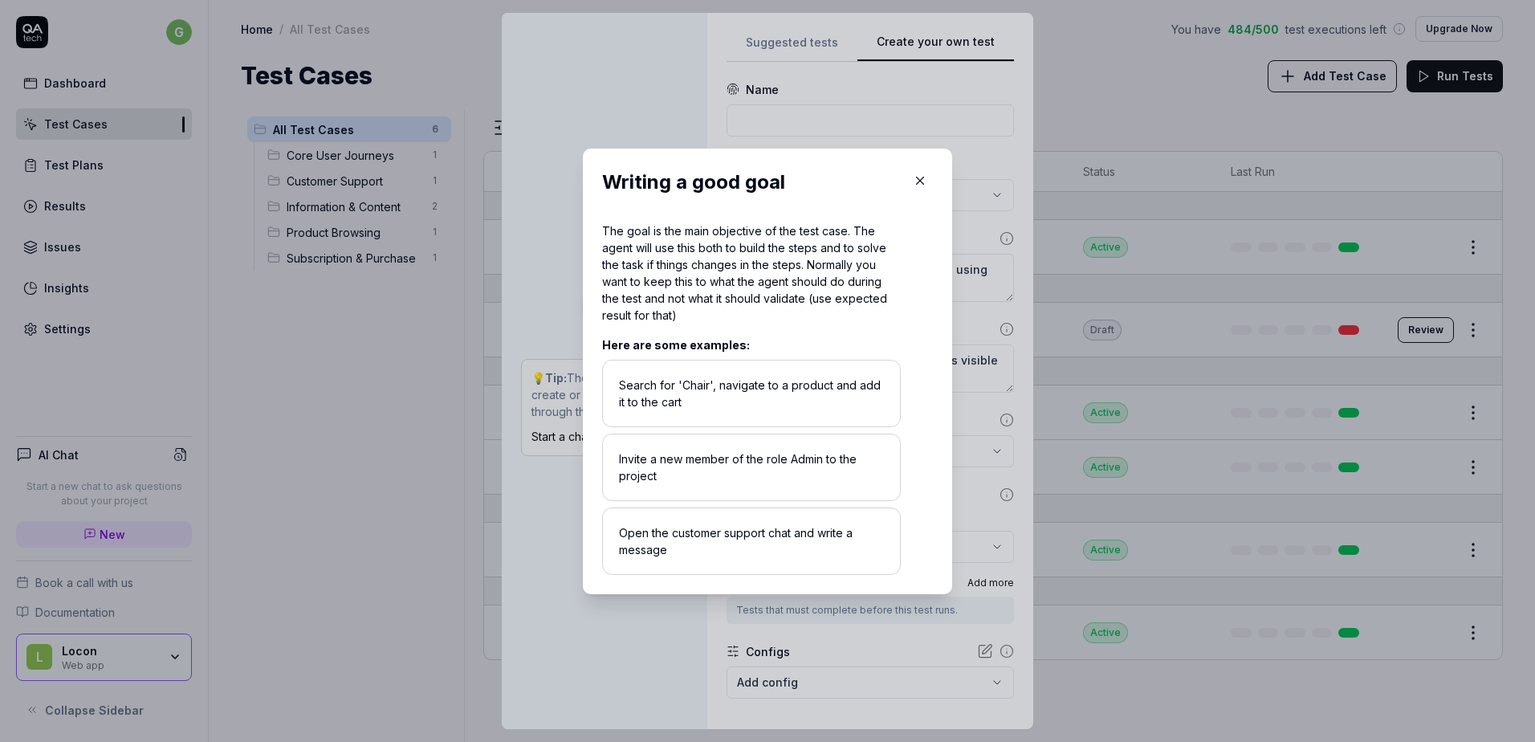
drag, startPoint x: 936, startPoint y: 171, endPoint x: 919, endPoint y: 170, distance: 17.7
click at [933, 171] on div "Writing a good goal The goal is the main objective of the test case. The agent …" at bounding box center [767, 372] width 369 height 446
click at [919, 170] on button "button" at bounding box center [920, 181] width 26 height 26
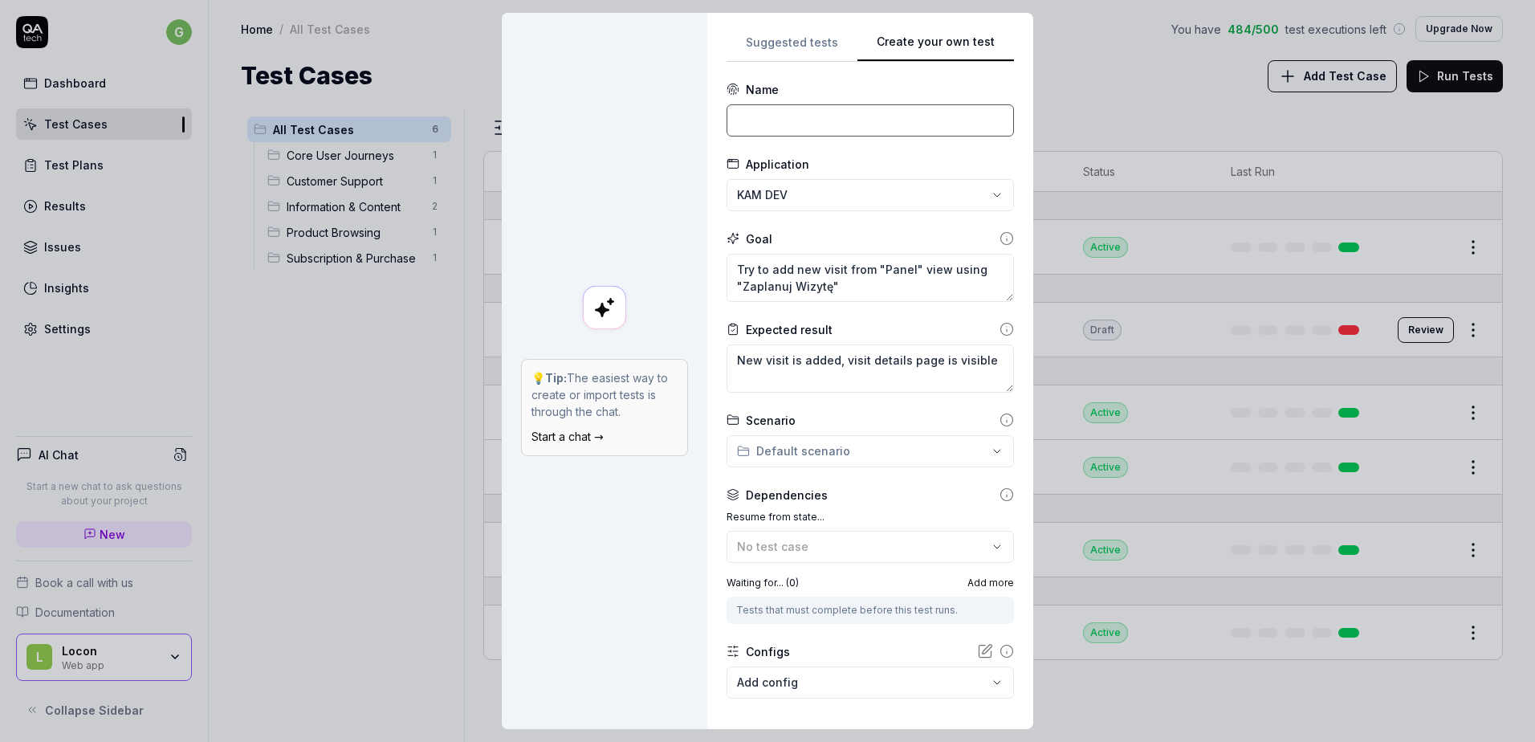
click at [801, 124] on input at bounding box center [870, 120] width 287 height 32
click at [743, 115] on input at bounding box center [870, 120] width 287 height 32
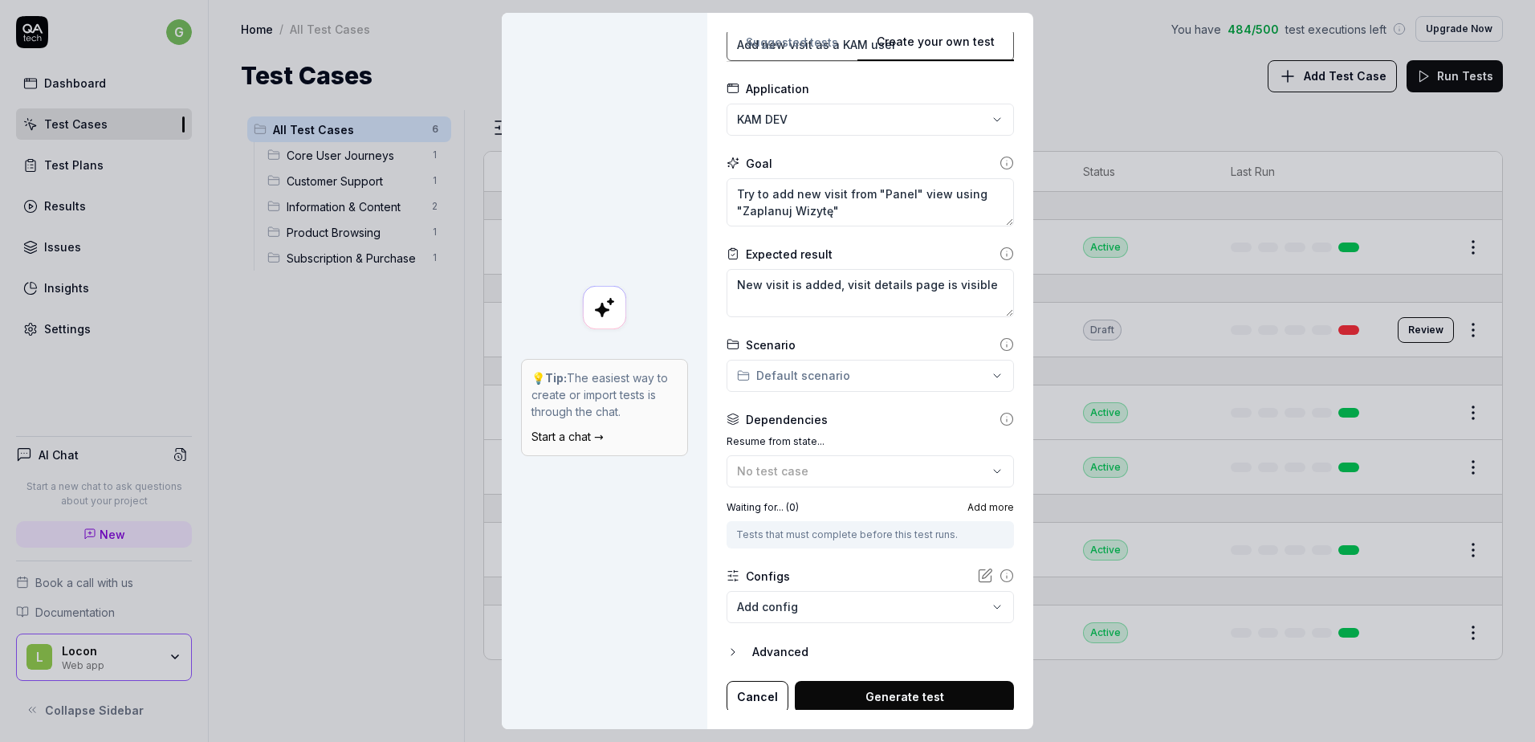
scroll to position [79, 0]
click at [864, 695] on button "Generate test" at bounding box center [904, 694] width 219 height 32
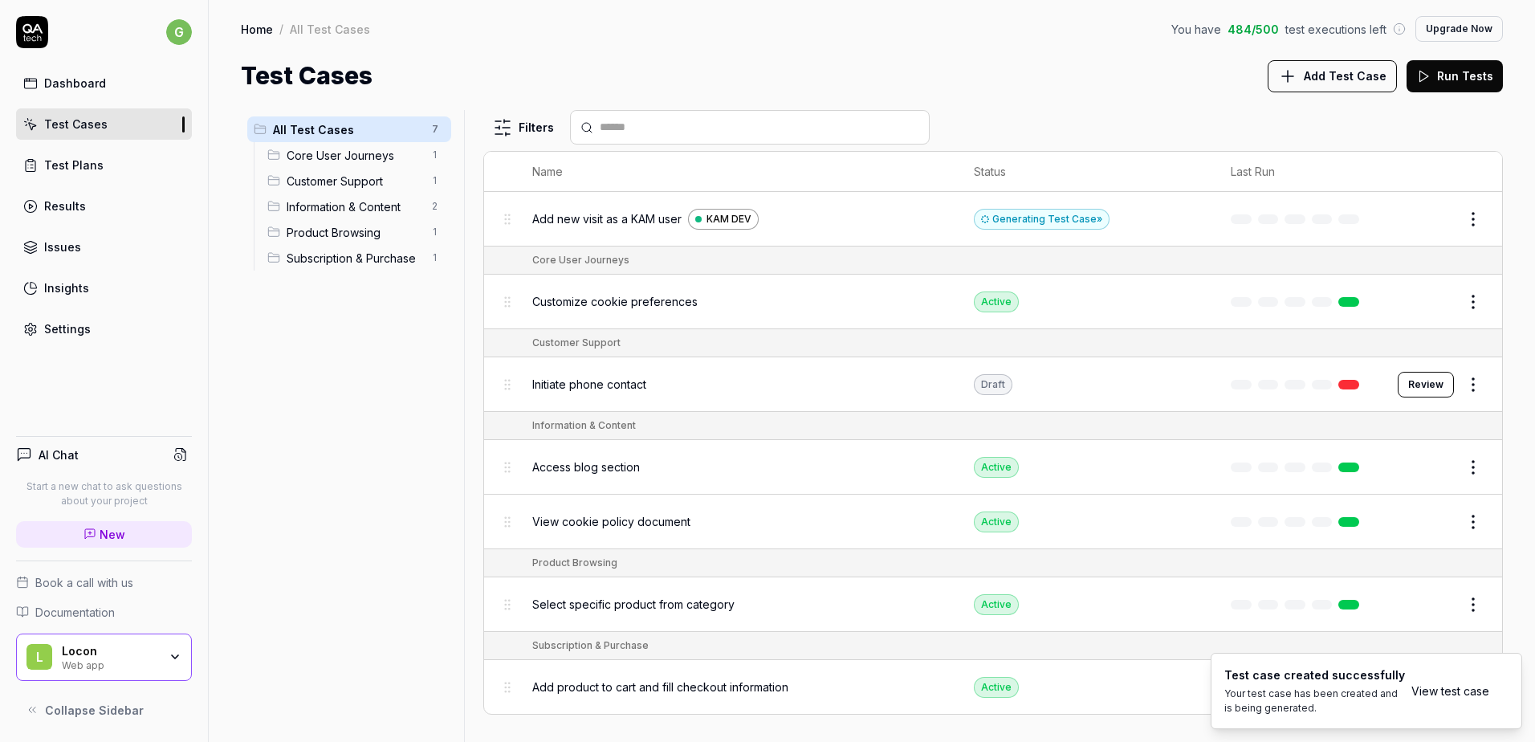
drag, startPoint x: 1444, startPoint y: 223, endPoint x: 1433, endPoint y: 225, distance: 11.4
click at [1444, 223] on button "Edit" at bounding box center [1435, 219] width 39 height 26
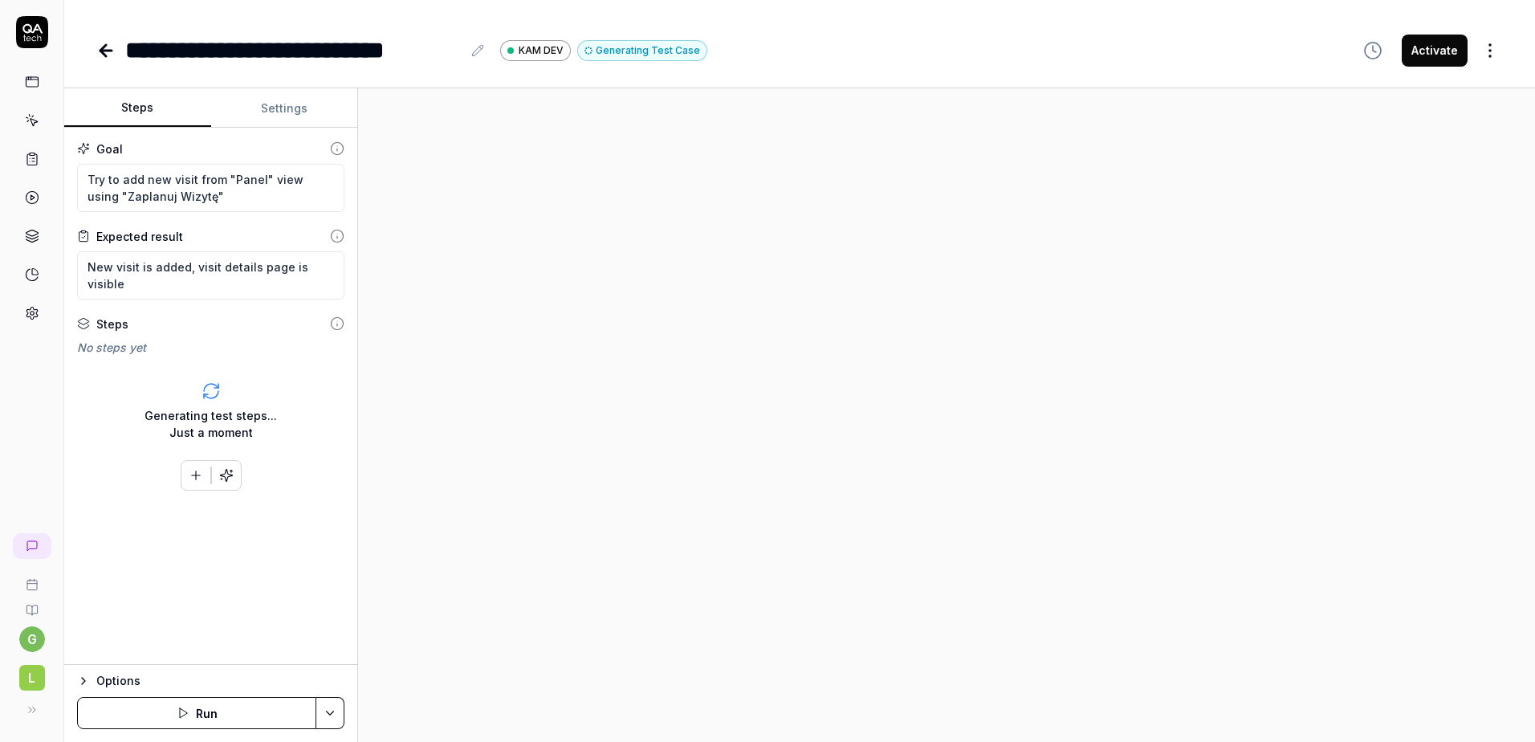
click at [242, 120] on button "Settings" at bounding box center [284, 108] width 147 height 39
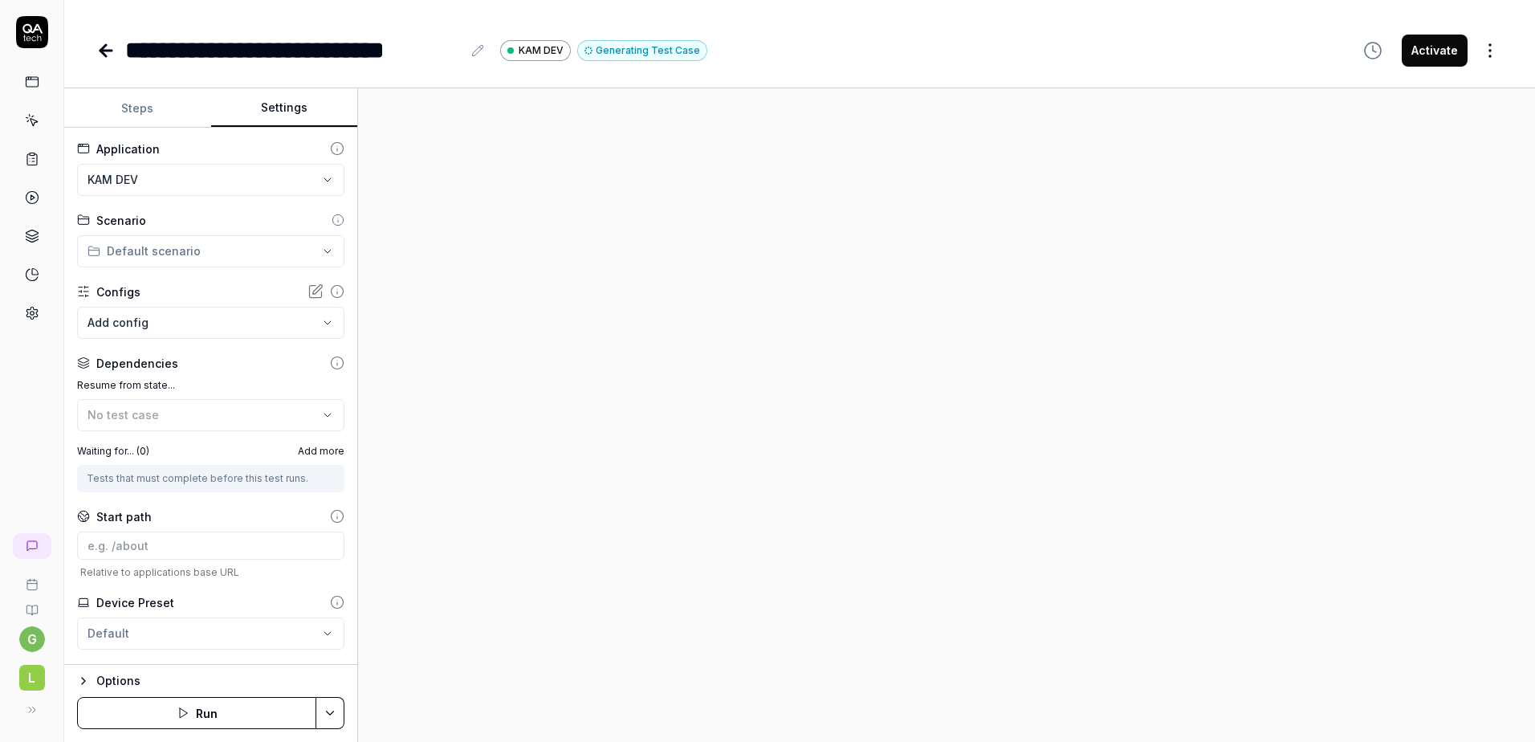
click at [154, 320] on body "**********" at bounding box center [767, 371] width 1535 height 742
click at [61, 369] on html "**********" at bounding box center [767, 371] width 1535 height 742
click at [137, 114] on button "Steps" at bounding box center [137, 108] width 147 height 39
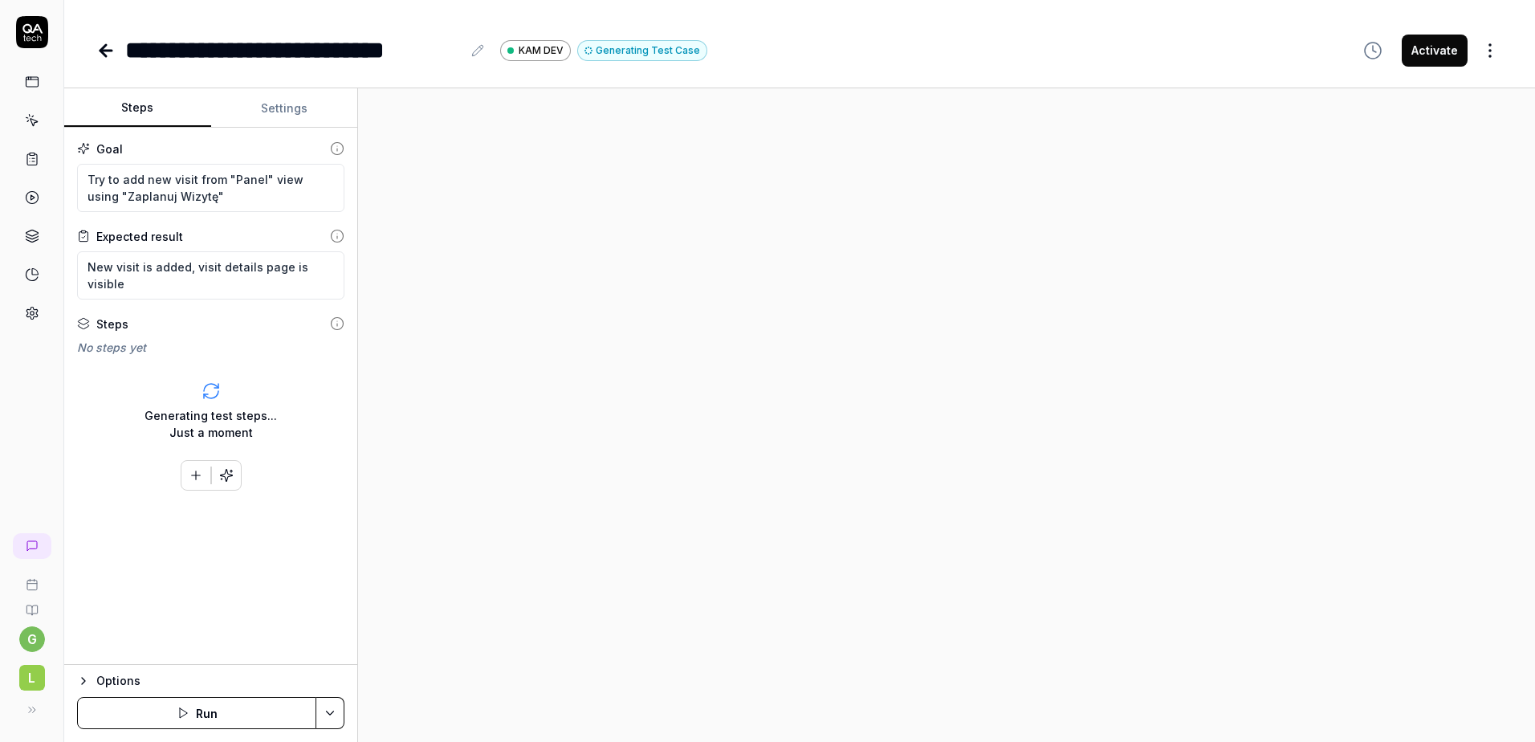
click at [234, 103] on button "Settings" at bounding box center [284, 108] width 147 height 39
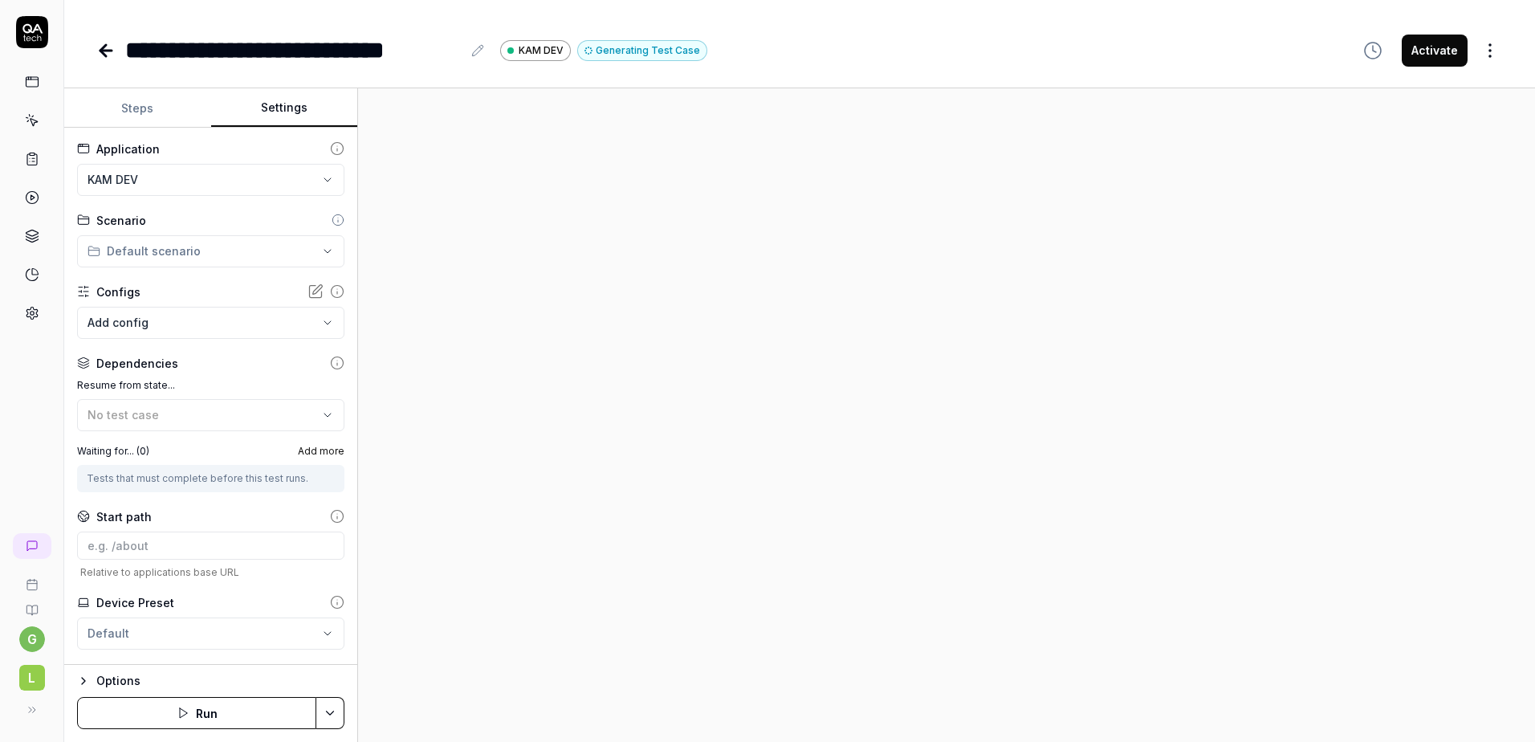
click at [141, 324] on body "**********" at bounding box center [767, 371] width 1535 height 742
click at [143, 291] on html "**********" at bounding box center [767, 371] width 1535 height 742
click at [105, 111] on button "Steps" at bounding box center [137, 108] width 147 height 39
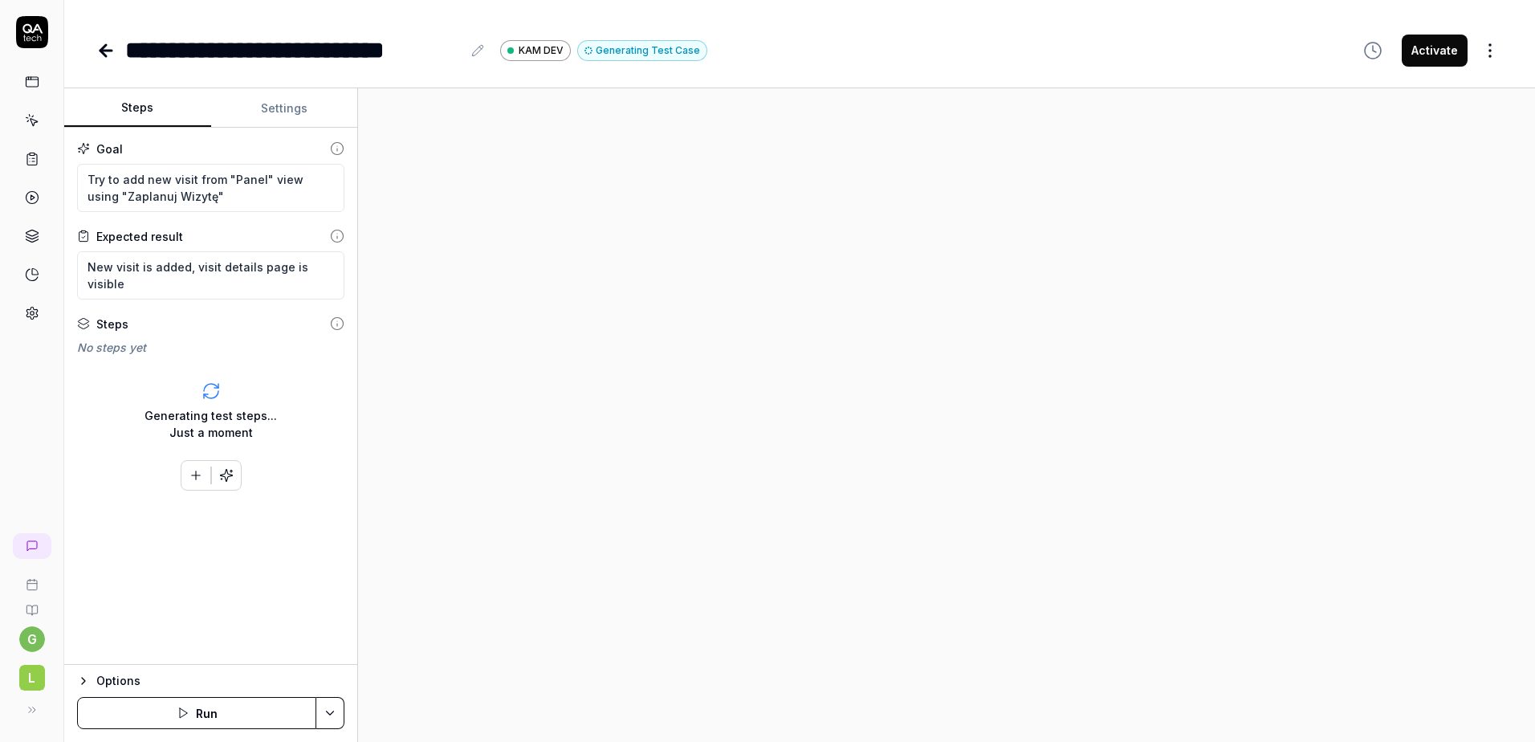
click at [98, 47] on icon at bounding box center [105, 50] width 19 height 19
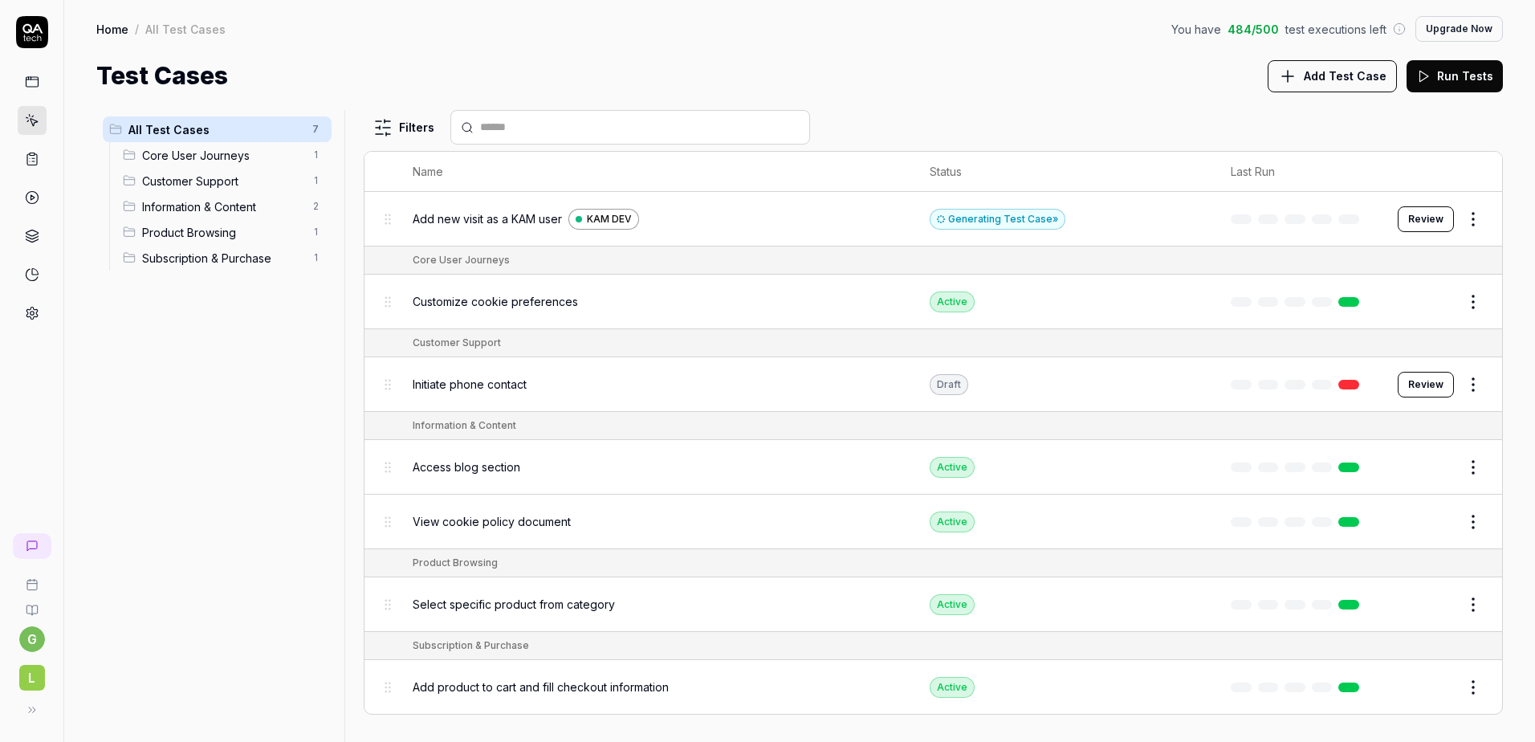
click at [37, 75] on icon at bounding box center [32, 82] width 14 height 14
click at [35, 84] on icon at bounding box center [32, 82] width 14 height 14
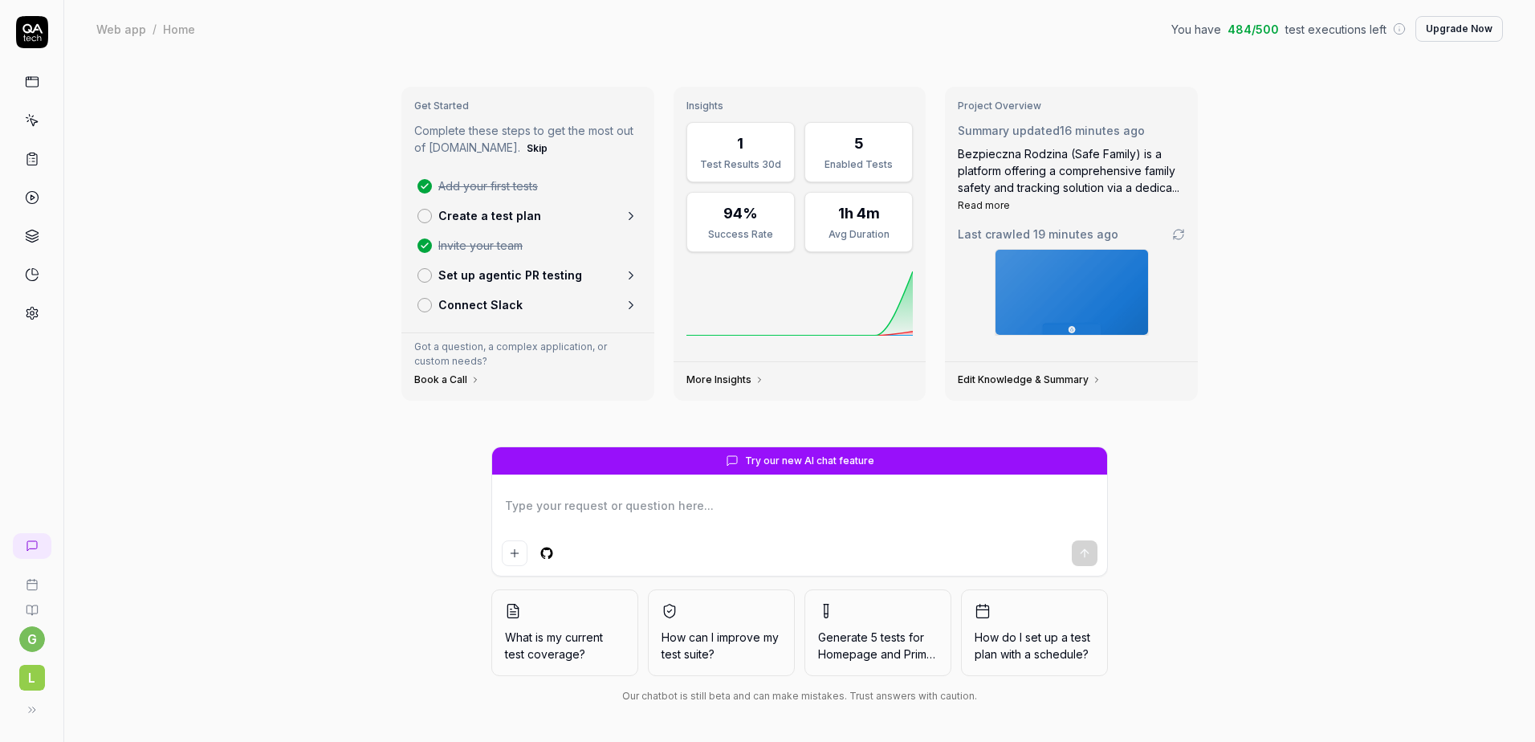
click at [38, 307] on icon at bounding box center [32, 313] width 14 height 14
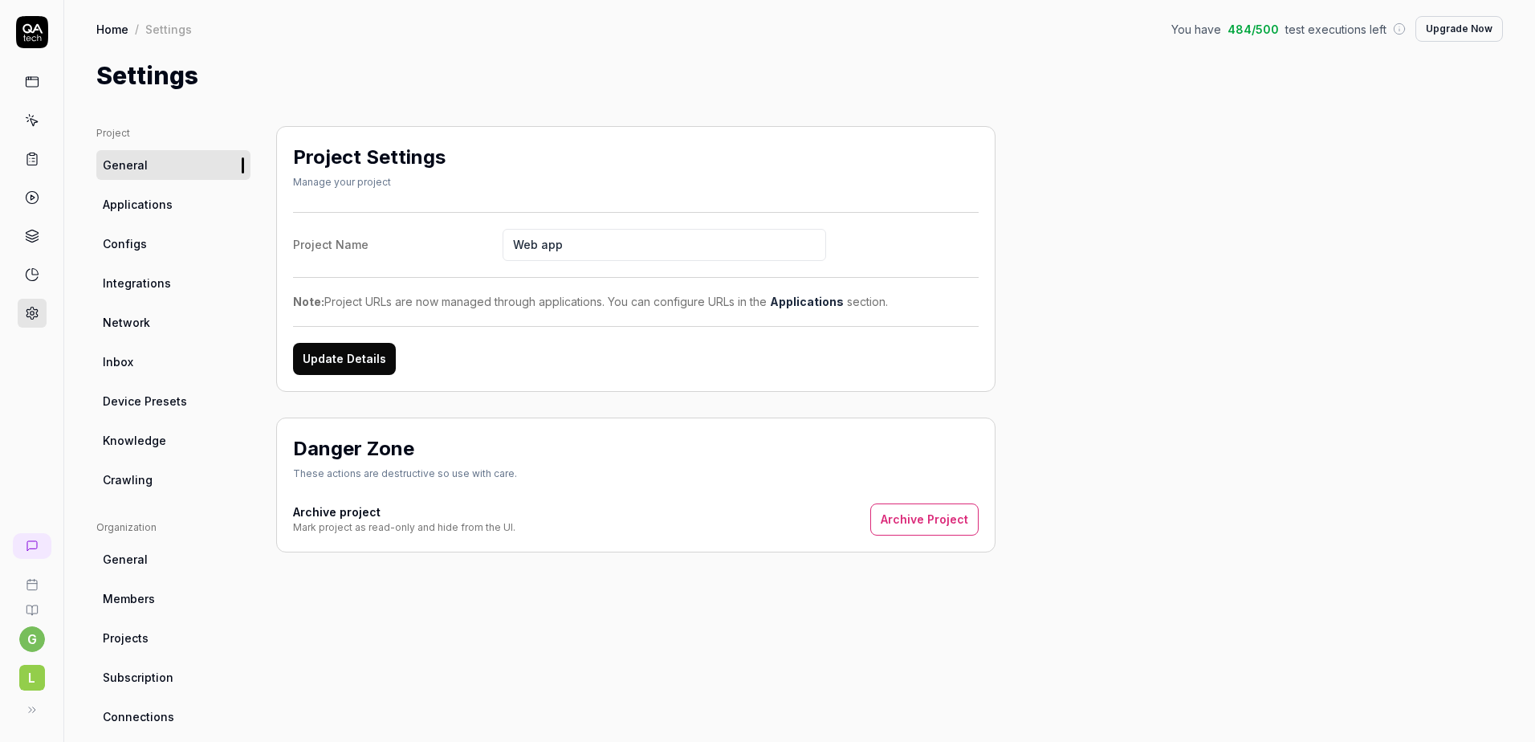
click at [137, 242] on span "Configs" at bounding box center [125, 243] width 44 height 17
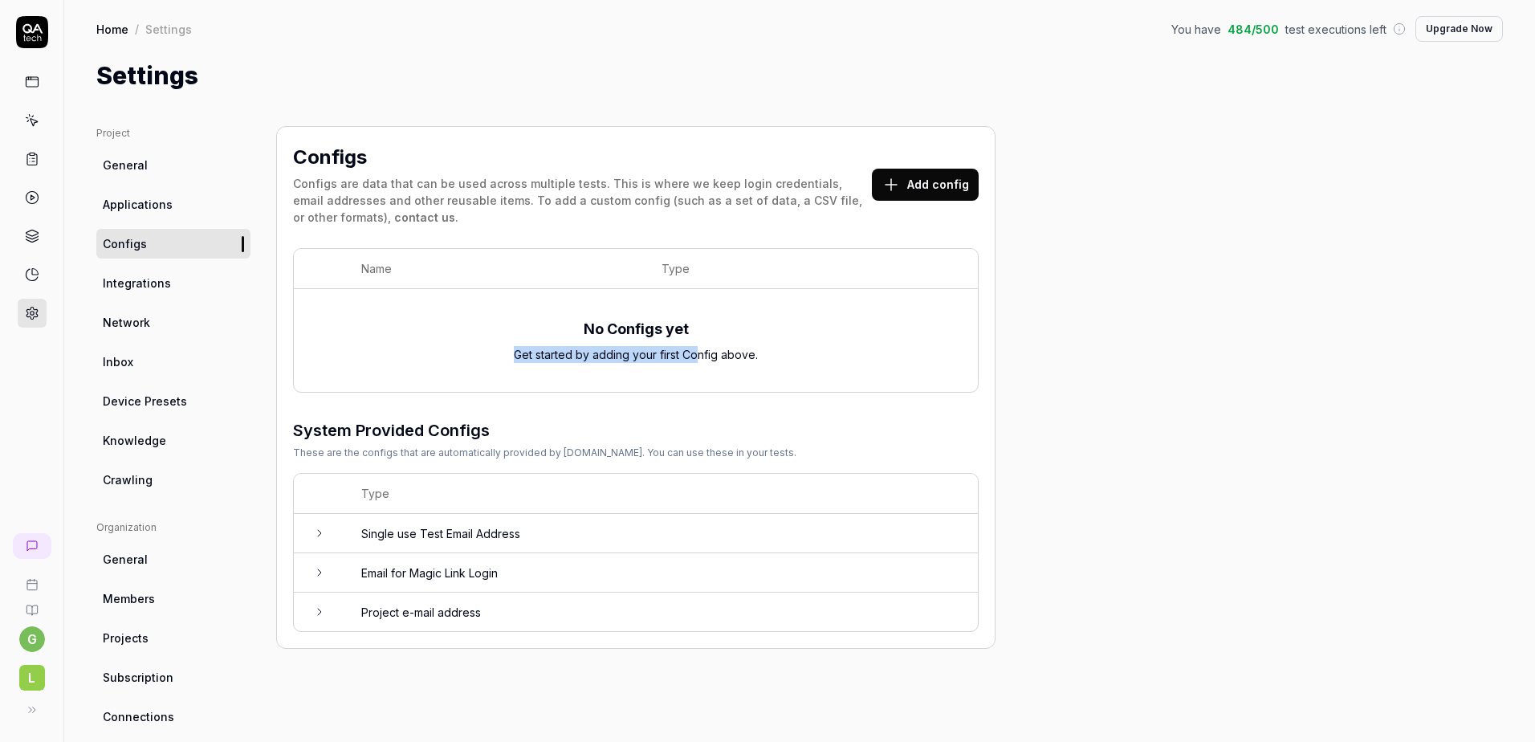
drag, startPoint x: 501, startPoint y: 357, endPoint x: 698, endPoint y: 343, distance: 197.2
click at [698, 343] on div "No Configs yet Get started by adding your first Config above." at bounding box center [636, 341] width 652 height 84
click at [319, 194] on div "Configs are data that can be used across multiple tests. This is where we keep …" at bounding box center [582, 200] width 579 height 51
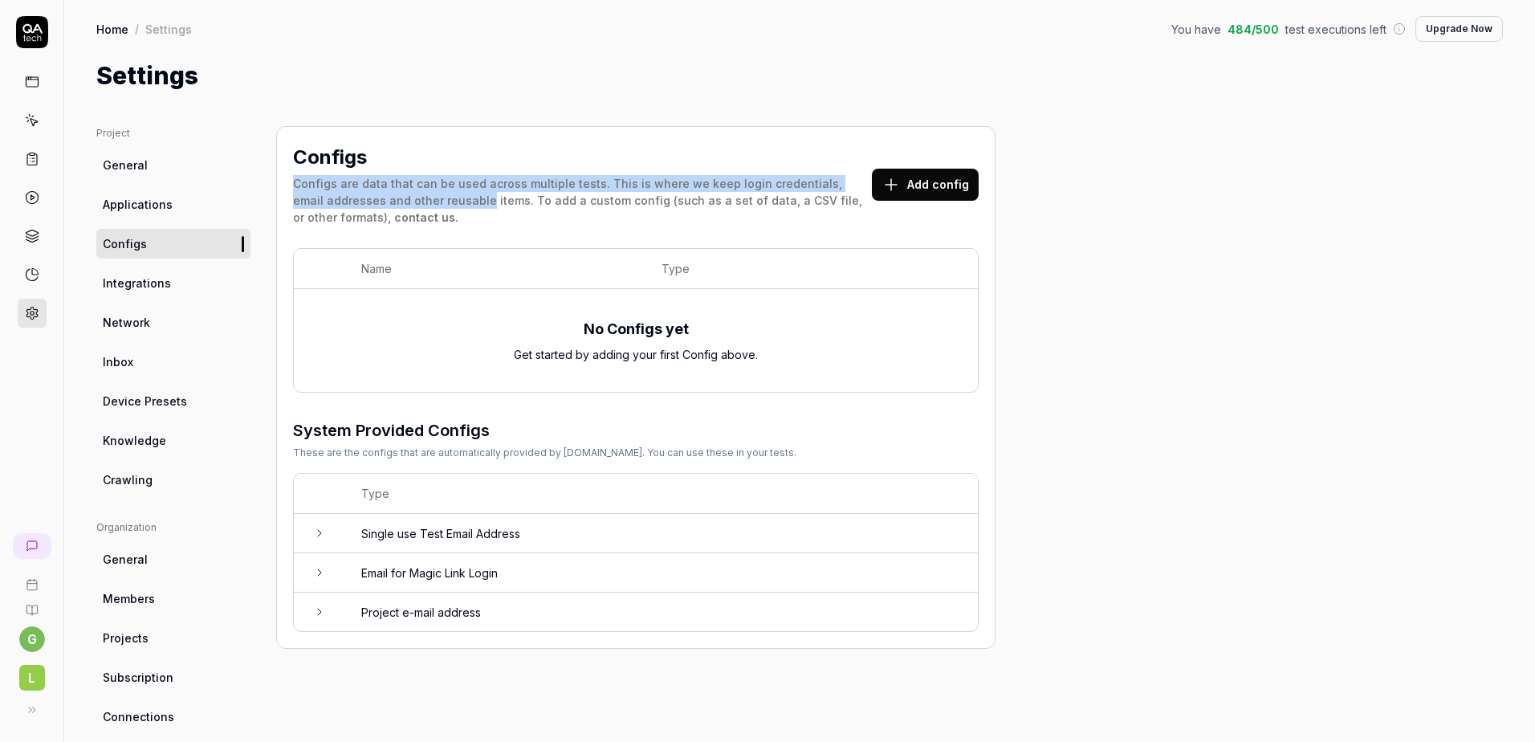
drag, startPoint x: 295, startPoint y: 183, endPoint x: 450, endPoint y: 199, distance: 155.8
click at [450, 199] on div "Configs are data that can be used across multiple tests. This is where we keep …" at bounding box center [582, 200] width 579 height 51
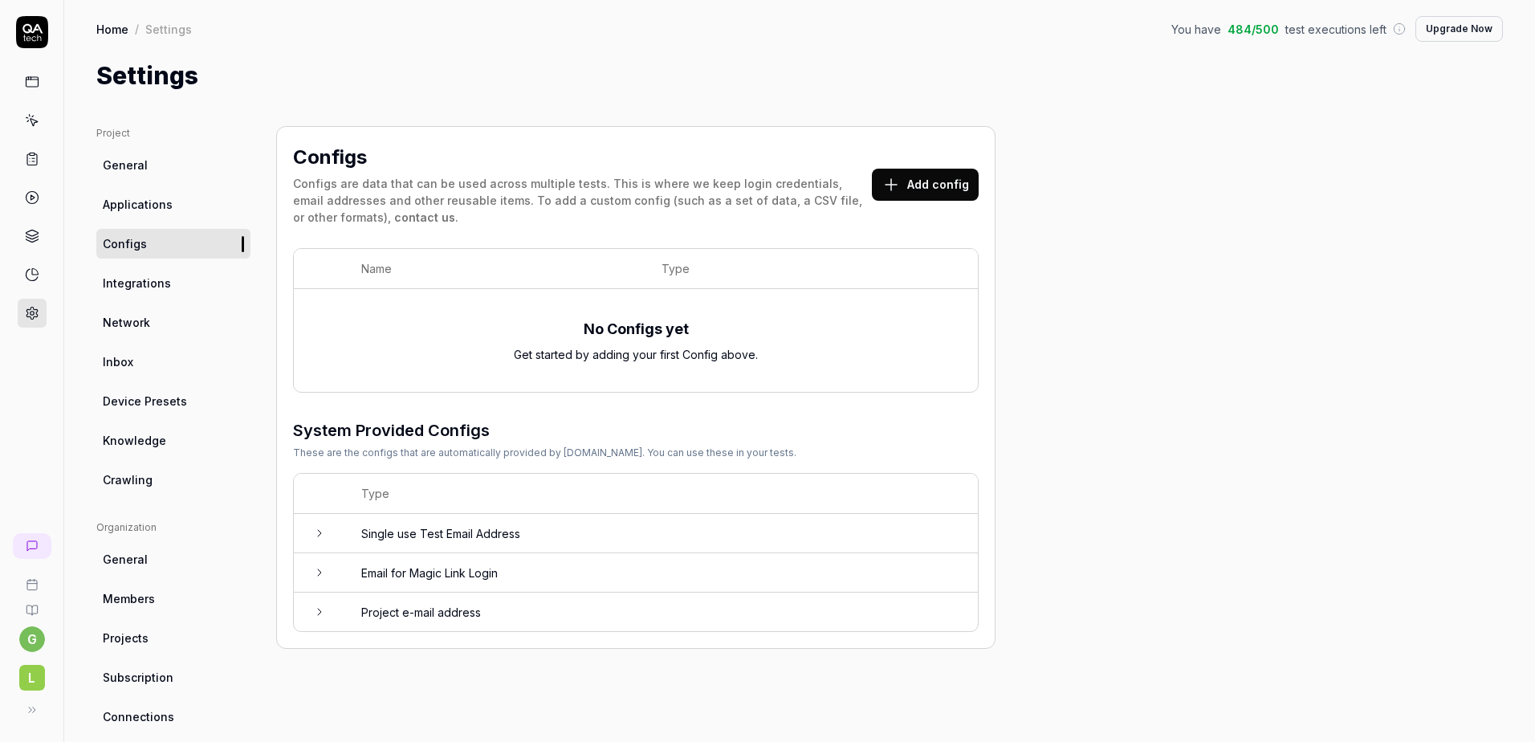
drag, startPoint x: 450, startPoint y: 199, endPoint x: 594, endPoint y: 212, distance: 145.1
click at [565, 216] on div "Configs are data that can be used across multiple tests. This is where we keep …" at bounding box center [582, 200] width 579 height 51
click at [911, 173] on button "Add config" at bounding box center [925, 185] width 107 height 32
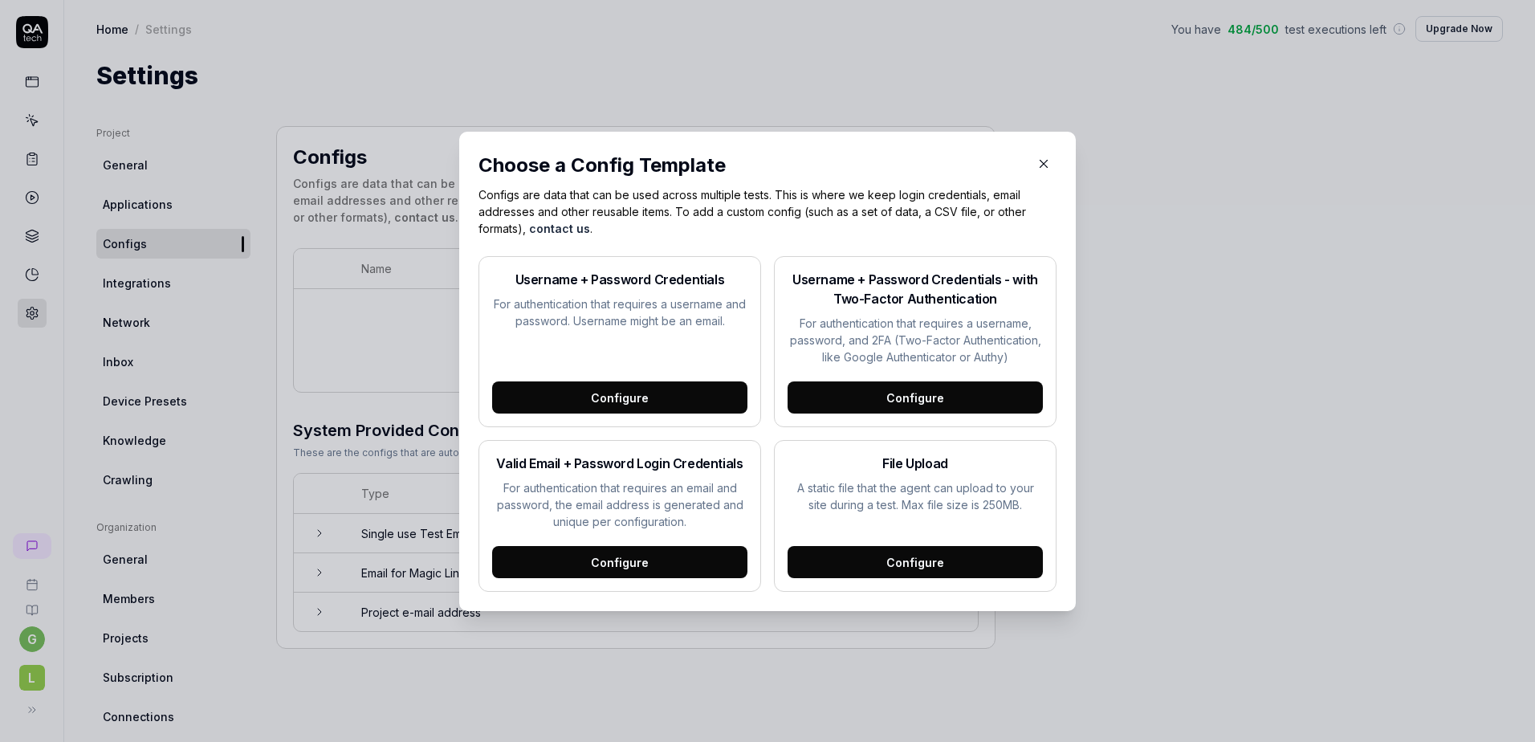
click at [618, 395] on div "Configure" at bounding box center [619, 397] width 255 height 32
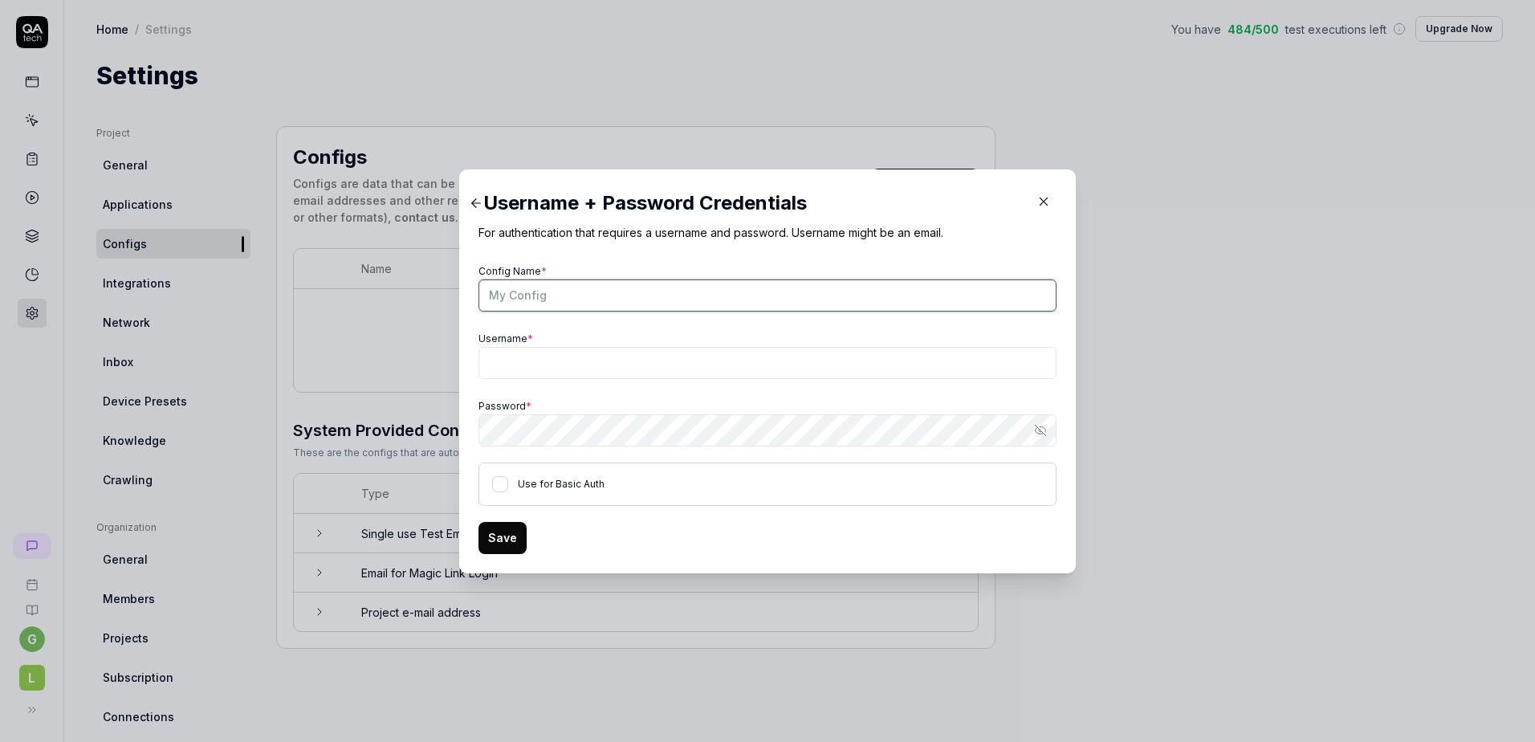
click at [588, 300] on input "Config Name *" at bounding box center [768, 295] width 578 height 32
click at [499, 483] on button "Use for Basic Auth" at bounding box center [500, 484] width 16 height 16
click at [497, 487] on button "Use for Basic Auth" at bounding box center [500, 484] width 16 height 16
click at [500, 490] on button "Use for Basic Auth" at bounding box center [500, 484] width 16 height 16
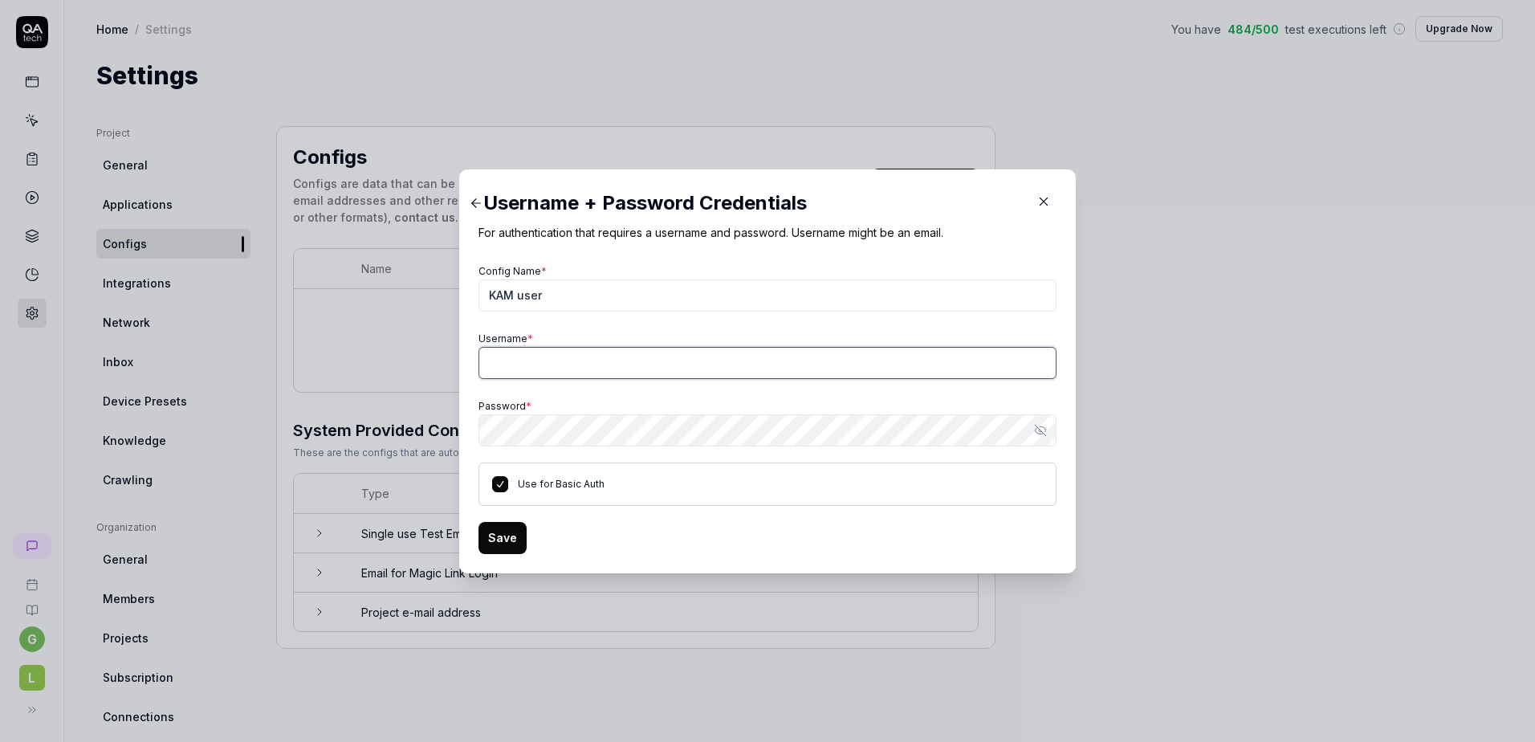
click at [524, 351] on input "Username *" at bounding box center [768, 363] width 578 height 32
paste input "DHA-kam"
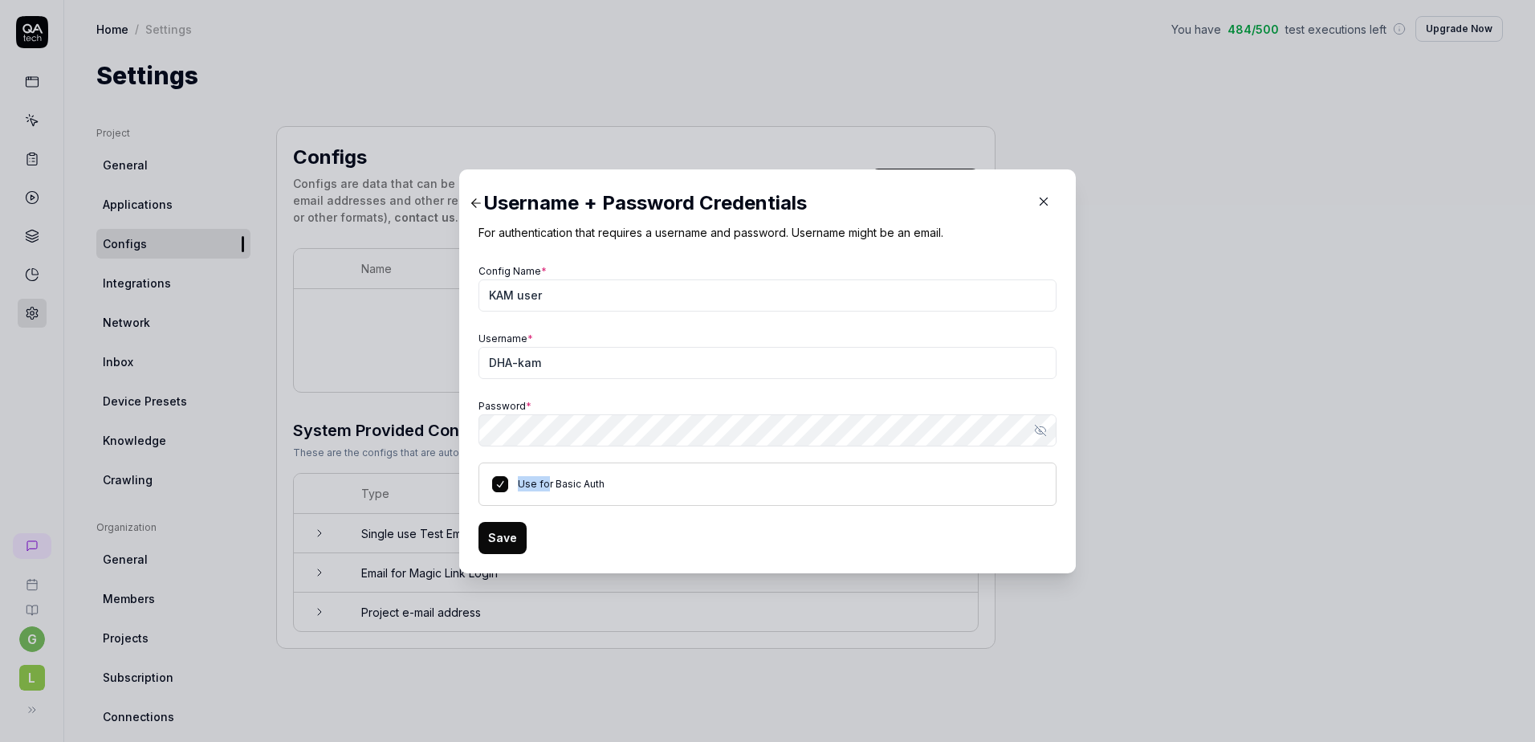
click at [540, 442] on div "Config Name * KAM user Username * DHA-kam Password * Show password Use for Basi…" at bounding box center [768, 383] width 578 height 246
click at [1025, 436] on button "Show password" at bounding box center [1041, 430] width 32 height 32
click at [484, 545] on button "Save" at bounding box center [503, 538] width 48 height 32
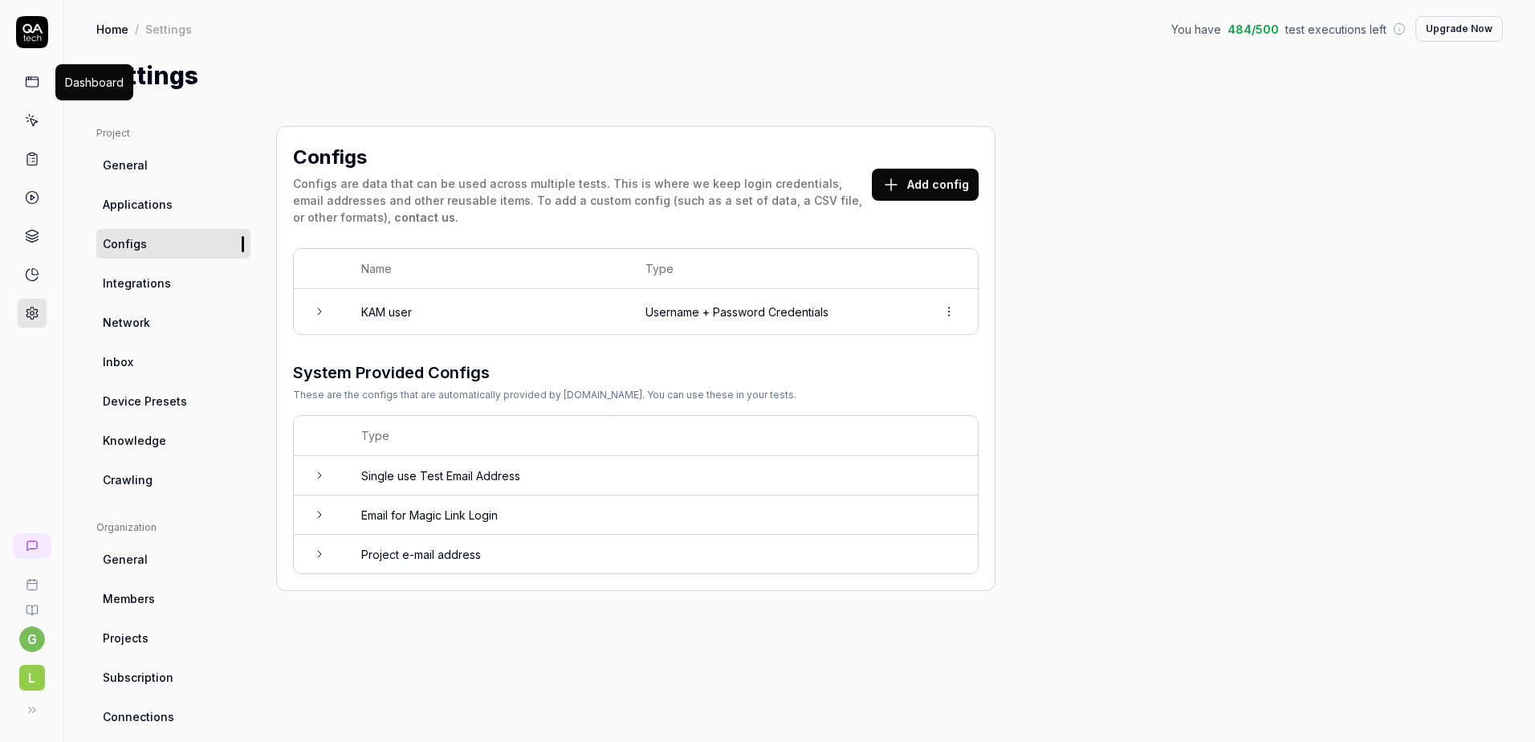
click at [27, 87] on rect at bounding box center [32, 82] width 12 height 10
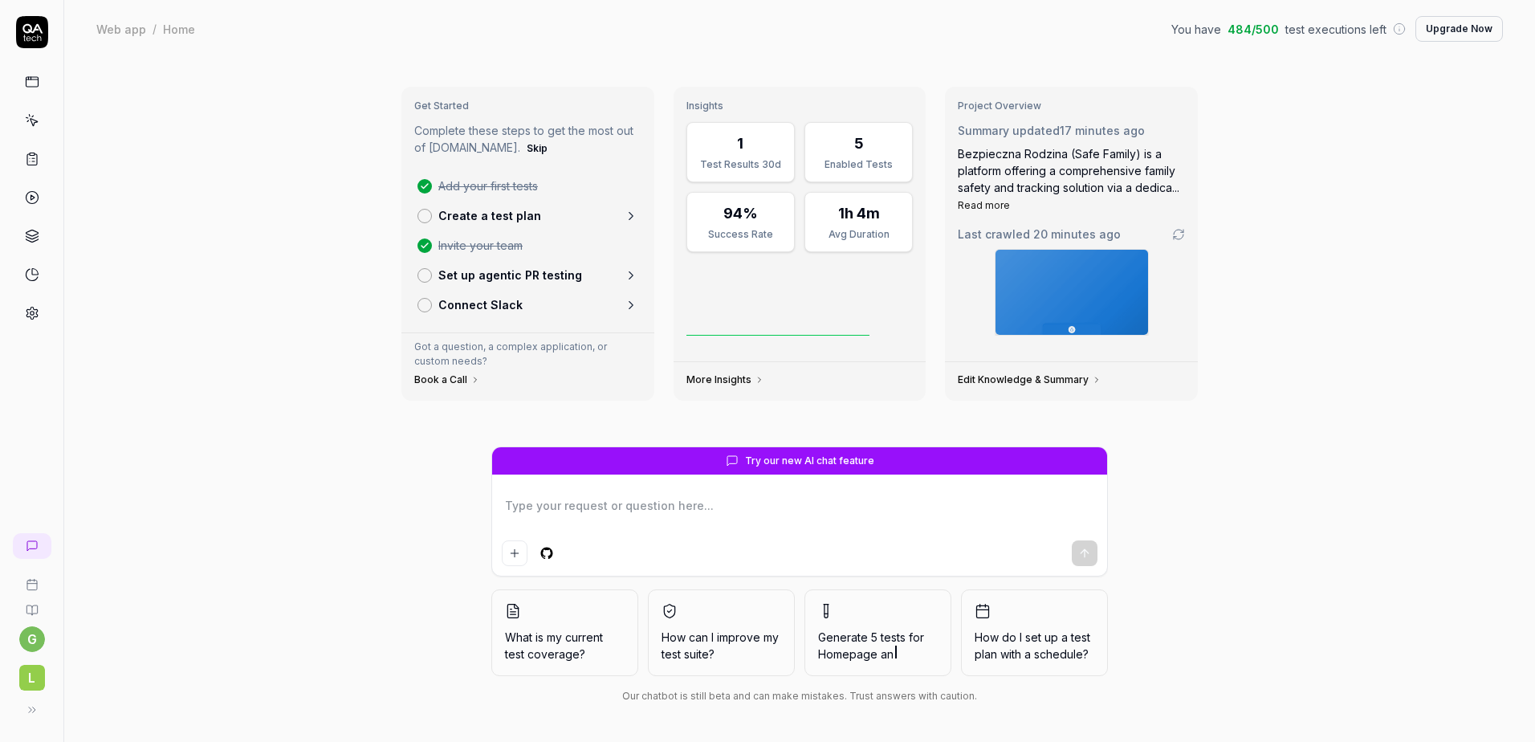
click at [34, 112] on link at bounding box center [32, 120] width 29 height 29
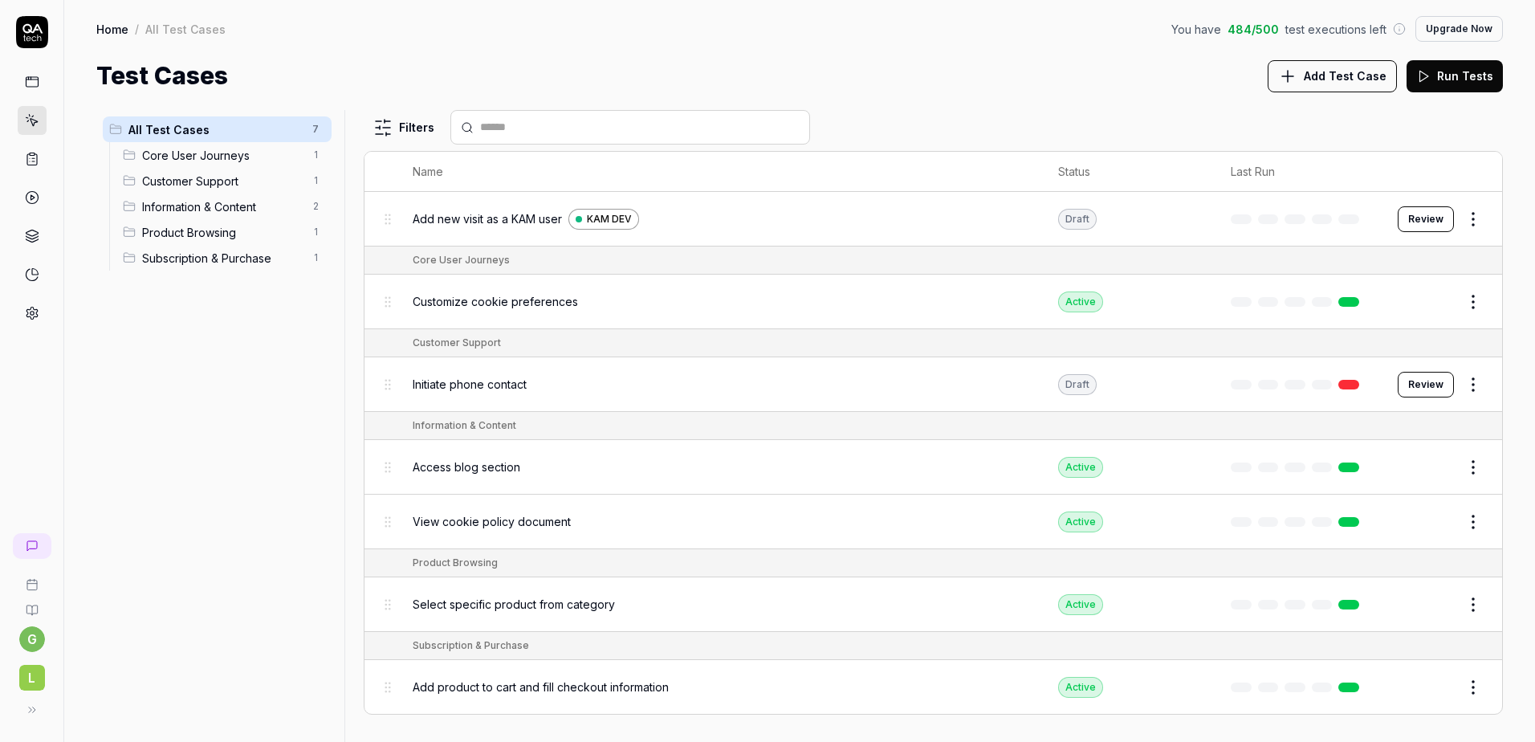
click at [686, 218] on div "Add new visit as a KAM user KAM DEV" at bounding box center [719, 219] width 613 height 21
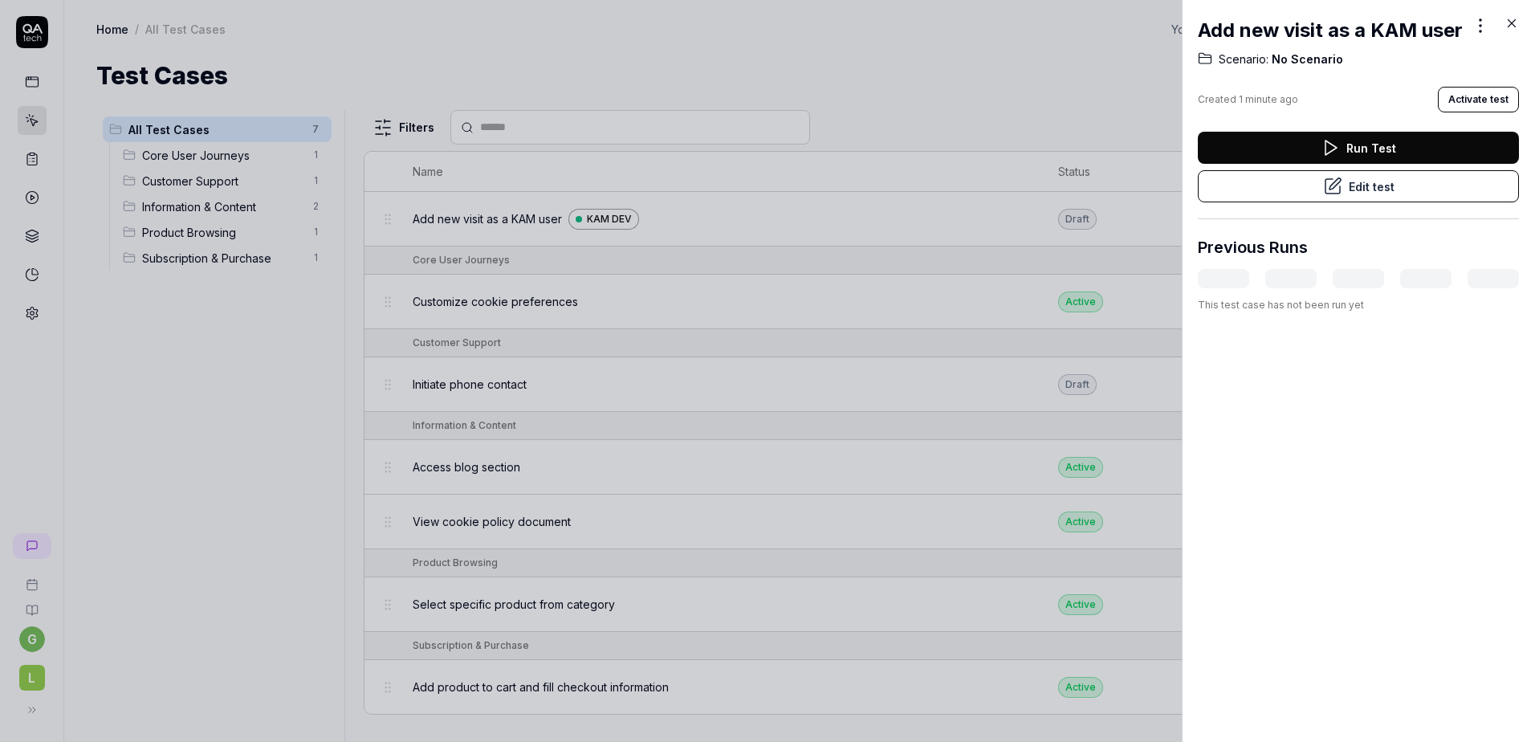
click at [1379, 202] on button "Edit test" at bounding box center [1358, 186] width 321 height 32
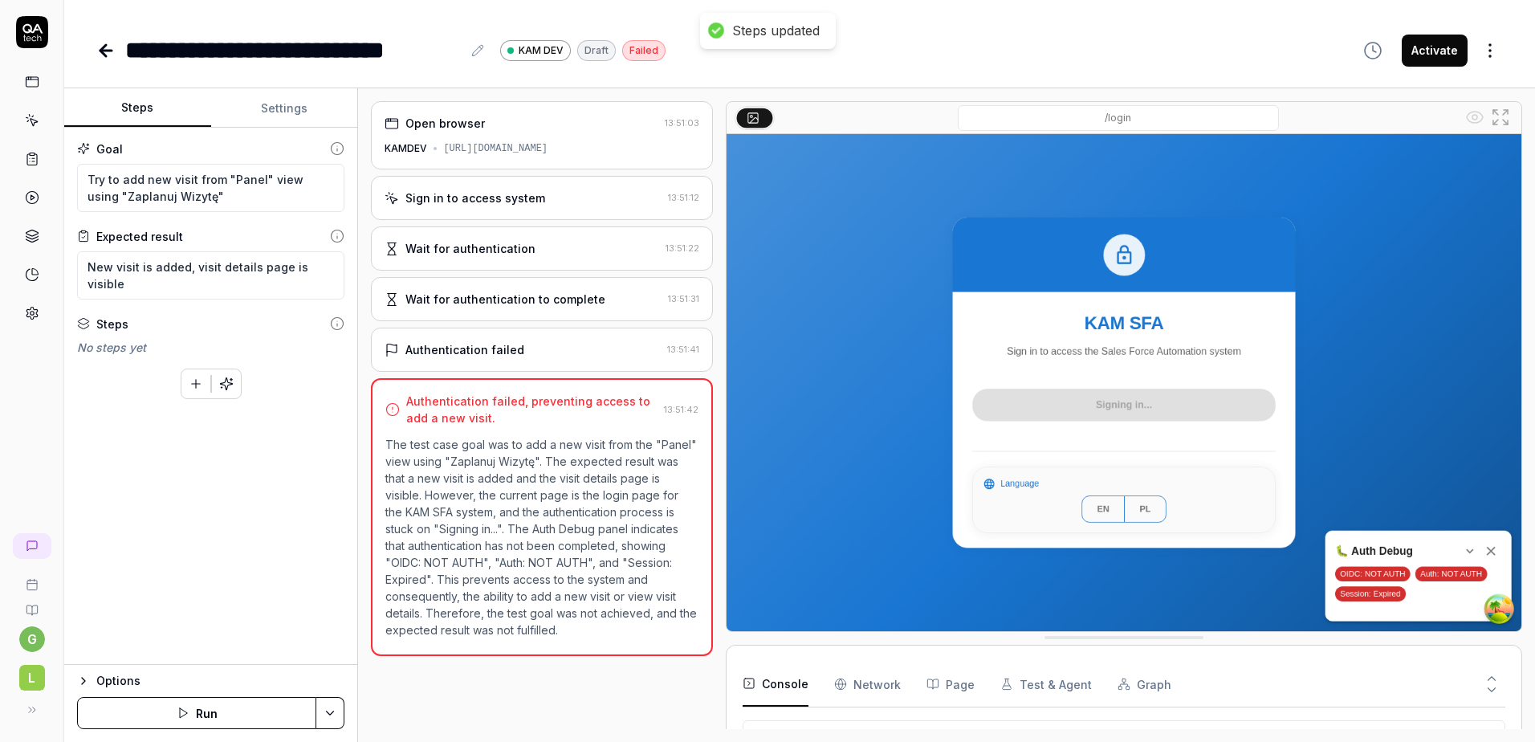
scroll to position [3189, 0]
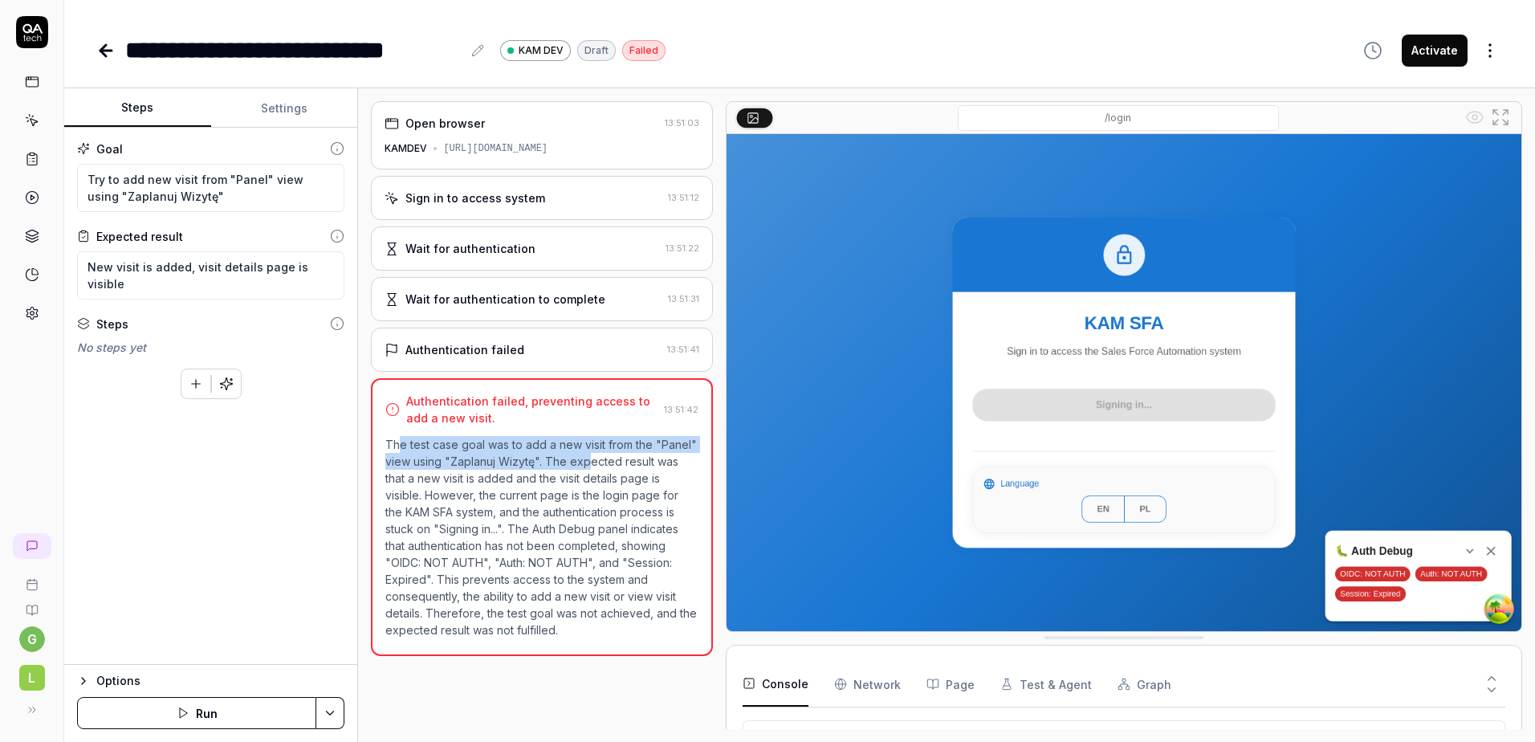
drag, startPoint x: 397, startPoint y: 445, endPoint x: 588, endPoint y: 466, distance: 191.4
click at [588, 466] on p "The test case goal was to add a new visit from the "Panel" view using "Zaplanuj…" at bounding box center [541, 537] width 312 height 202
click at [277, 116] on button "Settings" at bounding box center [284, 108] width 147 height 39
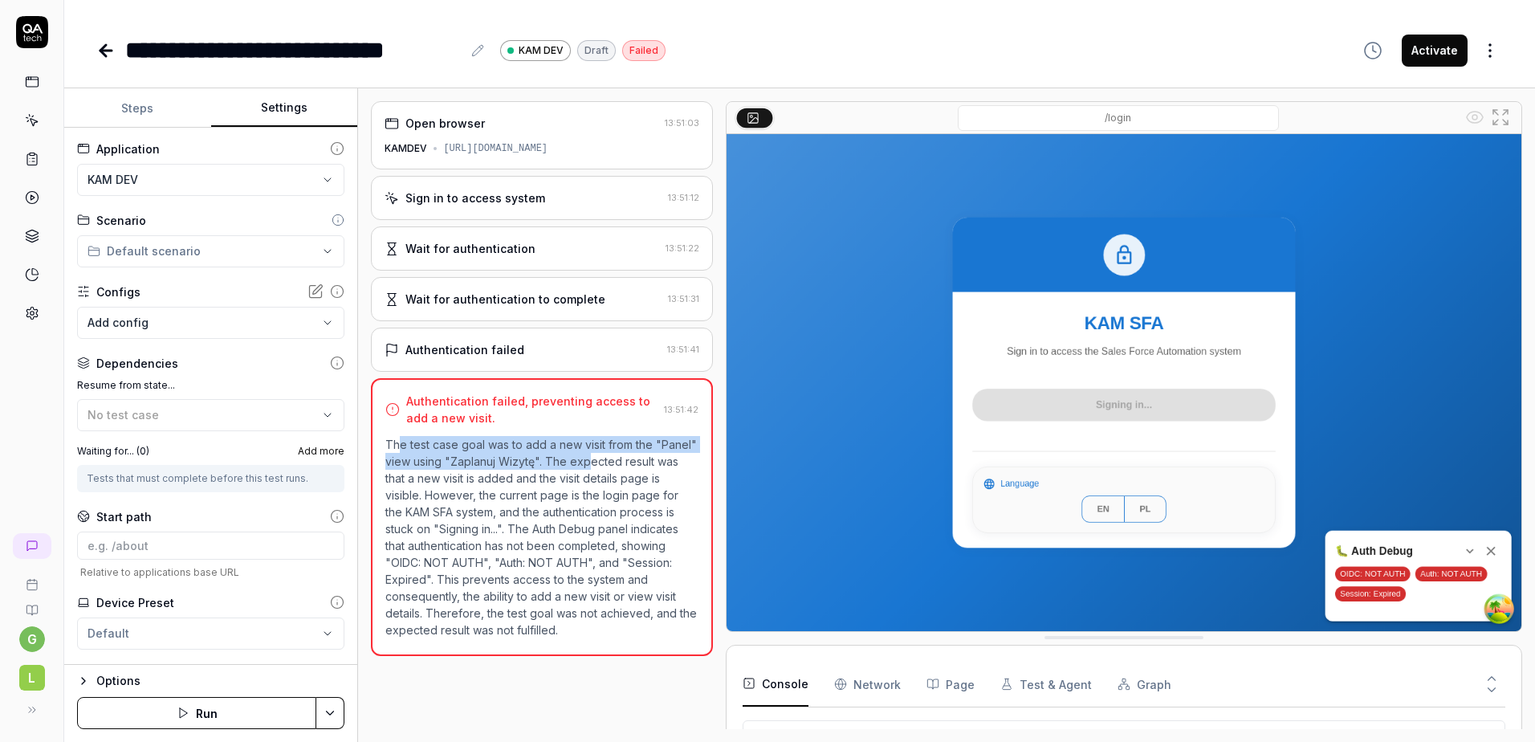
click at [179, 327] on body "**********" at bounding box center [767, 371] width 1535 height 742
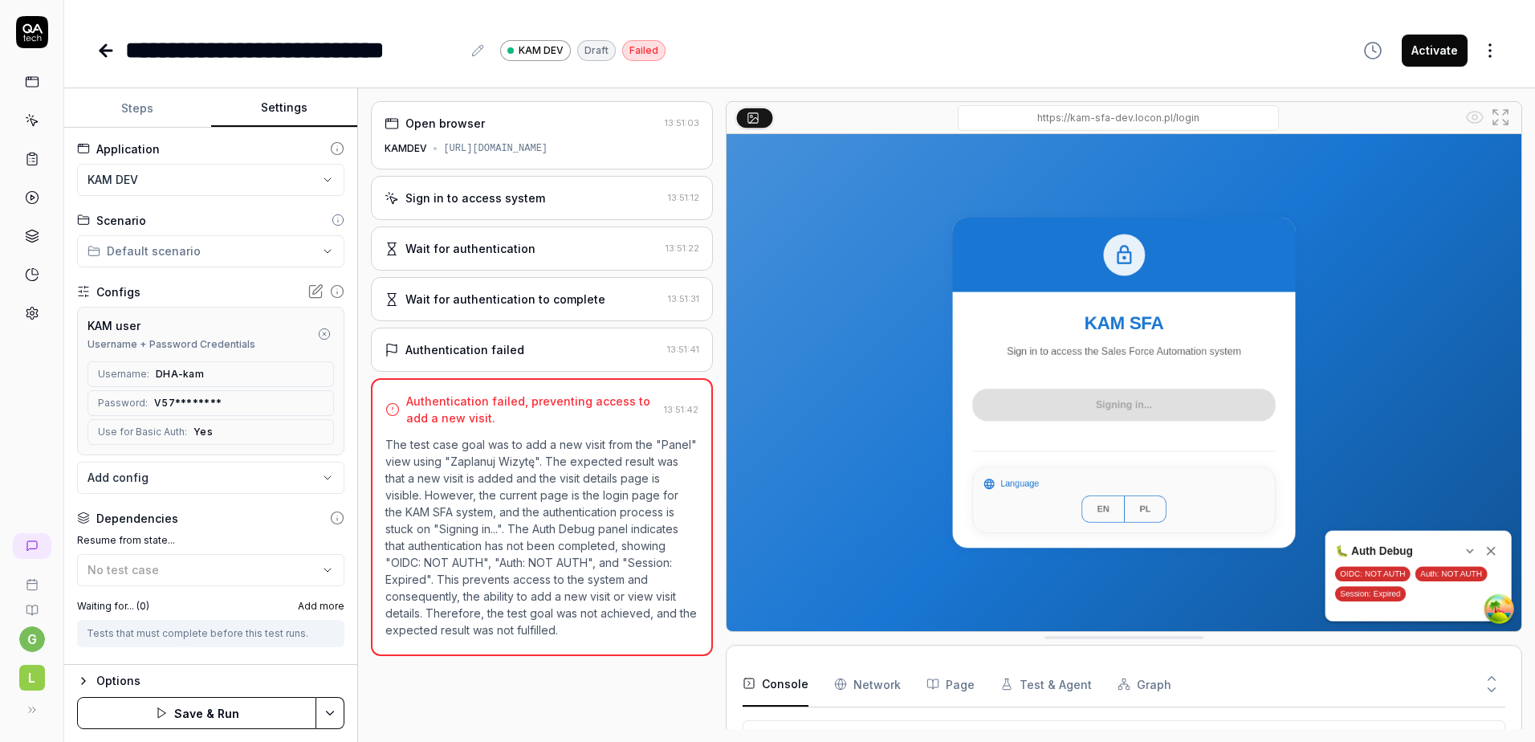
drag, startPoint x: 1071, startPoint y: 118, endPoint x: 1143, endPoint y: 119, distance: 71.5
click at [1143, 119] on input "/login" at bounding box center [1118, 118] width 321 height 26
drag, startPoint x: 1143, startPoint y: 119, endPoint x: 1236, endPoint y: 115, distance: 93.2
click at [1236, 115] on input "/login" at bounding box center [1118, 118] width 321 height 26
click at [538, 461] on p "The test case goal was to add a new visit from the "Panel" view using "Zaplanuj…" at bounding box center [541, 537] width 312 height 202
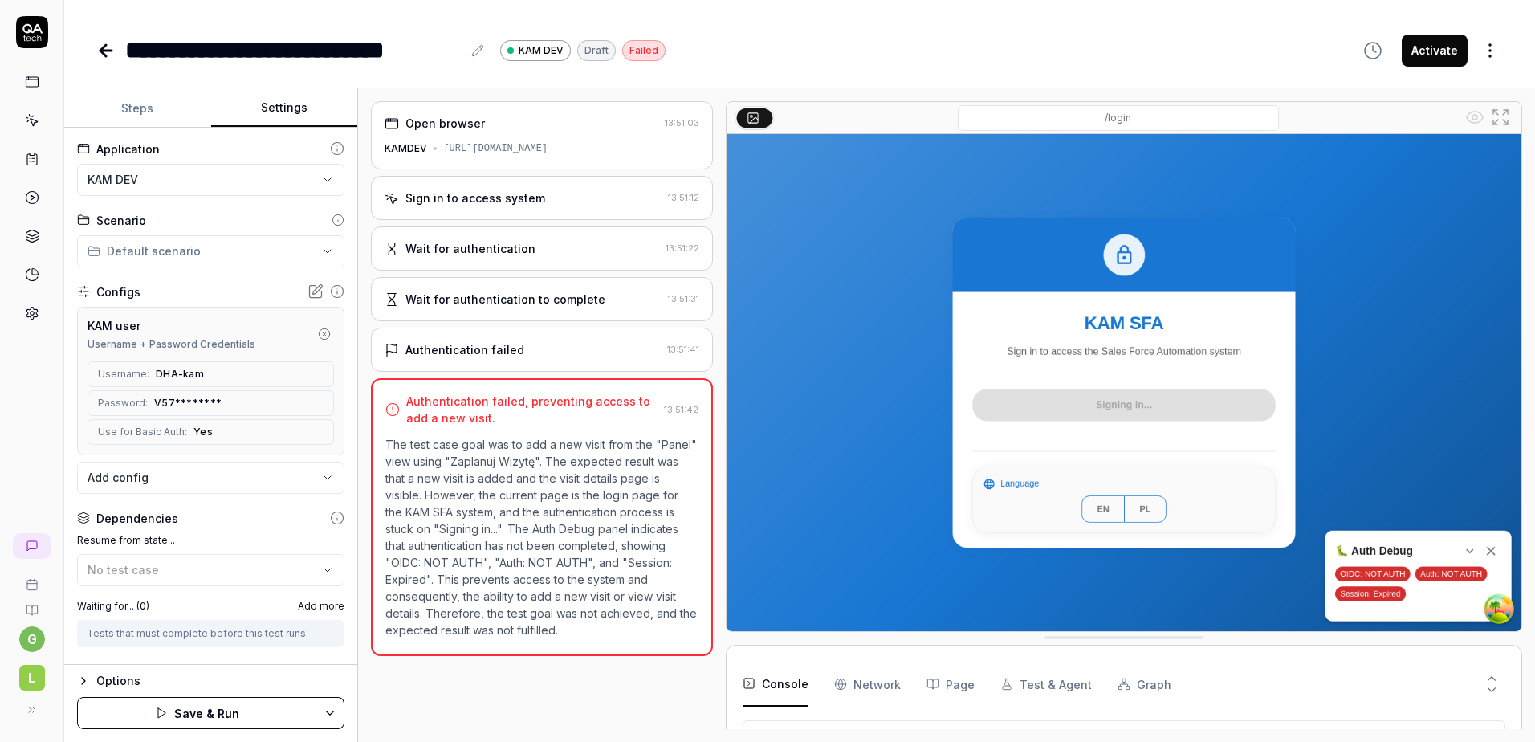
drag, startPoint x: 538, startPoint y: 461, endPoint x: 434, endPoint y: 483, distance: 106.6
click at [434, 483] on p "The test case goal was to add a new visit from the "Panel" view using "Zaplanuj…" at bounding box center [541, 537] width 312 height 202
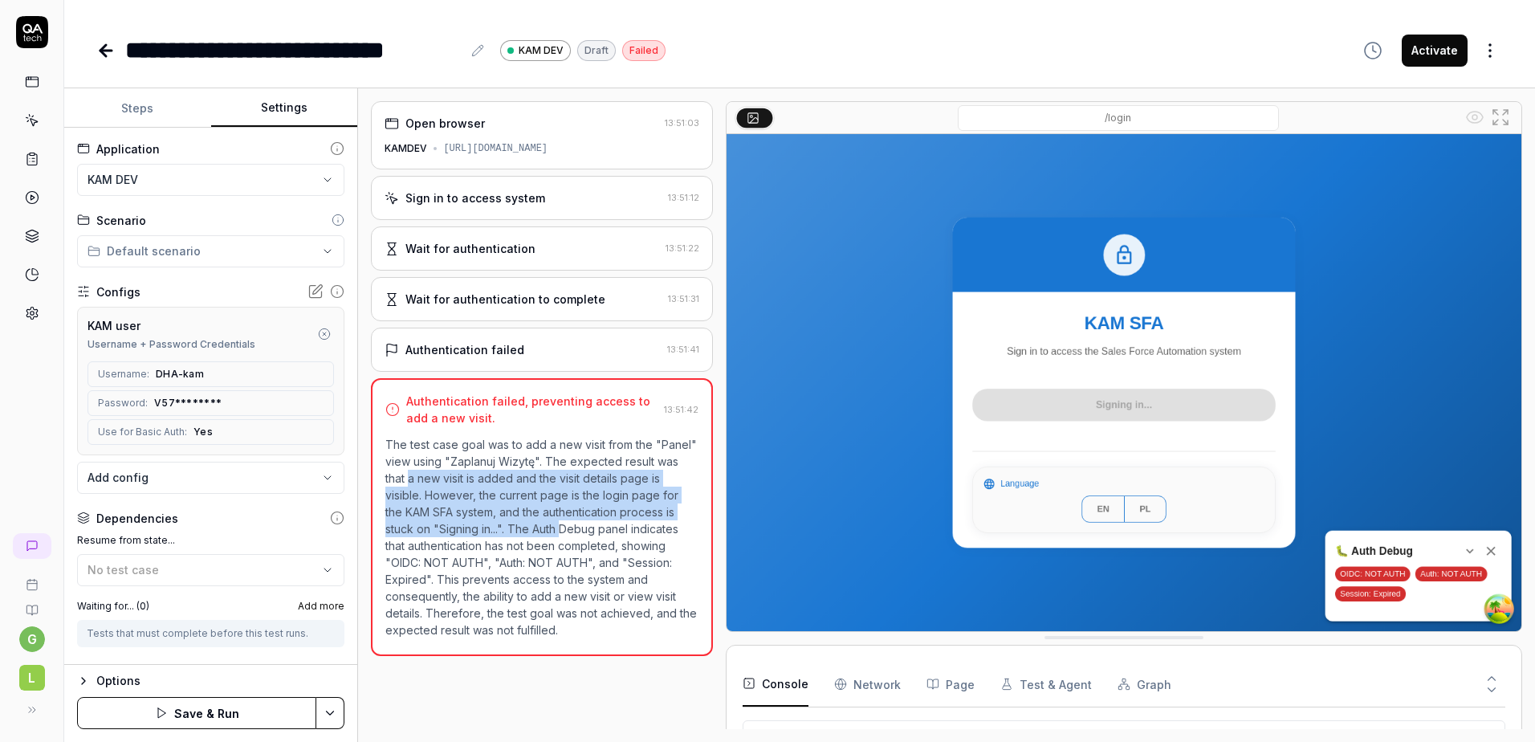
drag, startPoint x: 410, startPoint y: 475, endPoint x: 531, endPoint y: 530, distance: 133.0
click at [531, 530] on p "The test case goal was to add a new visit from the "Panel" view using "Zaplanuj…" at bounding box center [541, 537] width 312 height 202
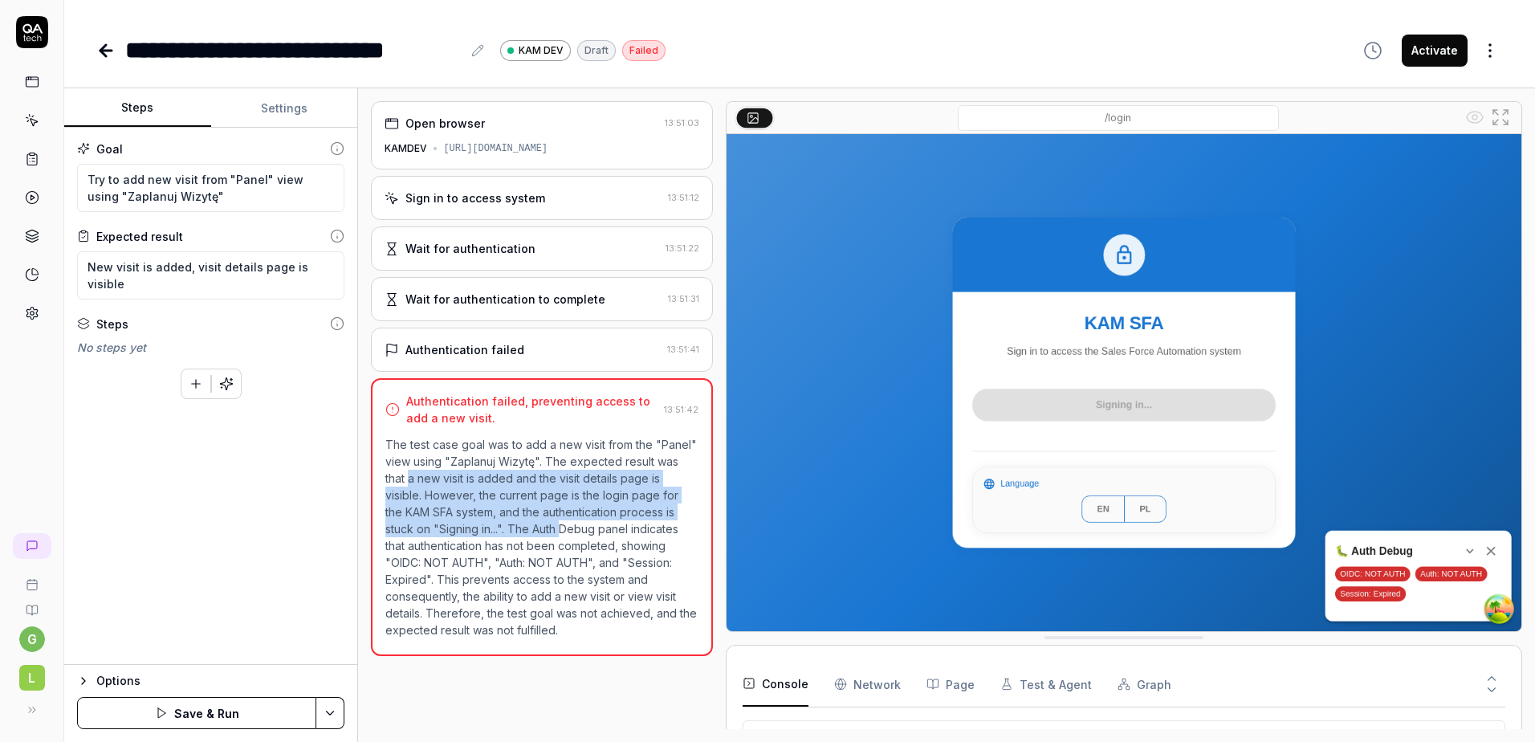
click at [136, 113] on button "Steps" at bounding box center [137, 108] width 147 height 39
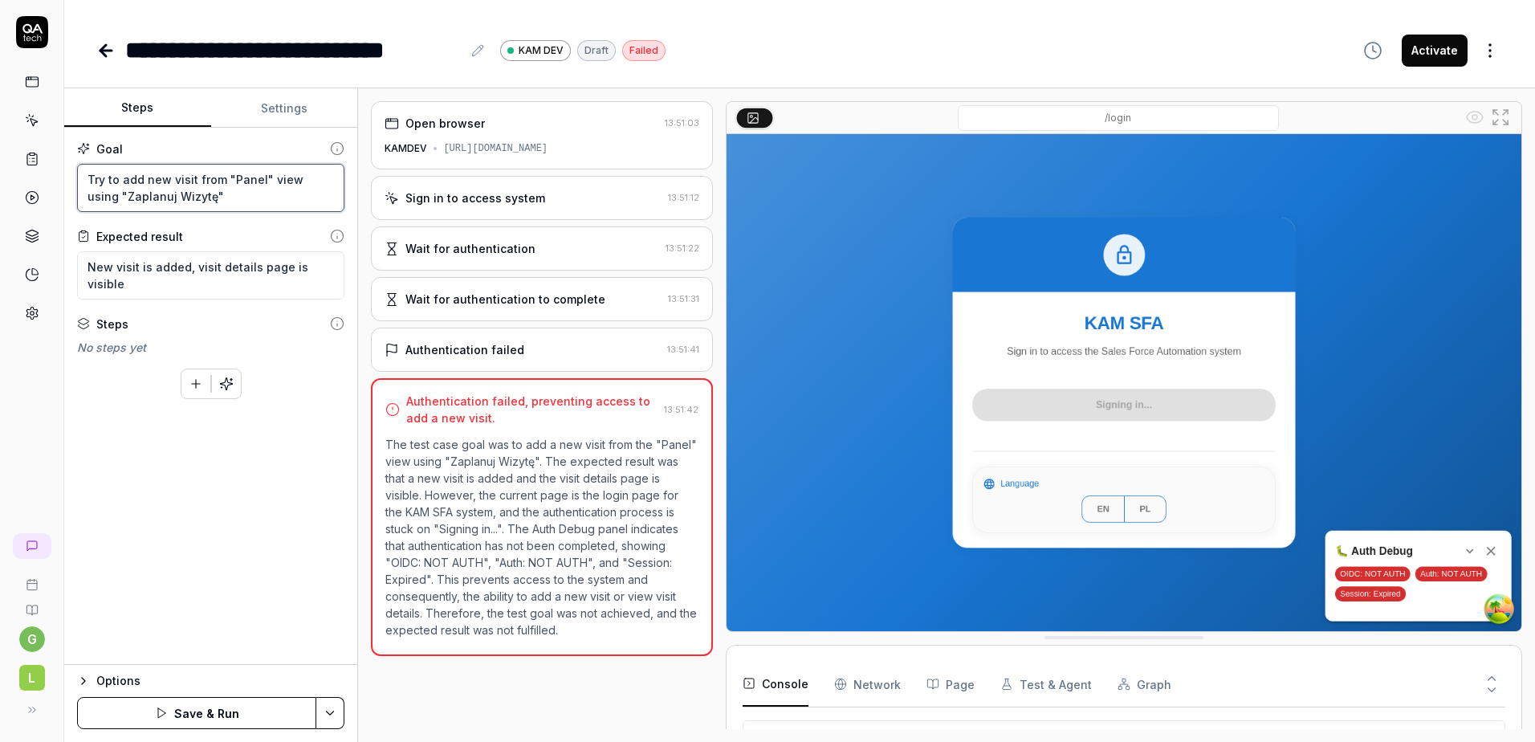
click at [157, 179] on textarea "Try to add new visit from "Panel" view using "Zaplanuj Wizytę"" at bounding box center [210, 188] width 267 height 48
click at [503, 209] on div "Sign in to access system 13:51:12" at bounding box center [541, 198] width 341 height 44
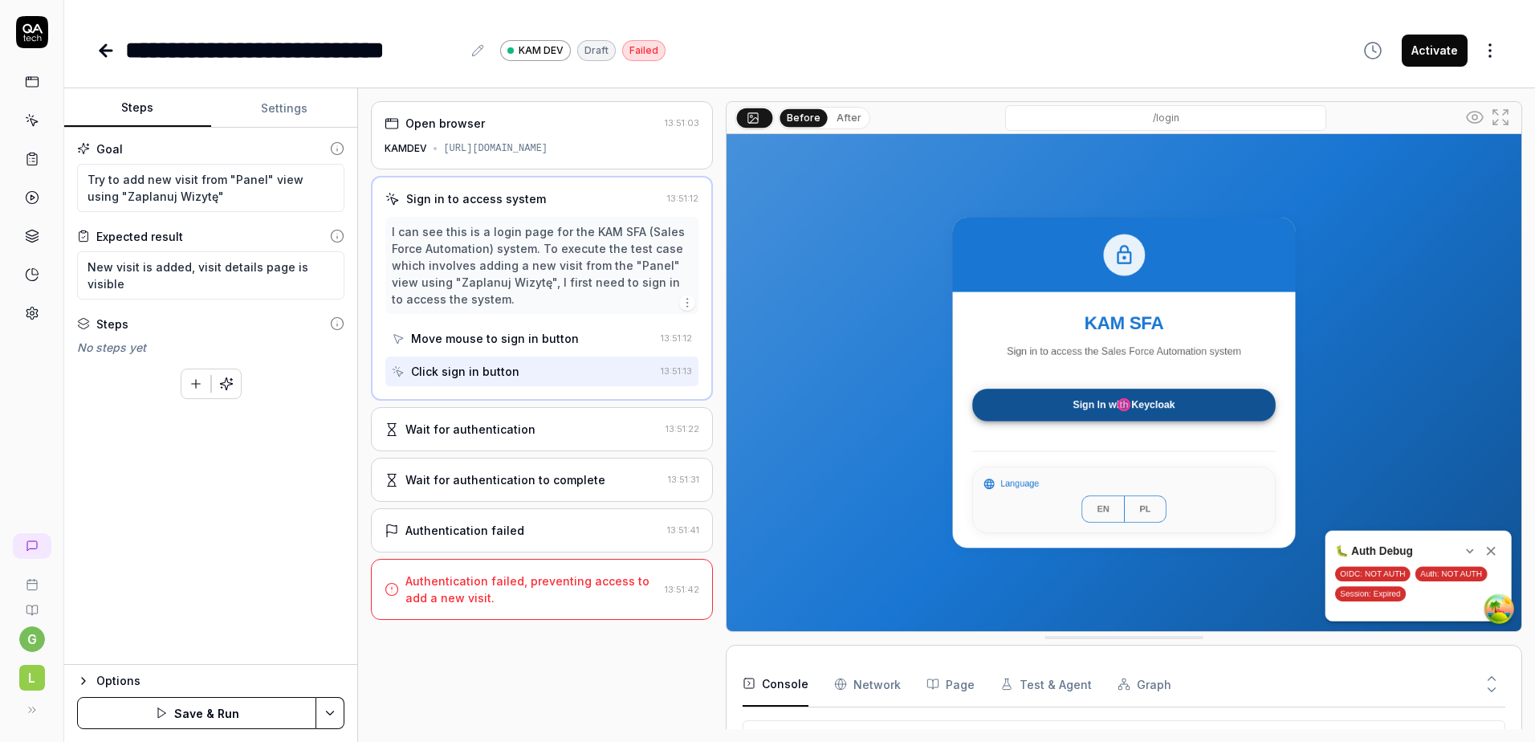
click at [538, 417] on div "Wait for authentication 13:51:22" at bounding box center [541, 429] width 341 height 44
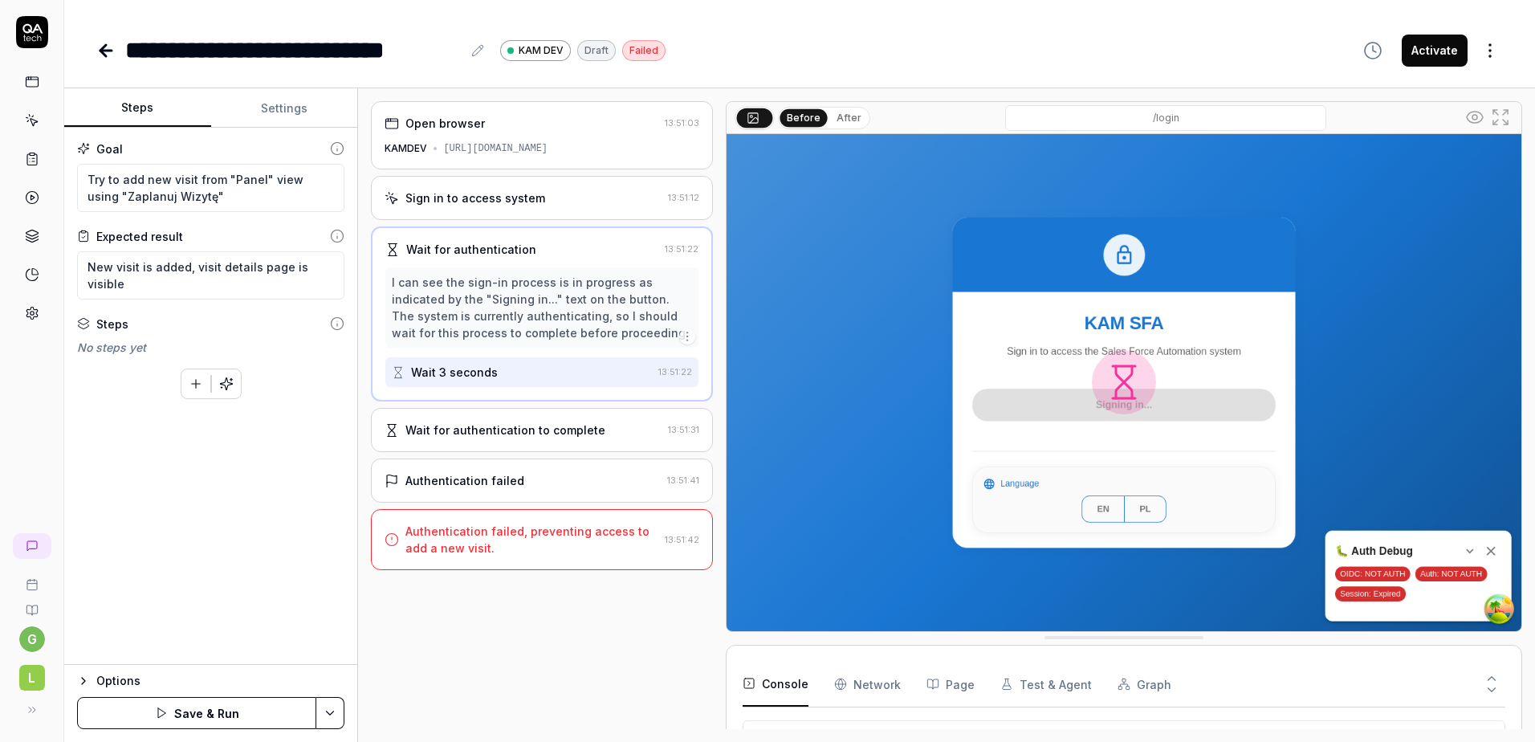
click at [537, 417] on div "Wait for authentication to complete 13:51:31" at bounding box center [541, 430] width 341 height 44
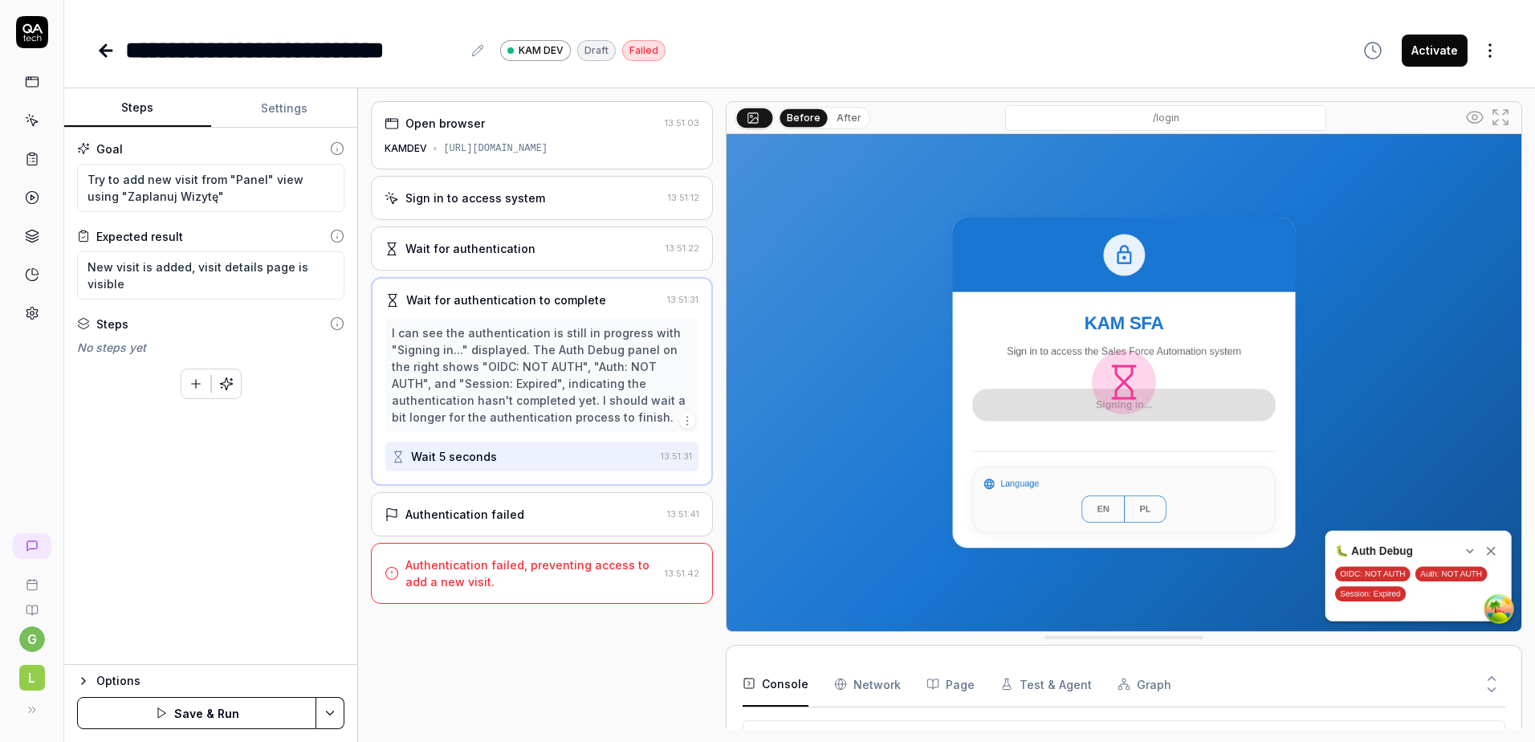
click at [486, 500] on div "Authentication failed 13:51:41" at bounding box center [541, 514] width 341 height 44
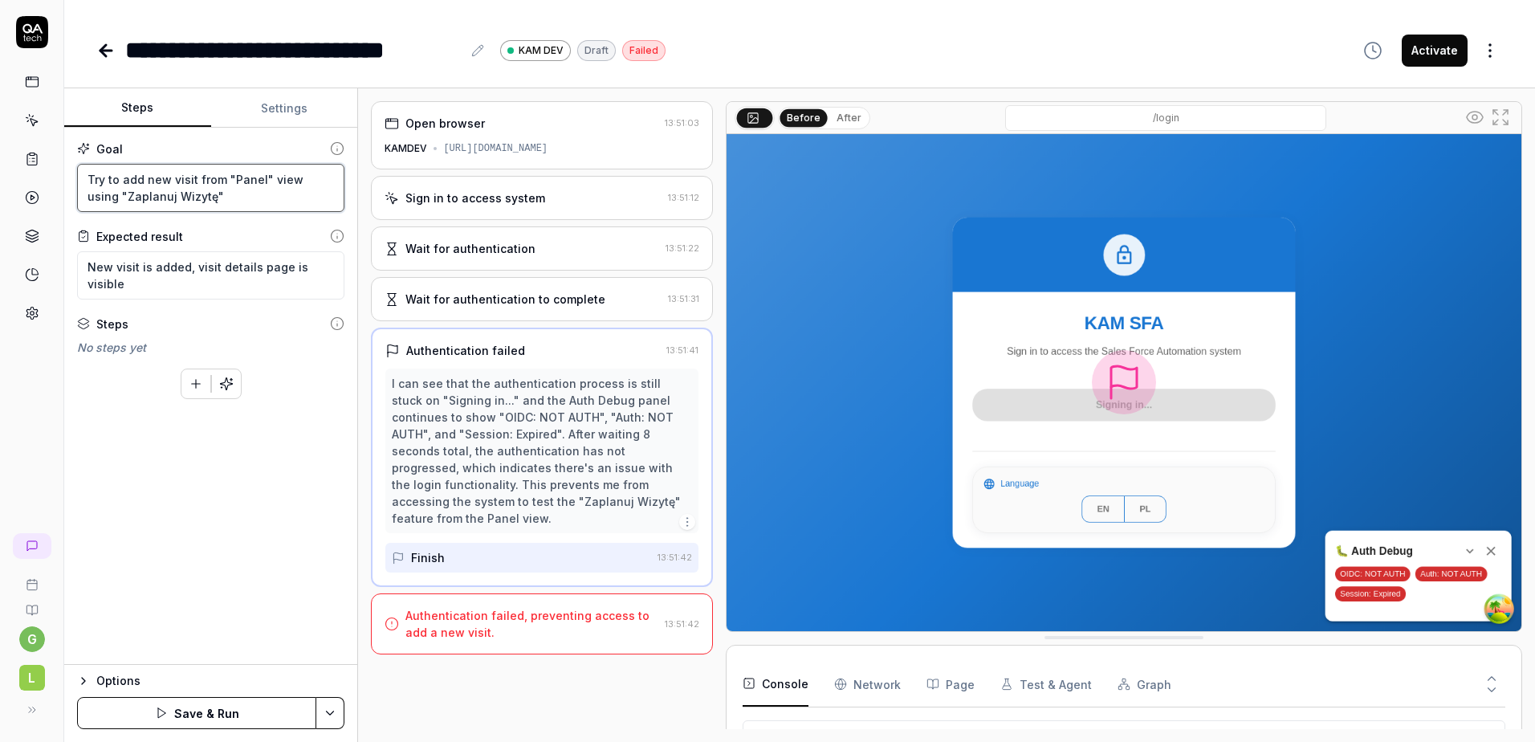
click at [88, 181] on textarea "Try to add new visit from "Panel" view using "Zaplanuj Wizytę"" at bounding box center [210, 188] width 267 height 48
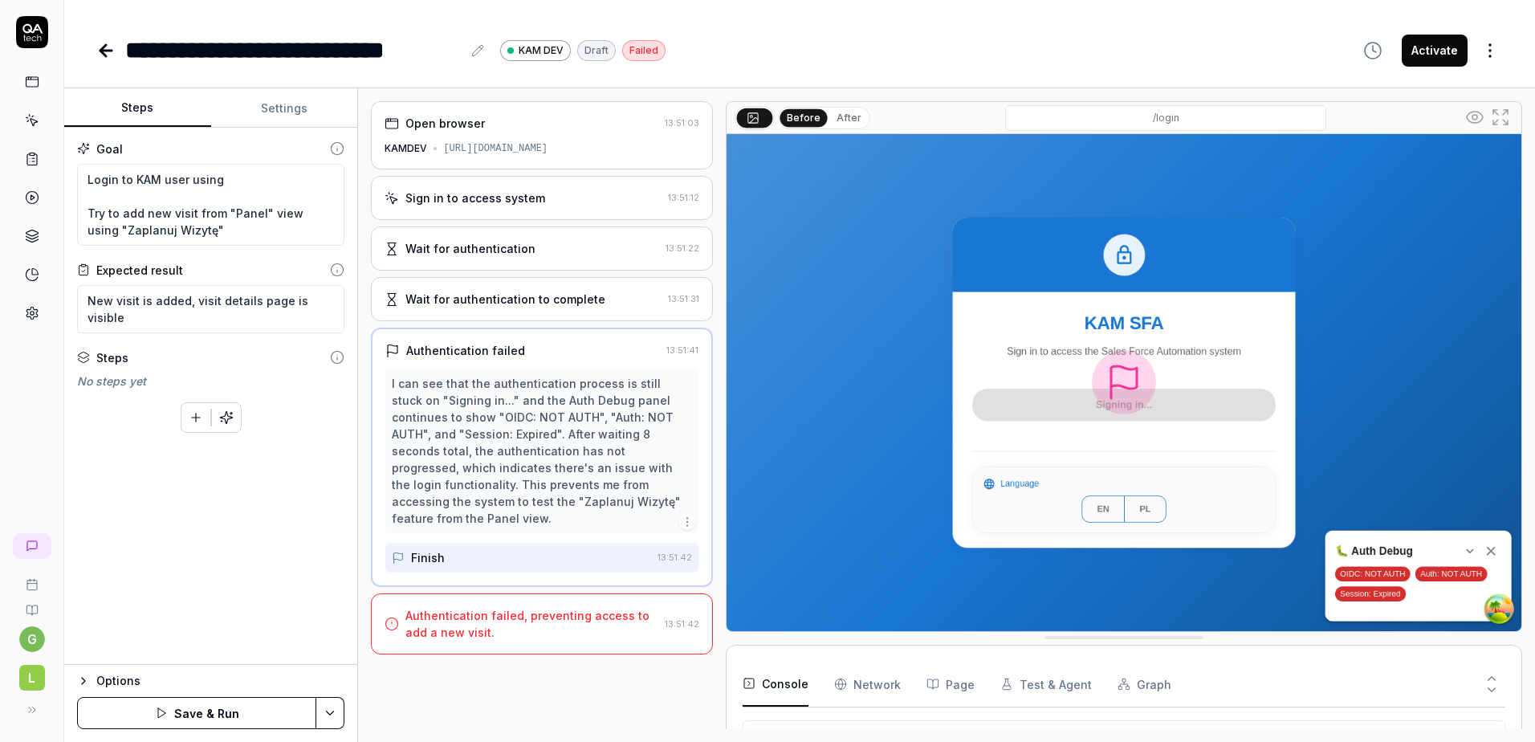
click at [258, 116] on button "Settings" at bounding box center [284, 108] width 147 height 39
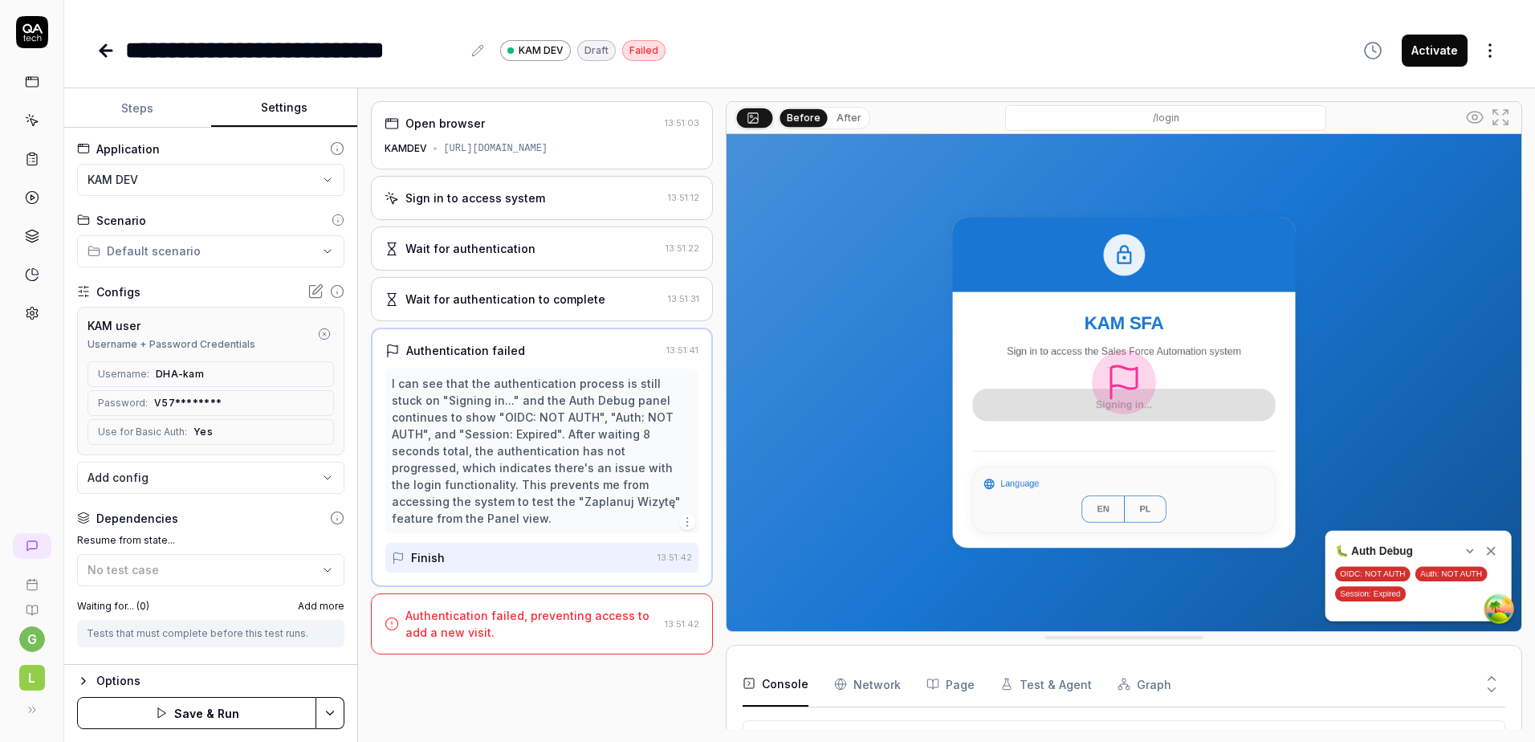
click at [159, 105] on button "Steps" at bounding box center [137, 108] width 147 height 39
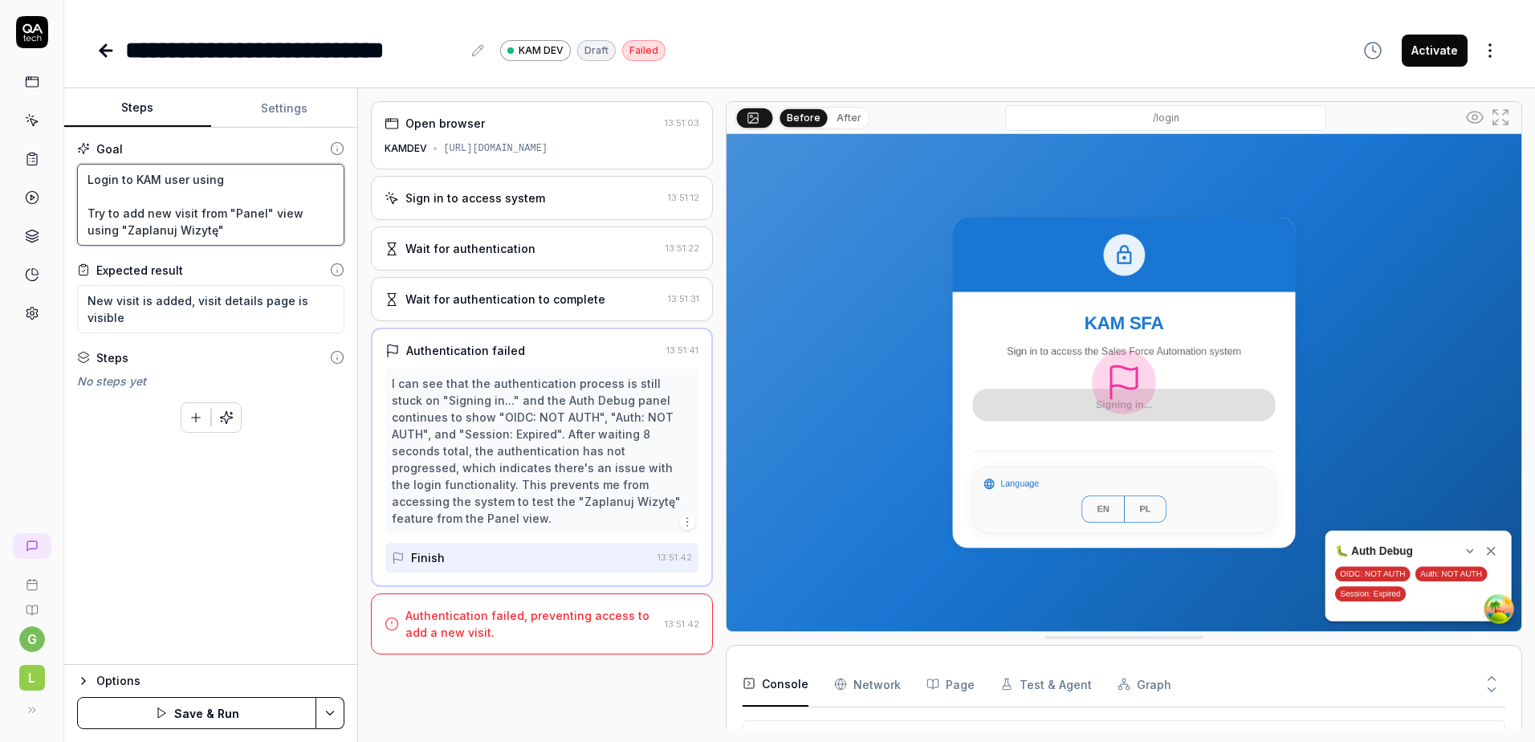
click at [237, 174] on textarea "Login to KAM user using Try to add new visit from "Panel" view using "Zaplanuj …" at bounding box center [210, 205] width 267 height 82
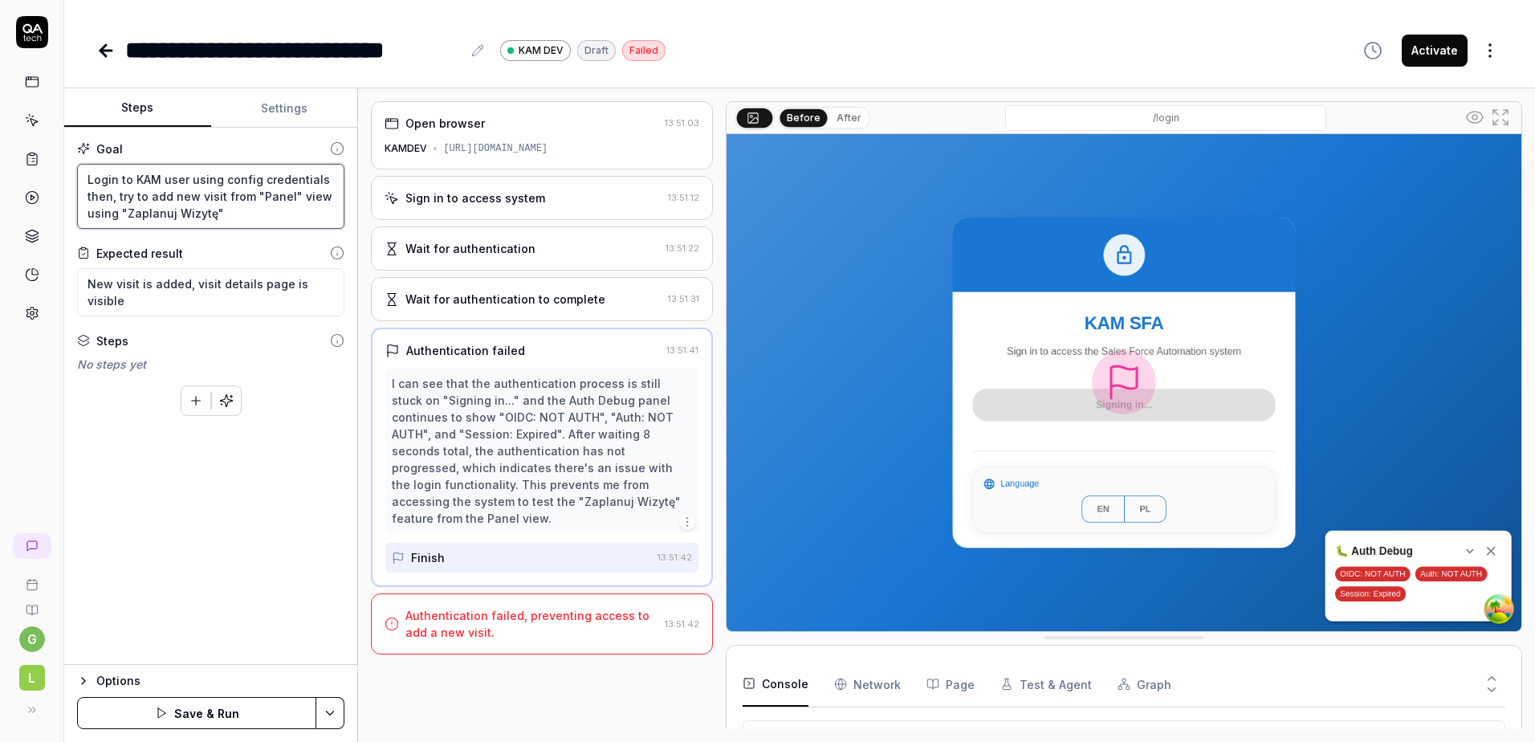
click at [271, 215] on textarea "Login to KAM user using config credentials then, try to add new visit from "Pan…" at bounding box center [210, 196] width 267 height 65
click at [80, 183] on textarea "Login to KAM user using config credentials then, try to add new visit from "Pan…" at bounding box center [210, 196] width 267 height 65
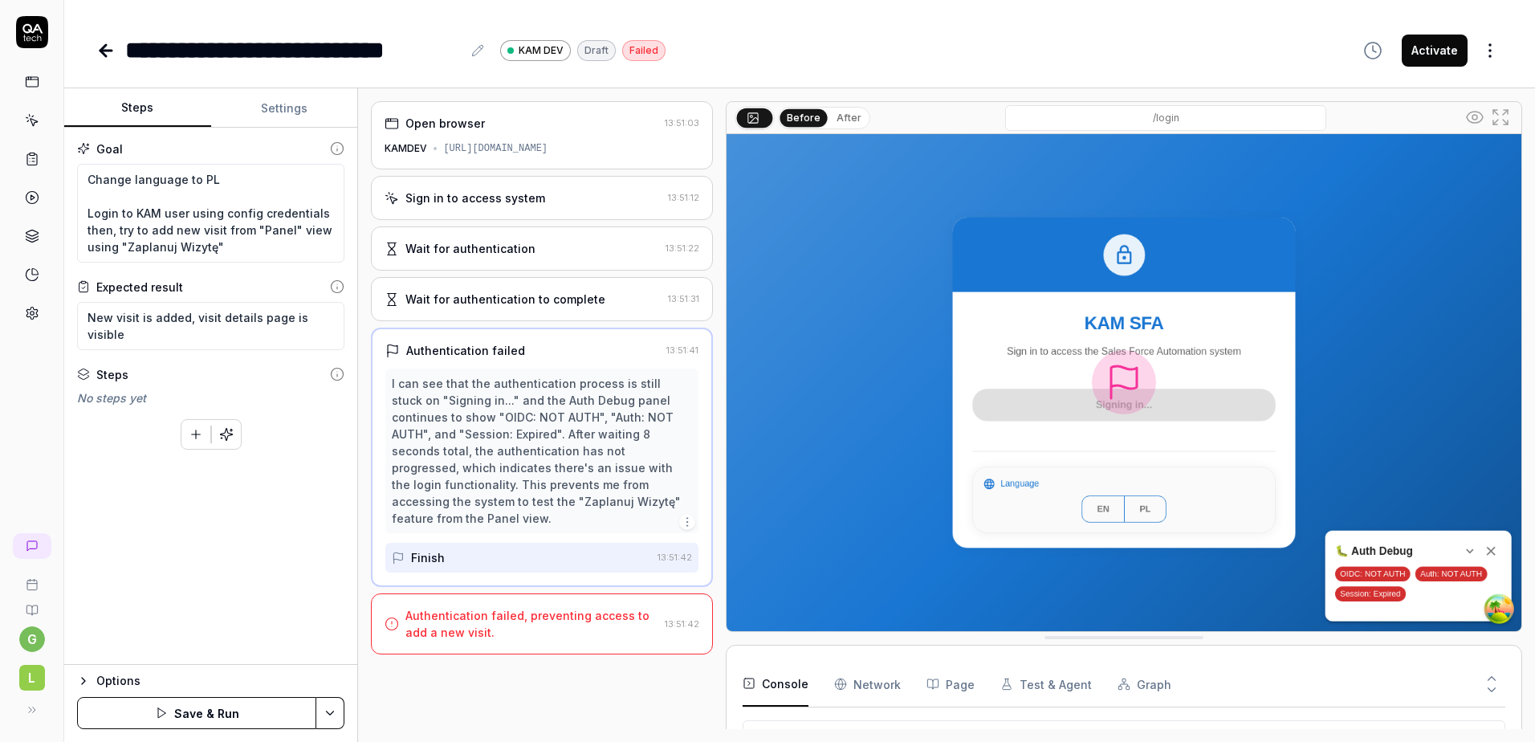
click at [179, 721] on button "Save & Run" at bounding box center [196, 713] width 239 height 32
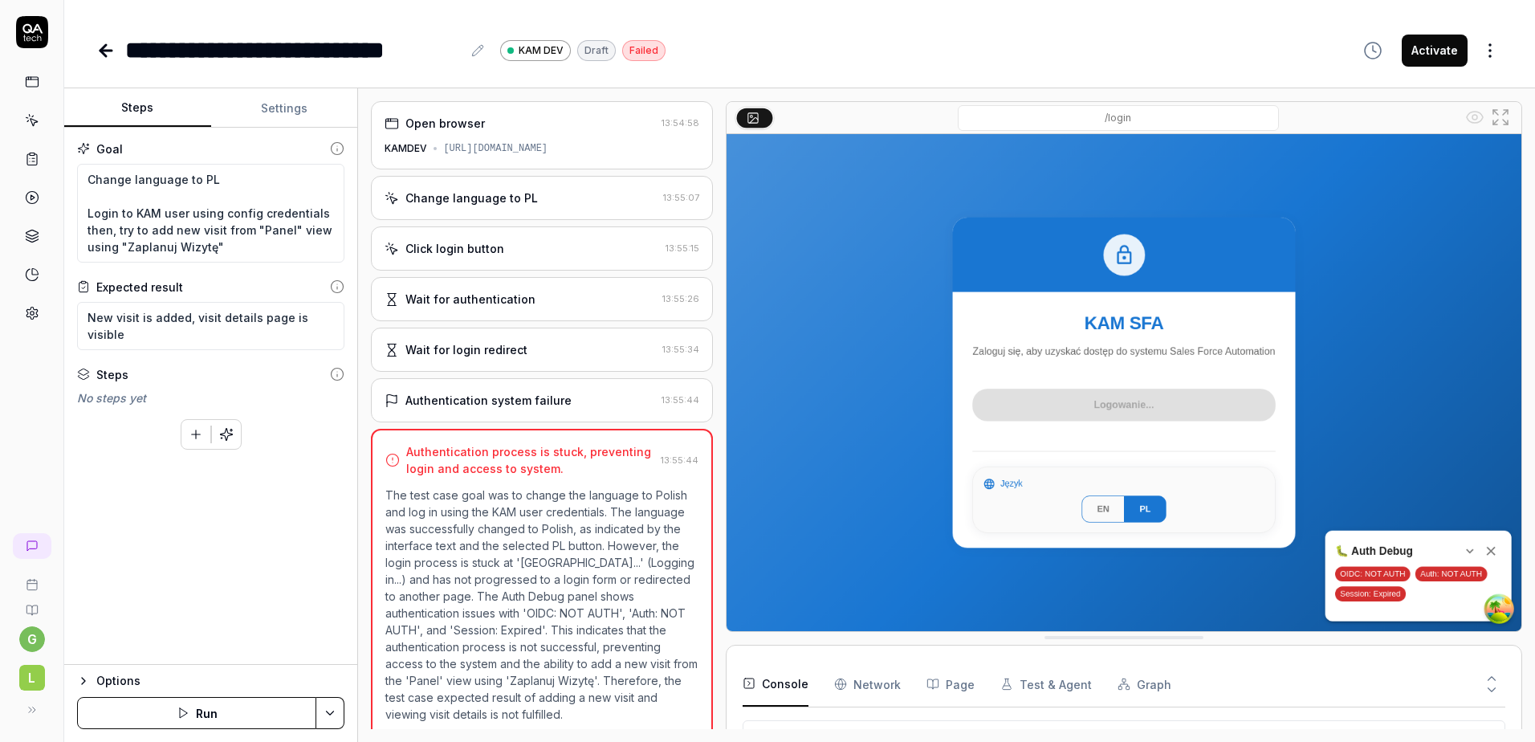
scroll to position [11, 0]
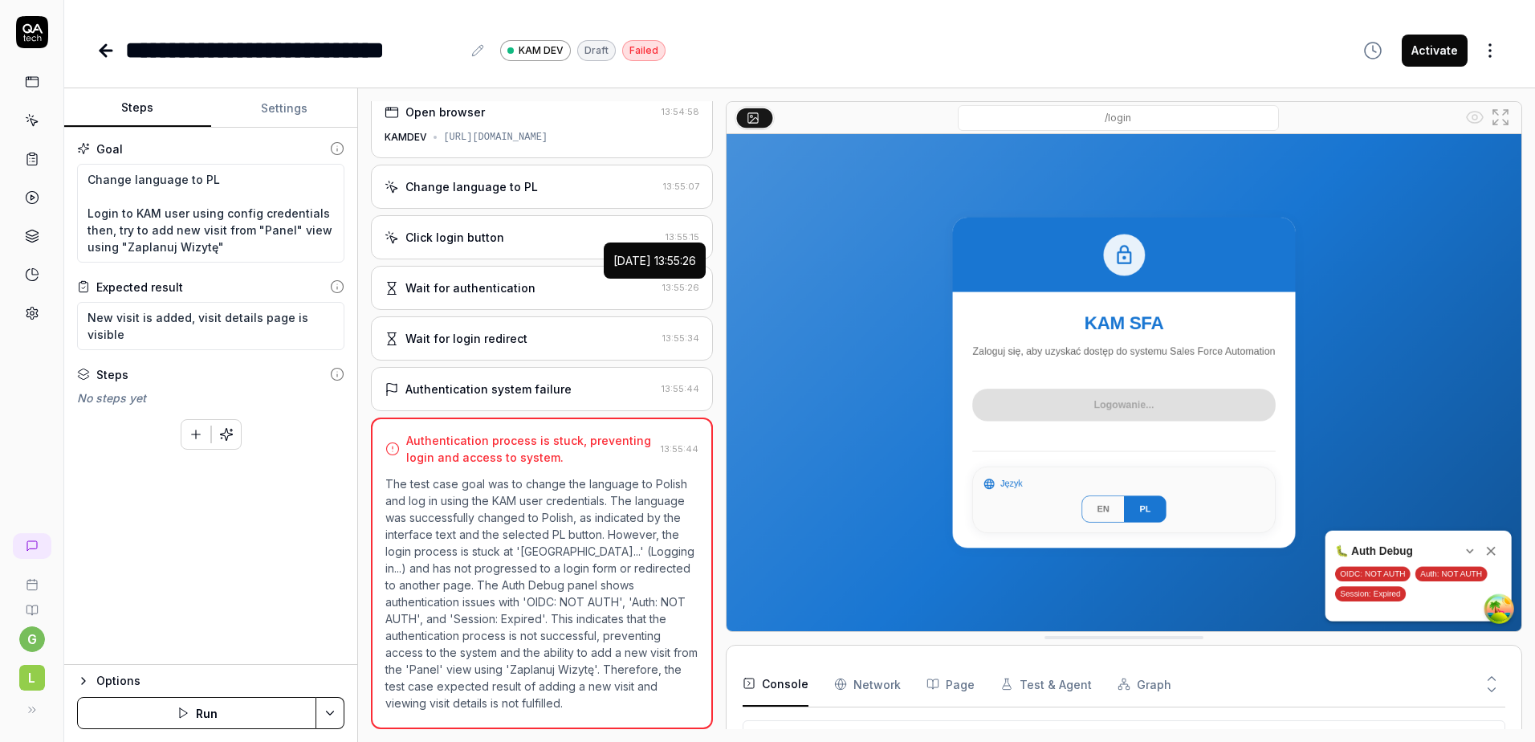
click at [878, 675] on Requests "Network" at bounding box center [867, 684] width 67 height 45
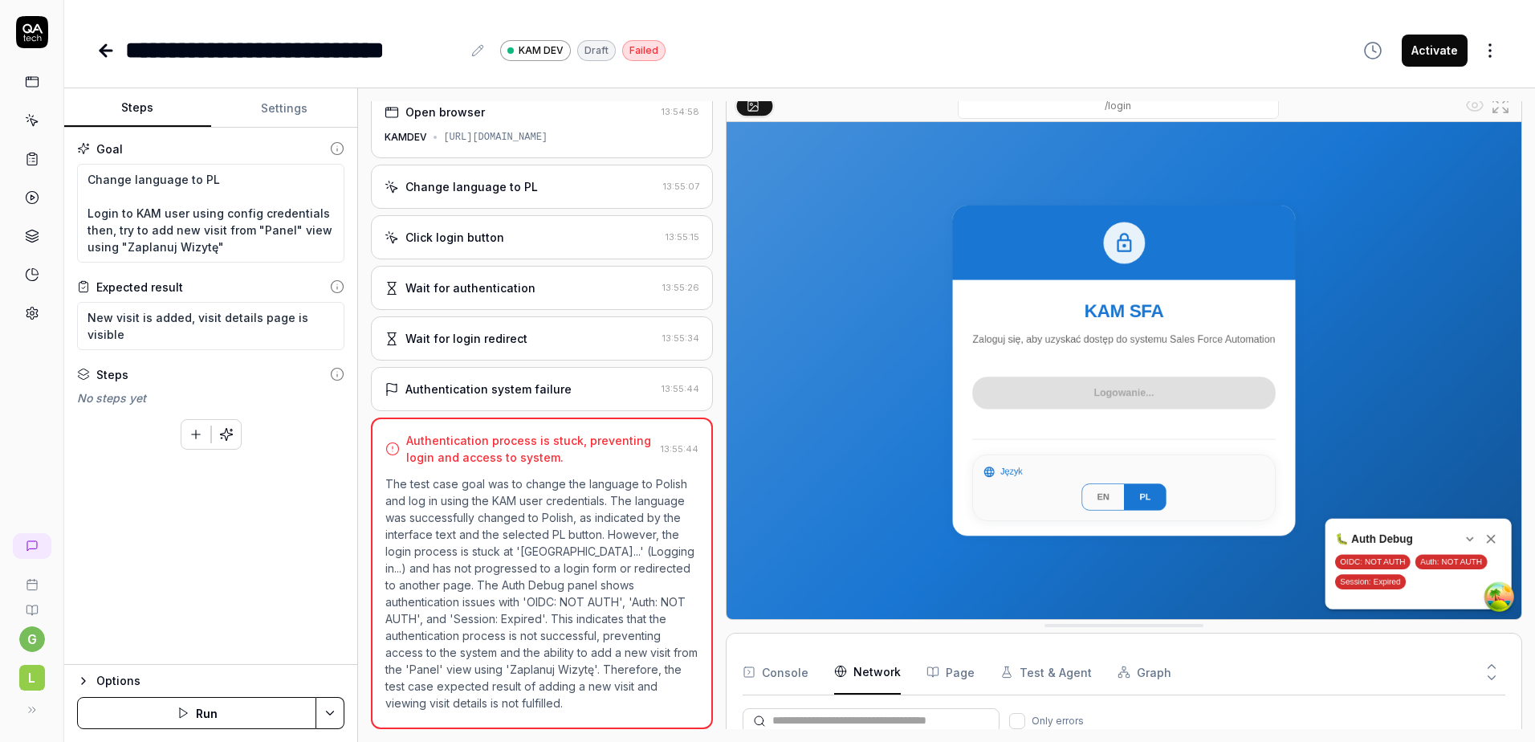
scroll to position [143, 0]
drag, startPoint x: 1530, startPoint y: 279, endPoint x: 1526, endPoint y: 312, distance: 33.3
click at [1526, 312] on div "Open browser 13:54:58 KAMDEV https://kam-sfa-dev.locon.pl/ Change language to P…" at bounding box center [946, 415] width 1177 height 654
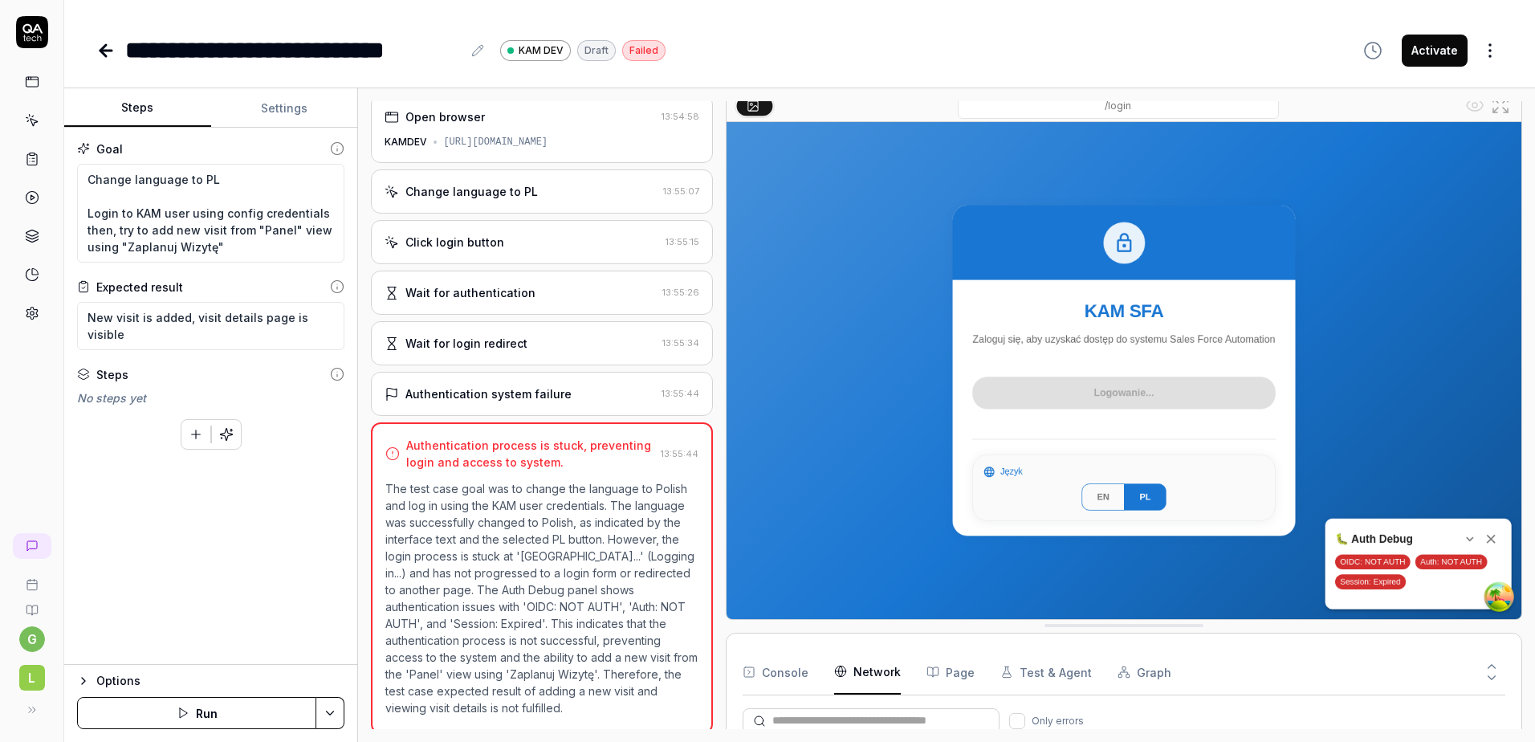
scroll to position [11, 0]
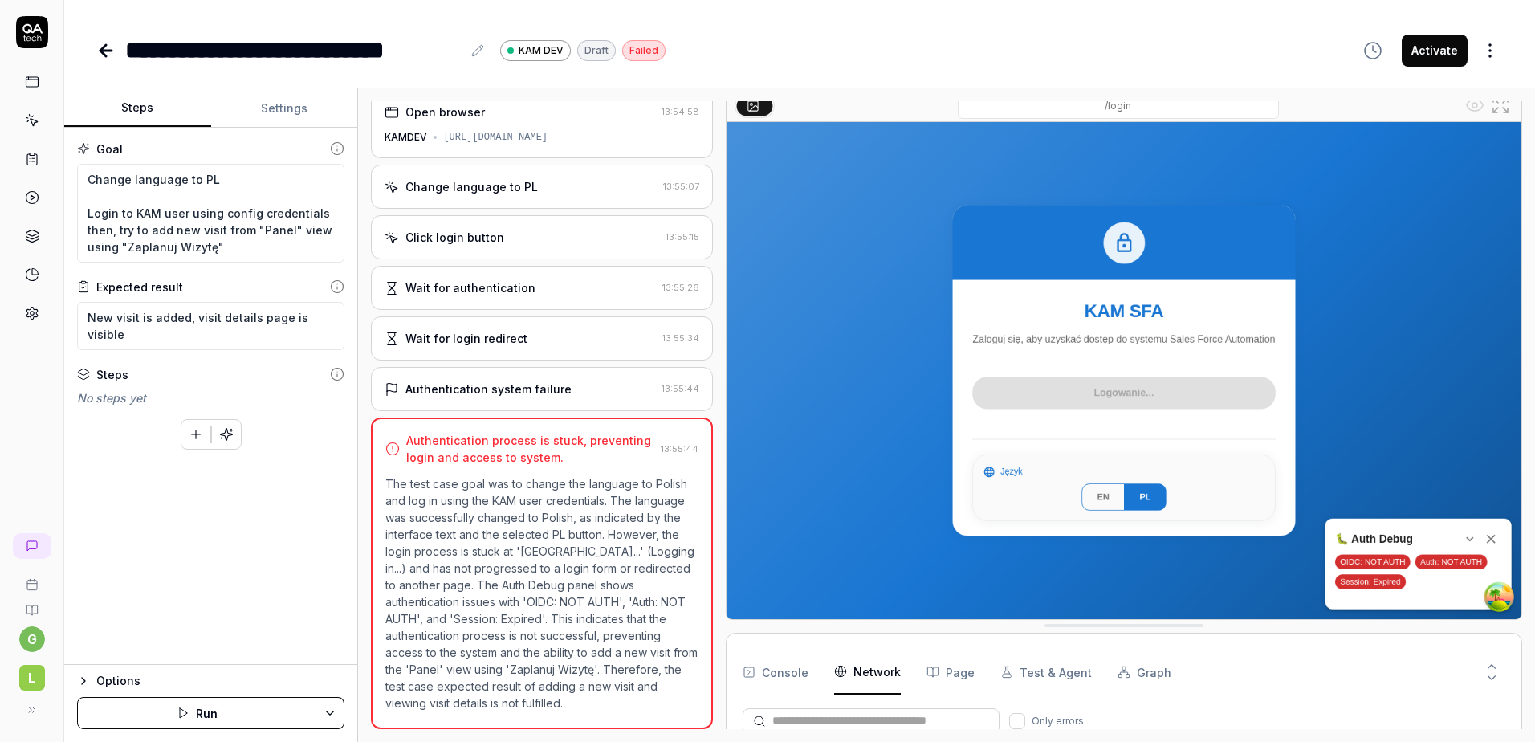
click at [32, 301] on link at bounding box center [32, 313] width 29 height 29
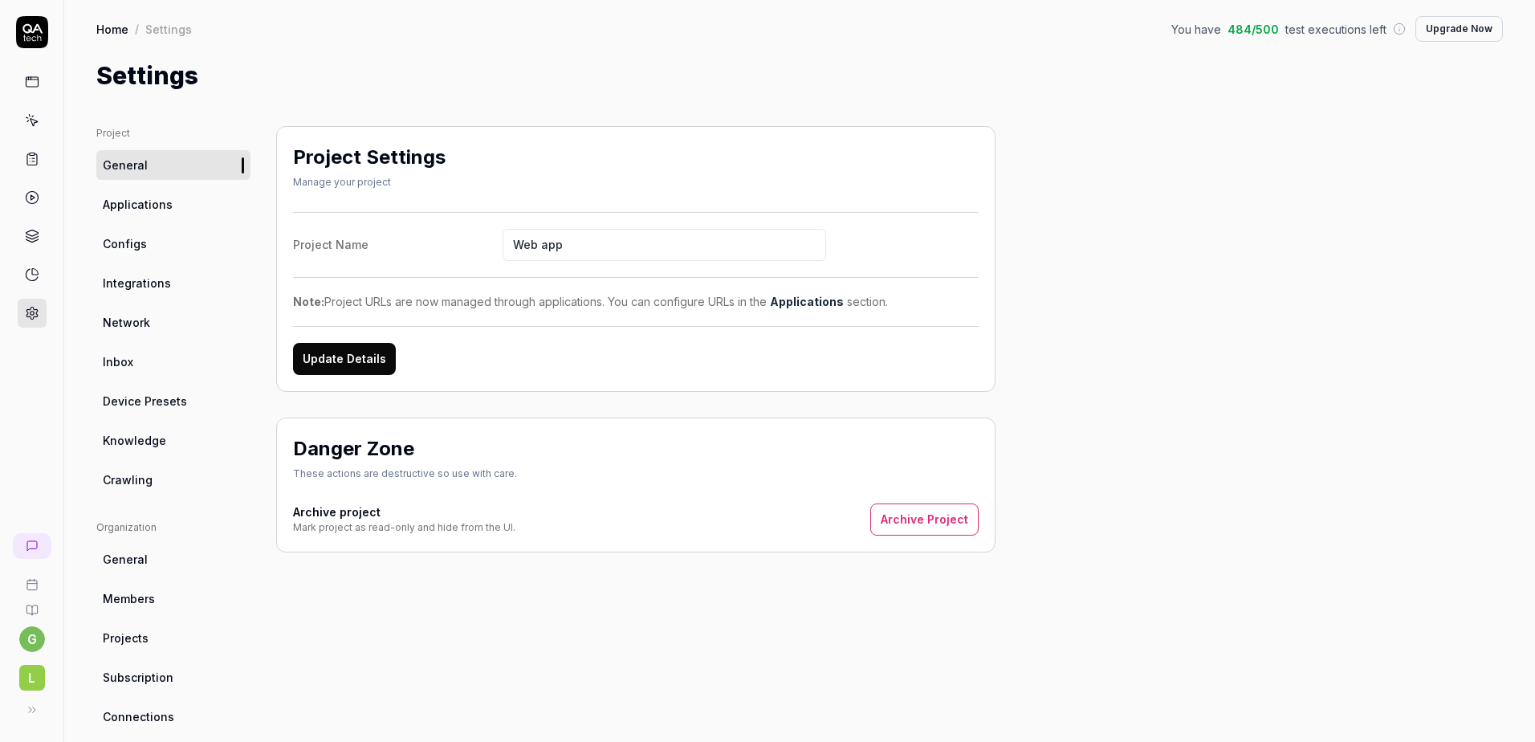
click at [153, 237] on link "Configs" at bounding box center [173, 244] width 154 height 30
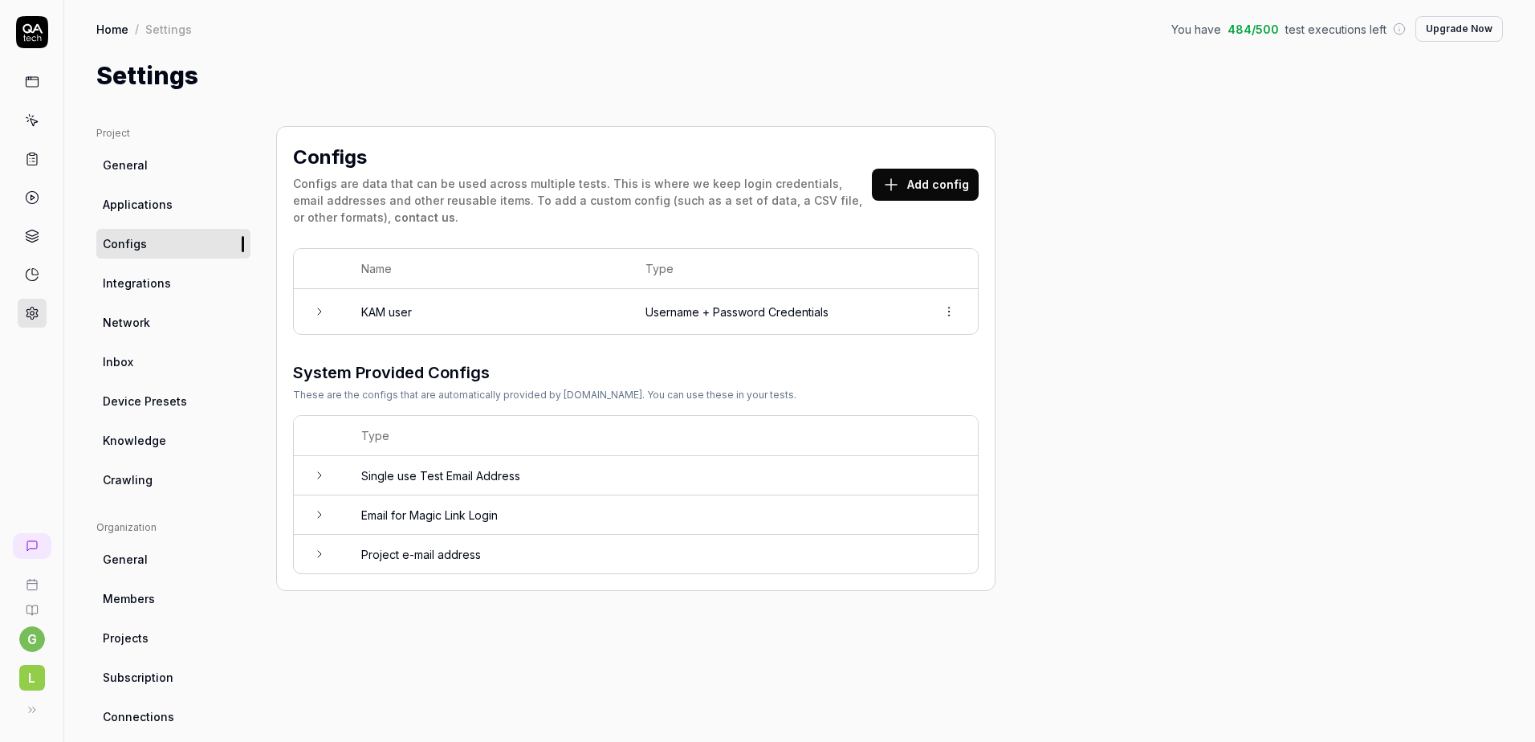
click at [154, 213] on link "Applications" at bounding box center [173, 205] width 154 height 30
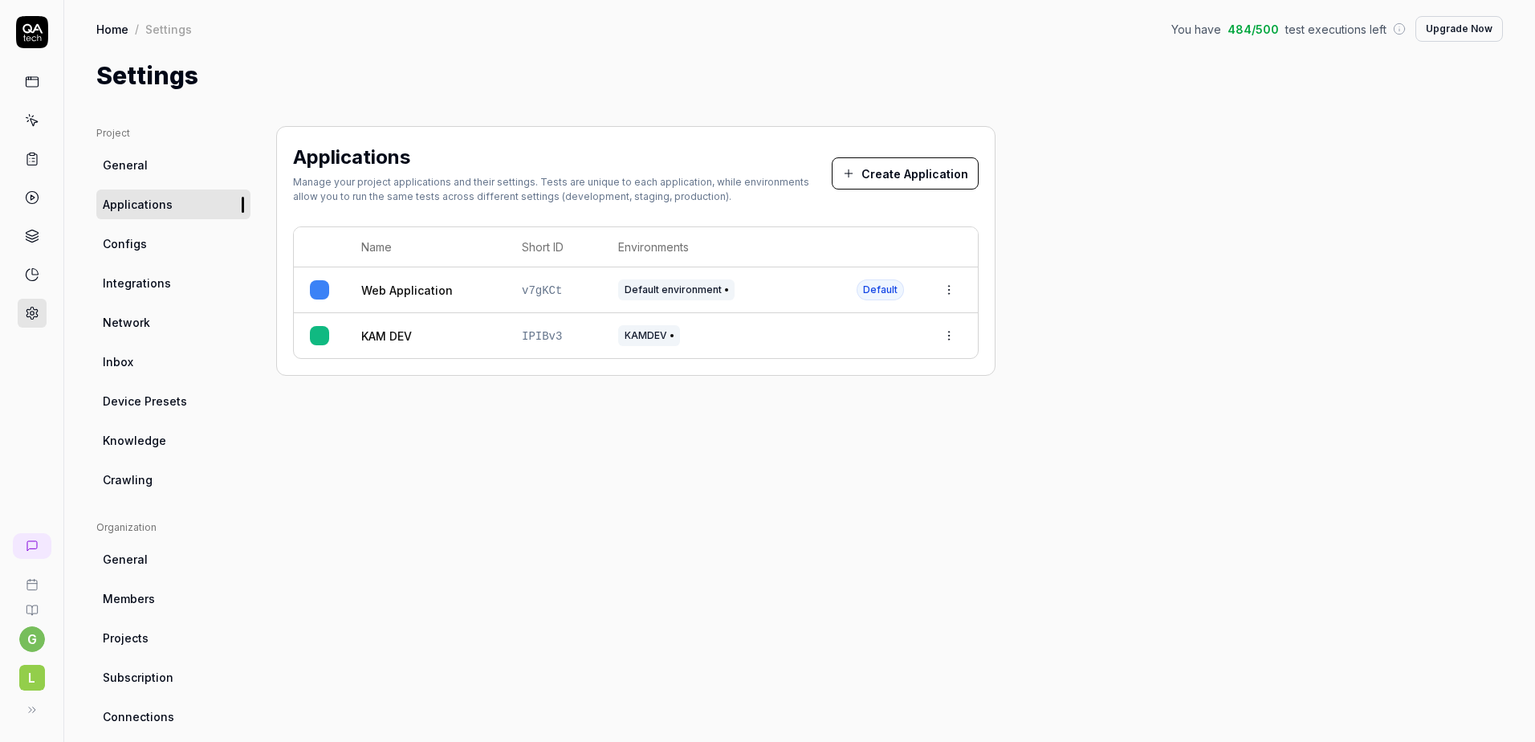
click at [952, 292] on html "g L Home / Settings You have 484 / 500 test executions left Upgrade Now Home / …" at bounding box center [767, 371] width 1535 height 742
click at [865, 394] on div "Edit" at bounding box center [874, 395] width 188 height 35
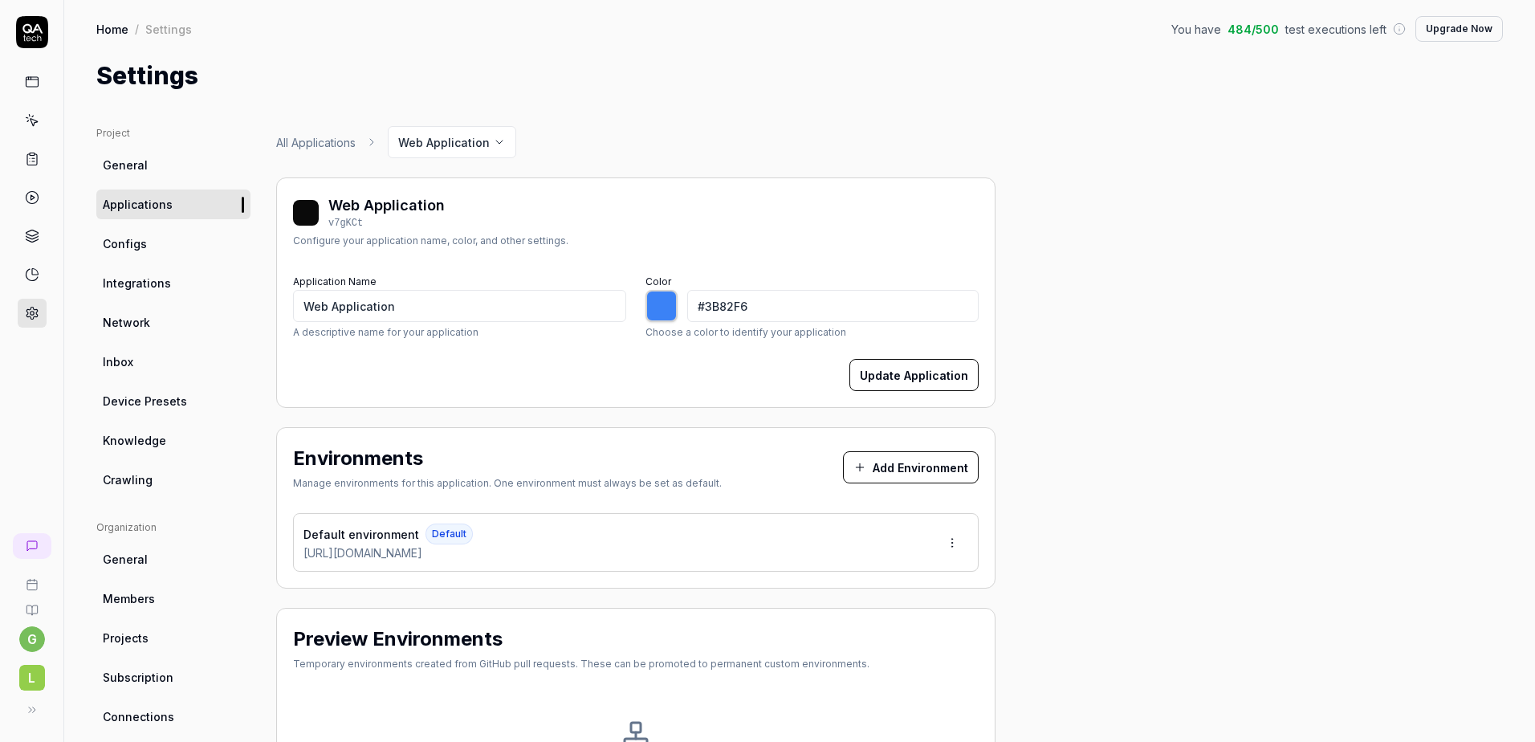
type input "*******"
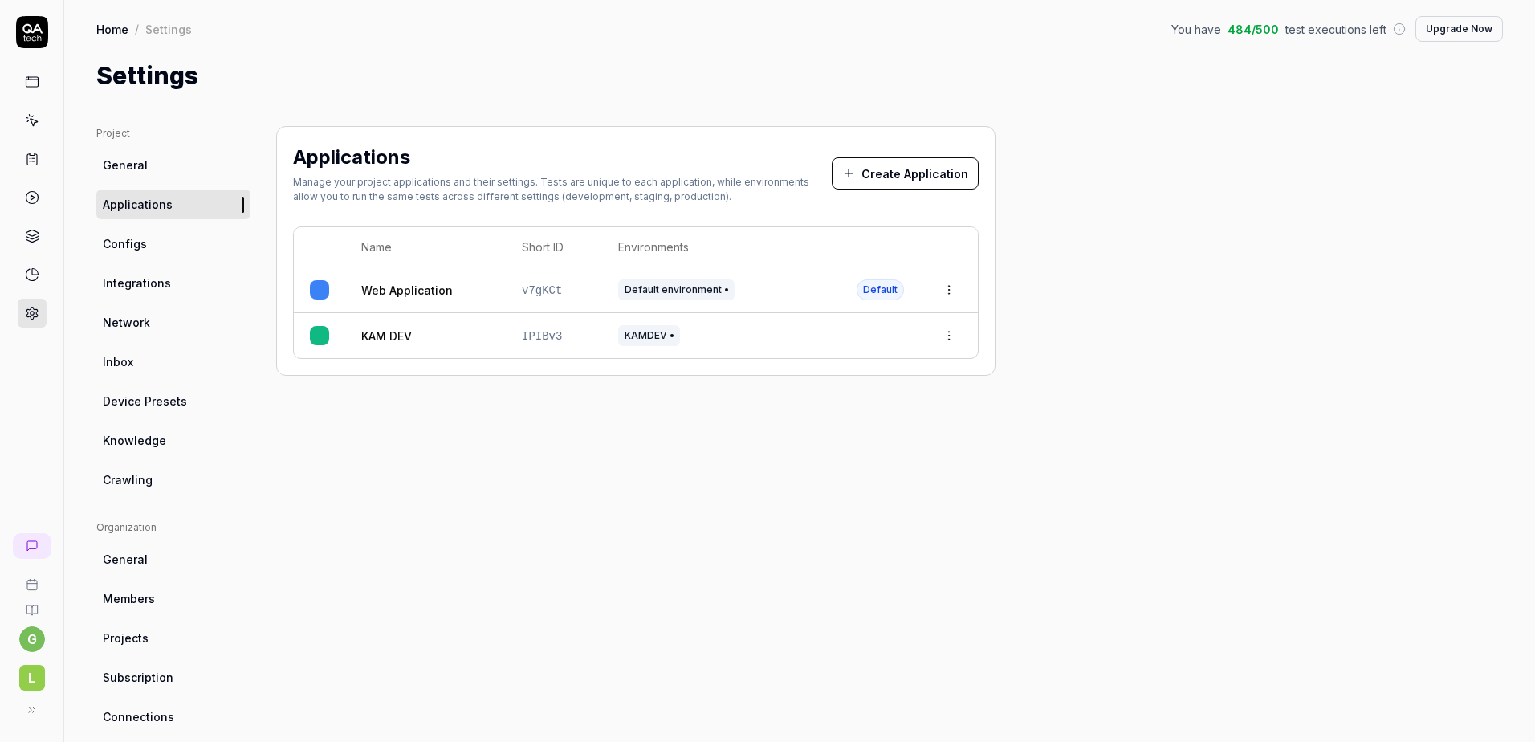
click at [960, 333] on html "g L Home / Settings You have 484 / 500 test executions left Upgrade Now Home / …" at bounding box center [767, 371] width 1535 height 742
click at [911, 439] on div "Edit" at bounding box center [894, 441] width 127 height 35
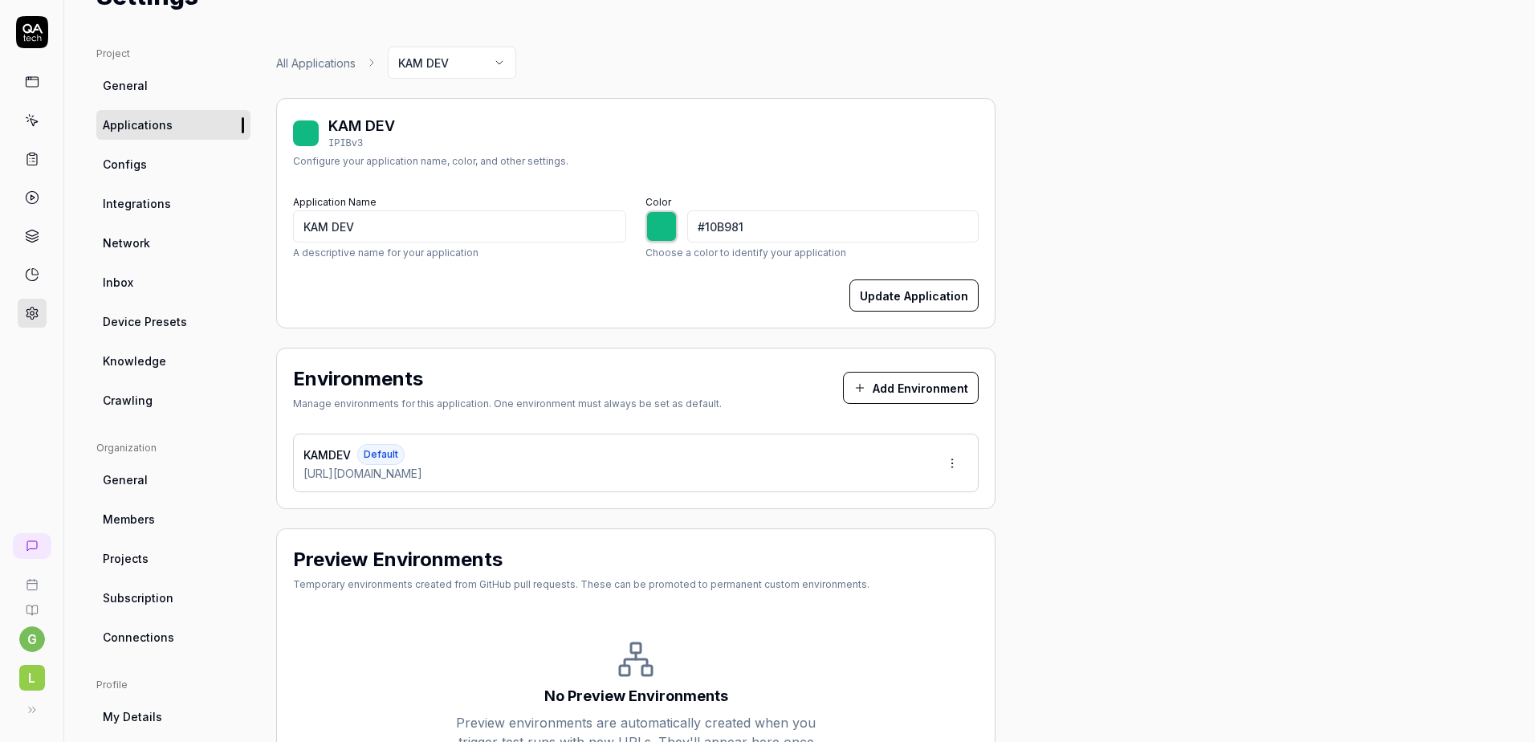
scroll to position [80, 0]
click at [882, 389] on button "Add Environment" at bounding box center [911, 387] width 136 height 32
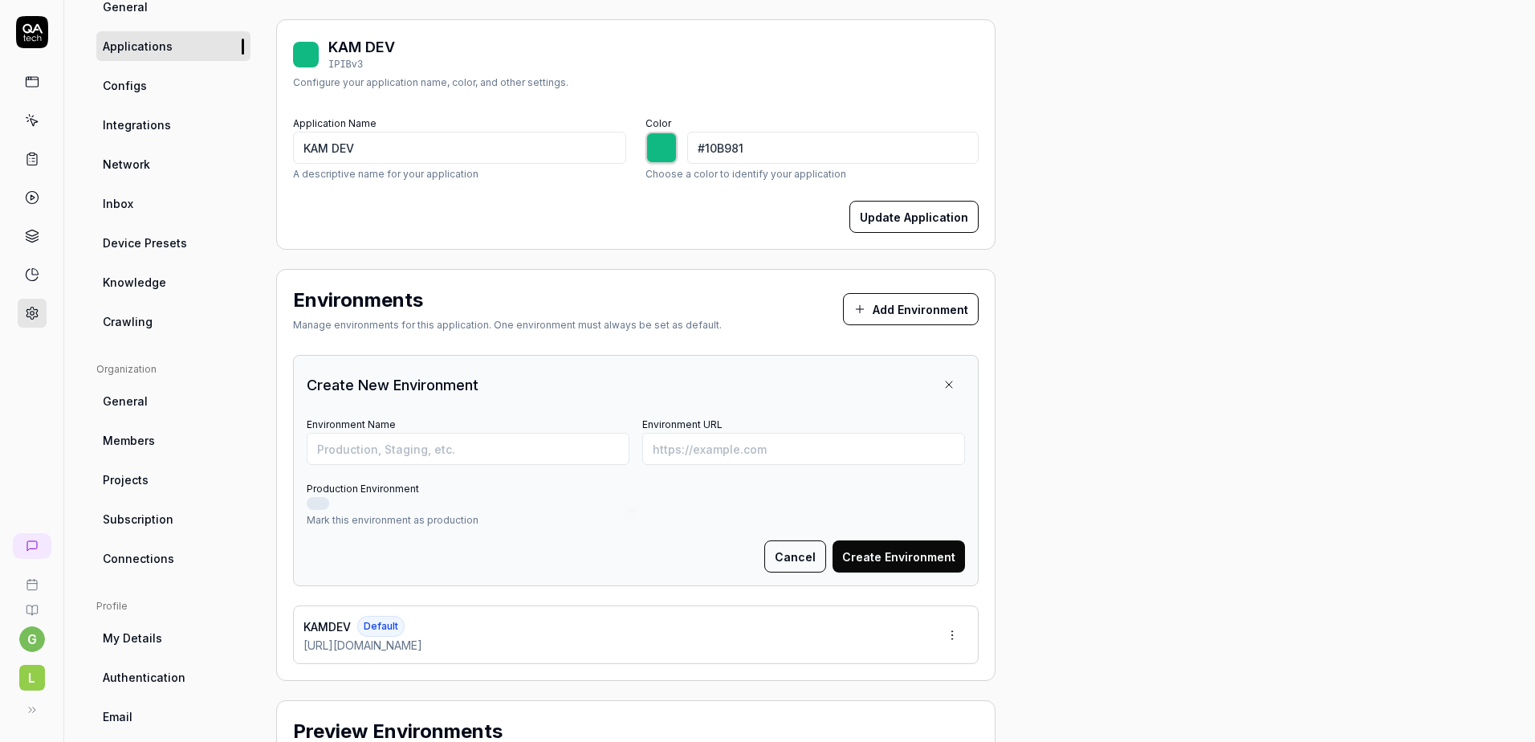
scroll to position [161, 0]
click at [440, 437] on input "Environment Name" at bounding box center [468, 446] width 323 height 32
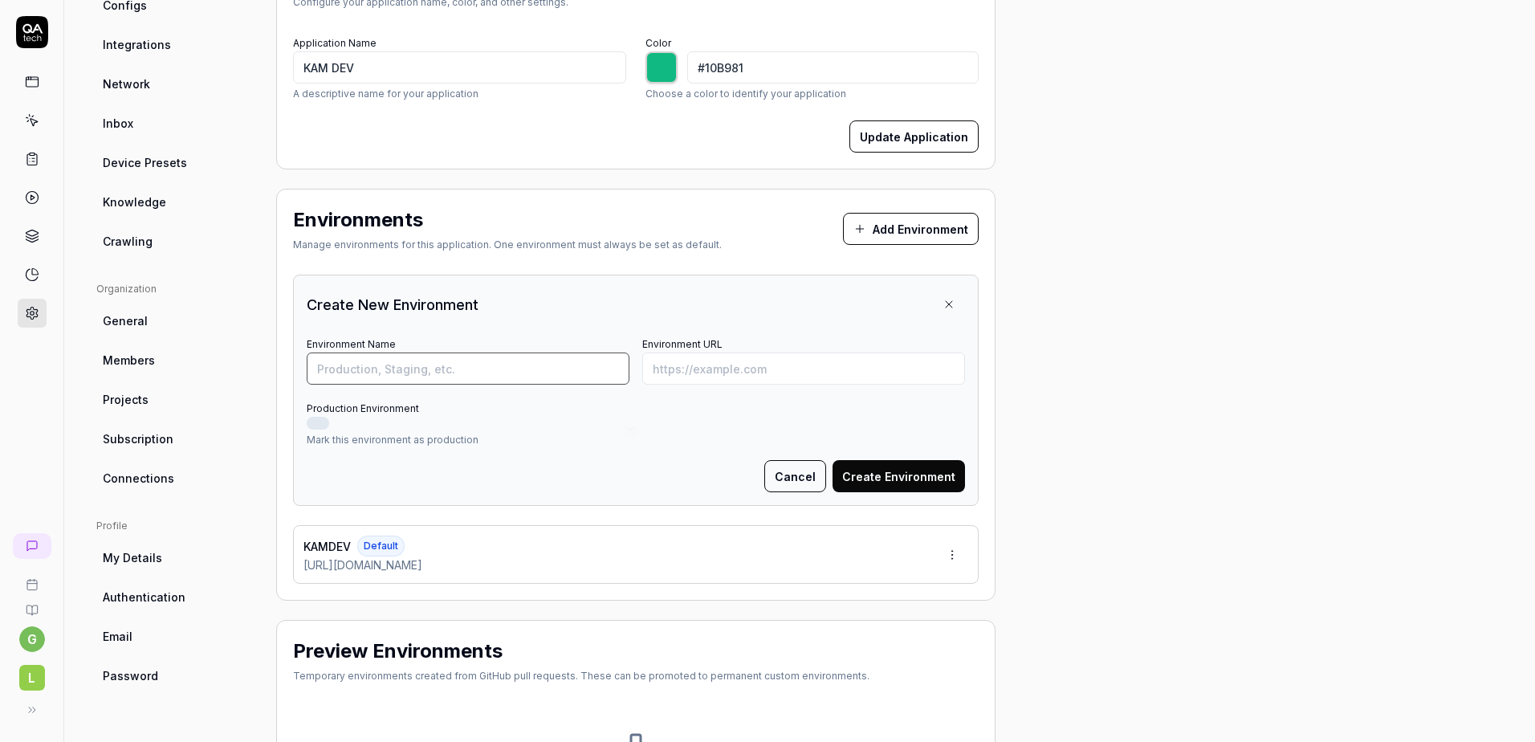
scroll to position [241, 0]
type input "*******"
click at [536, 373] on input "Environment Name" at bounding box center [468, 366] width 323 height 32
type input "KAMDEV-LOGIN"
click at [678, 386] on form "Environment Name KAMDEV-LOGIN Environment URL Production Environment Mark this …" at bounding box center [636, 410] width 658 height 159
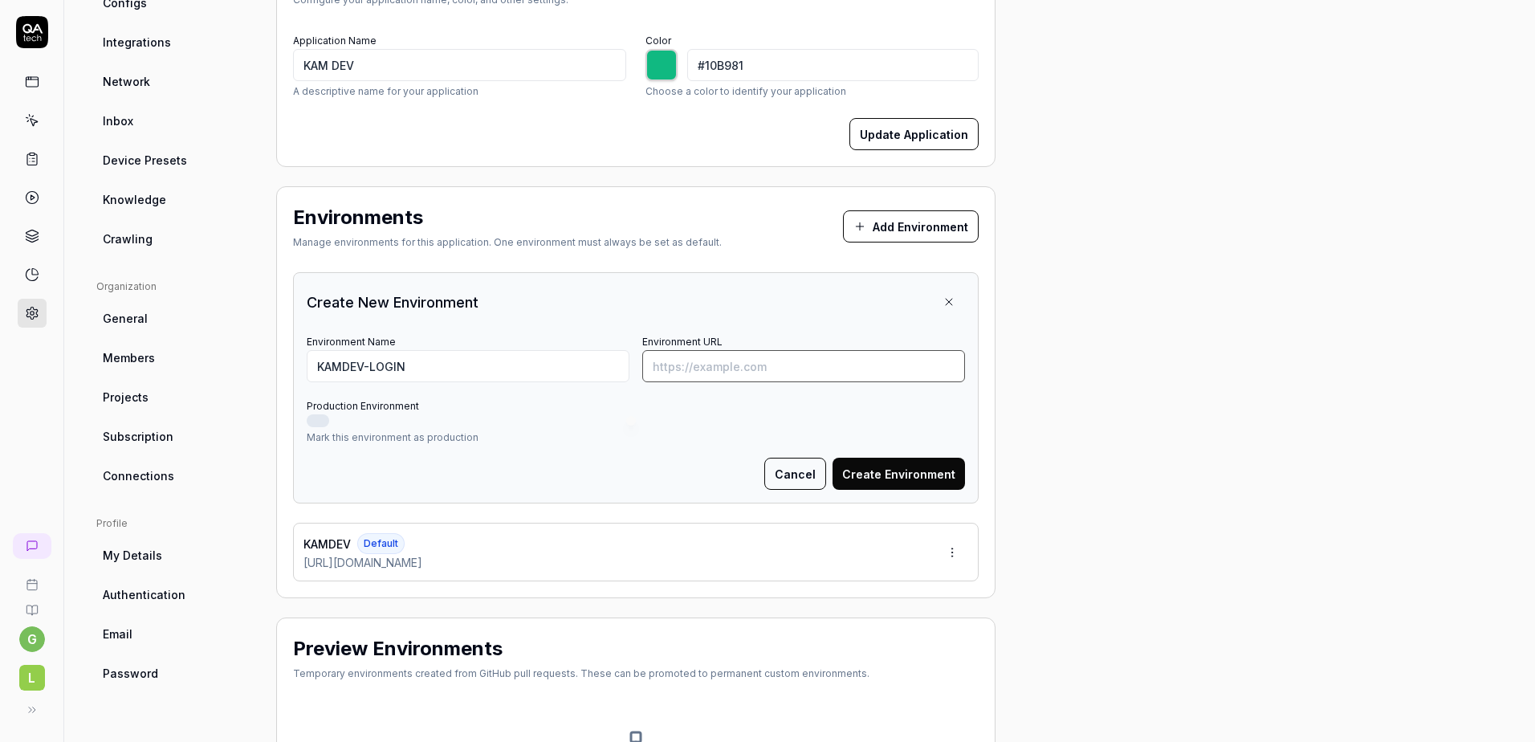
click at [688, 377] on input "Environment URL" at bounding box center [803, 366] width 323 height 32
paste input "https://keycloak-dev.locon-internal.net/realms/kam-sfa/protocol/openid-connect/…"
type input "https://keycloak-dev.locon-internal.net/realms/kam-sfa/protocol/openid-connect/…"
click at [900, 470] on button "Create Environment" at bounding box center [899, 474] width 132 height 32
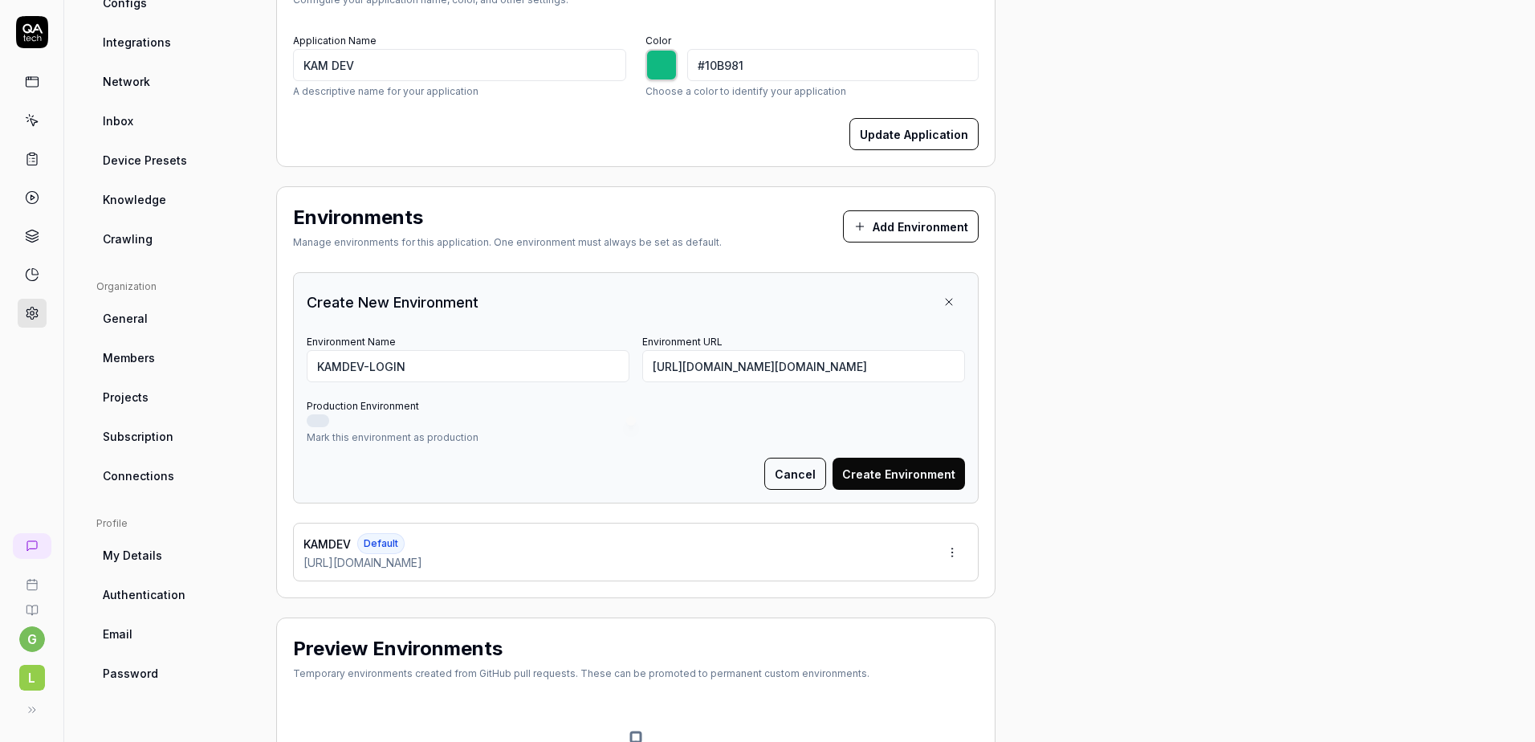
scroll to position [0, 0]
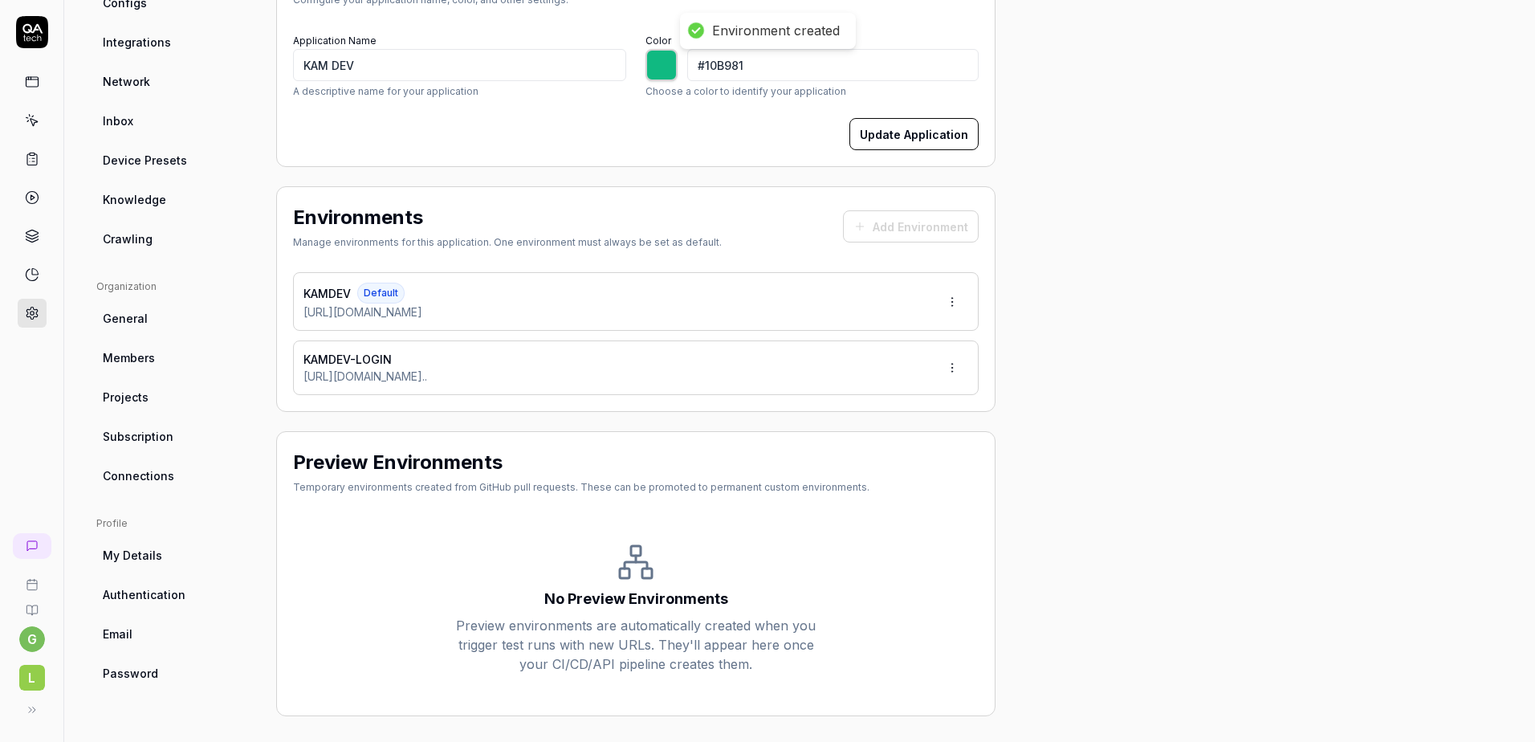
type input "*******"
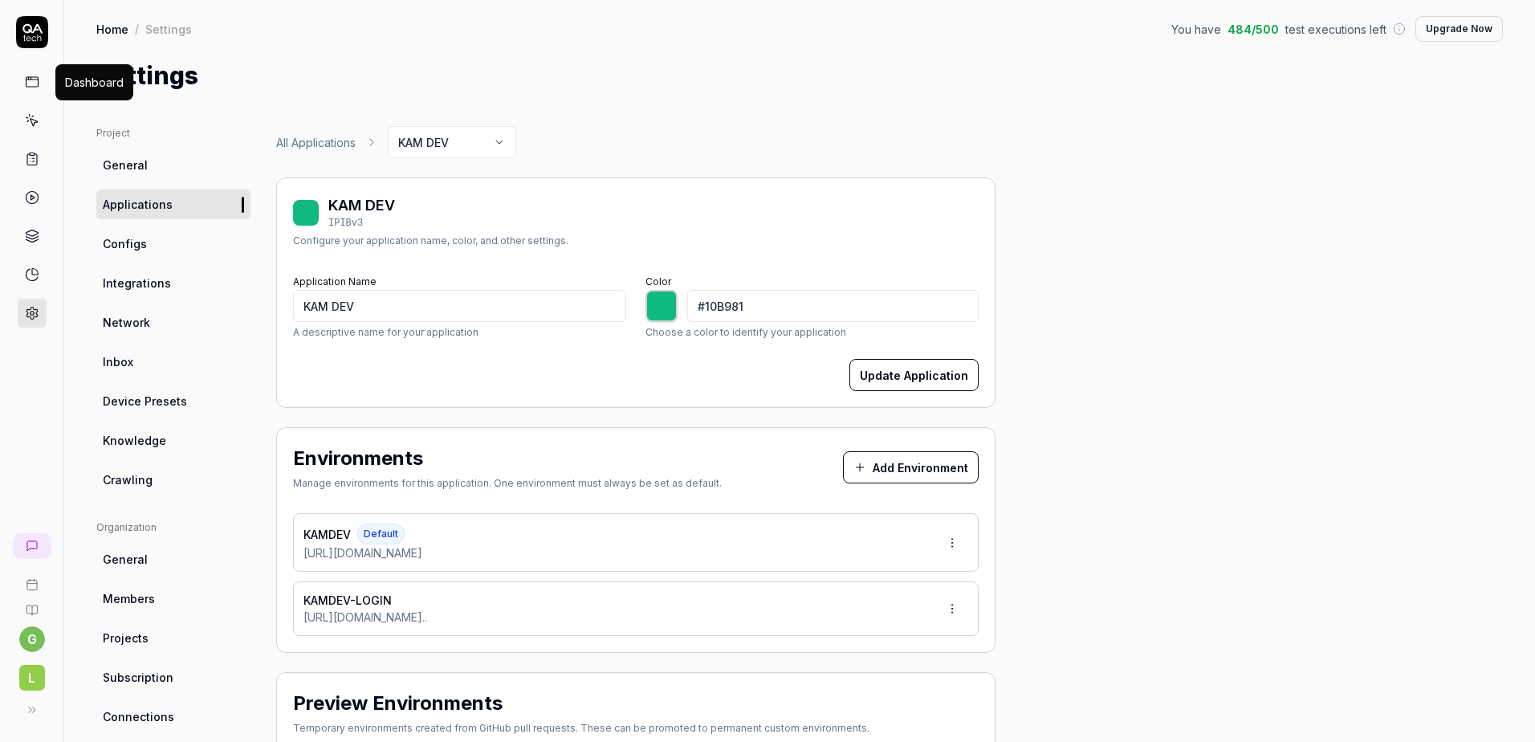
click at [28, 82] on icon at bounding box center [32, 82] width 14 height 14
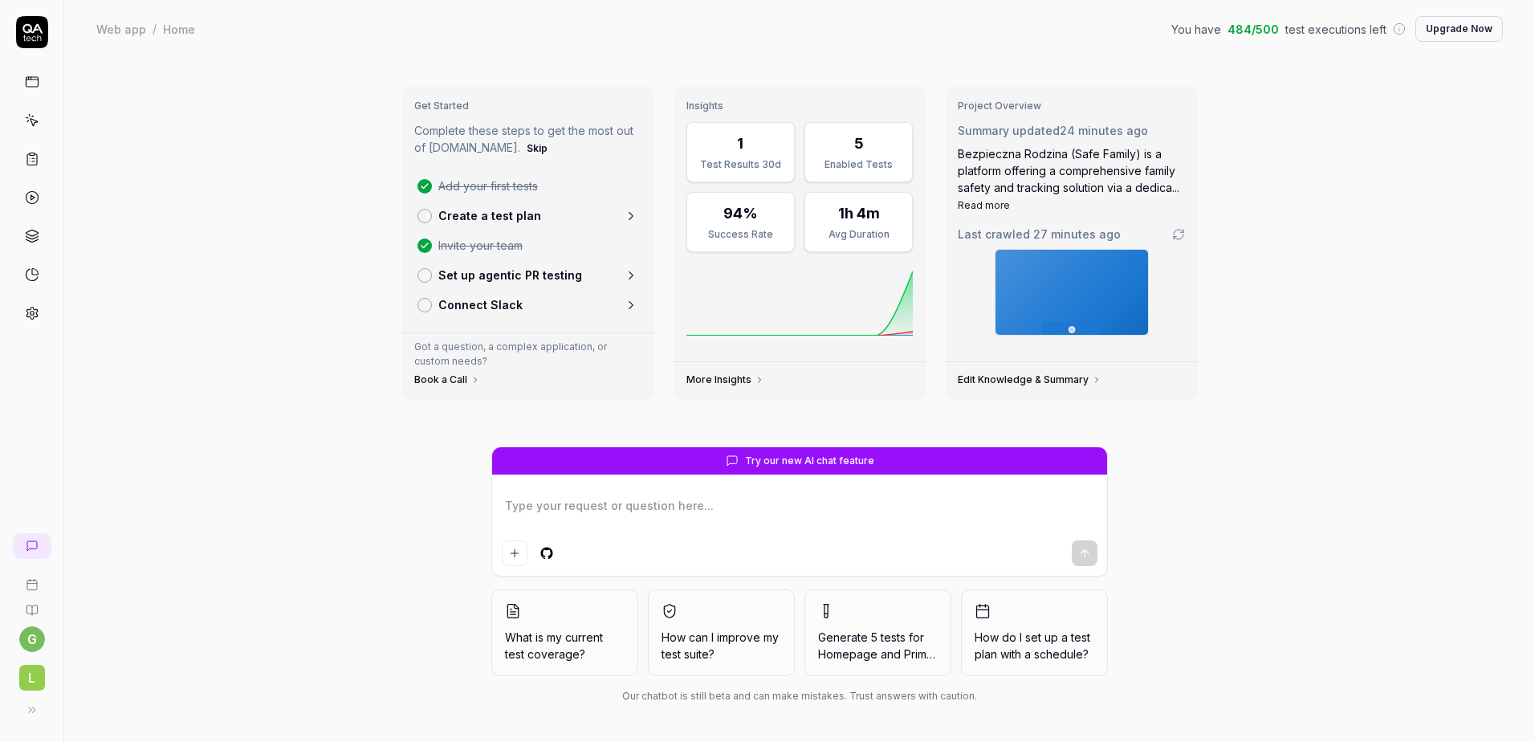
click at [31, 124] on icon at bounding box center [32, 120] width 14 height 14
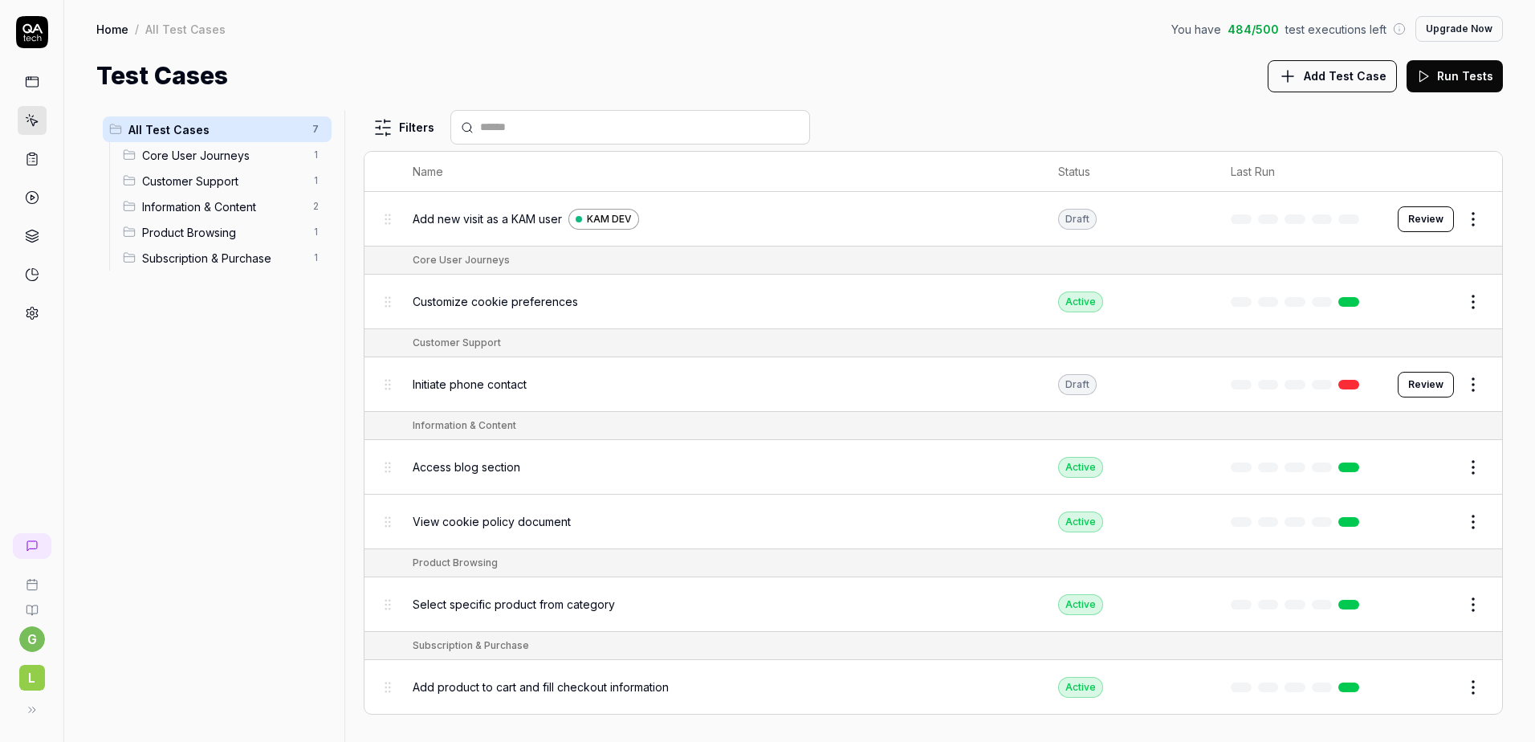
click at [458, 218] on span "Add new visit as a KAM user" at bounding box center [487, 218] width 149 height 17
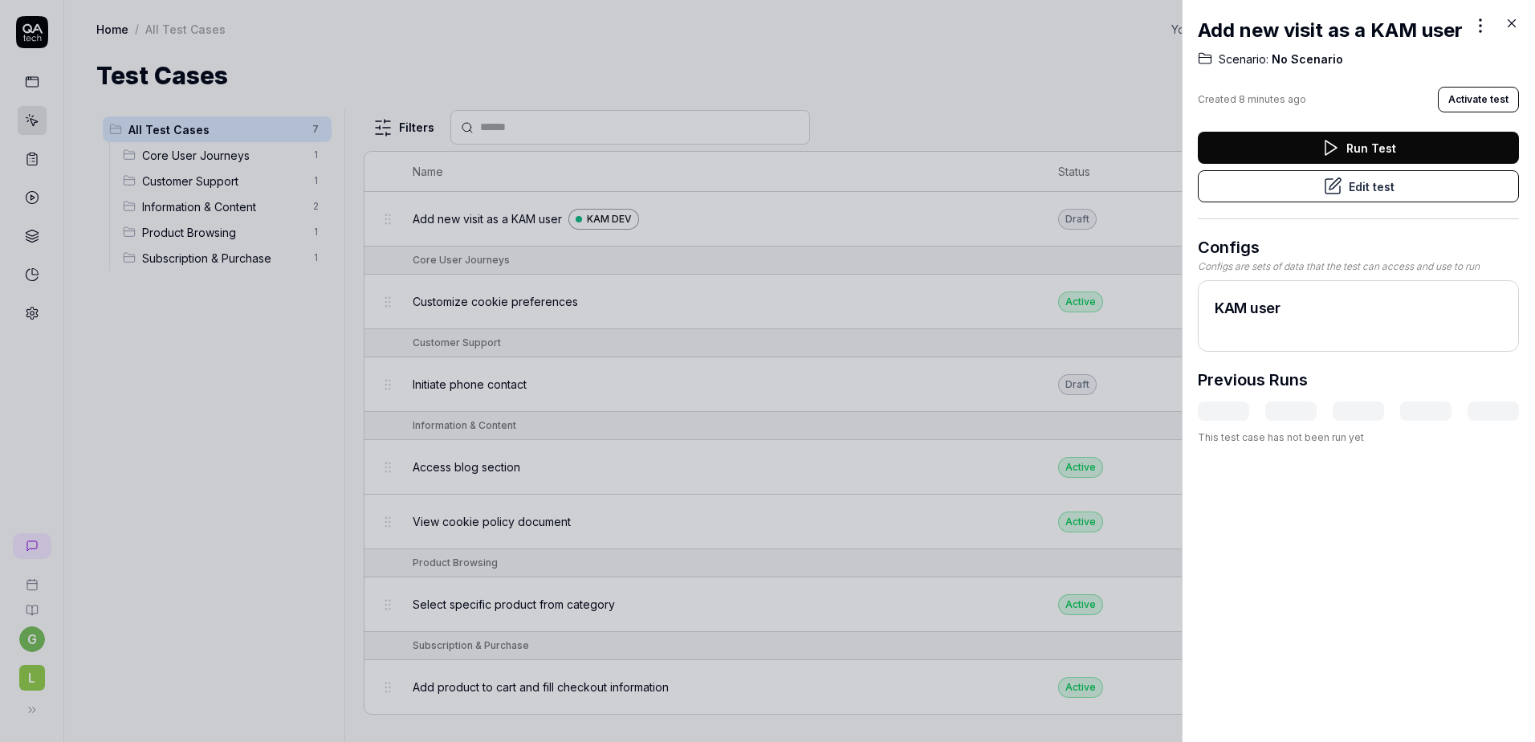
click at [1338, 202] on button "Edit test" at bounding box center [1358, 186] width 321 height 32
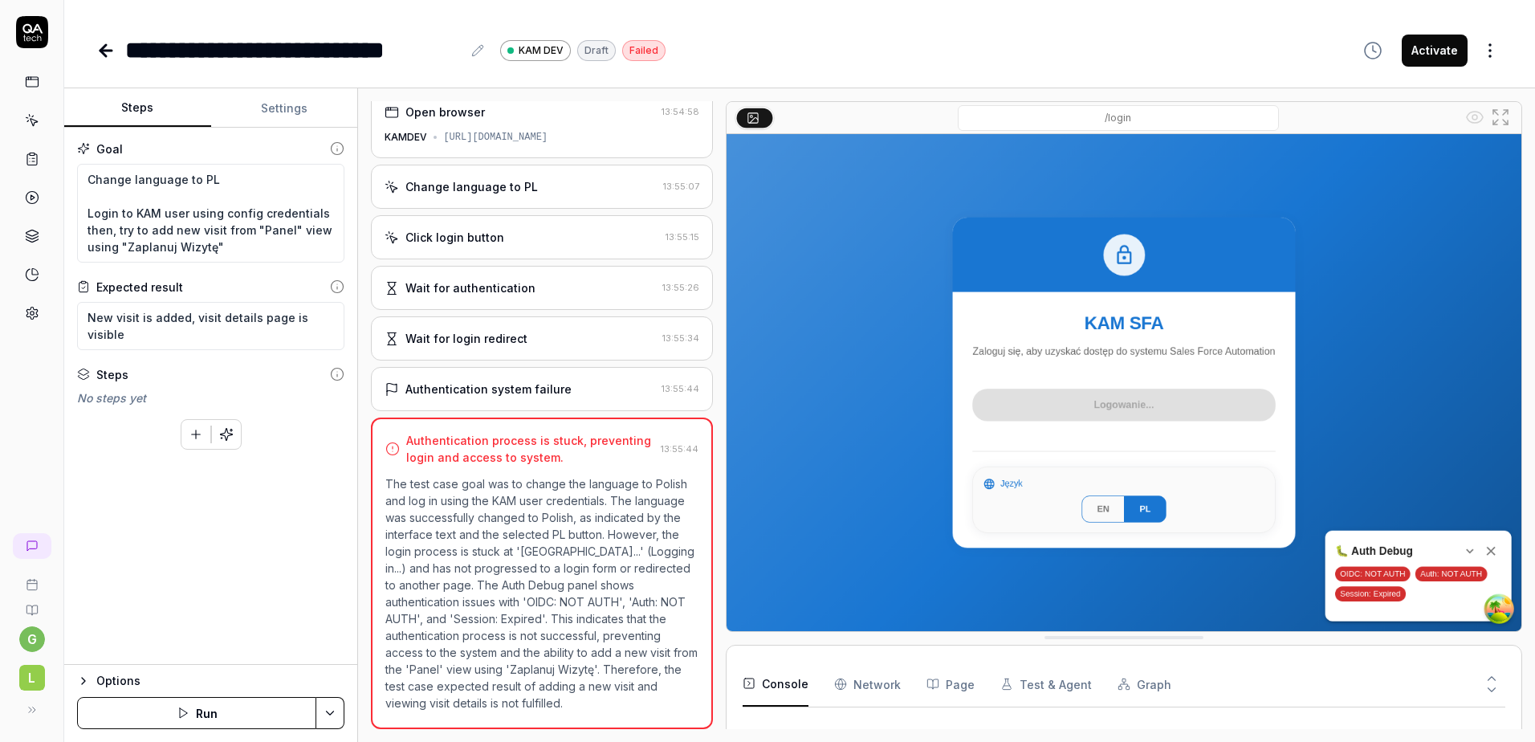
scroll to position [11, 0]
click at [210, 182] on textarea "Change language to PL Login to KAM user using config credentials then, try to a…" at bounding box center [210, 213] width 267 height 99
click at [86, 177] on textarea "Change language to PL Login to KAM user using config credentials then, try to a…" at bounding box center [210, 213] width 267 height 99
type textarea "*"
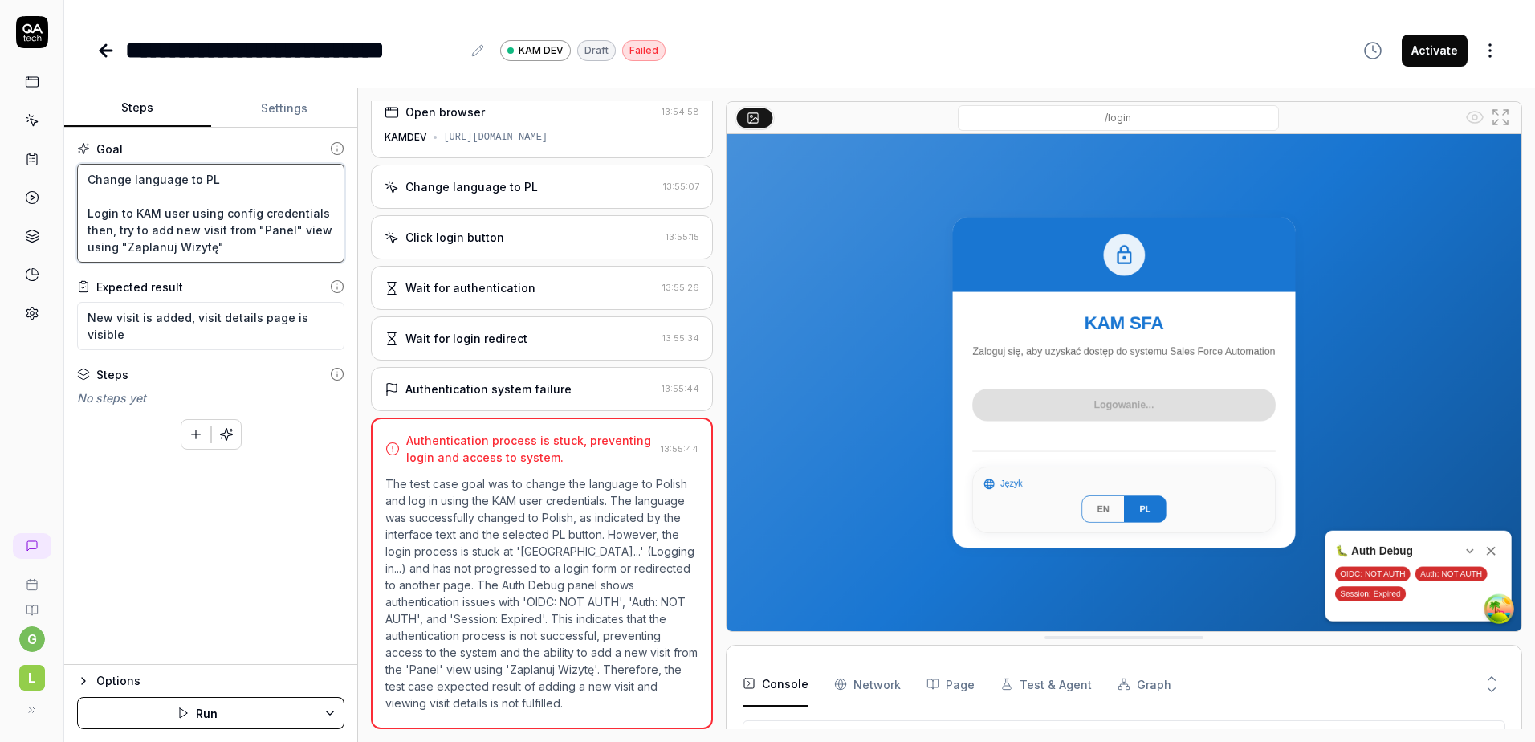
type textarea "Change language to PL Login to KAM user using config credentials then, try to a…"
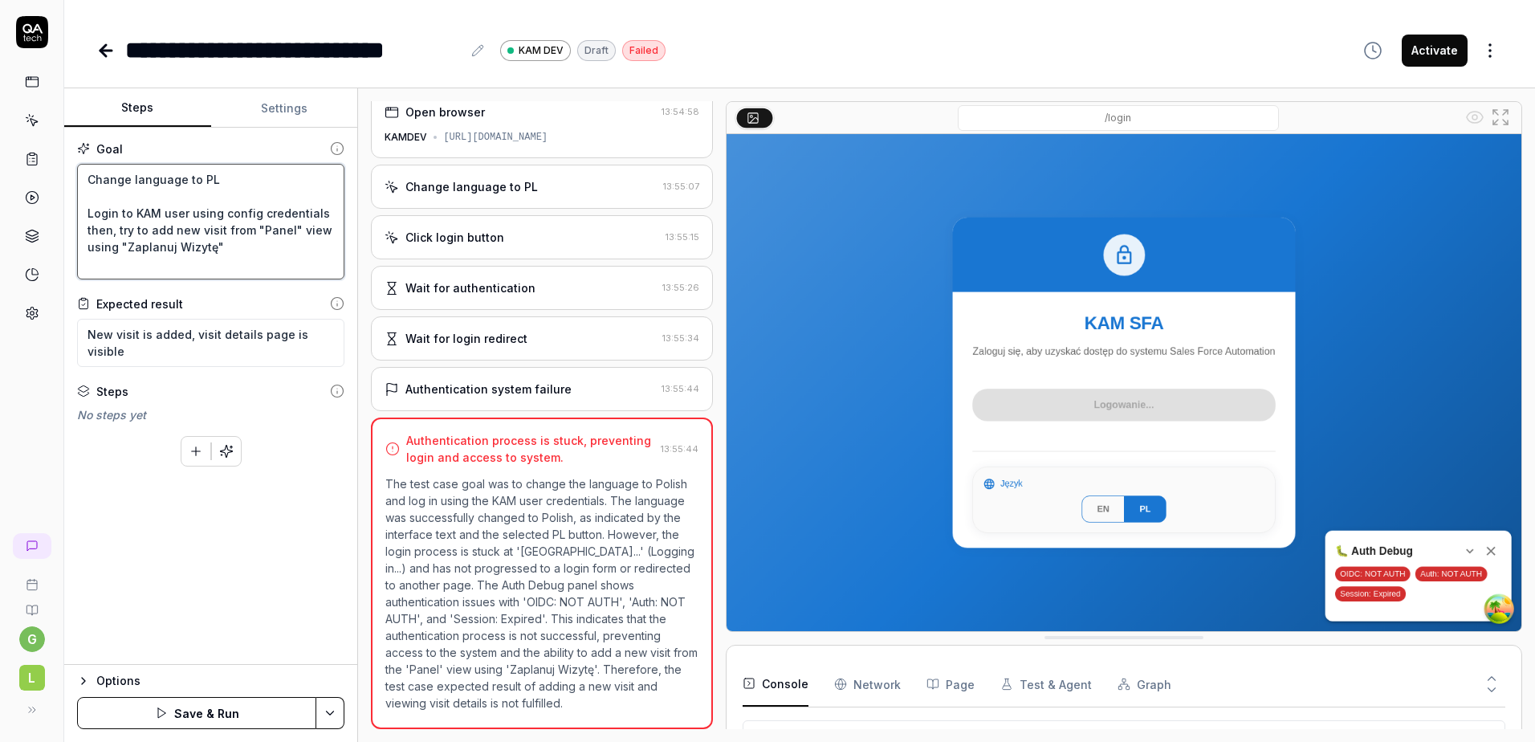
type textarea "*"
type textarea "U Change language to PL Login to KAM user using config credentials then, try to…"
type textarea "*"
type textarea "Us Change language to PL Login to KAM user using config credentials then, try t…"
type textarea "*"
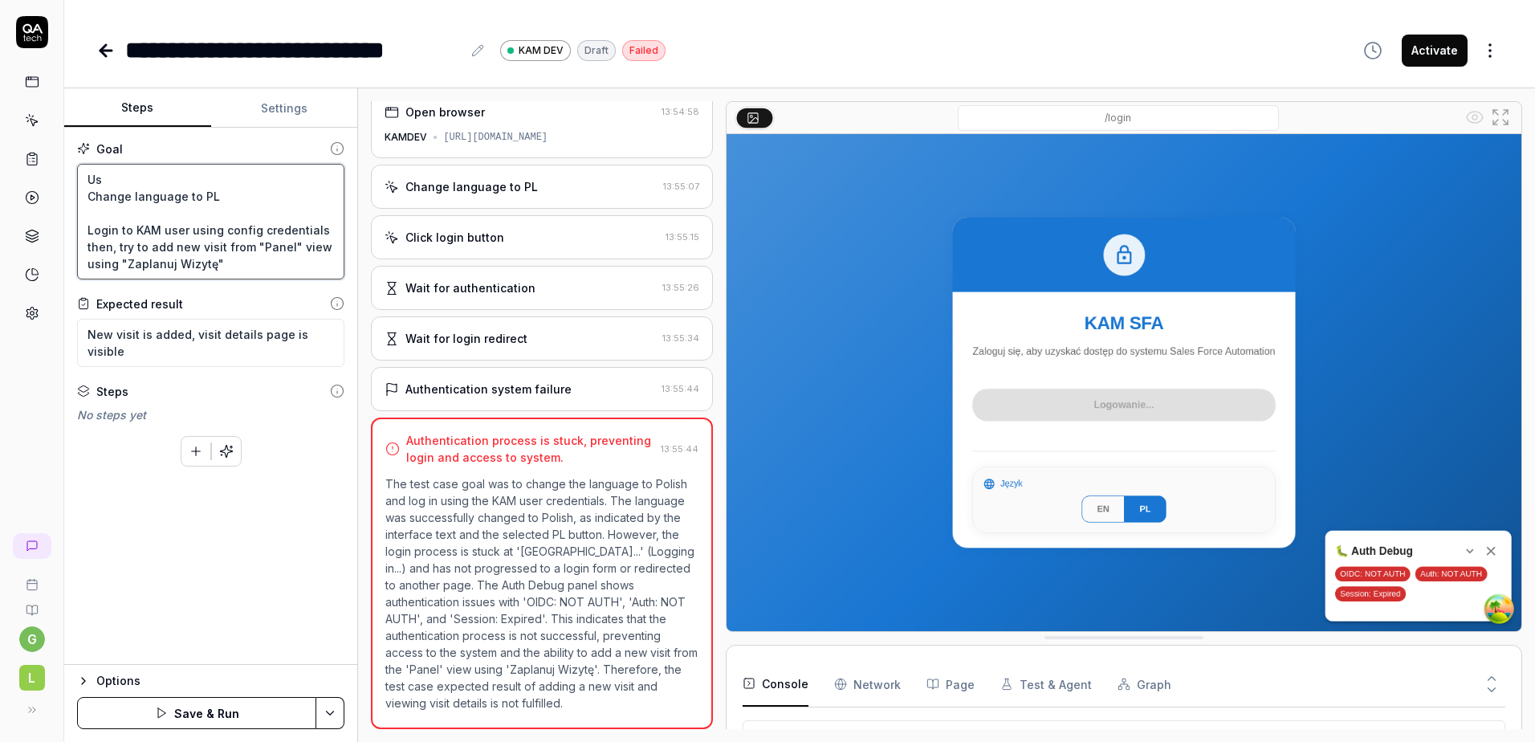
type textarea "Use Change language to PL Login to KAM user using config credentials then, try …"
type textarea "*"
type textarea "Use Change language to PL Login to KAM user using config credentials then, try …"
type textarea "*"
type textarea "Use K Change language to PL Login to KAM user using config credentials then, tr…"
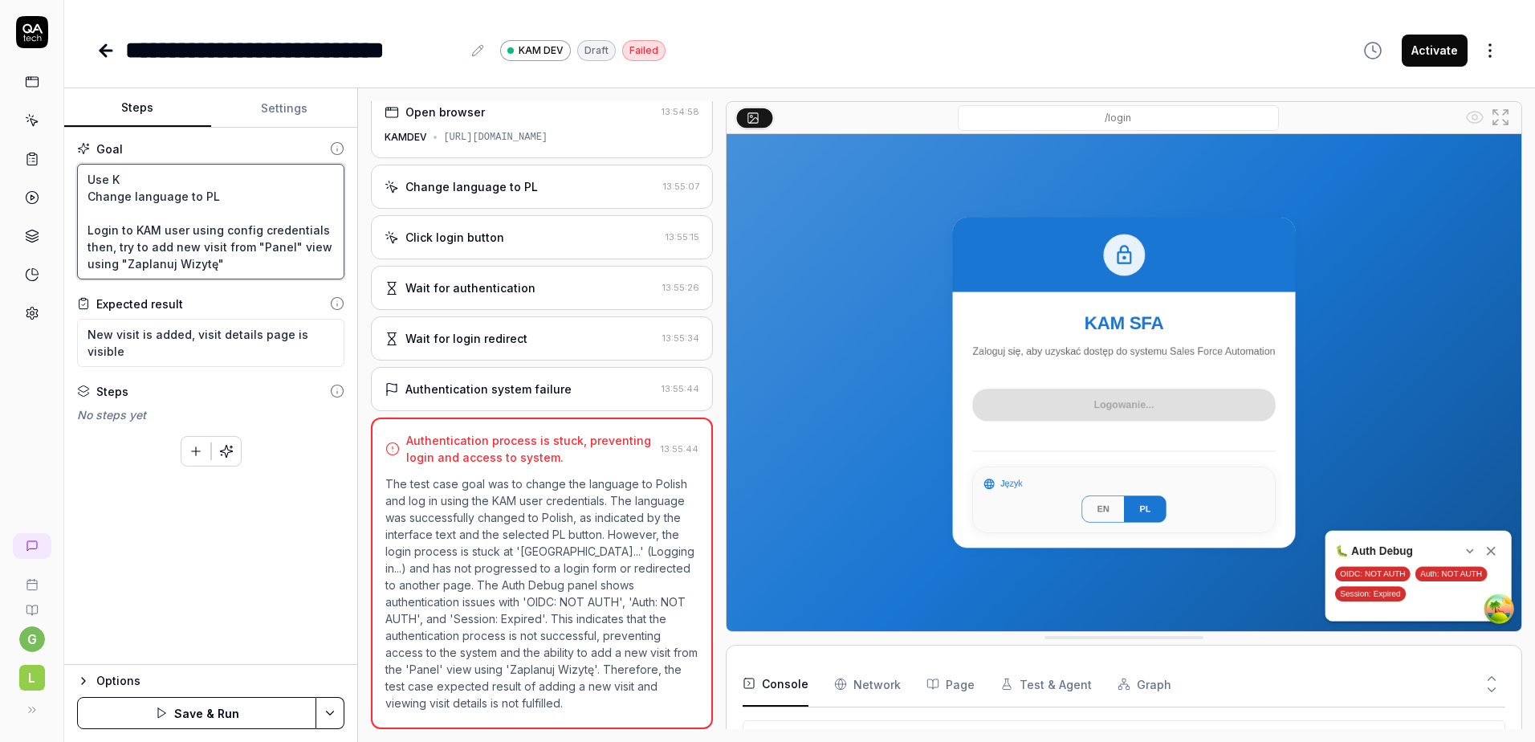
type textarea "*"
type textarea "Use KA Change language to PL Login to KAM user using config credentials then, t…"
type textarea "*"
type textarea "Use KAM Change language to PL Login to KAM user using config credentials then, …"
type textarea "*"
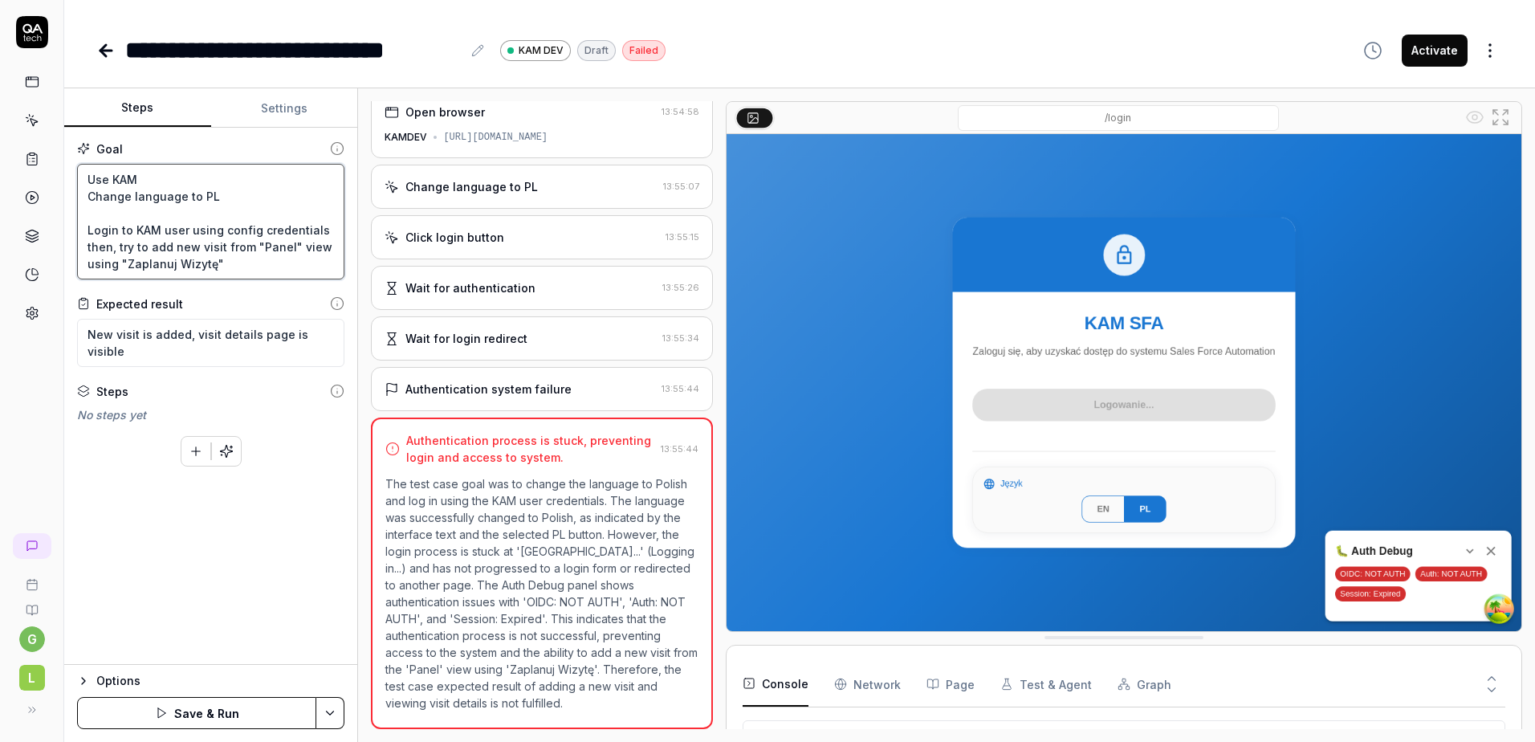
type textarea "Use KAMD Change language to PL Login to KAM user using config credentials then,…"
type textarea "*"
type textarea "Use KAMDE Change language to PL Login to KAM user using config credentials then…"
type textarea "*"
type textarea "Use KAMDEF Change language to PL Login to KAM user using config credentials the…"
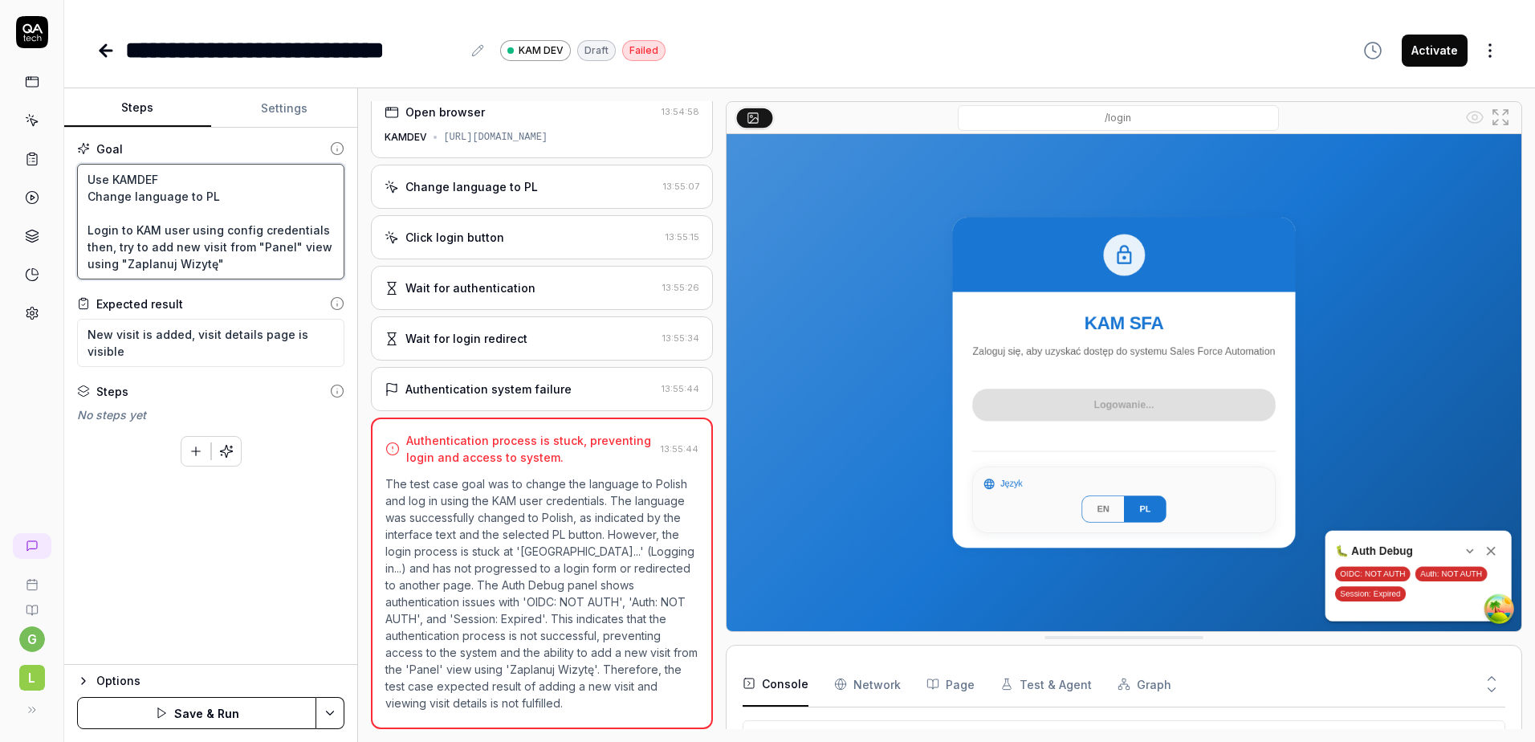
type textarea "*"
type textarea "Use KAMDEF_ Change language to PL Login to KAM user using config credentials th…"
type textarea "*"
type textarea "Use KAMDEF Change language to PL Login to KAM user using config credentials the…"
type textarea "*"
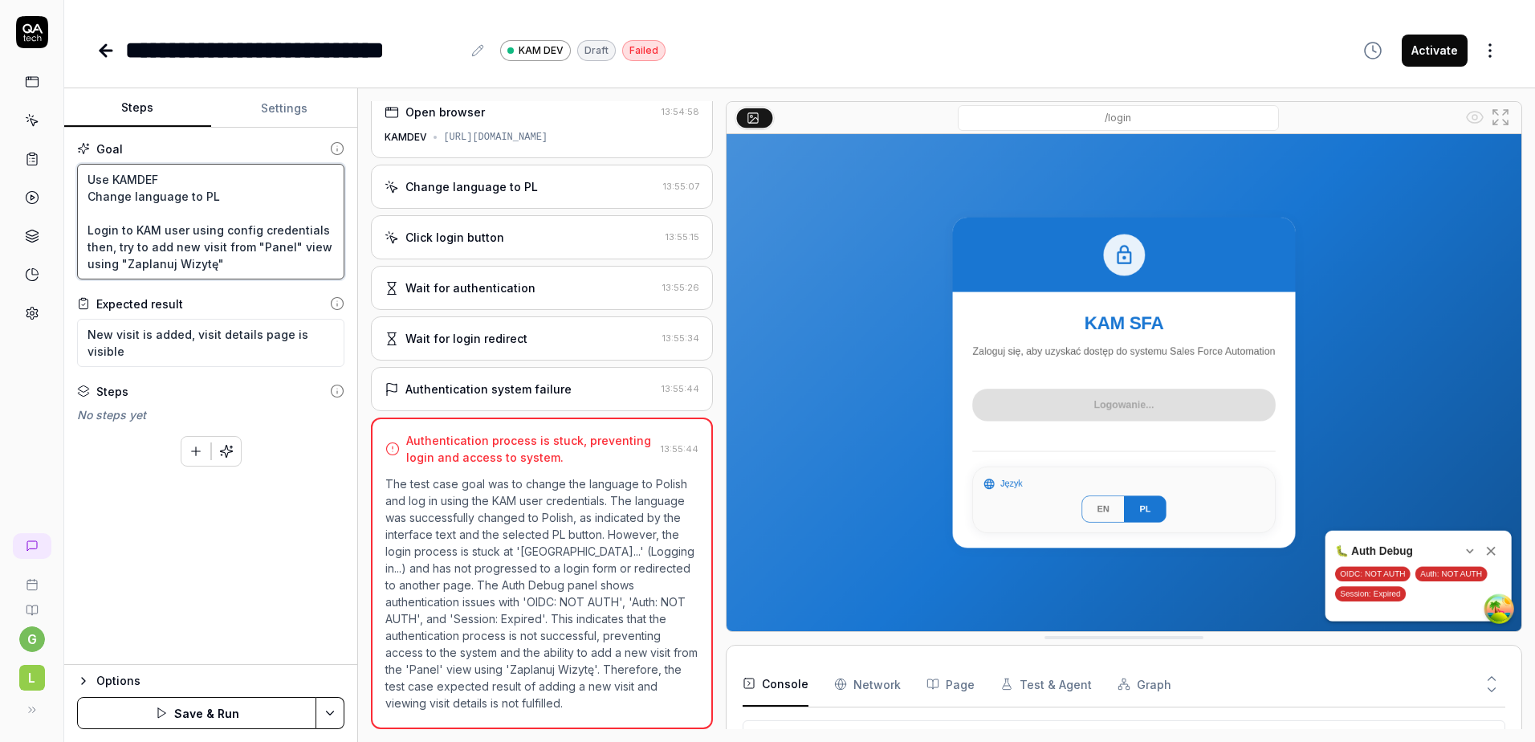
type textarea "Use KAMDE Change language to PL Login to KAM user using config credentials then…"
type textarea "*"
type textarea "Use KAMDEV Change language to PL Login to KAM user using config credentials the…"
type textarea "*"
type textarea "Use KAMDEV- Change language to PL Login to KAM user using config credentials th…"
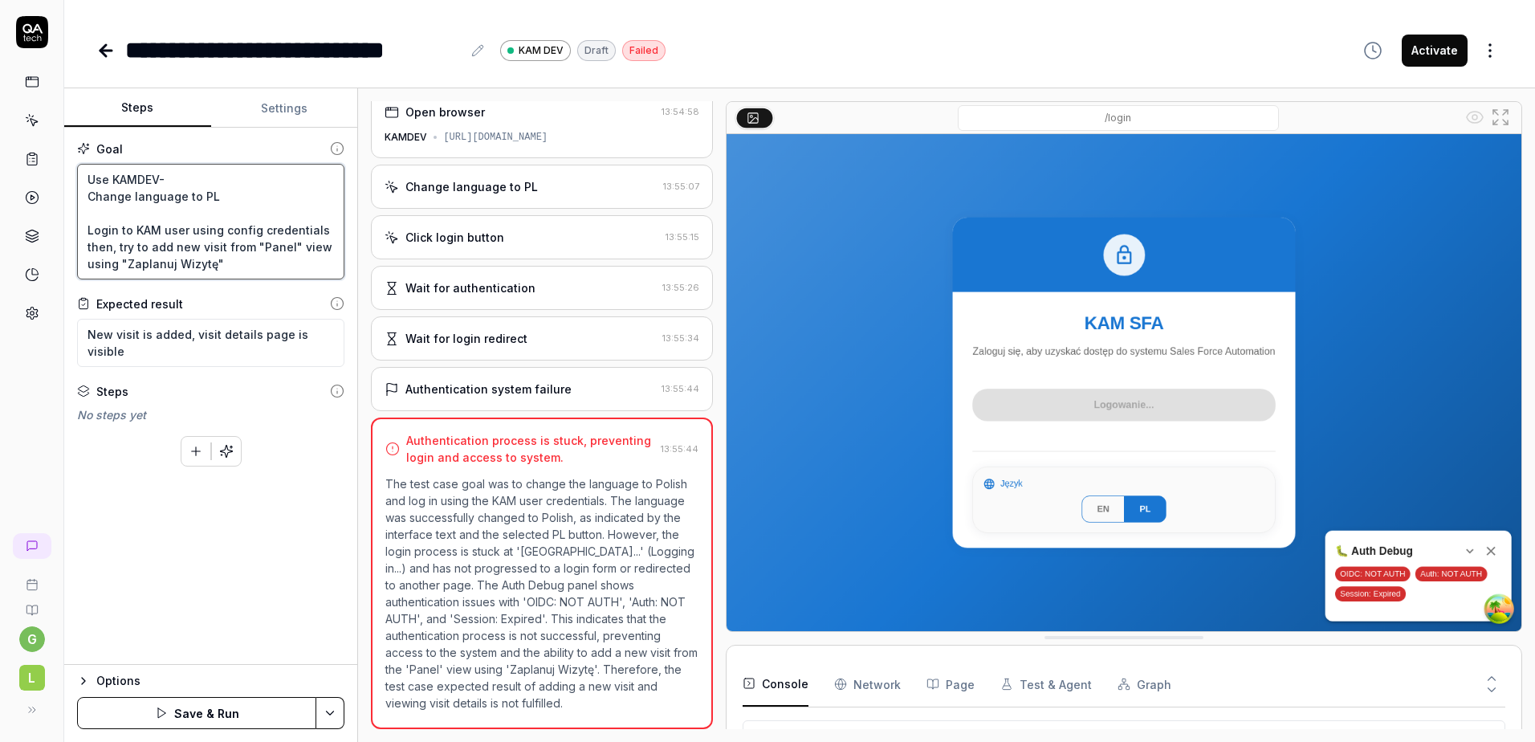
type textarea "*"
type textarea "Use KAMDEV-L Change language to PL Login to KAM user using config credentials t…"
type textarea "*"
type textarea "Use KAMDEV-Log Change language to PL Login to KAM user using config credentials…"
type textarea "*"
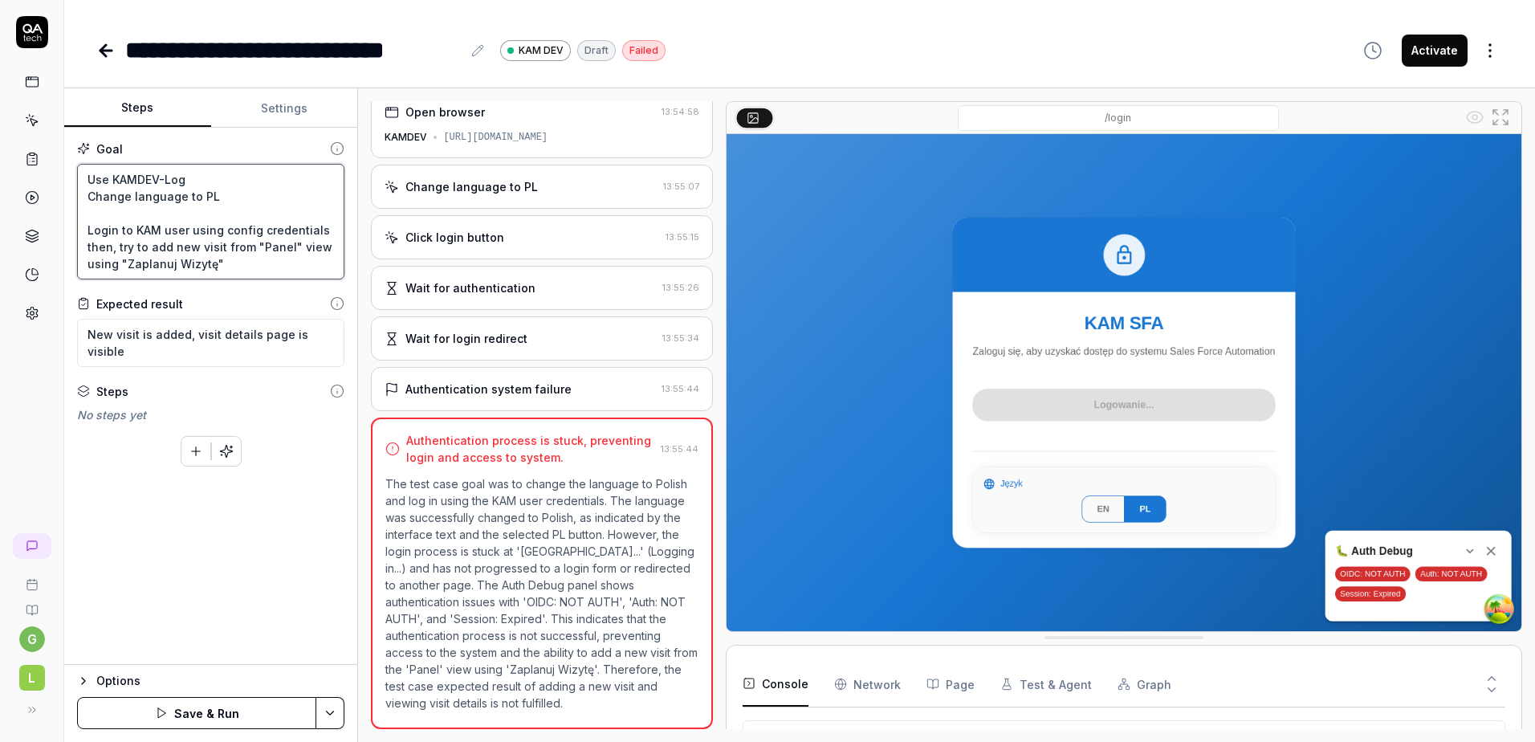
type textarea "Use KAMDEV-Logi Change language to PL Login to KAM user using config credential…"
type textarea "*"
type textarea "Use KAMDEV-Login Change language to PL Login to KAM user using config credentia…"
type textarea "*"
type textarea "Use KAMDEV-Login Change language to PL Login to KAM user using config credentia…"
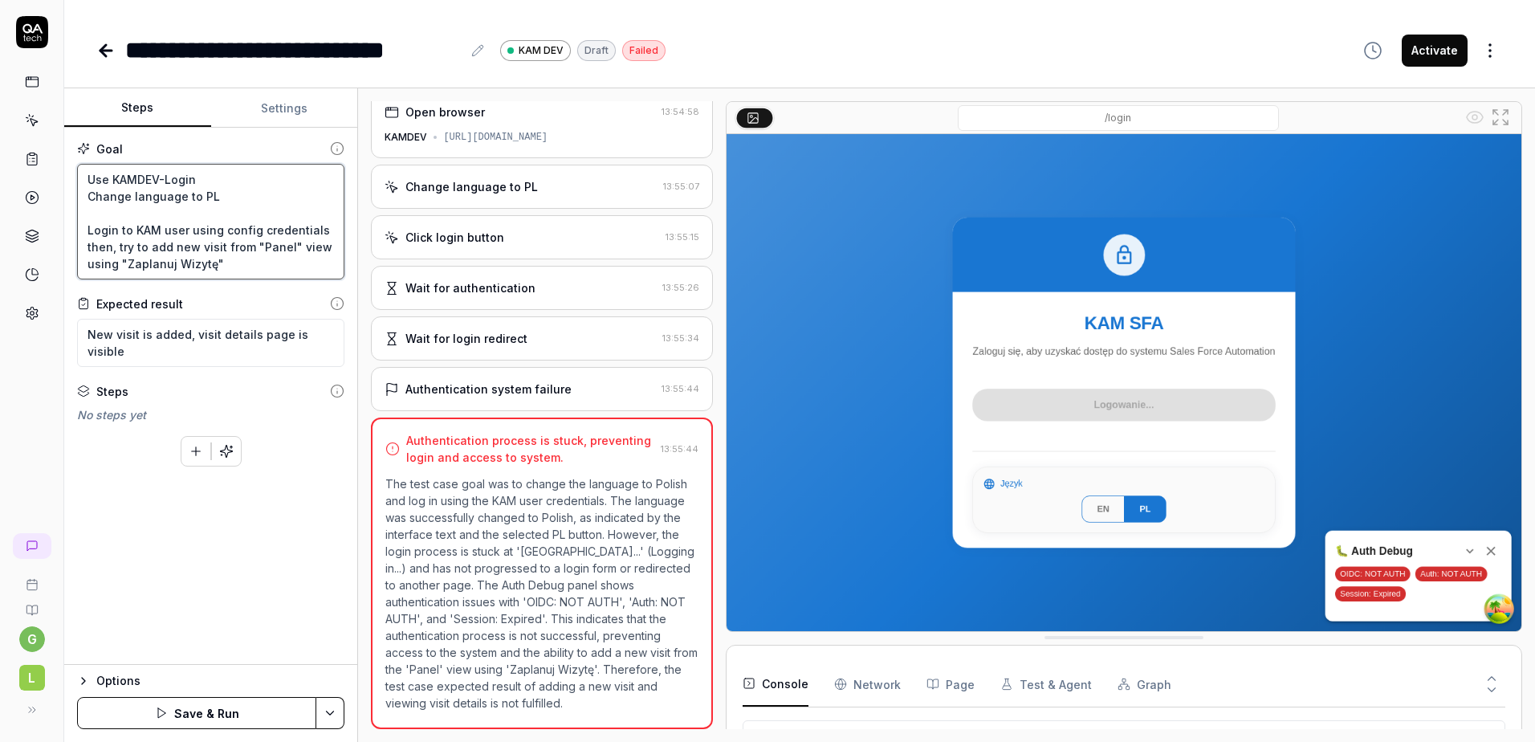
type textarea "*"
type textarea "Use KAMDEV-Login f Change language to PL Login to KAM user using config credent…"
type textarea "*"
type textarea "Use KAMDEV-Login fr Change language to PL Login to KAM user using config creden…"
type textarea "*"
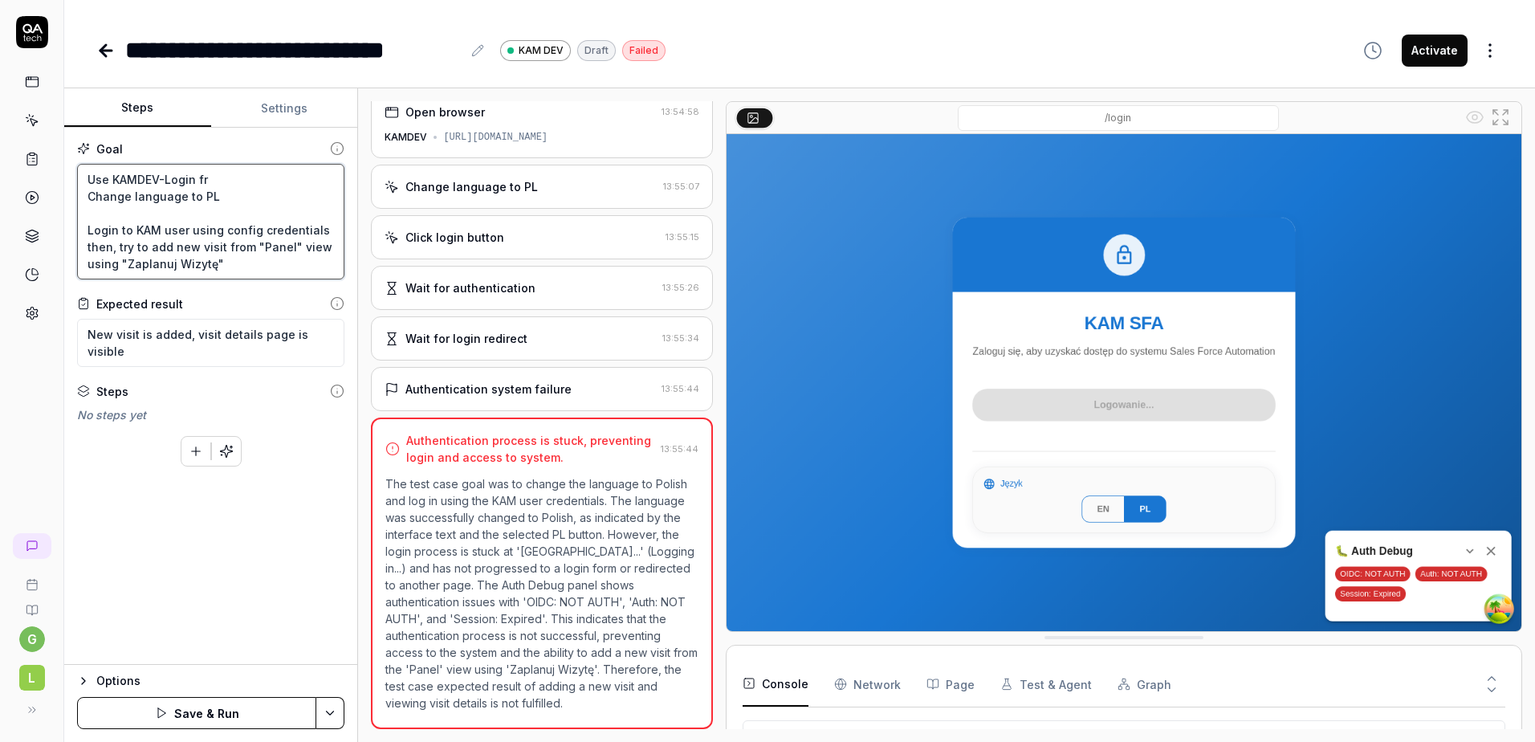
type textarea "Use KAMDEV-Login fro Change language to PL Login to KAM user using config crede…"
type textarea "*"
type textarea "Use KAMDEV-Login from Change language to PL Login to KAM user using config cred…"
type textarea "*"
type textarea "Use KAMDEV-Login from Change language to PL Login to KAM user using config cred…"
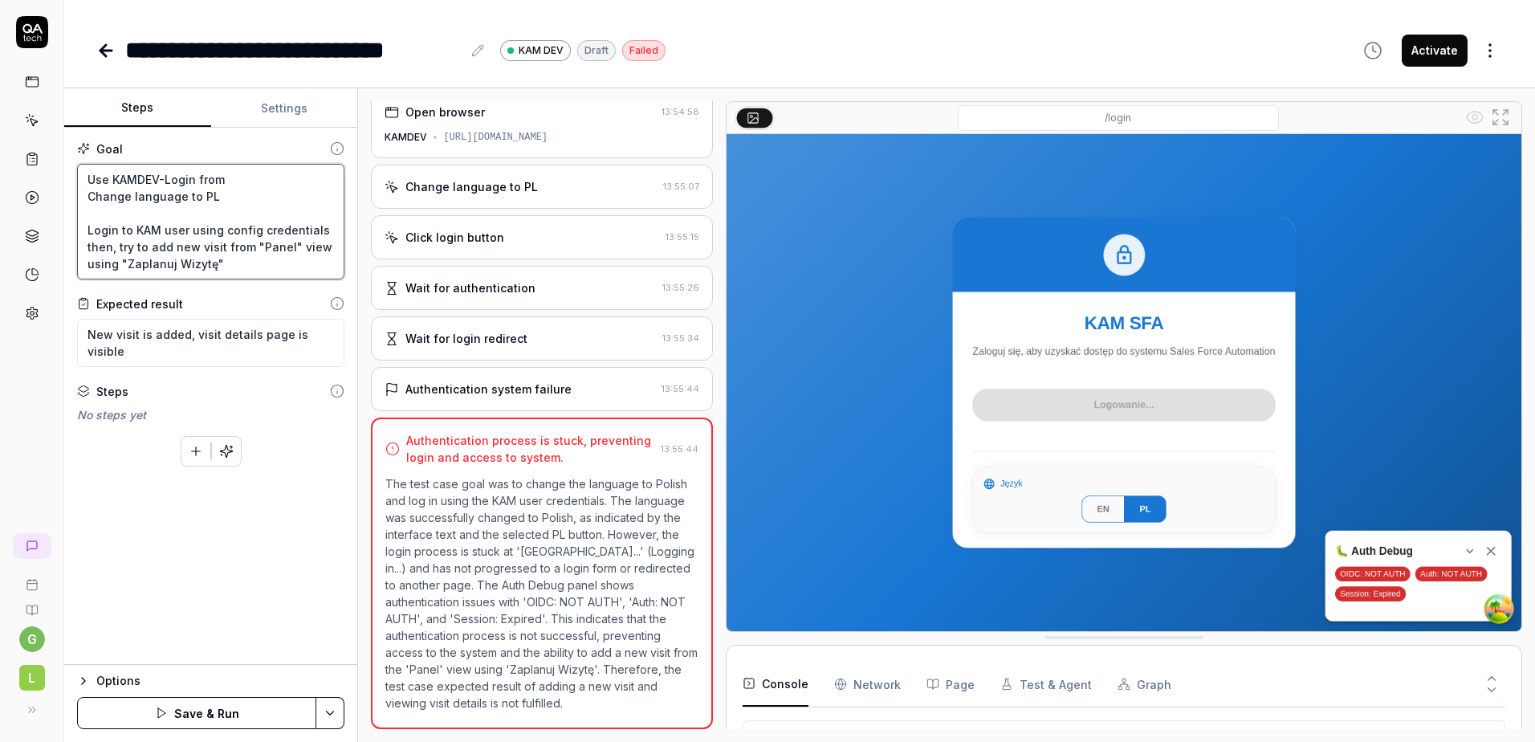
type textarea "*"
type textarea "Use KAMDEV-Login from e Change language to PL Login to KAM user using config cr…"
type textarea "*"
type textarea "Use KAMDEV-Login from en Change language to PL Login to KAM user using config c…"
type textarea "*"
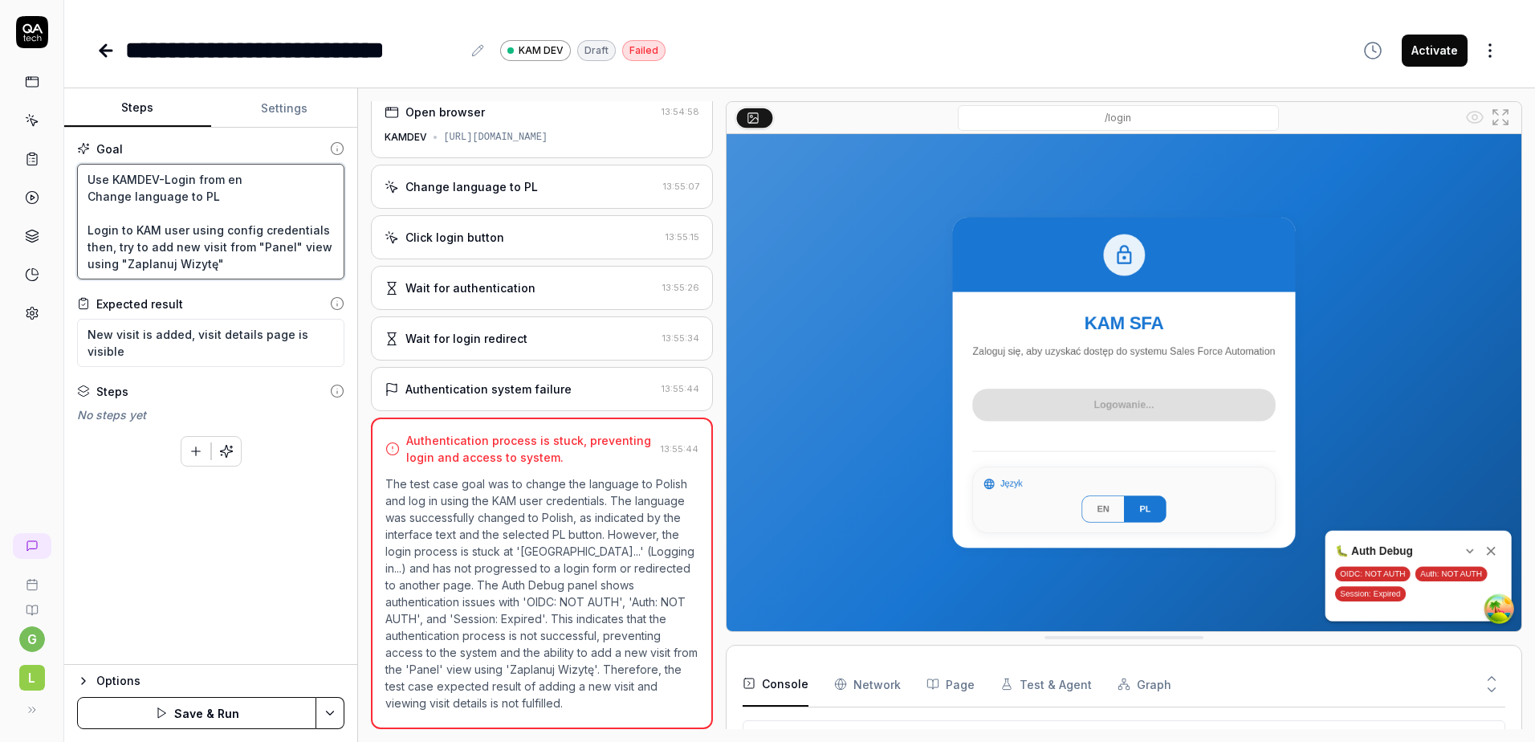
type textarea "Use KAMDEV-Login from eni Change language to PL Login to KAM user using config …"
type textarea "*"
type textarea "Use KAMDEV-Login from eniv Change language to PL Login to KAM user using config…"
type textarea "*"
type textarea "Use KAMDEV-Login from enivr Change language to PL Login to KAM user using confi…"
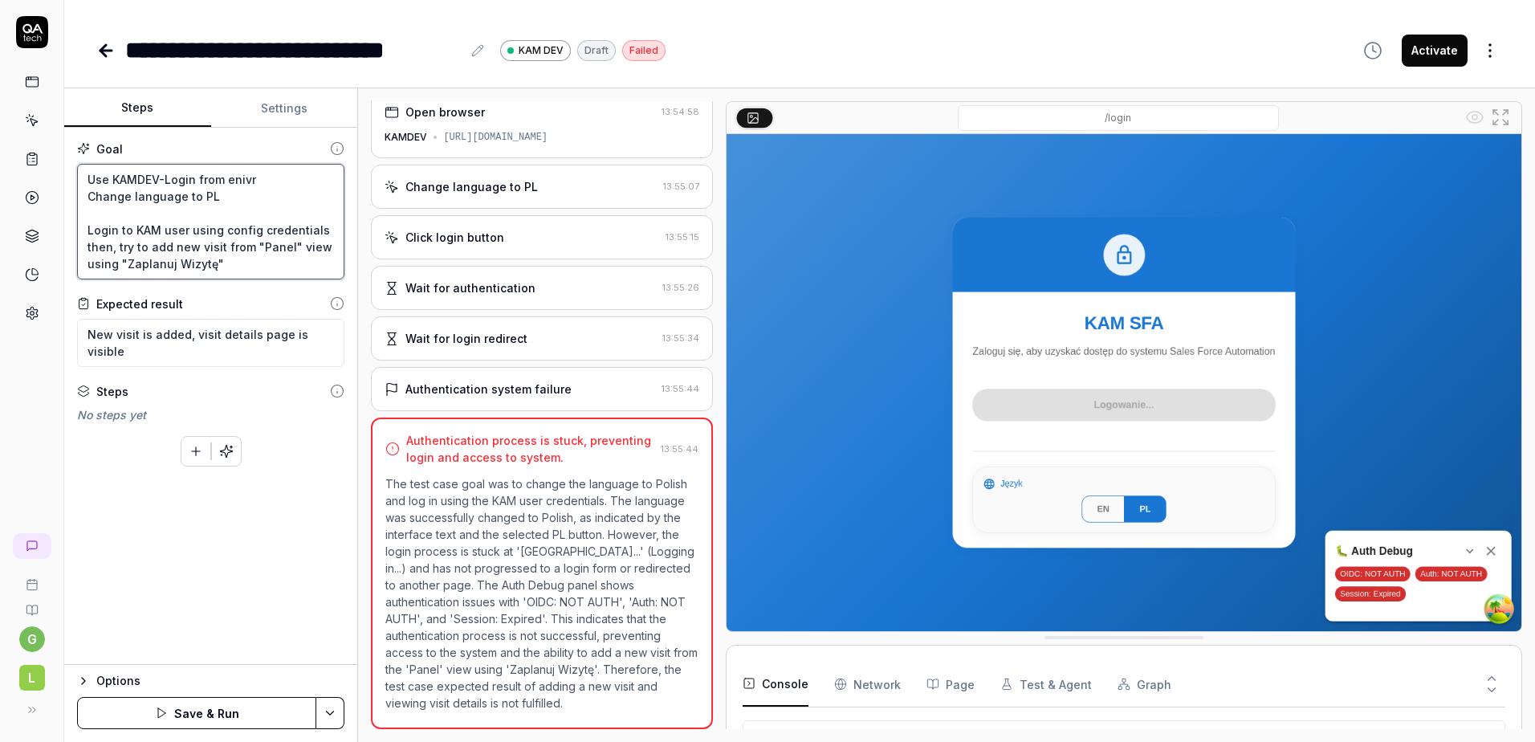
type textarea "*"
type textarea "Use KAMDEV-Login from enivro Change language to PL Login to KAM user using conf…"
type textarea "*"
type textarea "Use KAMDEV-Login from enivrom Change language to PL Login to KAM user using con…"
type textarea "*"
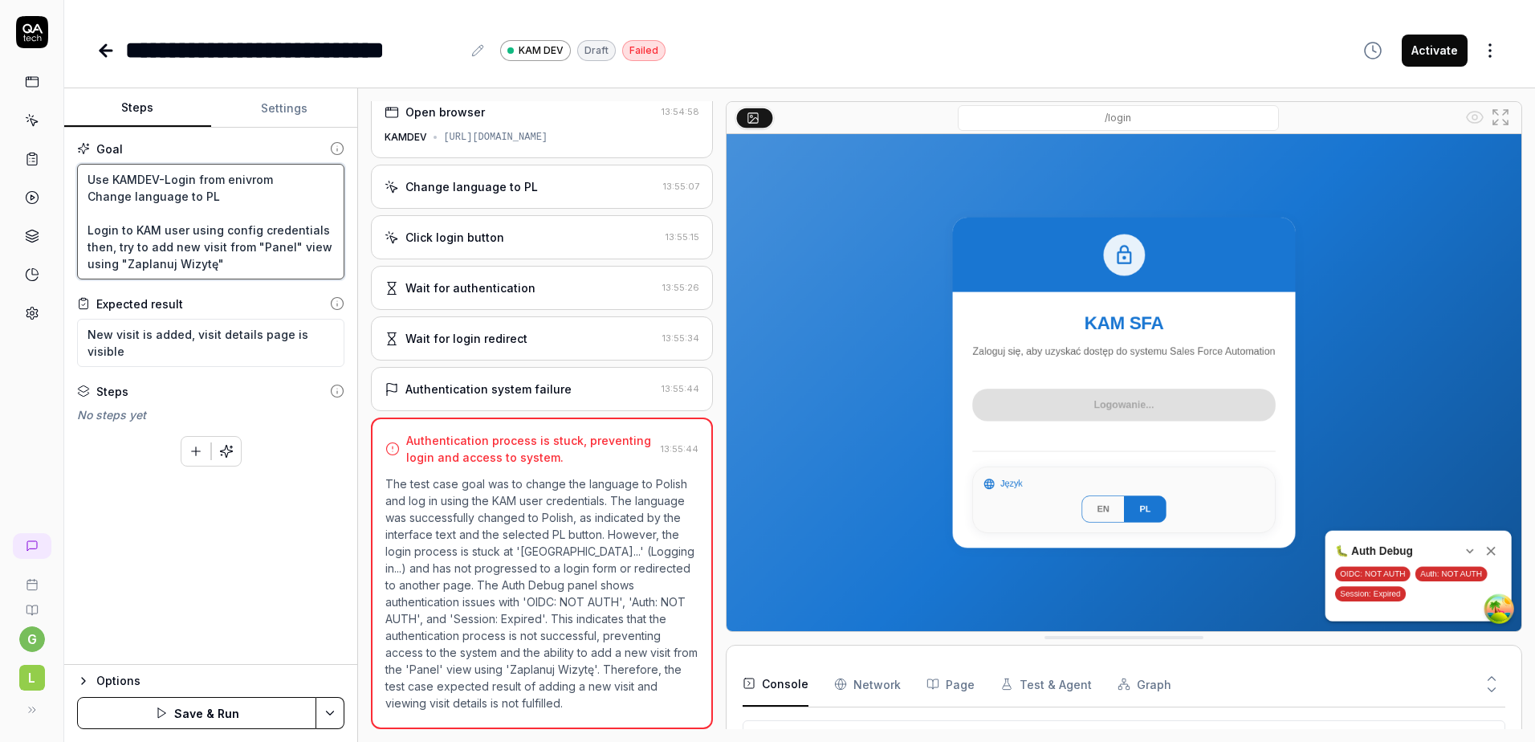
type textarea "Use KAMDEV-Login from enivrome Change language to PL Login to KAM user using co…"
type textarea "*"
type textarea "Use KAMDEV-Login from enivromen Change language to PL Login to KAM user using c…"
type textarea "*"
type textarea "Use KAMDEV-Login from enivroment Change language to PL Login to KAM user using …"
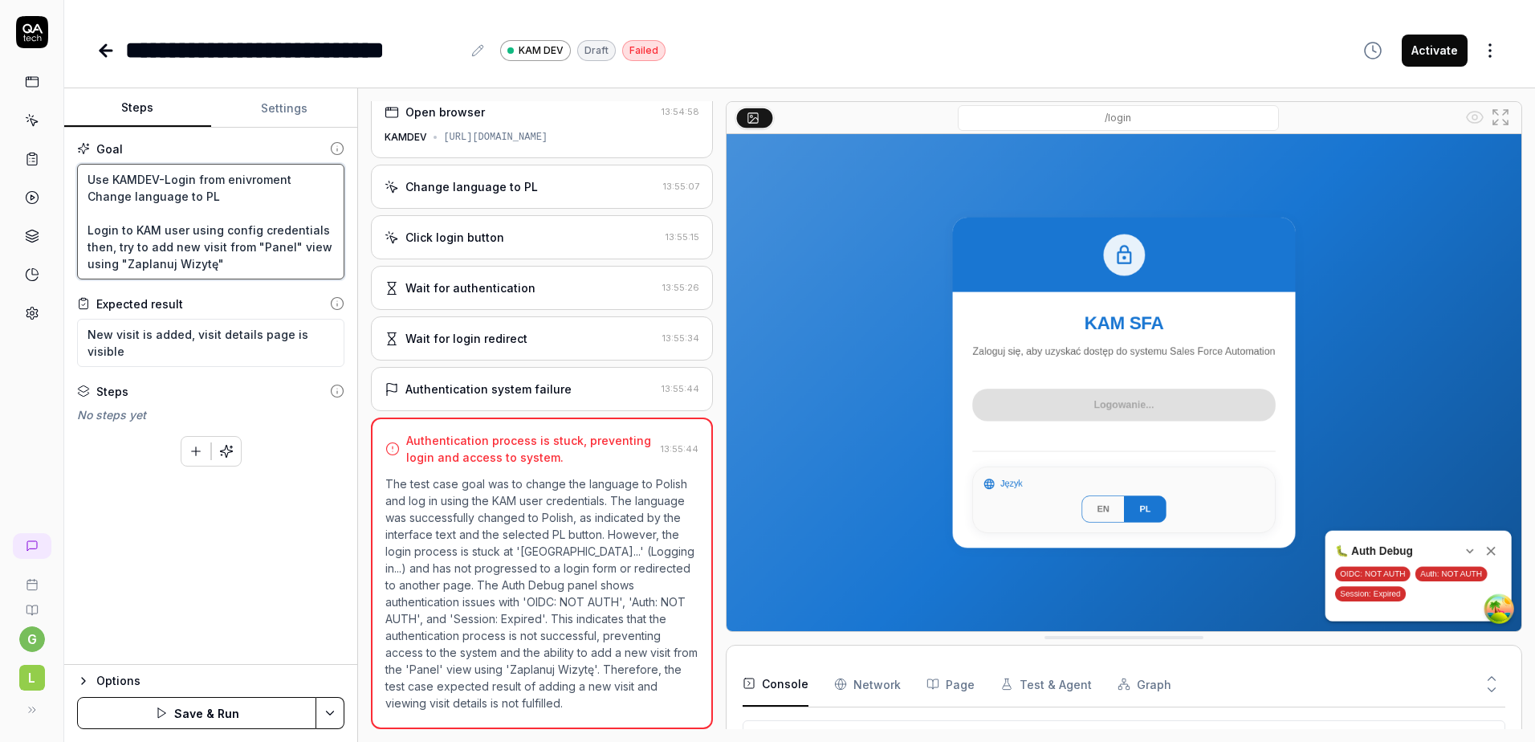
type textarea "*"
type textarea "Use KAMDEV-Login from enivroment Change language to PL Login to KAM user using …"
type textarea "*"
type textarea "Use KAMDEV-Login from enivroment t Change language to PL Login to KAM user usin…"
type textarea "*"
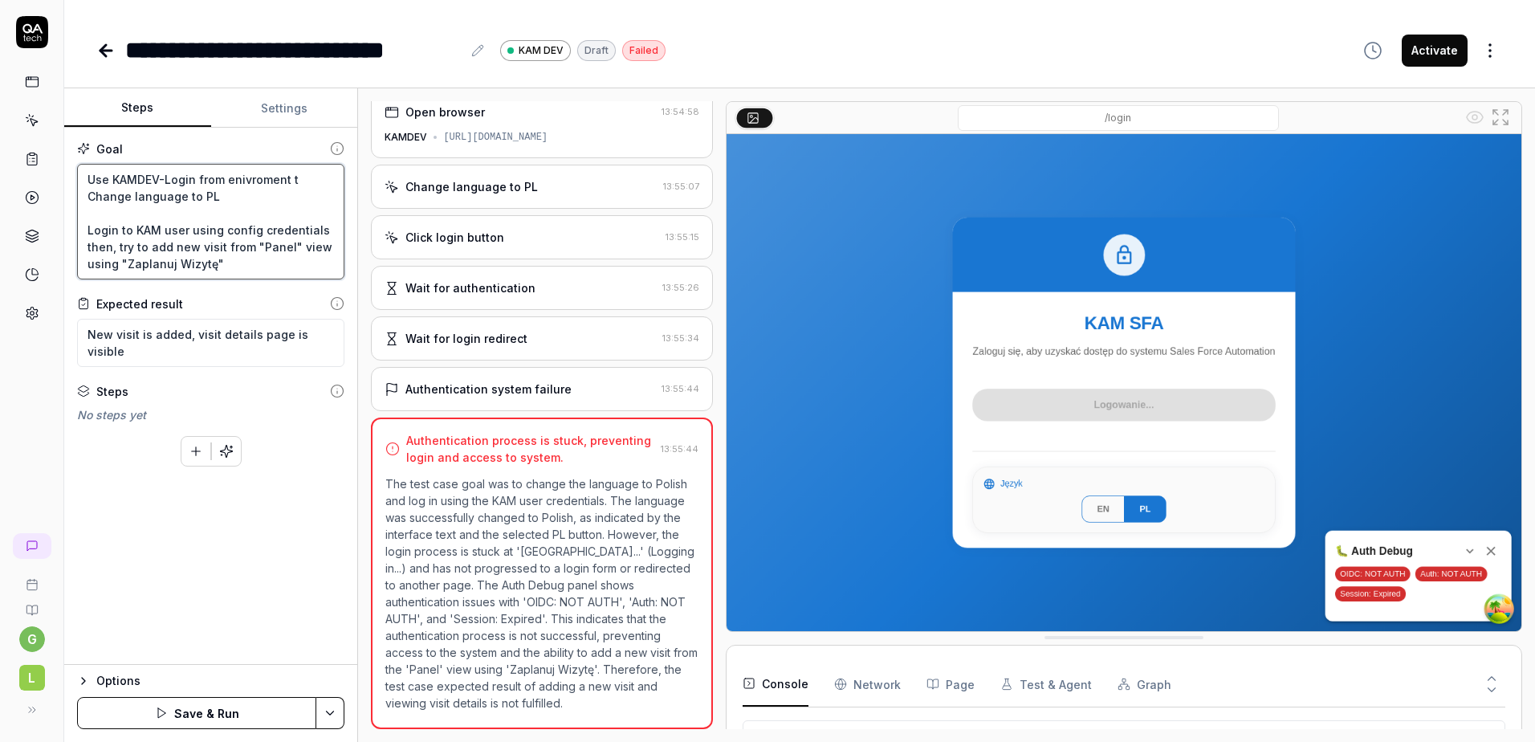
type textarea "Use KAMDEV-Login from enivroment to Change language to PL Login to KAM user usi…"
type textarea "*"
type textarea "Use KAMDEV-Login from enivroment to Change language to PL Login to KAM user usi…"
type textarea "*"
type textarea "Use KAMDEV-Login from enivroment to p Change language to PL Login to KAM user u…"
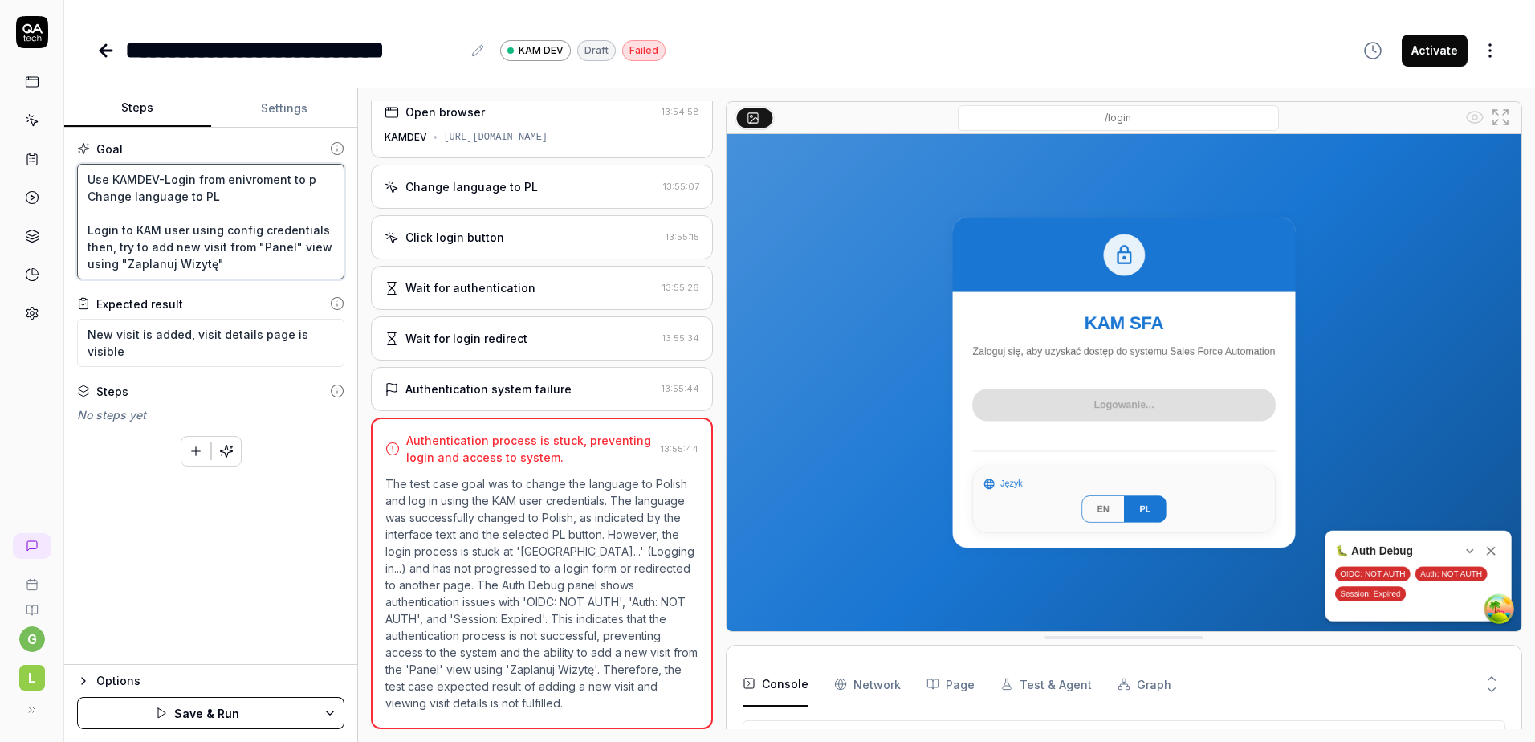
type textarea "*"
type textarea "Use KAMDEV-Login from enivroment to pe Change language to PL Login to KAM user …"
type textarea "*"
type textarea "Use KAMDEV-Login from enivroment to per Change language to PL Login to KAM user…"
type textarea "*"
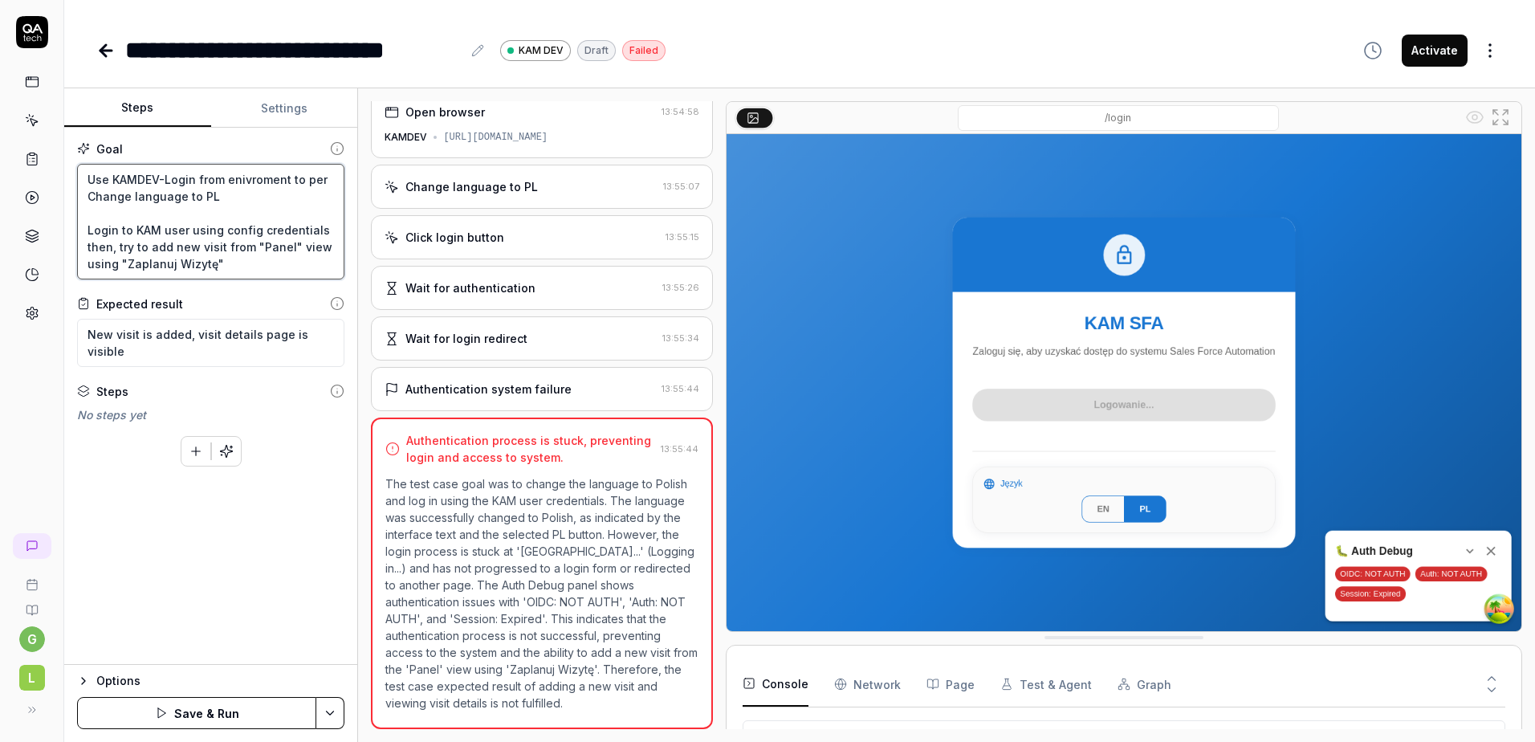
type textarea "Use KAMDEV-Login from enivroment to perf Change language to PL Login to KAM use…"
type textarea "*"
type textarea "Use KAMDEV-Login from enivroment to perfr Change language to PL Login to KAM us…"
type textarea "*"
type textarea "Use KAMDEV-Login from enivroment to perfro Change language to PL Login to KAM u…"
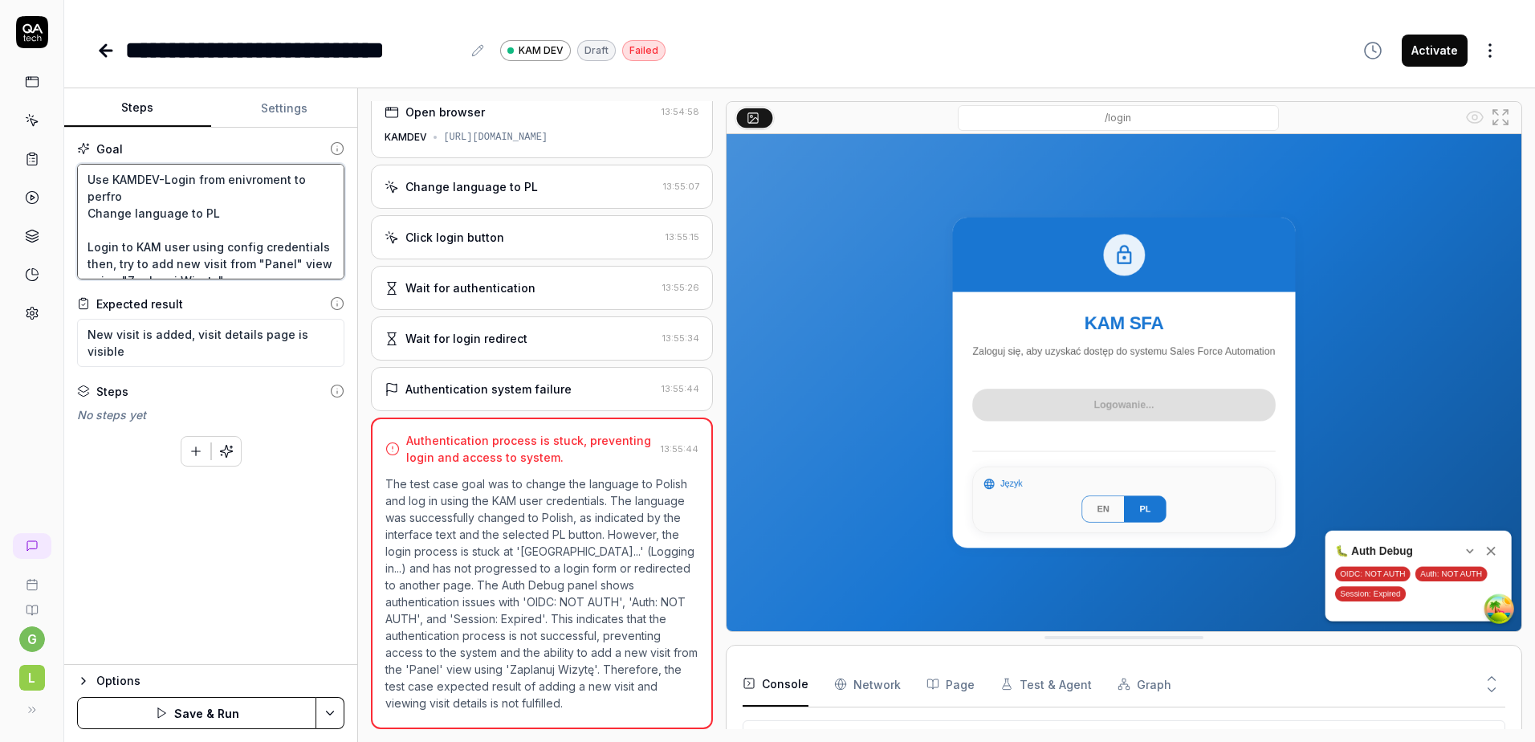
type textarea "*"
type textarea "Use KAMDEV-Login from enivroment to perfr Change language to PL Login to KAM us…"
type textarea "*"
type textarea "Use KAMDEV-Login from enivroment to perf Change language to PL Login to KAM use…"
type textarea "*"
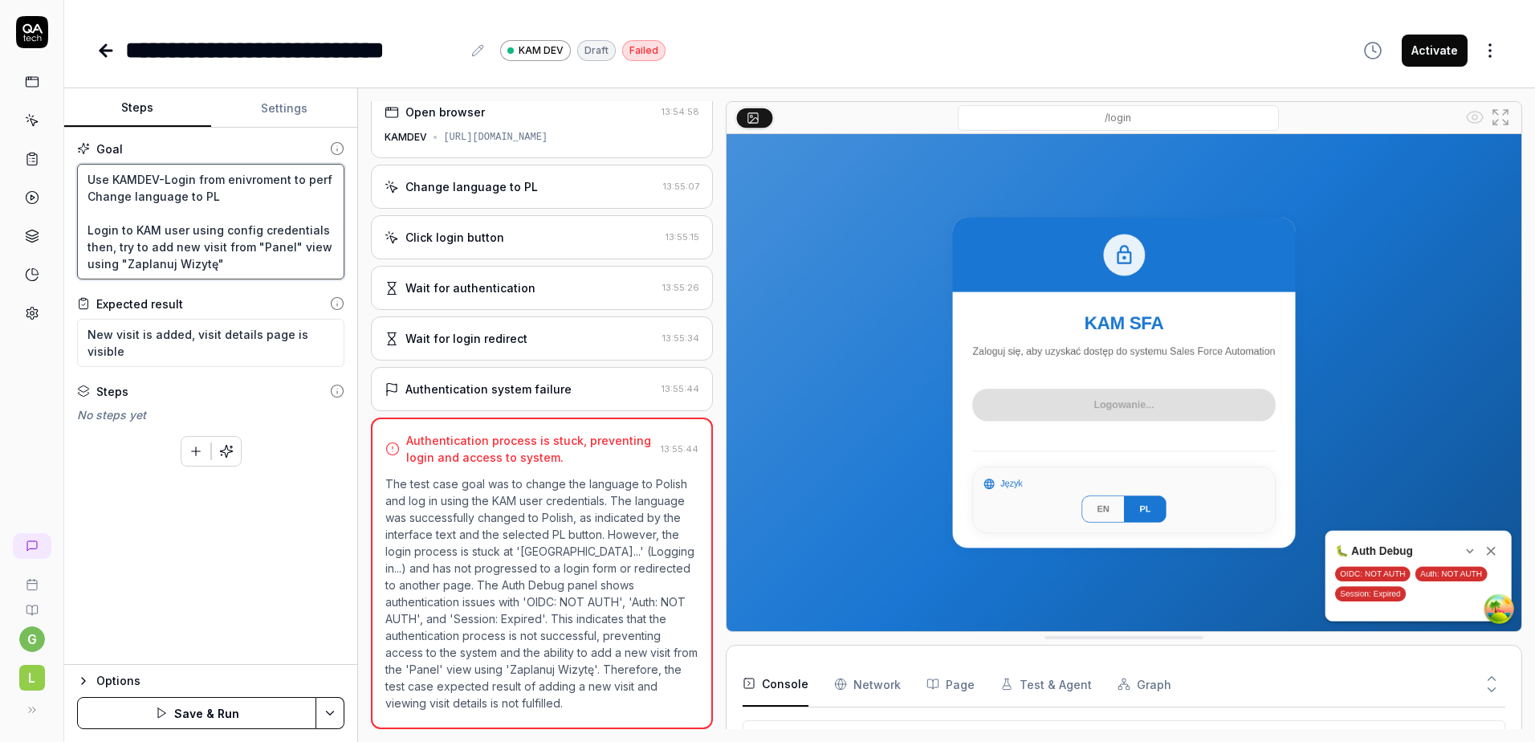
type textarea "Use KAMDEV-Login from enivroment to per Change language to PL Login to KAM user…"
type textarea "*"
type textarea "Use KAMDEV-Login from enivroment to pe Change language to PL Login to KAM user …"
type textarea "*"
type textarea "Use KAMDEV-Login from enivroment to p Change language to PL Login to KAM user u…"
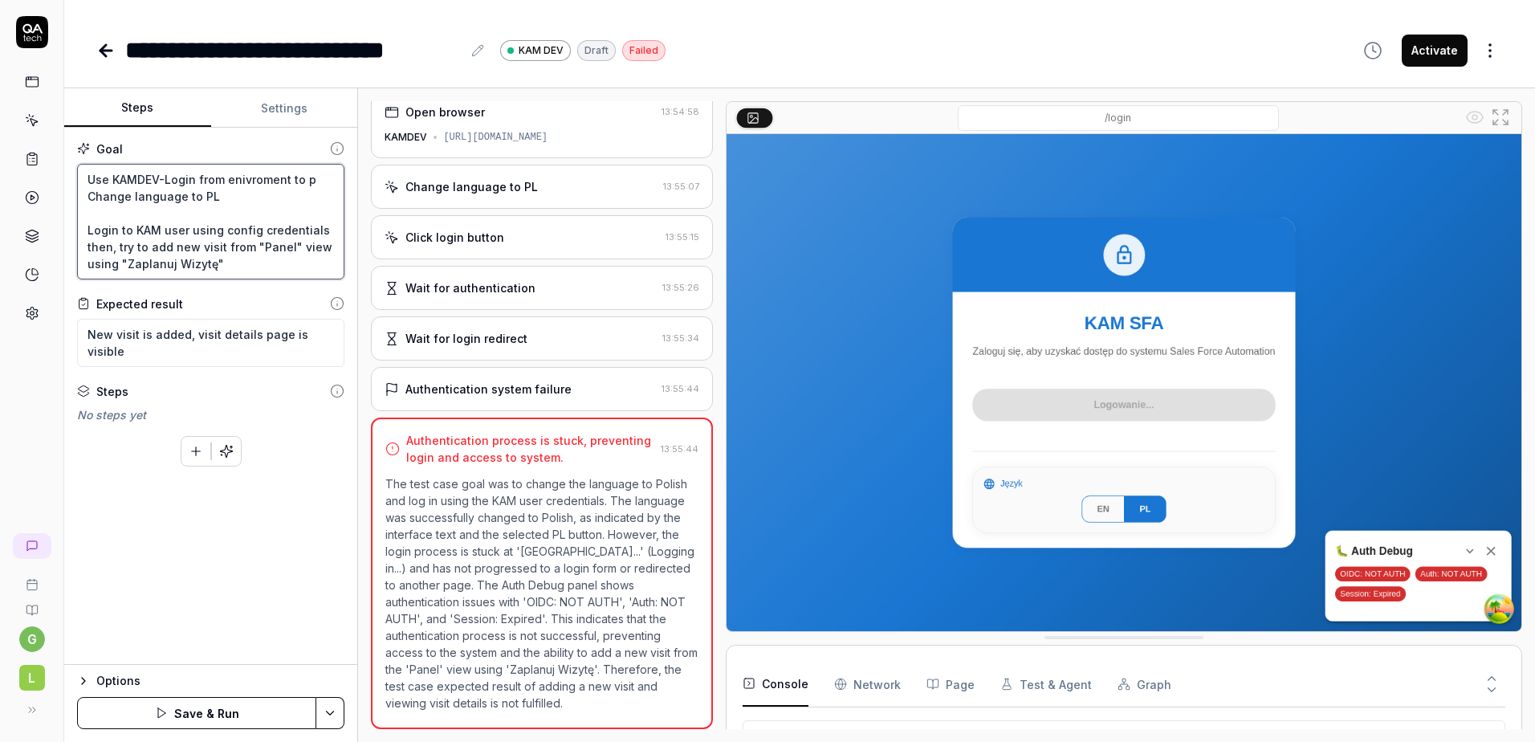
type textarea "*"
type textarea "Use KAMDEV-Login from enivroment to Change language to PL Login to KAM user usi…"
type textarea "*"
type textarea "Use KAMDEV-Login from enivroment to e Change language to PL Login to KAM user u…"
type textarea "*"
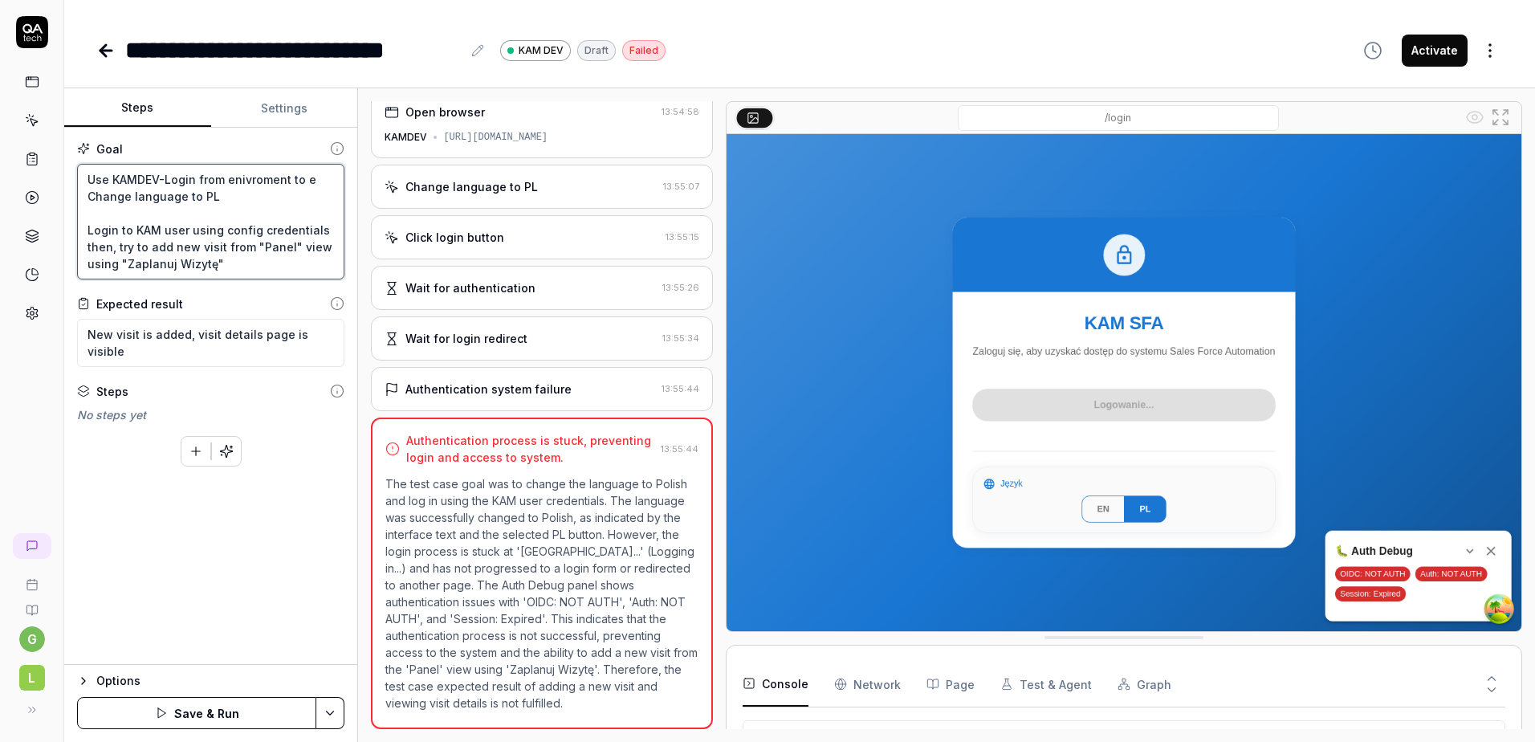
type textarea "Use KAMDEV-Login from enivroment to Change language to PL Login to KAM user usi…"
type textarea "*"
type textarea "Use KAMDEV-Login from enivroment to p Change language to PL Login to KAM user u…"
type textarea "*"
type textarea "Use KAMDEV-Login from enivroment to pe Change language to PL Login to KAM user …"
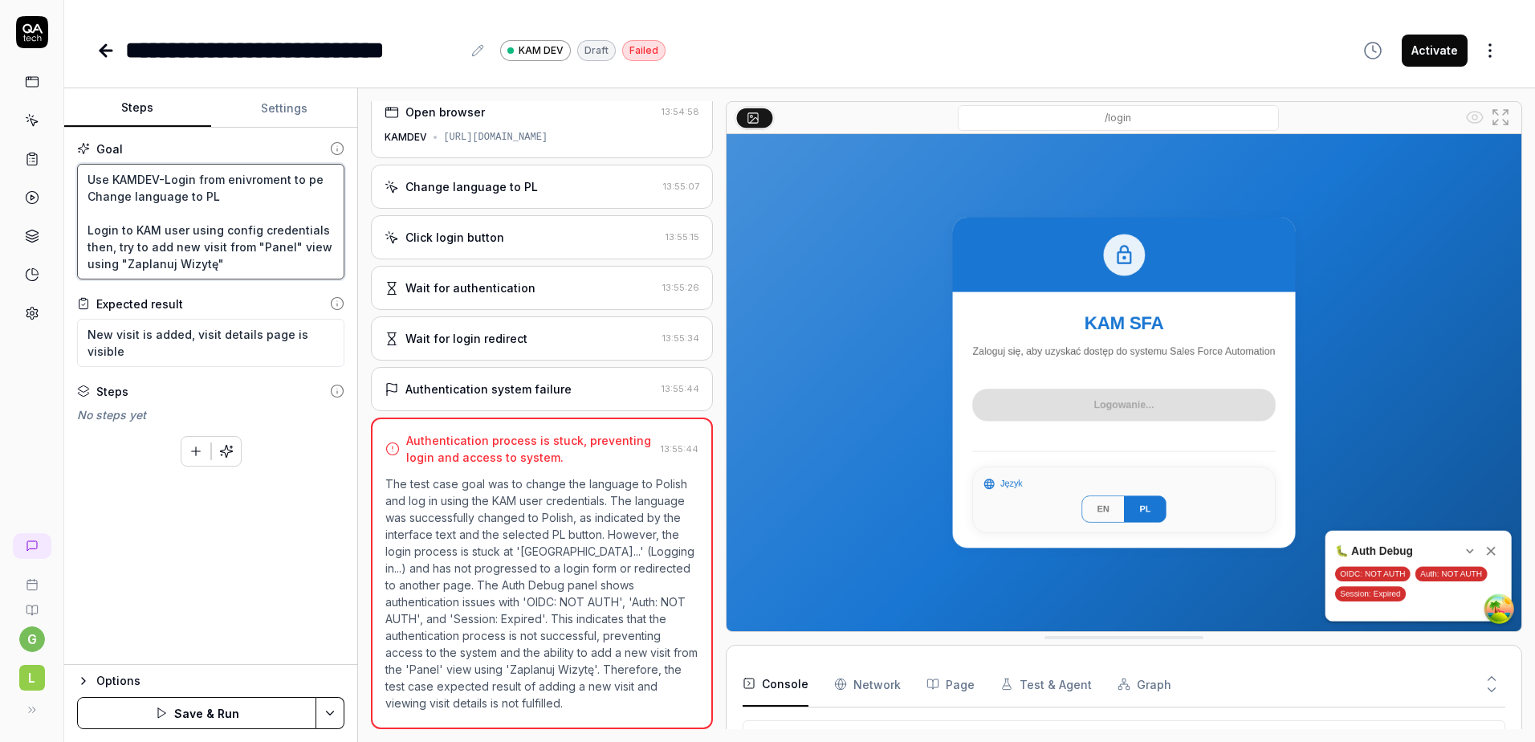
type textarea "*"
type textarea "Use KAMDEV-Login from enivroment to per Change language to PL Login to KAM user…"
type textarea "*"
type textarea "Use KAMDEV-Login from enivroment to perf Change language to PL Login to KAM use…"
type textarea "*"
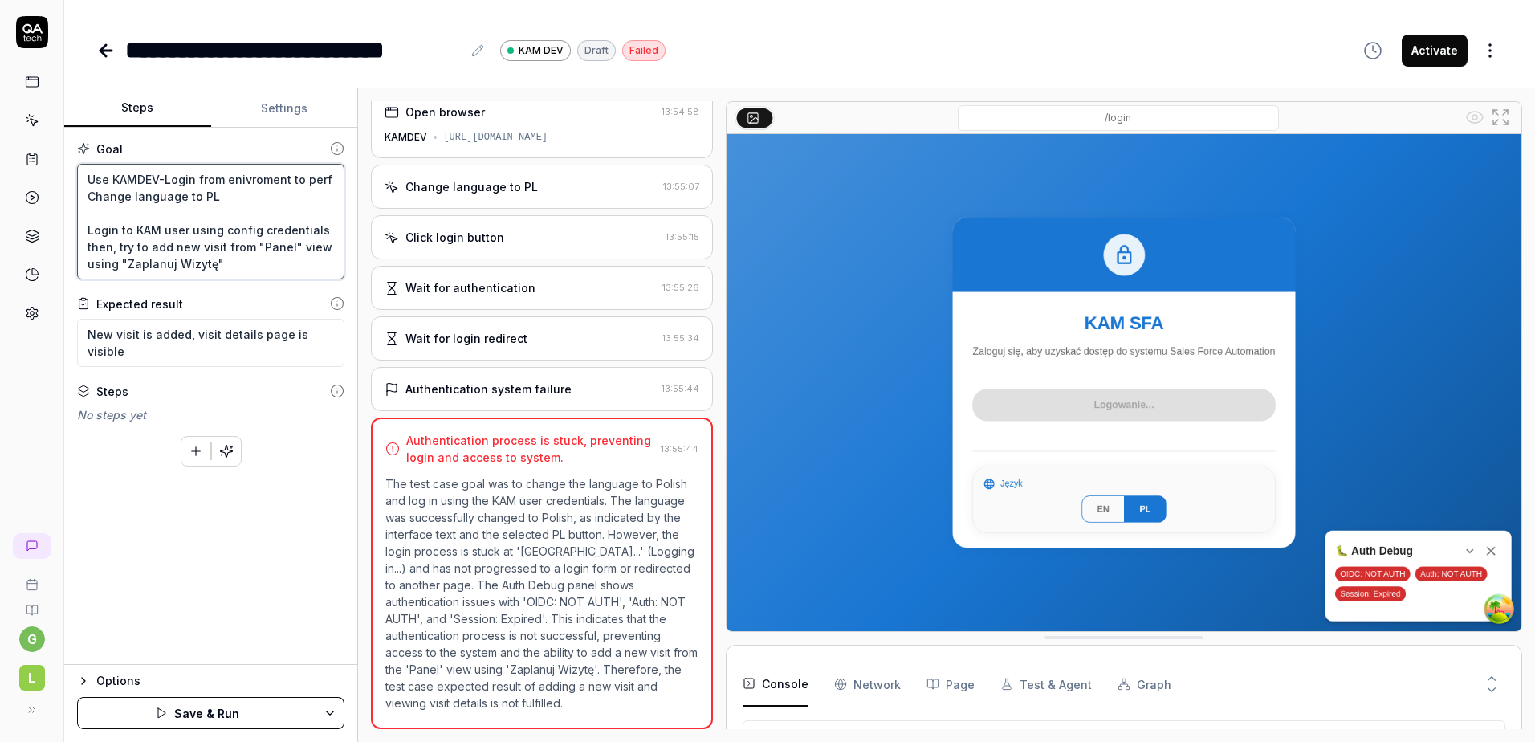
type textarea "Use KAMDEV-Login from enivroment to perfo Change language to PL Login to KAM us…"
type textarea "*"
type textarea "Use KAMDEV-Login from enivroment to perfor Change language to PL Login to KAM u…"
type textarea "*"
type textarea "Use KAMDEV-Login from enivroment to perform Change language to PL Login to KAM …"
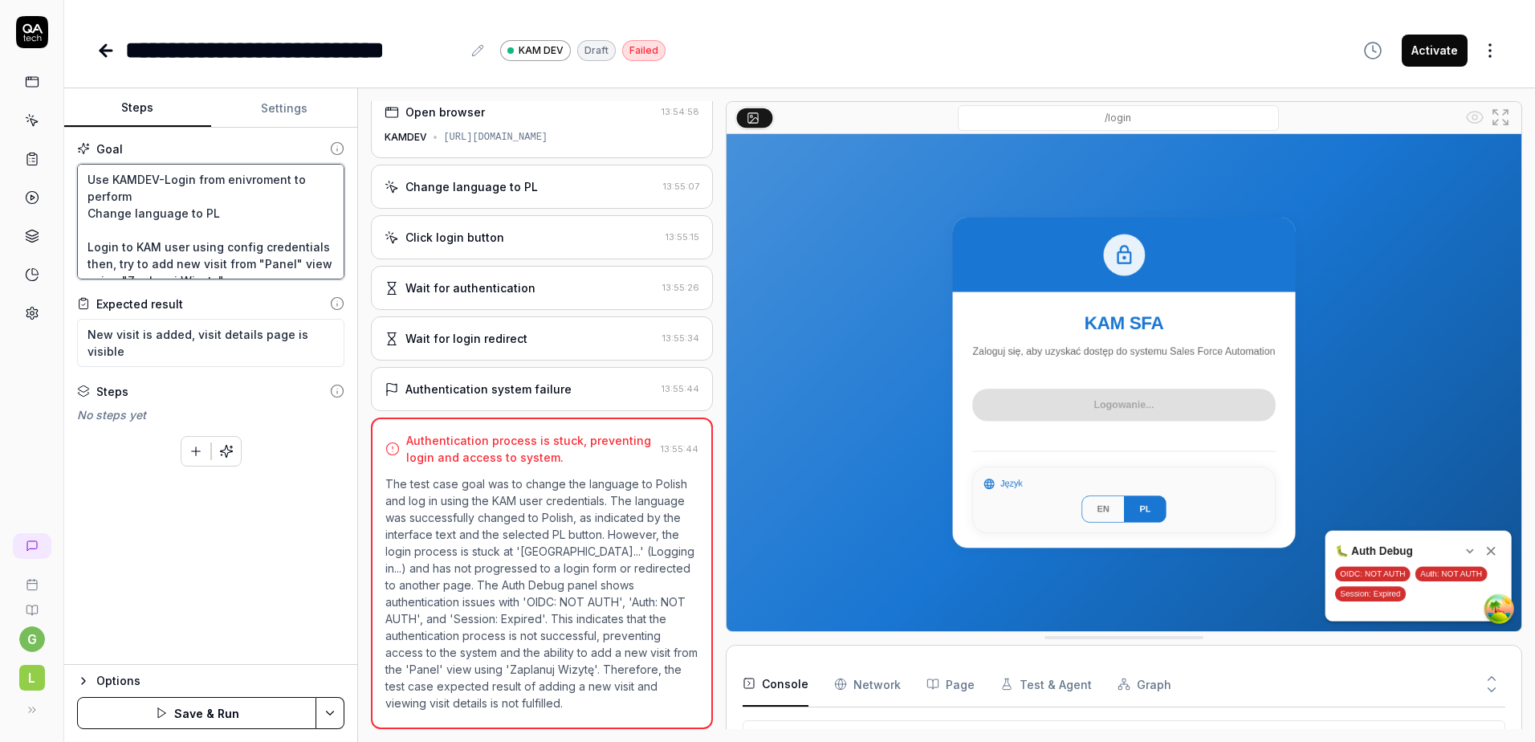
type textarea "*"
type textarea "Use KAMDEV-Login from enivroment to perform Change language to PL Login to KAM …"
type textarea "*"
type textarea "Use KAMDEV-Login from enivroment to perform h Change language to PL Login to KA…"
type textarea "*"
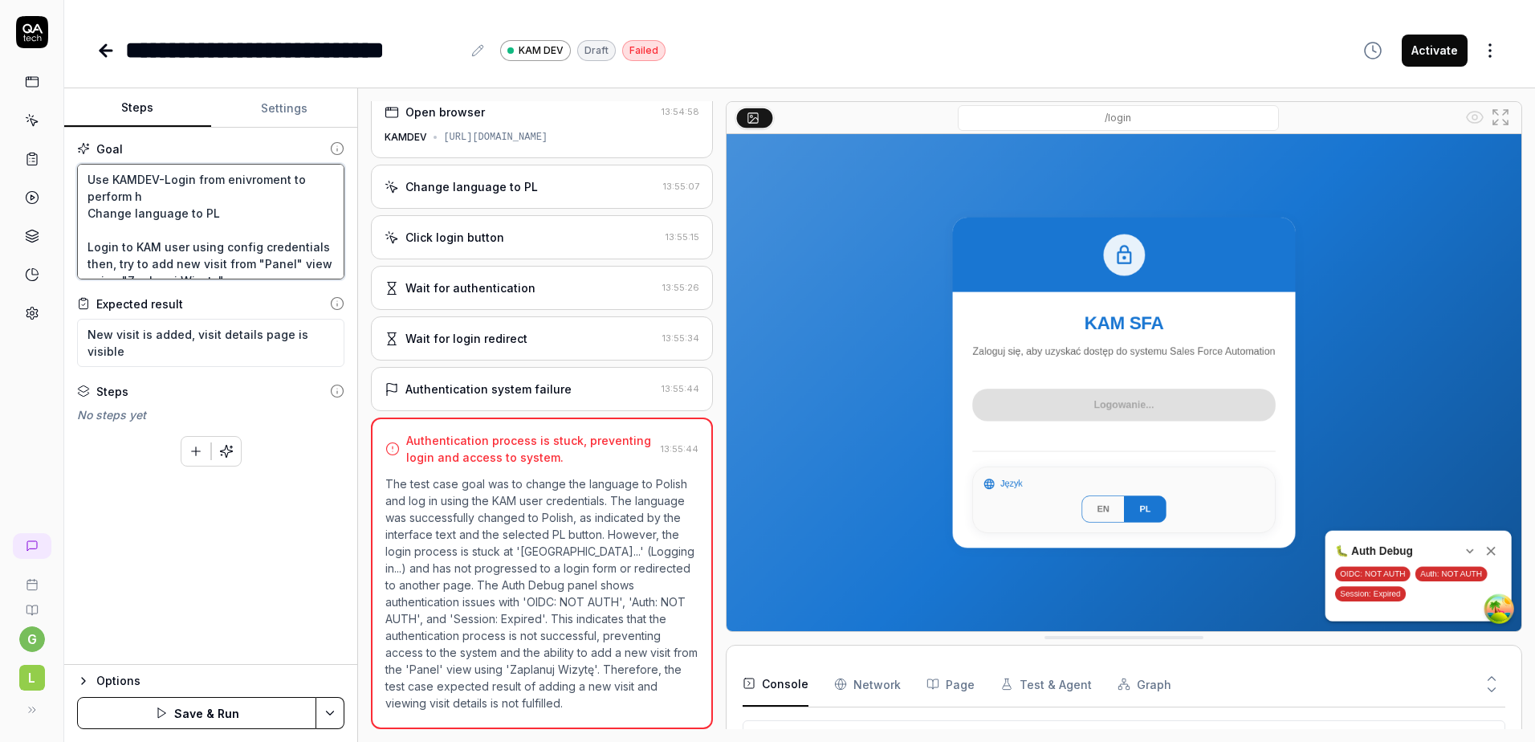
type textarea "Use KAMDEV-Login from enivroment to perform Change language to PL Login to KAM …"
type textarea "*"
type textarea "Use KAMDEV-Login from enivroment to perform t Change language to PL Login to KA…"
type textarea "*"
type textarea "Use KAMDEV-Login from enivroment to perform th Change language to PL Login to K…"
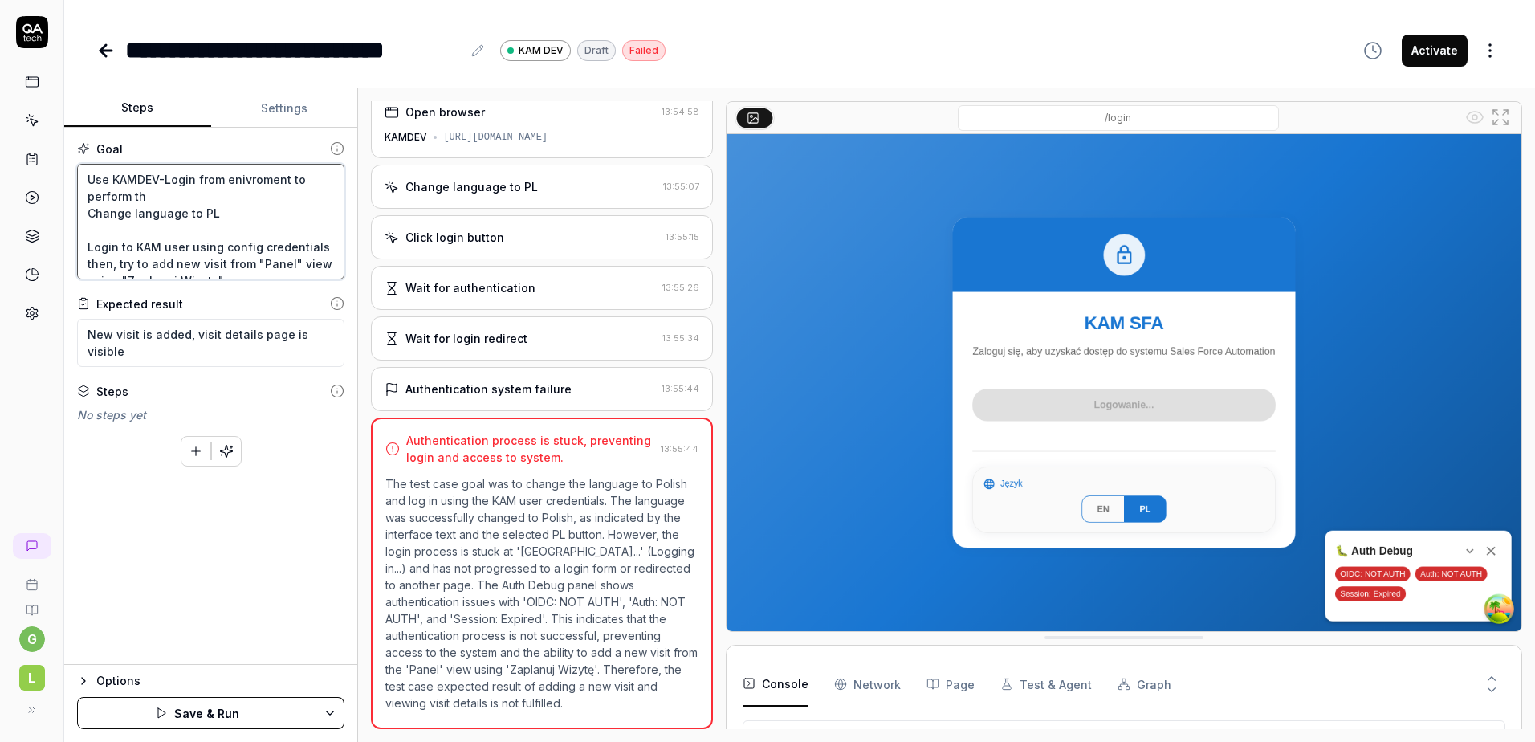
type textarea "*"
type textarea "Use KAMDEV-Login from enivroment to perform thi Change language to PL Login to …"
type textarea "*"
type textarea "Use KAMDEV-Login from enivroment to perform this Change language to PL Login to…"
type textarea "*"
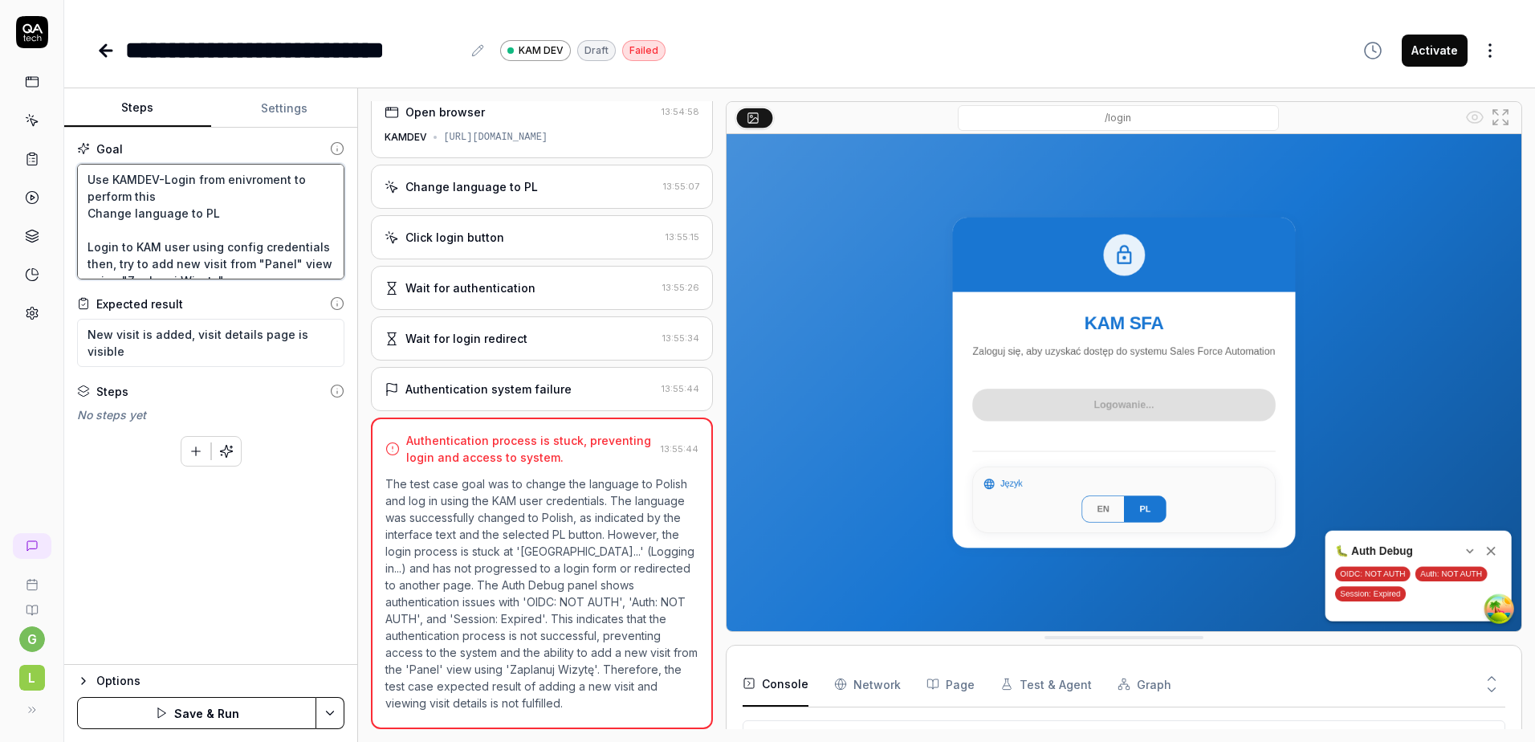
type textarea "Use KAMDEV-Login from enivroment to perform this Change language to PL Login to…"
type textarea "*"
type textarea "Use KAMDEV-Login from enivroment to perform this t Change language to PL Login …"
type textarea "*"
type textarea "Use KAMDEV-Login from enivroment to perform this te Change language to PL Login…"
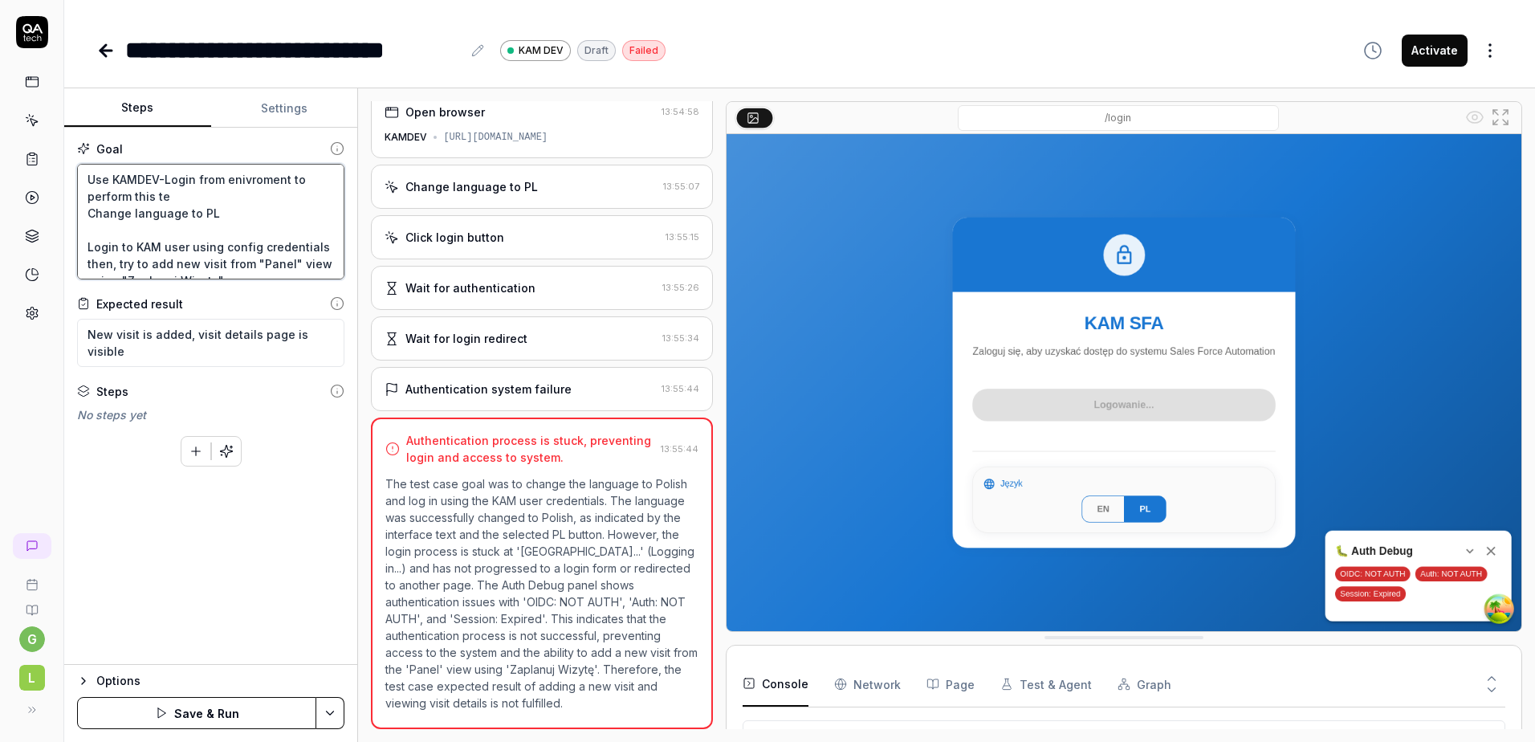
type textarea "*"
type textarea "Use KAMDEV-Login from enivroment to perform this tes Change language to PL Logi…"
type textarea "*"
type textarea "Use KAMDEV-Login from enivroment to perform this test Change language to PL Log…"
drag, startPoint x: 226, startPoint y: 212, endPoint x: 66, endPoint y: 217, distance: 159.9
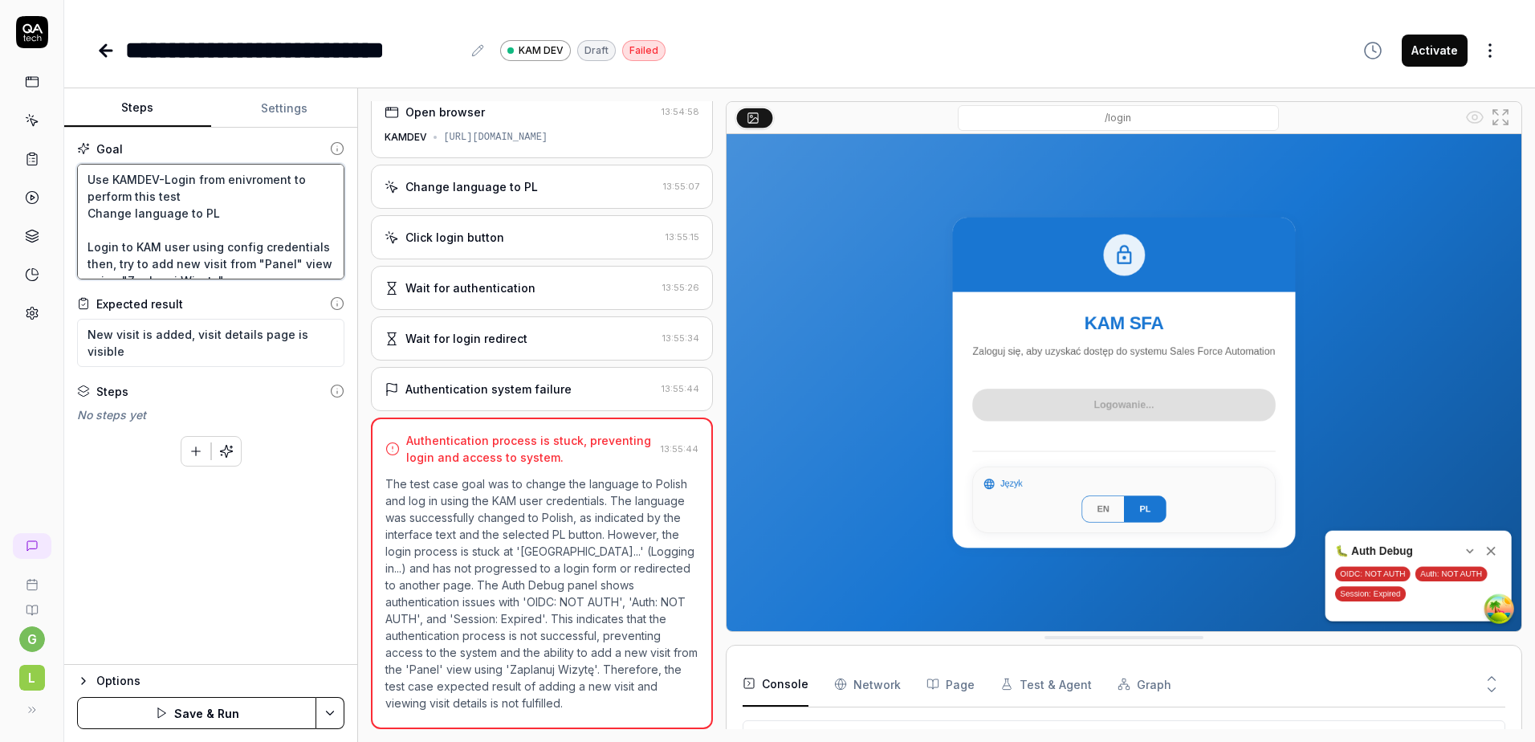
click at [66, 217] on div "Goal Use KAMDEV-Login from enivroment to perform this test Change language to P…" at bounding box center [210, 396] width 293 height 537
type textarea "*"
type textarea "Use KAMDEV-Login from enivroment to perform this test Login to KAM user using c…"
type textarea "*"
type textarea "Use KAMDEV-Login from enivroment to perform this test Login to KAM user using c…"
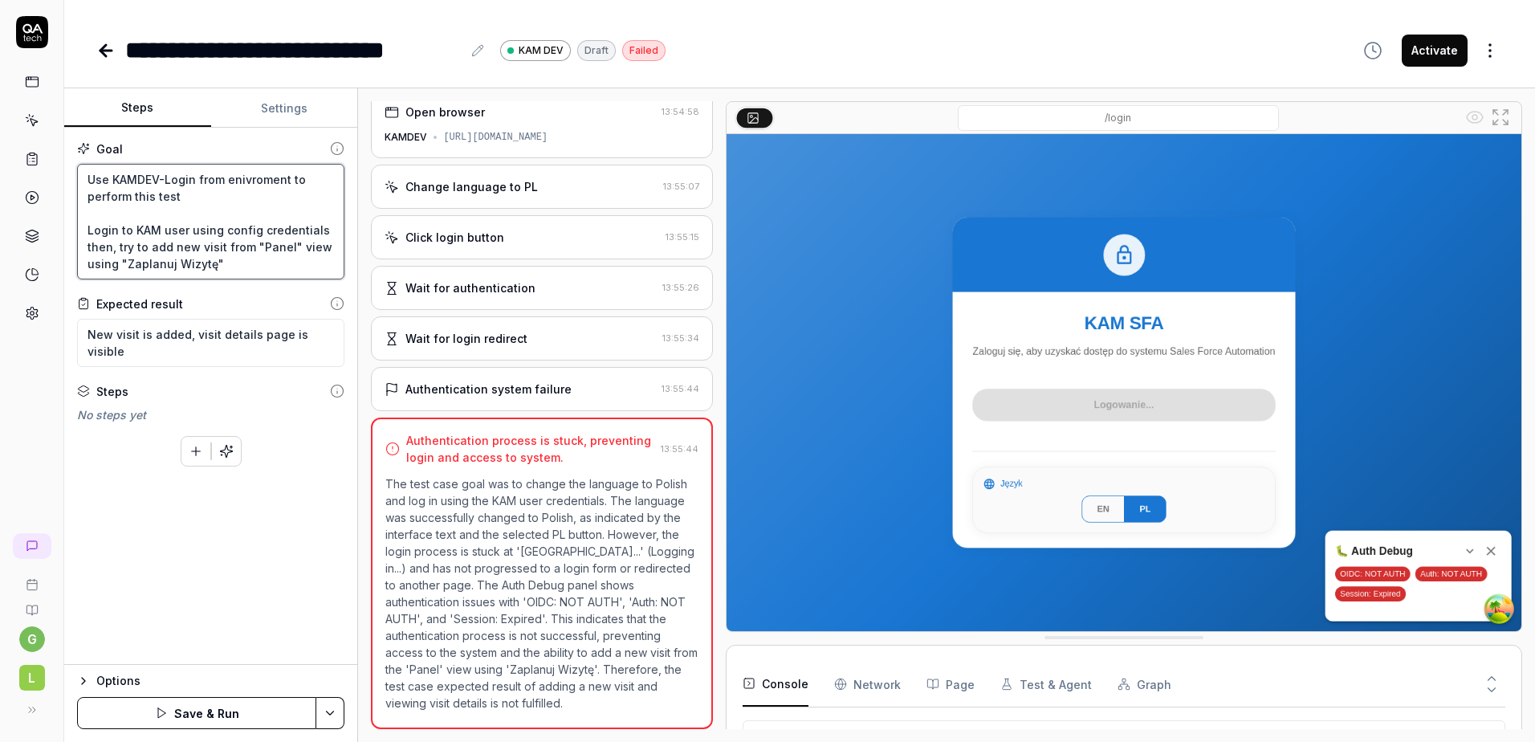
type textarea "*"
click at [39, 320] on link at bounding box center [32, 313] width 29 height 29
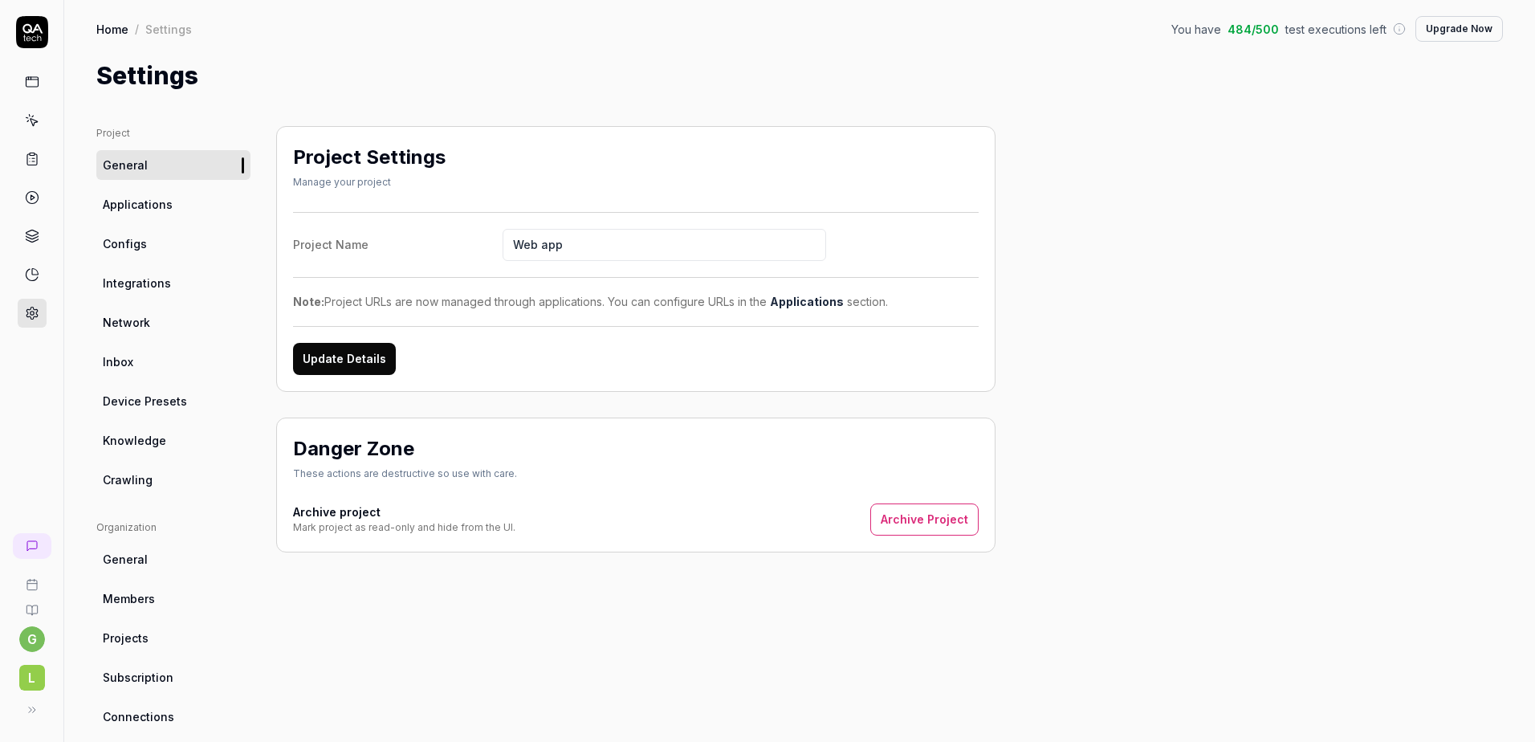
click at [136, 273] on link "Integrations" at bounding box center [173, 283] width 154 height 30
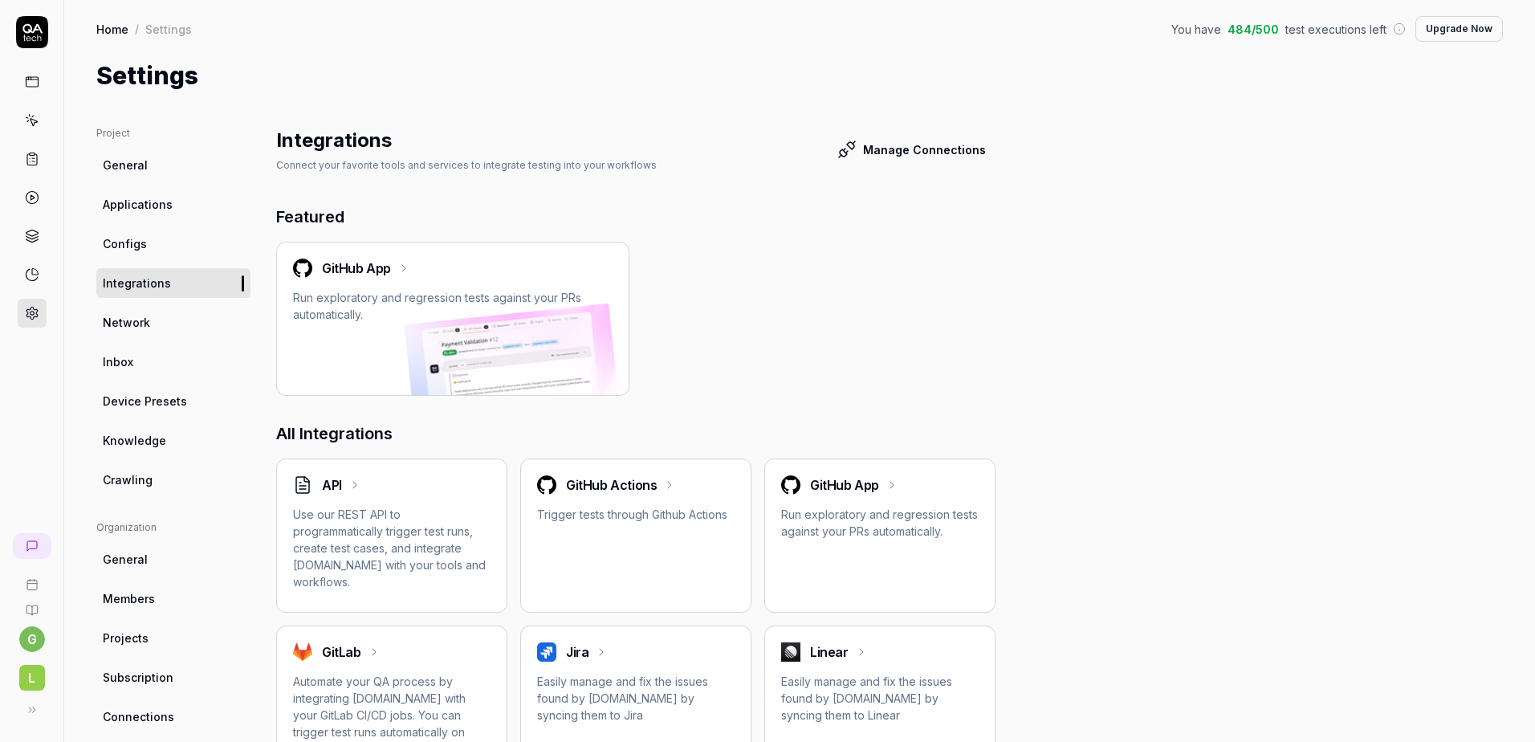
click at [142, 325] on span "Network" at bounding box center [126, 322] width 47 height 17
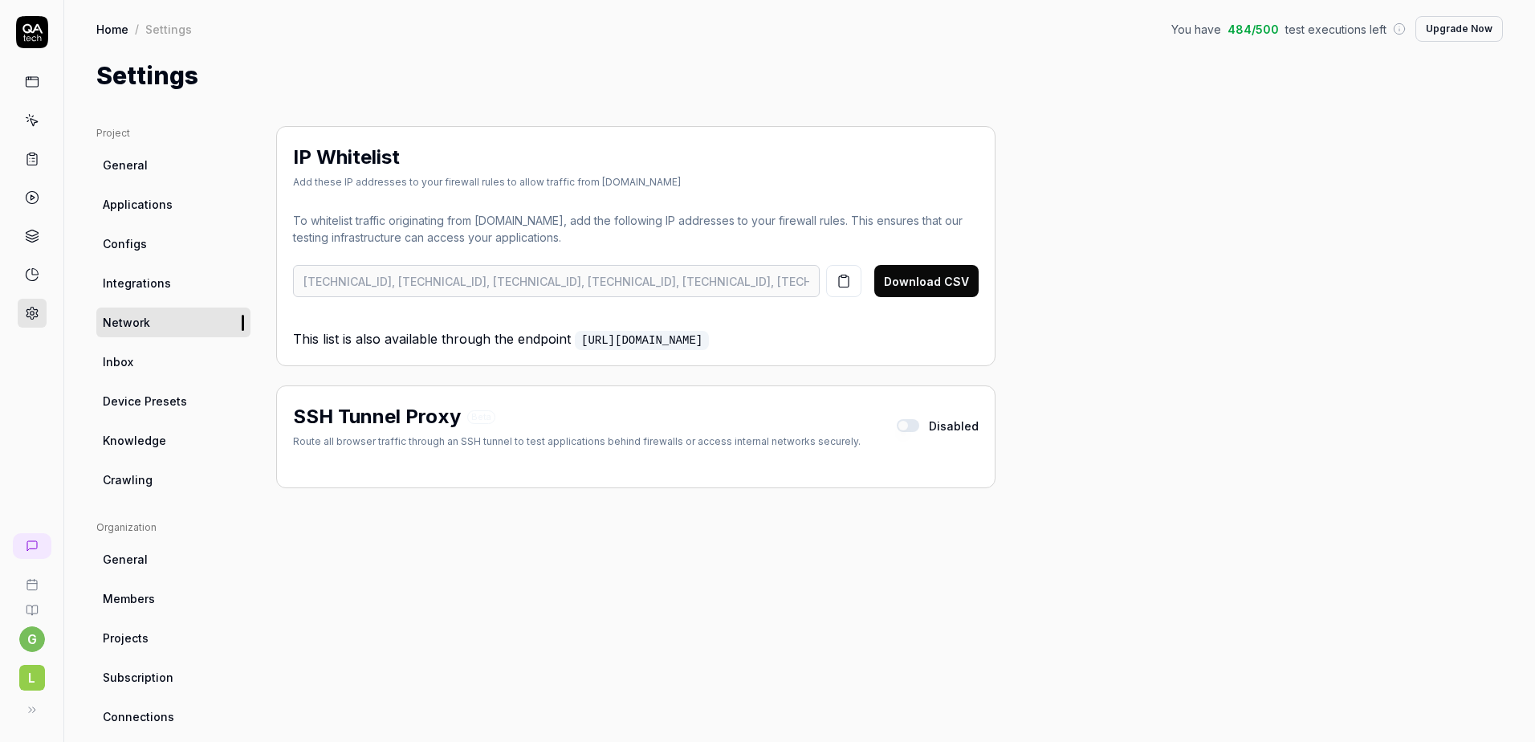
click at [919, 420] on button "button" at bounding box center [908, 425] width 22 height 13
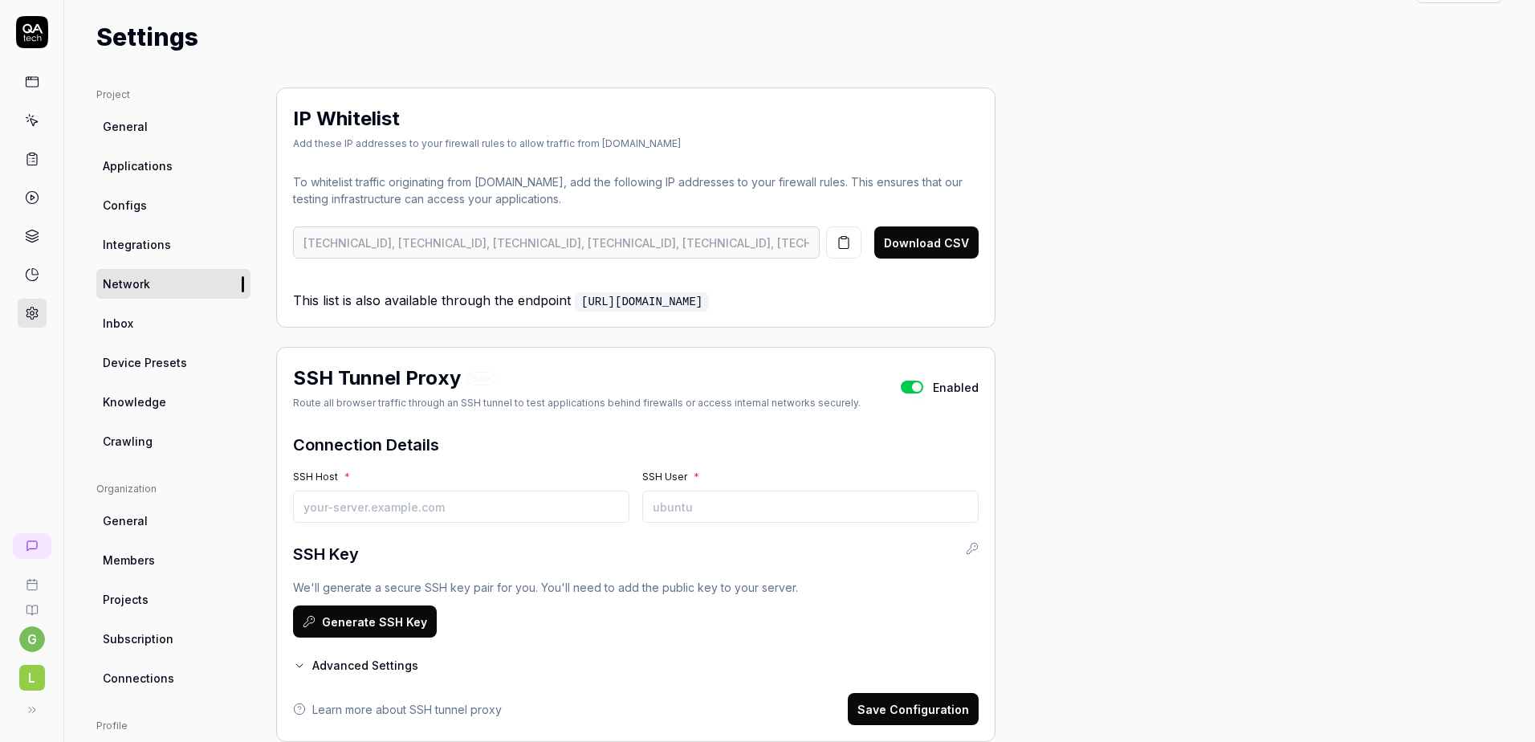
scroll to position [161, 0]
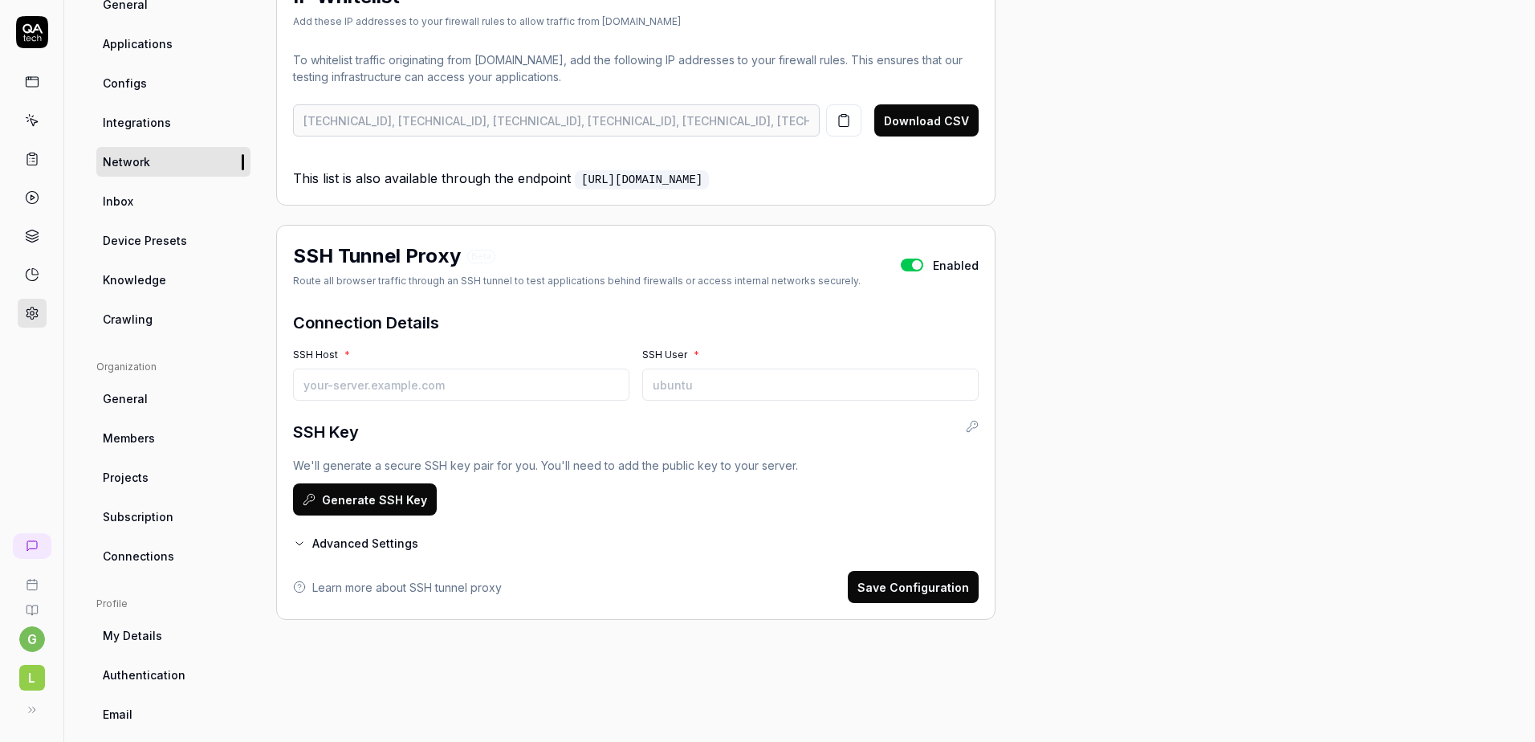
click at [906, 268] on button "button" at bounding box center [912, 265] width 22 height 13
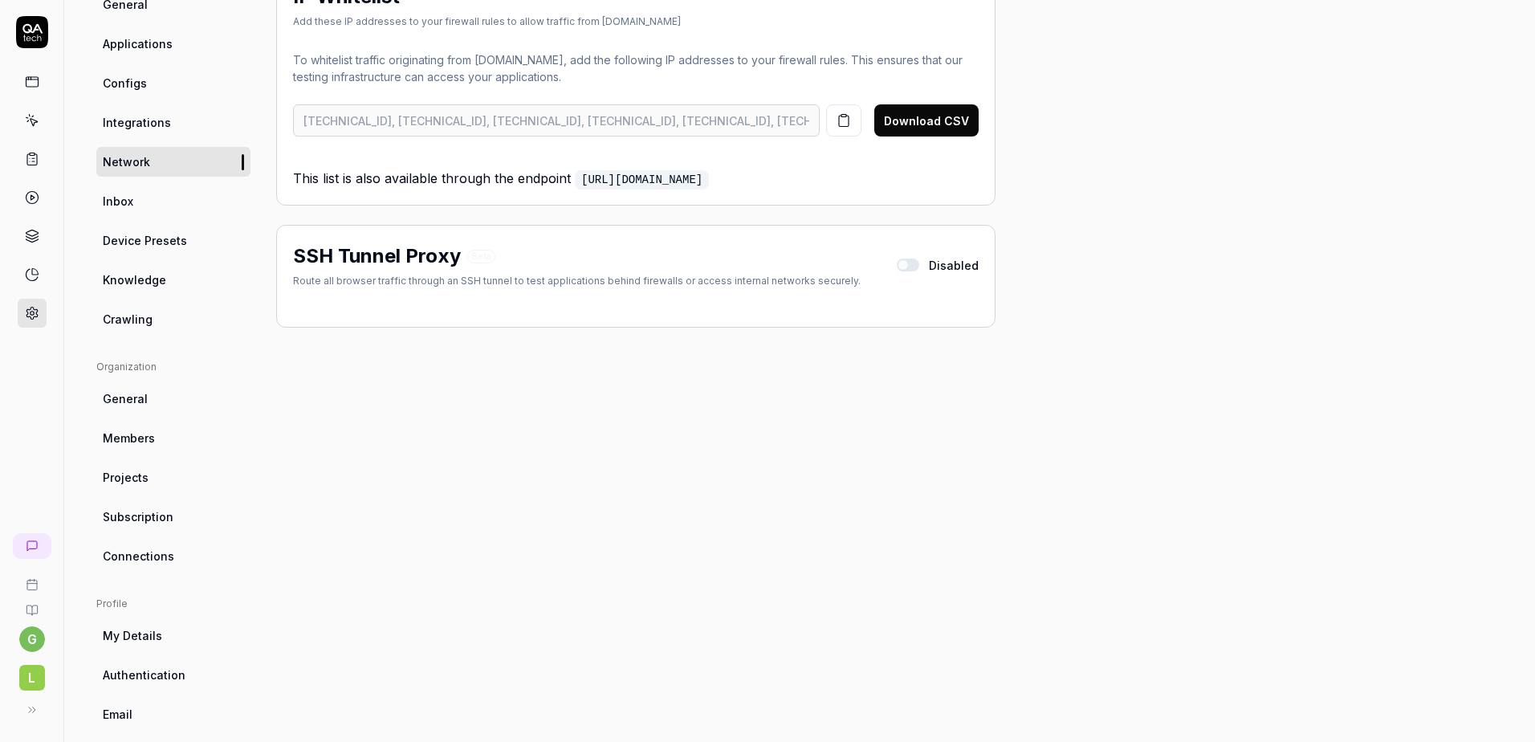
click at [1417, 433] on div "Project General Applications Configs Integrations Network Inbox Device Presets …" at bounding box center [799, 366] width 1407 height 803
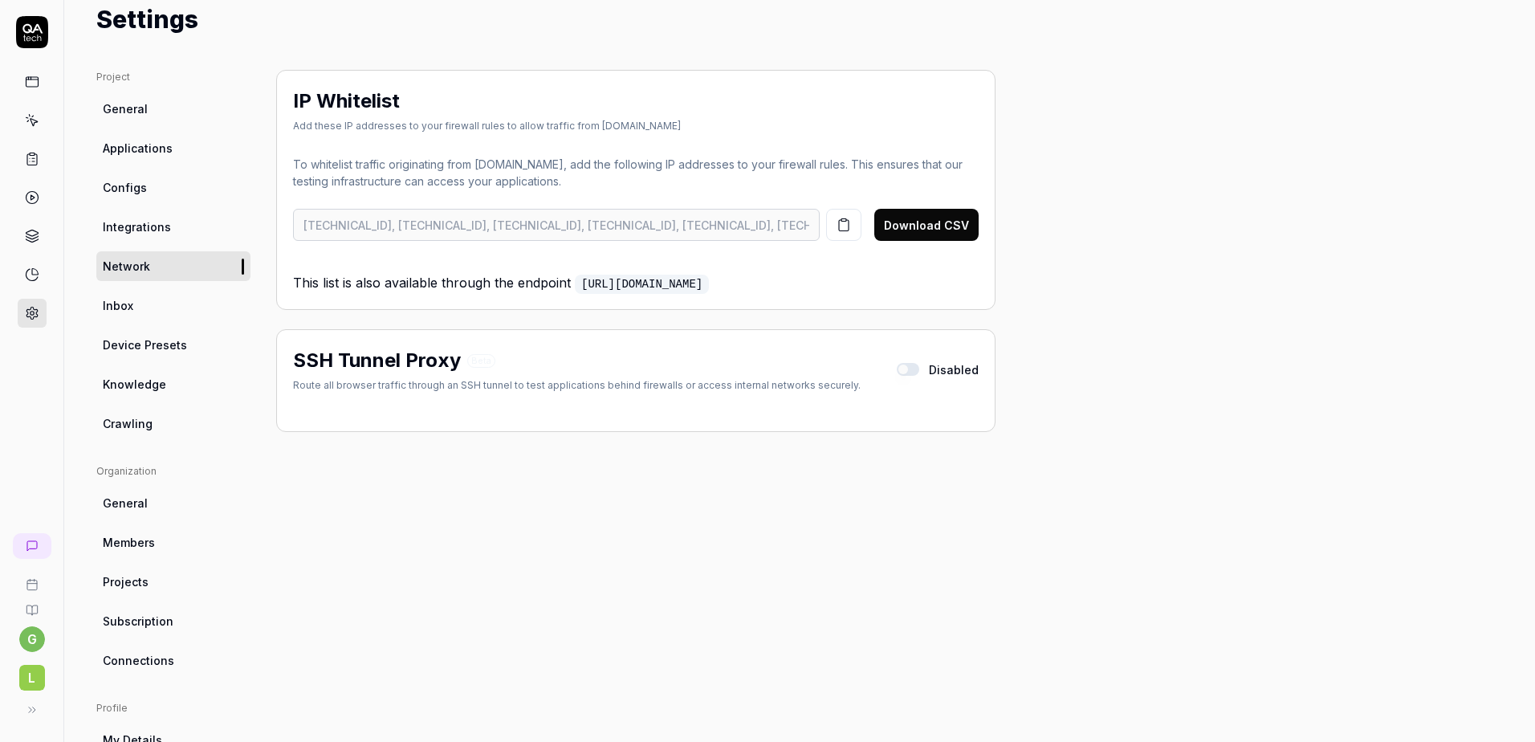
scroll to position [0, 0]
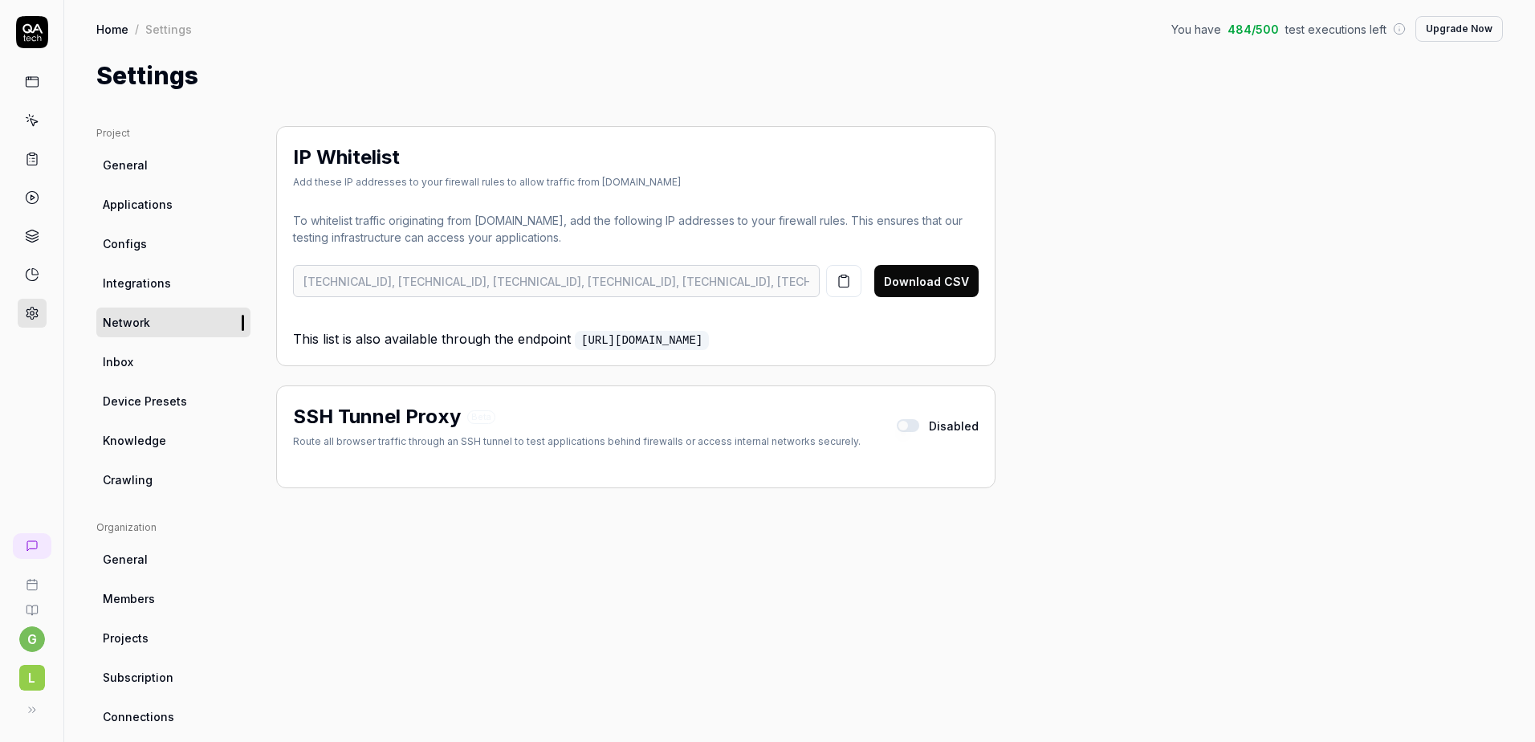
click at [937, 428] on span "Disabled" at bounding box center [954, 426] width 50 height 17
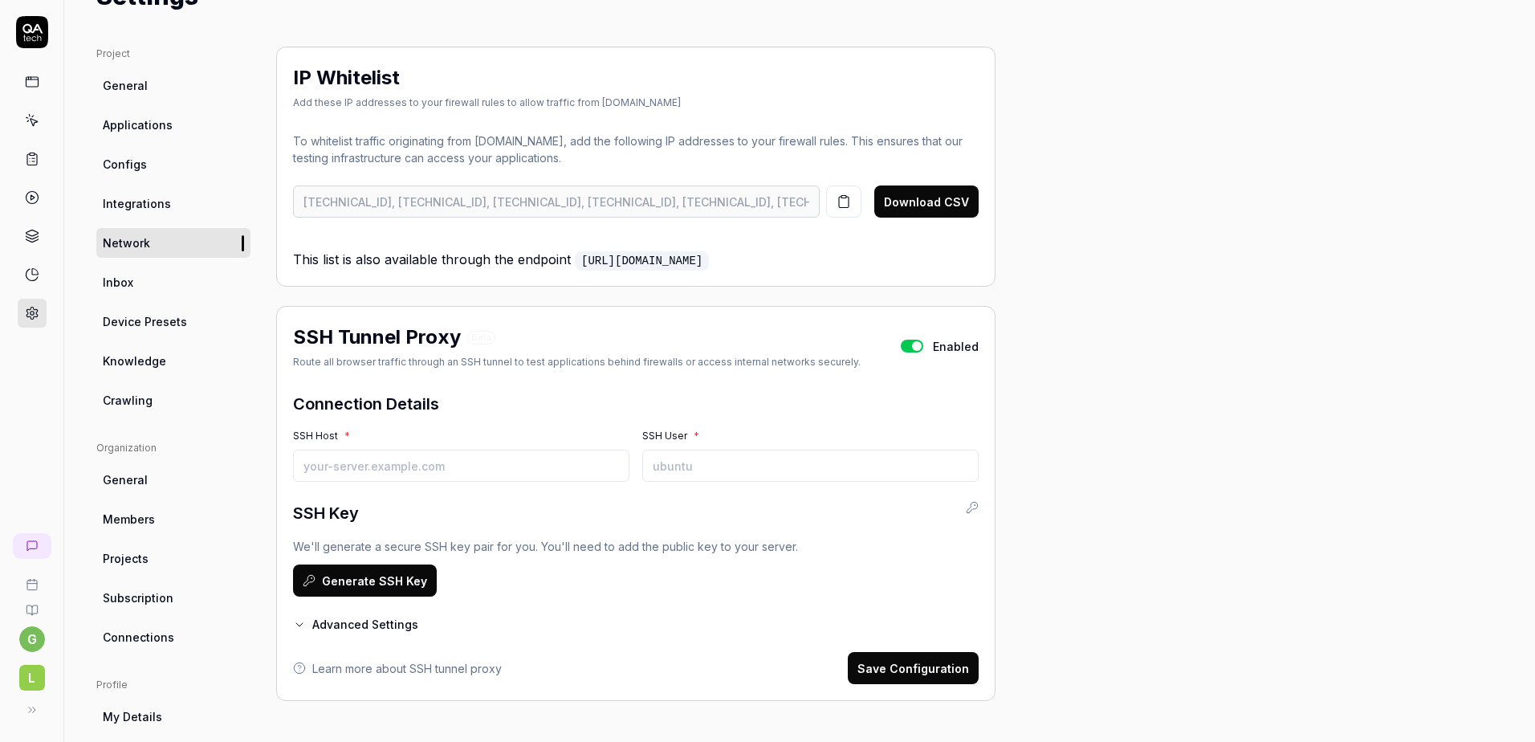
scroll to position [80, 0]
click at [858, 467] on input "SSH User *" at bounding box center [810, 465] width 336 height 32
click at [383, 585] on button "Generate SSH Key" at bounding box center [365, 580] width 144 height 32
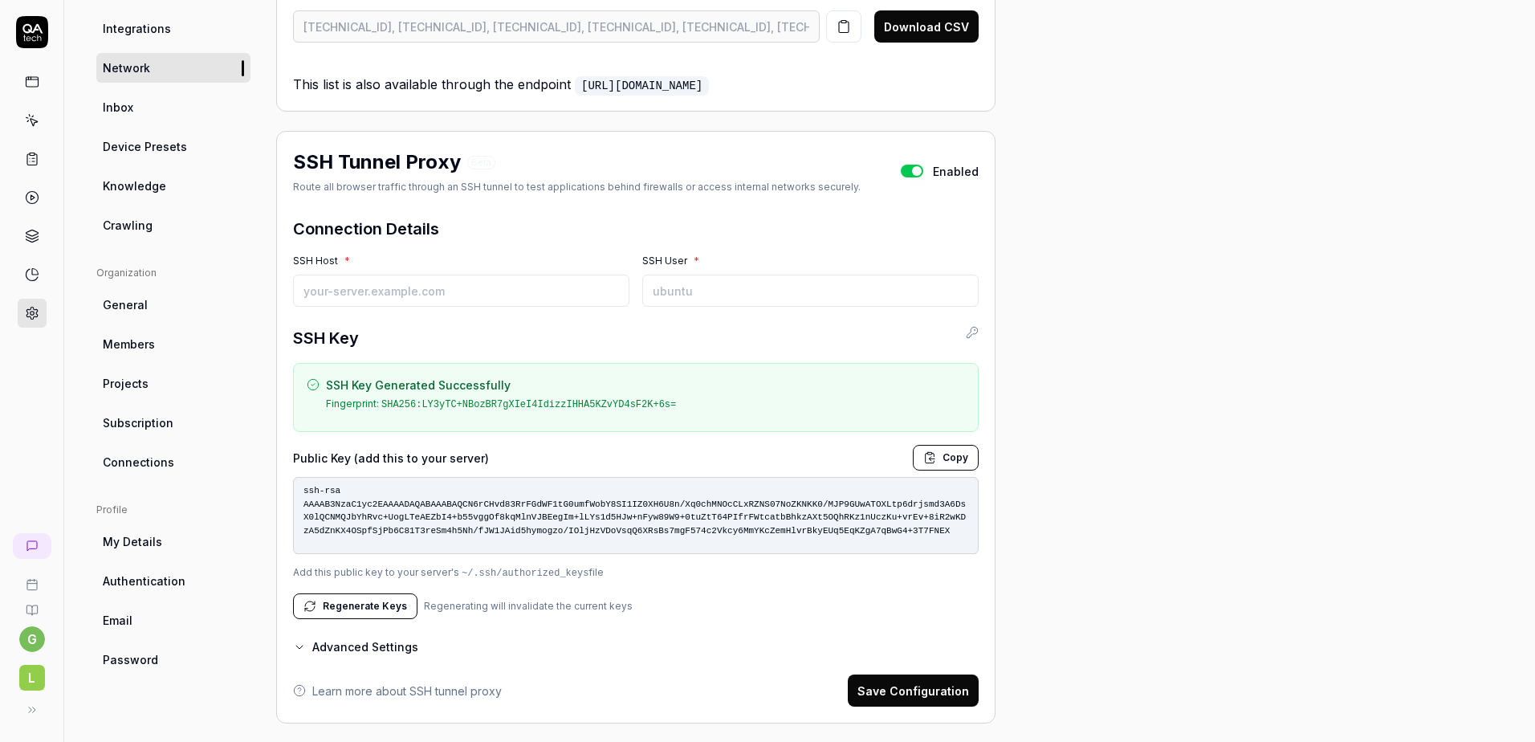
scroll to position [266, 0]
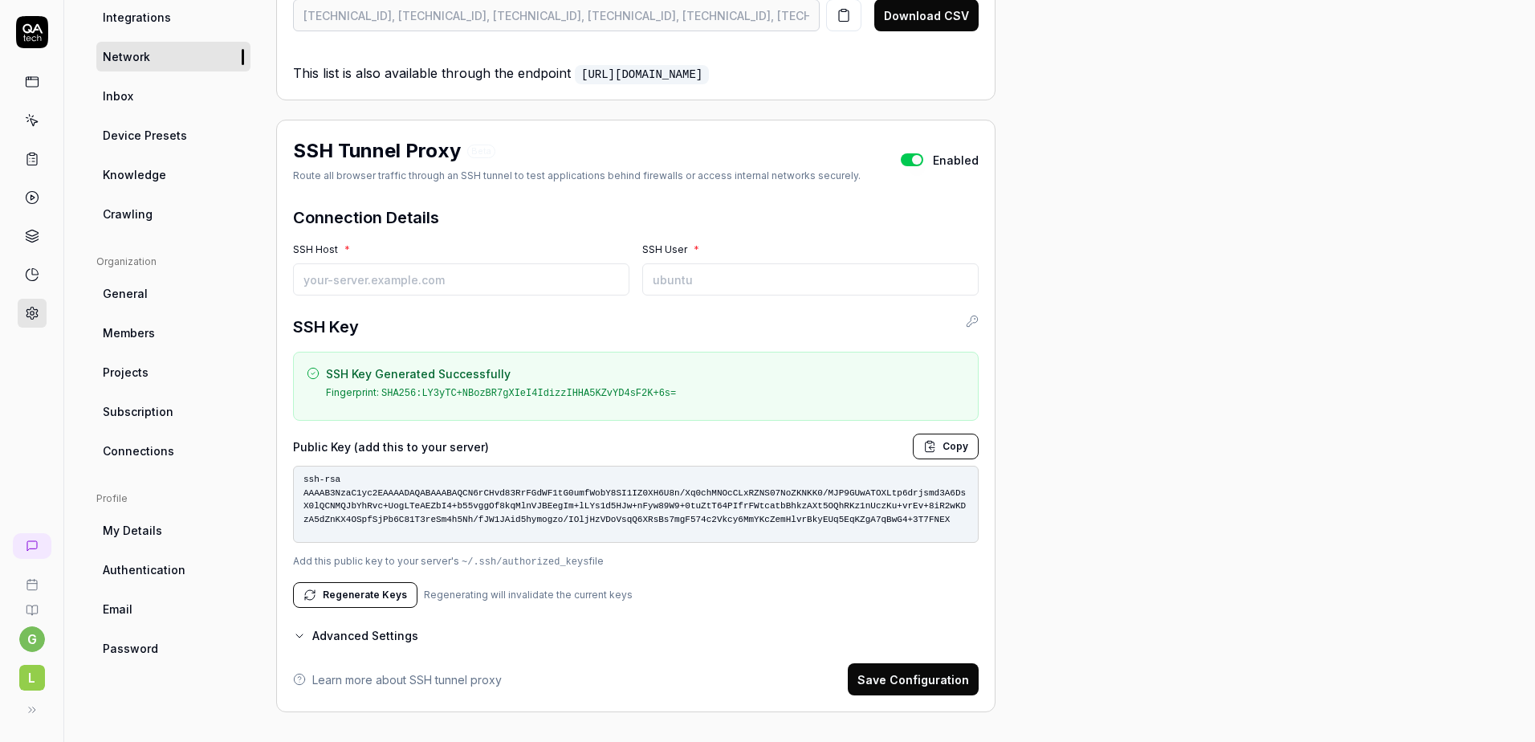
click at [927, 440] on icon "button" at bounding box center [929, 446] width 13 height 13
